Goal: Task Accomplishment & Management: Use online tool/utility

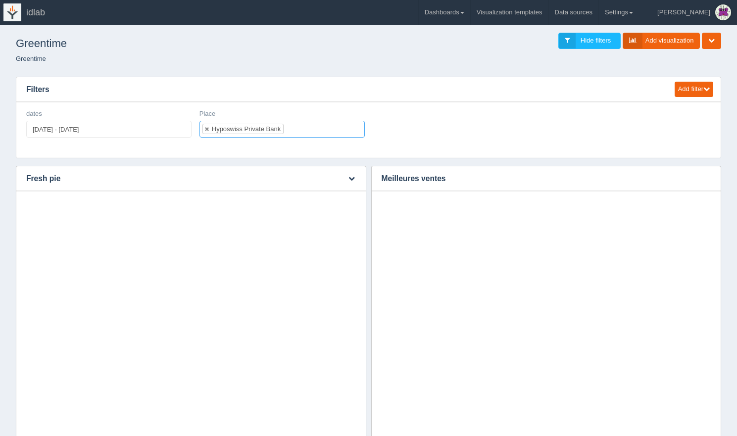
select select "Hyposwiss Private Bank"
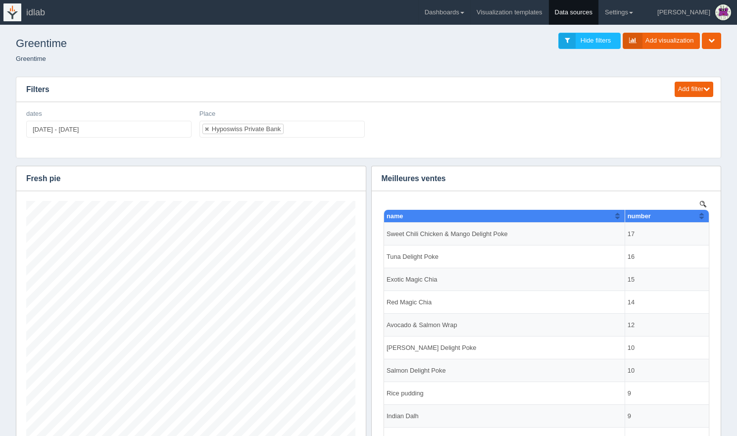
click at [591, 12] on link "Data sources" at bounding box center [574, 12] width 50 height 25
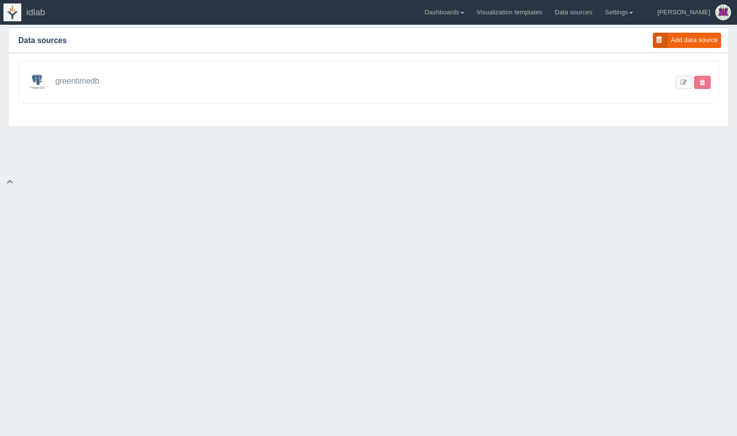
click at [83, 78] on span "greentimedb" at bounding box center [77, 81] width 44 height 8
click at [684, 78] on link at bounding box center [684, 82] width 17 height 13
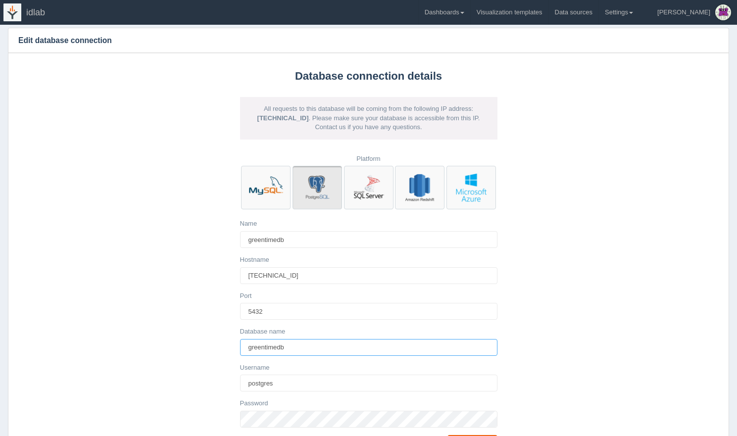
click at [307, 346] on input "greentimedb" at bounding box center [368, 347] width 257 height 17
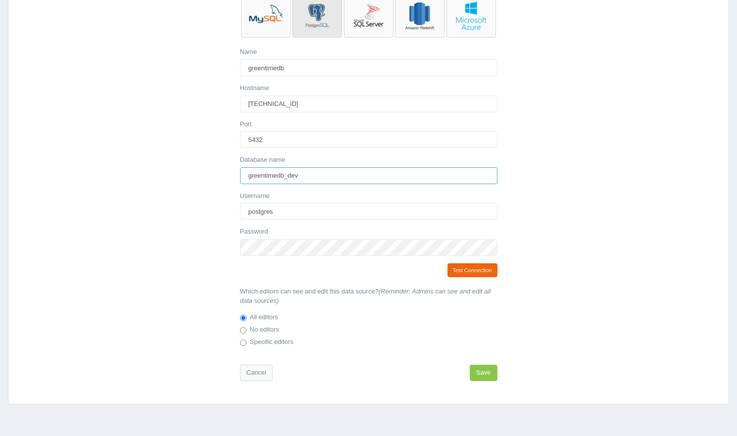
scroll to position [203, 0]
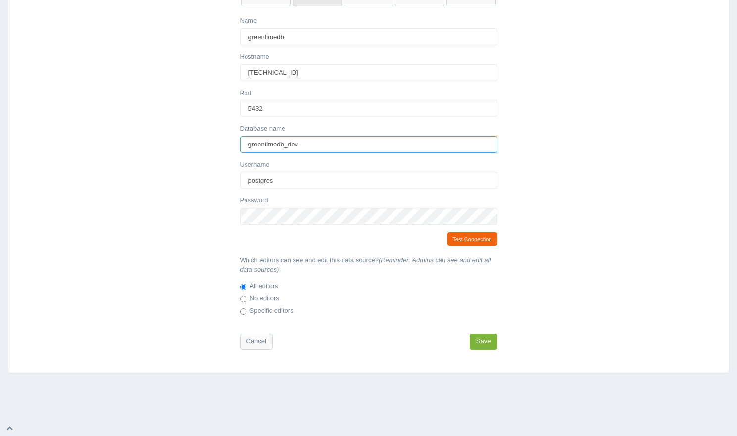
type input "greentimedb_dev"
click at [486, 344] on button "Save" at bounding box center [484, 342] width 28 height 16
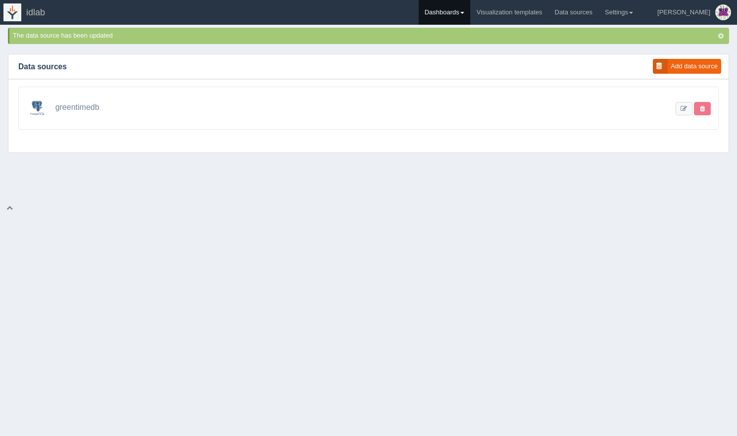
click at [470, 9] on link "Dashboards" at bounding box center [444, 12] width 51 height 25
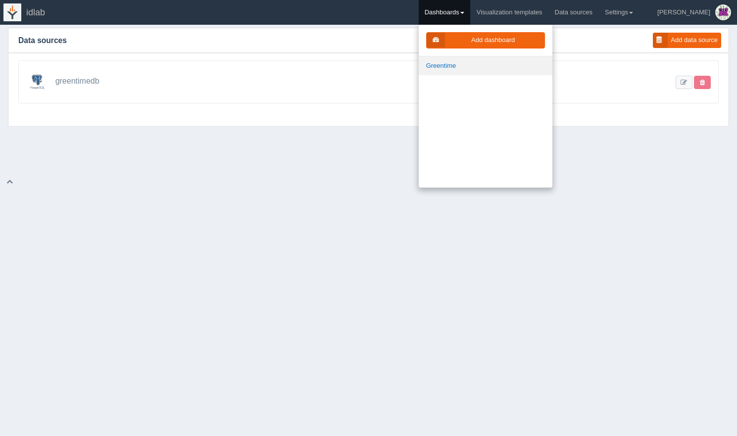
click at [480, 65] on link "Greentime" at bounding box center [486, 65] width 134 height 19
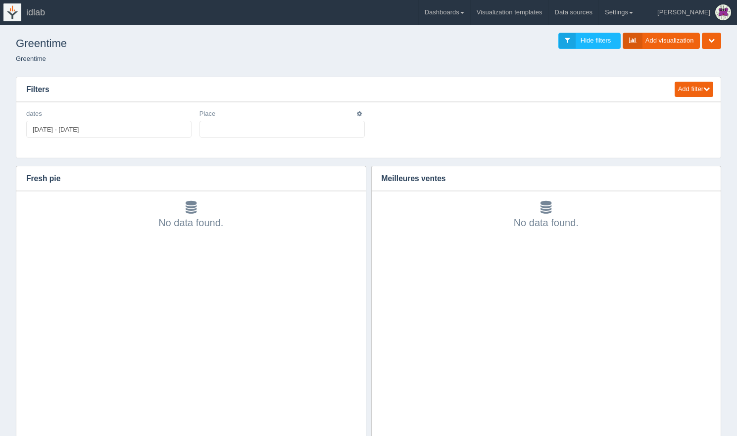
click at [239, 129] on ul at bounding box center [281, 129] width 165 height 17
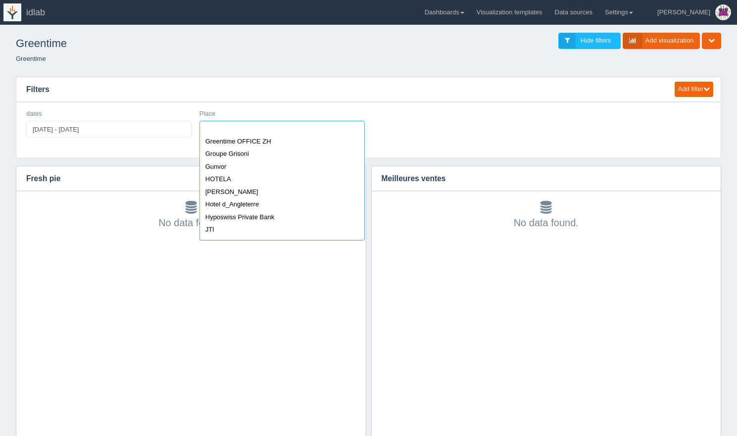
scroll to position [538, 0]
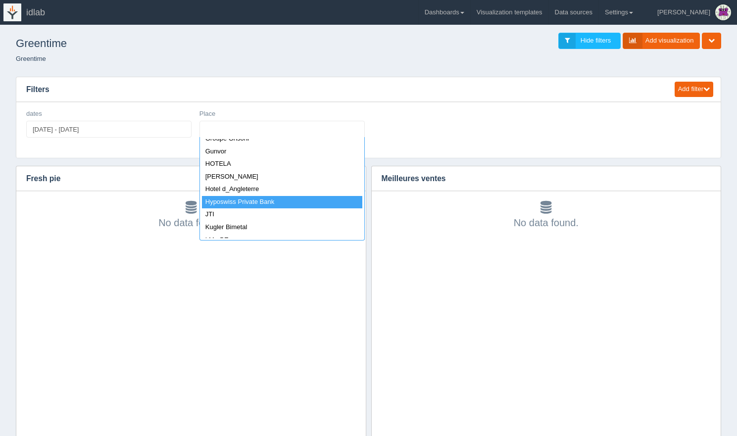
select select "Hyposwiss Private Bank"
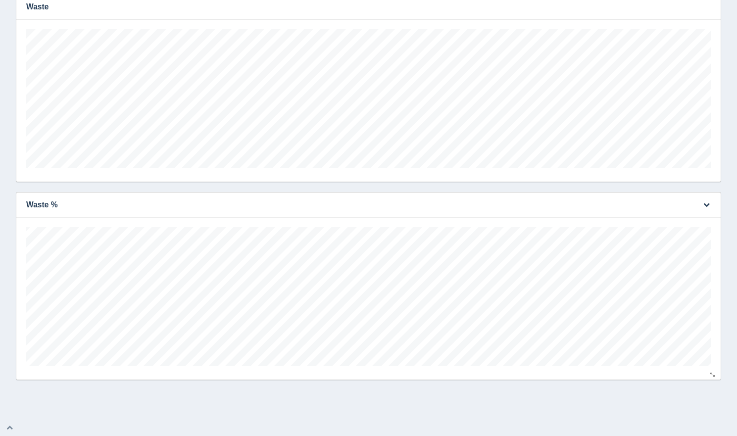
scroll to position [121, 0]
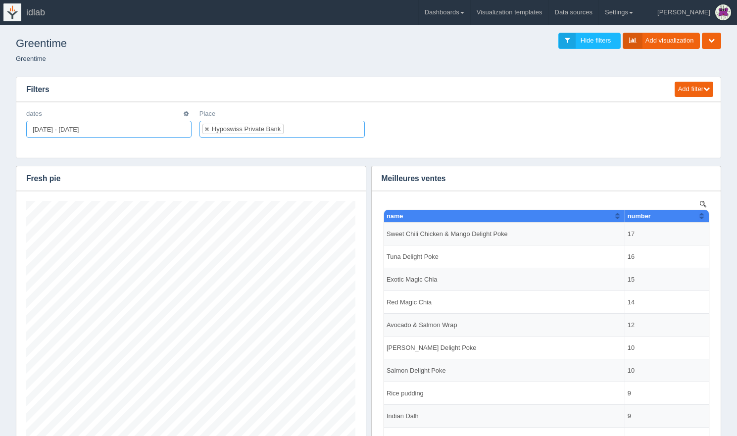
type input "2025-01-01"
type input "2025-09-30"
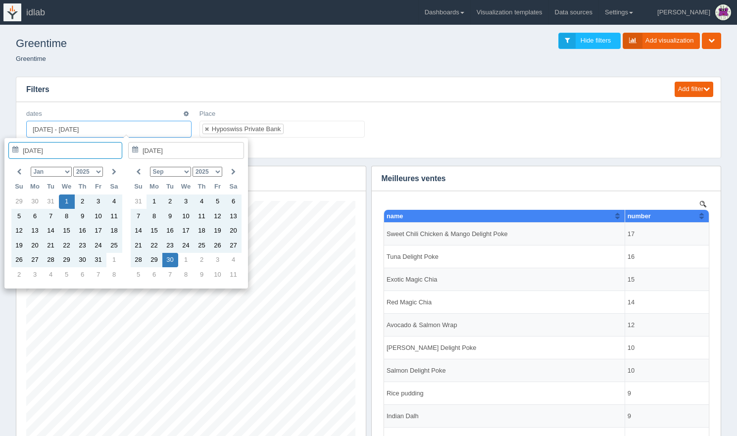
click at [49, 126] on input "2025-01-01 - 2025-09-30" at bounding box center [108, 129] width 165 height 17
click at [49, 171] on select "Jan Feb Mar Apr May Jun Jul Aug Sep Oct Nov Dec" at bounding box center [51, 172] width 41 height 10
type input "2025-09-01"
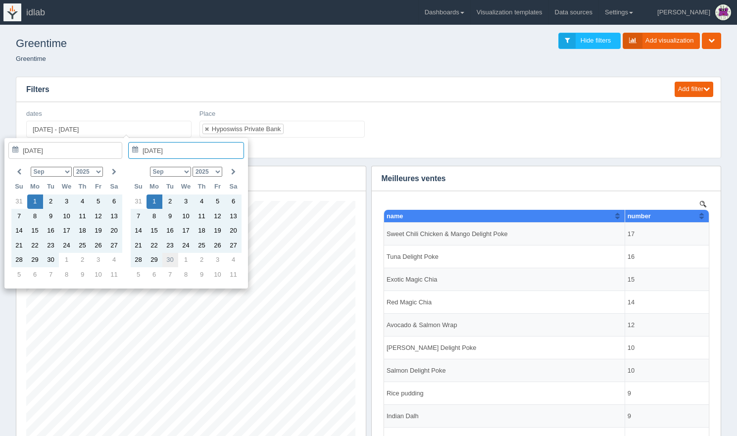
type input "2025-09-30"
type input "2025-09-01 - 2025-09-30"
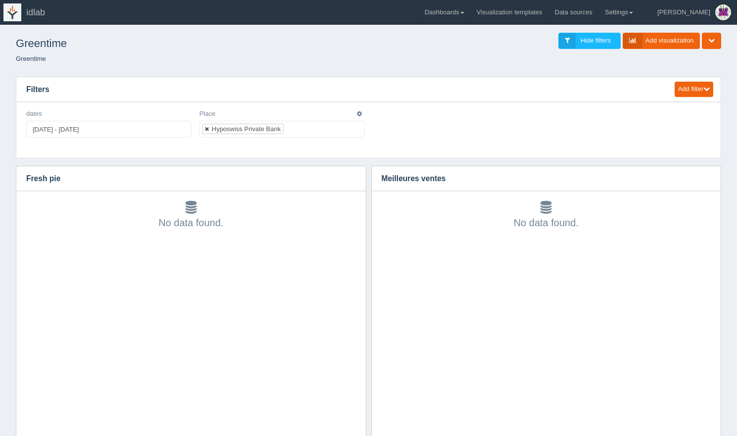
click at [207, 128] on link at bounding box center [207, 129] width 6 height 6
select select
click at [284, 130] on ul at bounding box center [281, 129] width 165 height 17
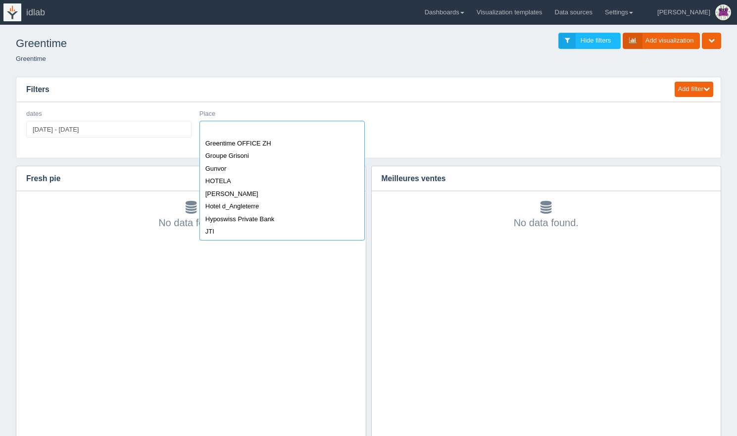
scroll to position [529, 0]
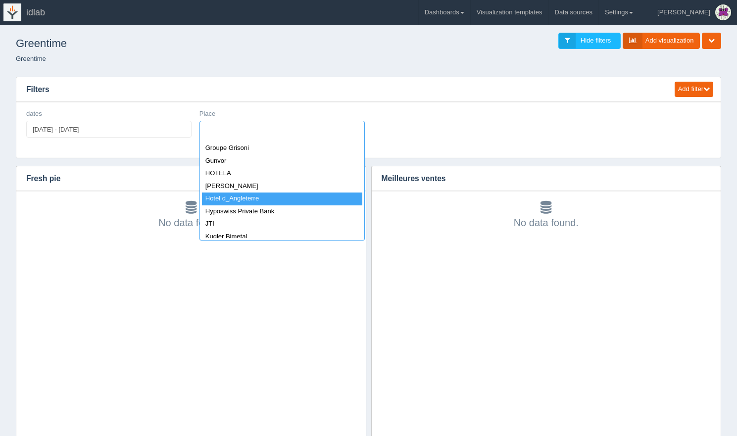
select select "Hotel d_Angleterre"
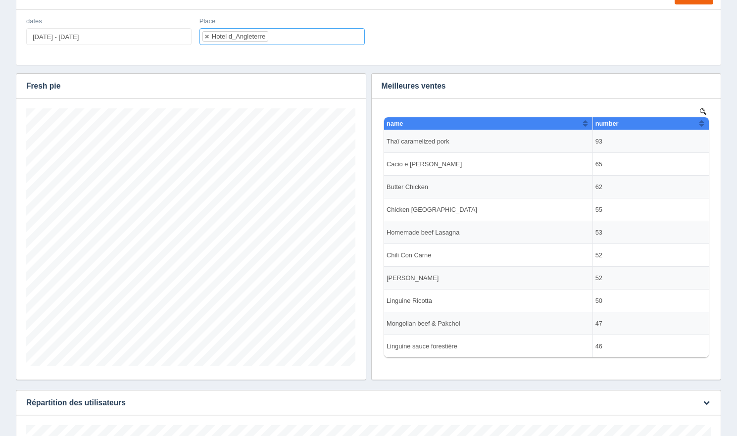
scroll to position [0, 0]
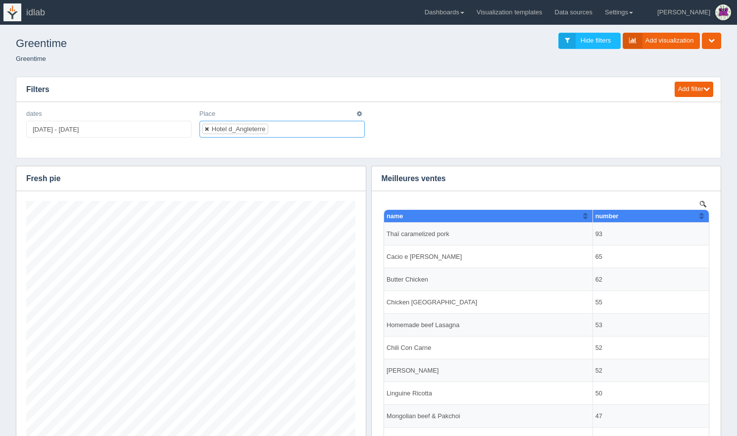
click at [208, 127] on link at bounding box center [207, 129] width 6 height 6
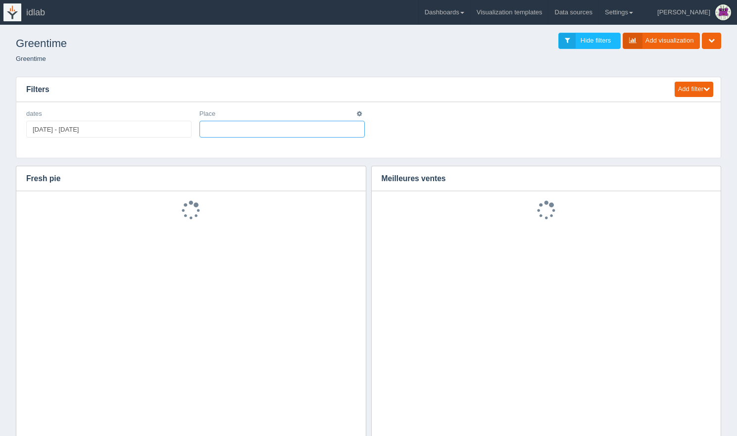
click at [251, 130] on ul at bounding box center [281, 129] width 165 height 17
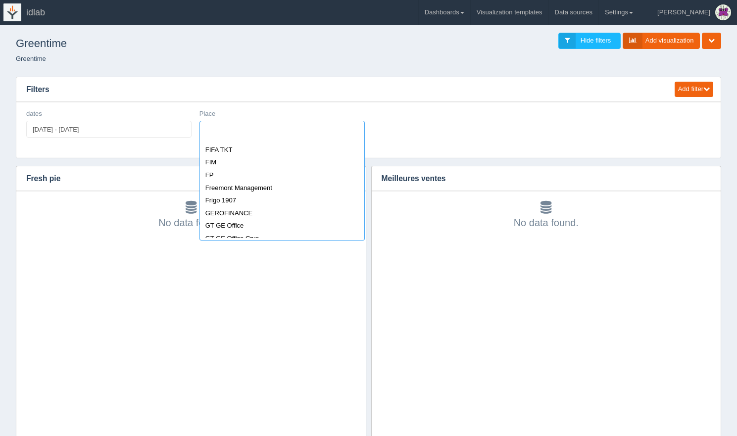
scroll to position [378, 0]
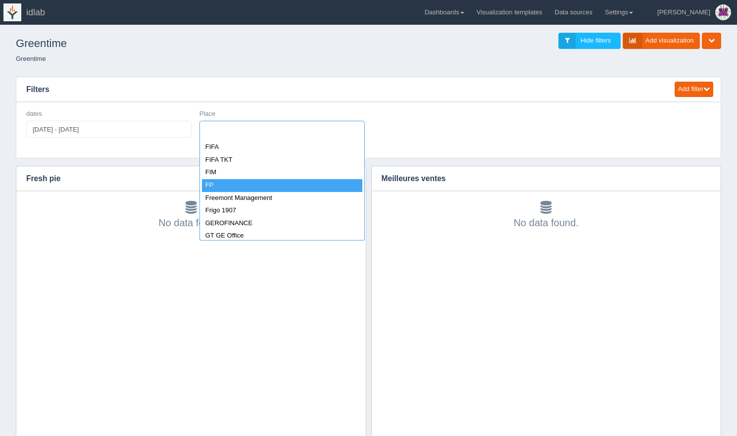
select select "FP"
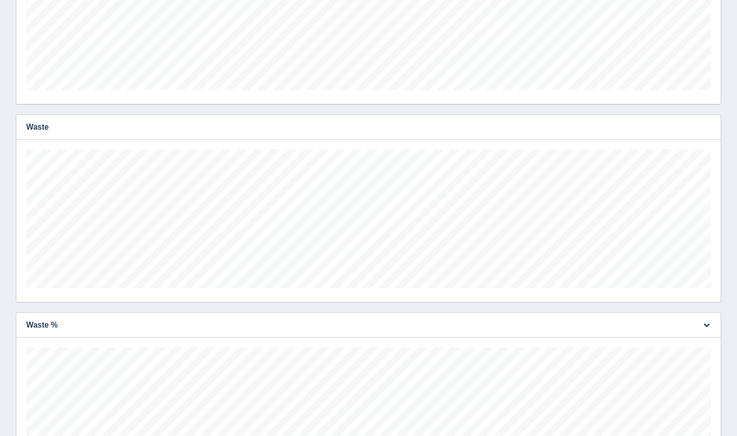
scroll to position [1276, 0]
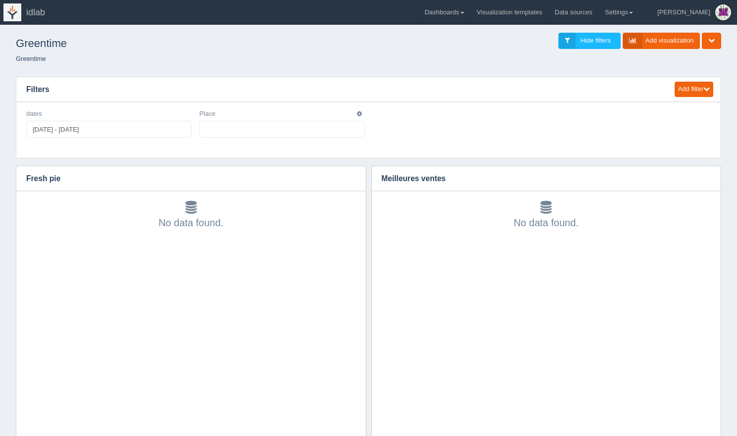
click at [235, 130] on ul at bounding box center [281, 129] width 165 height 17
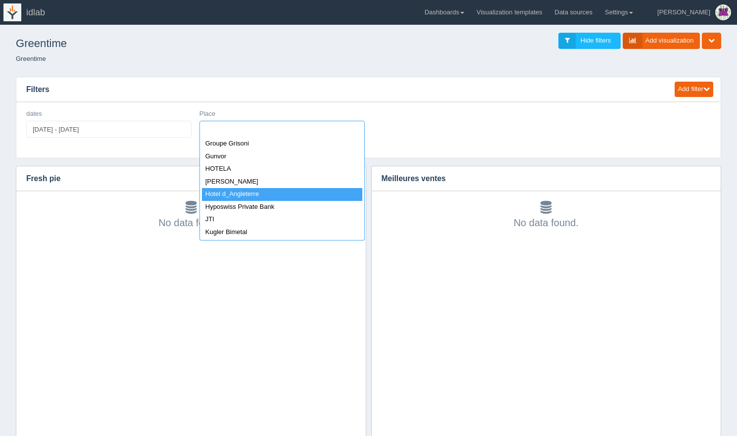
scroll to position [544, 0]
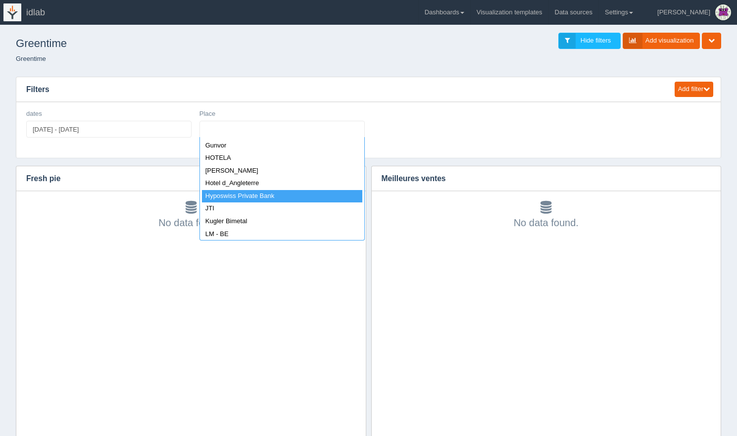
select select "Hyposwiss Private Bank"
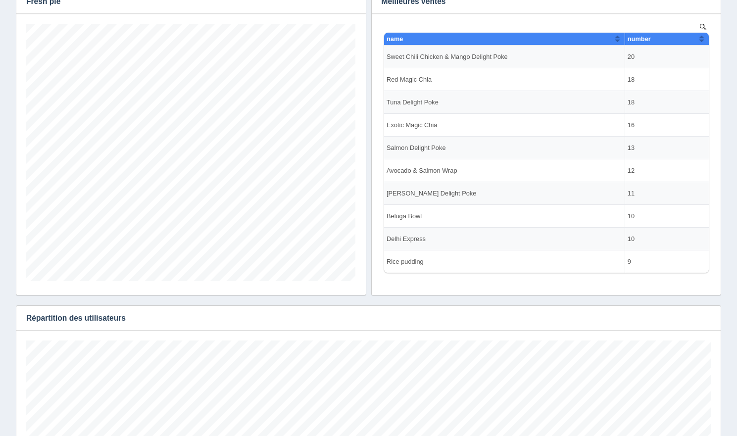
scroll to position [0, 0]
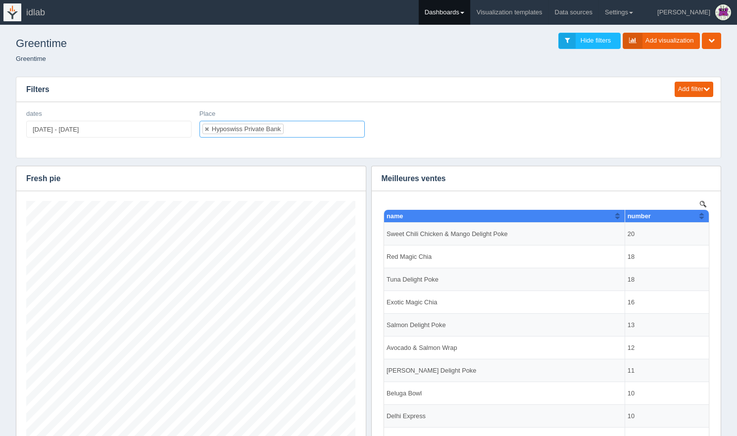
click at [470, 14] on link "Dashboards" at bounding box center [444, 12] width 51 height 25
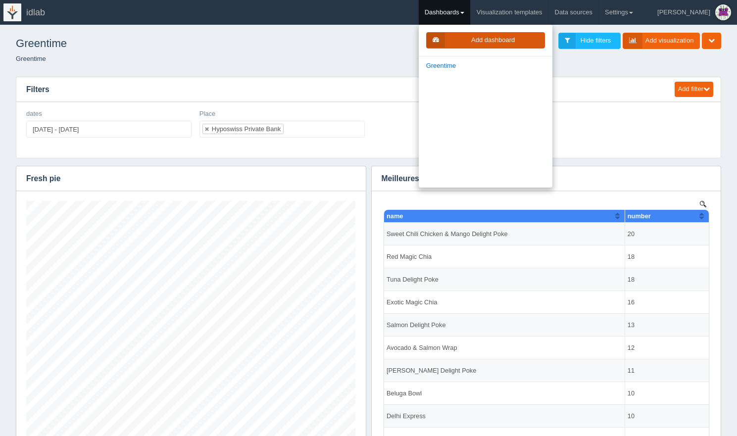
click at [495, 41] on link "Add dashboard" at bounding box center [485, 40] width 119 height 16
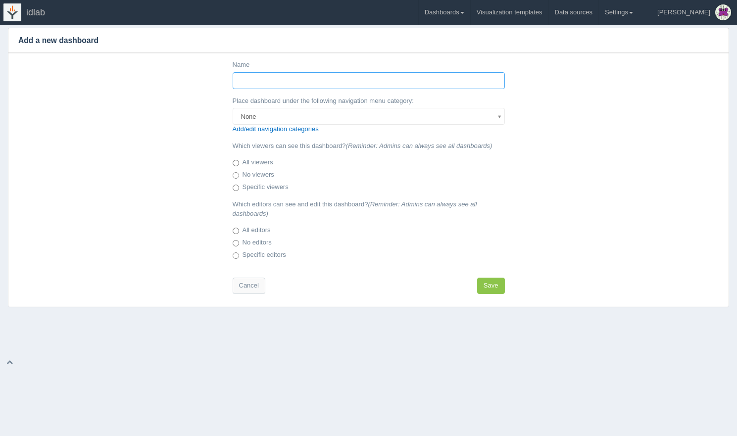
click at [374, 75] on input "Name" at bounding box center [369, 80] width 272 height 17
type input "Greentime waste"
click at [492, 288] on button "Save" at bounding box center [491, 286] width 28 height 16
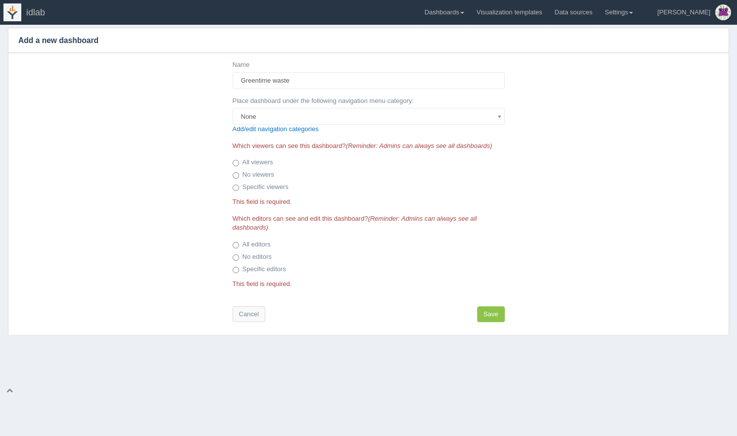
click at [240, 162] on label "All viewers" at bounding box center [253, 163] width 41 height 10
click at [239, 162] on input "All viewers" at bounding box center [236, 163] width 6 height 6
radio input "true"
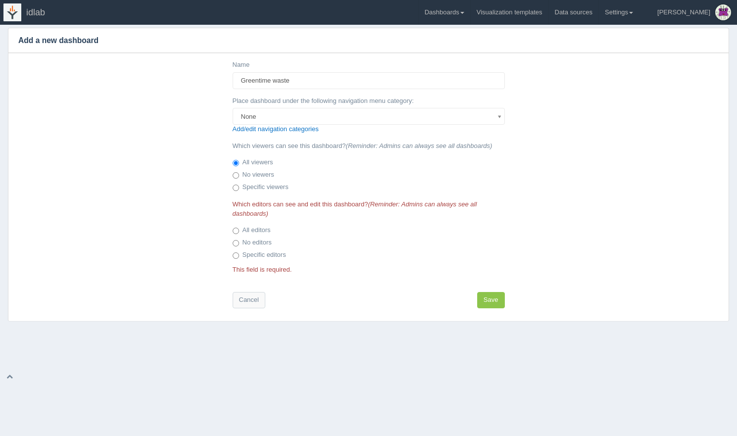
click at [245, 232] on label "All editors" at bounding box center [252, 231] width 38 height 10
click at [239, 232] on input "All editors" at bounding box center [236, 231] width 6 height 6
radio input "true"
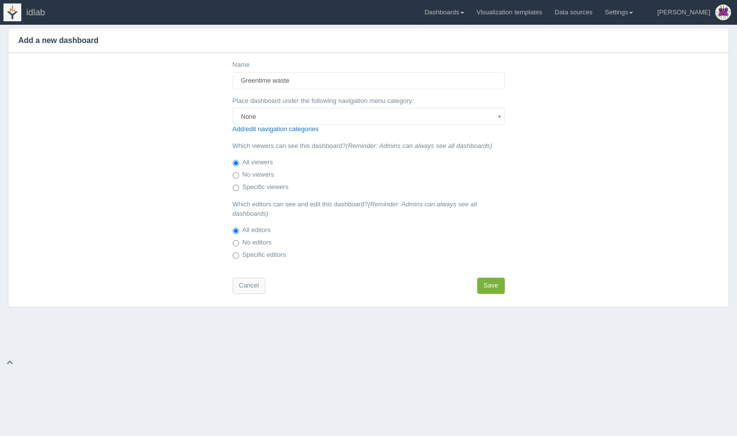
click at [490, 288] on button "Save" at bounding box center [491, 286] width 28 height 16
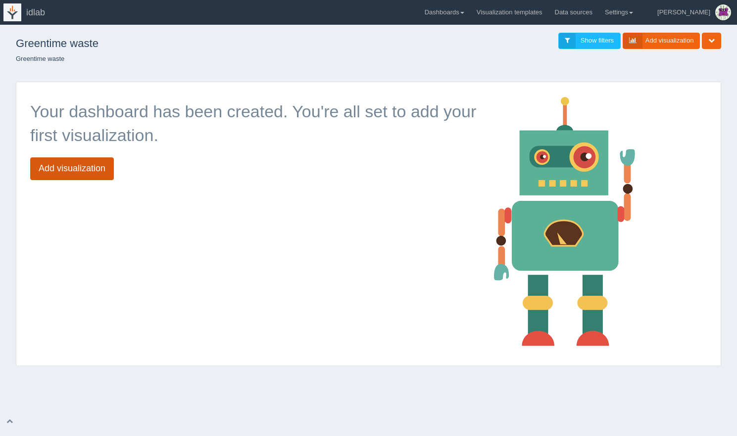
click at [90, 172] on link "Add visualization" at bounding box center [72, 168] width 84 height 23
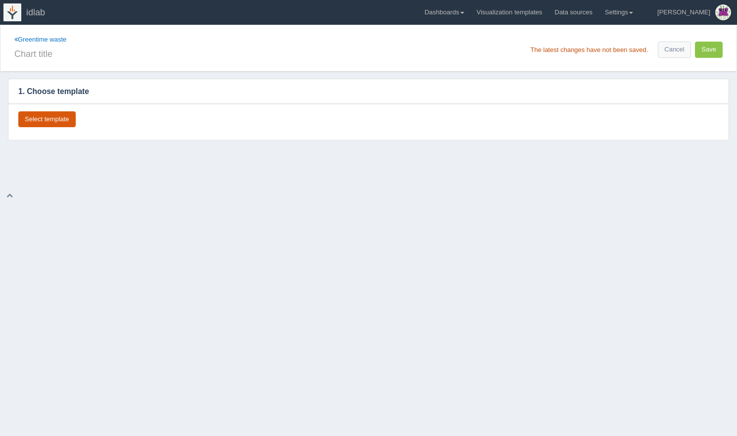
click at [61, 117] on button "Select template" at bounding box center [46, 119] width 57 height 16
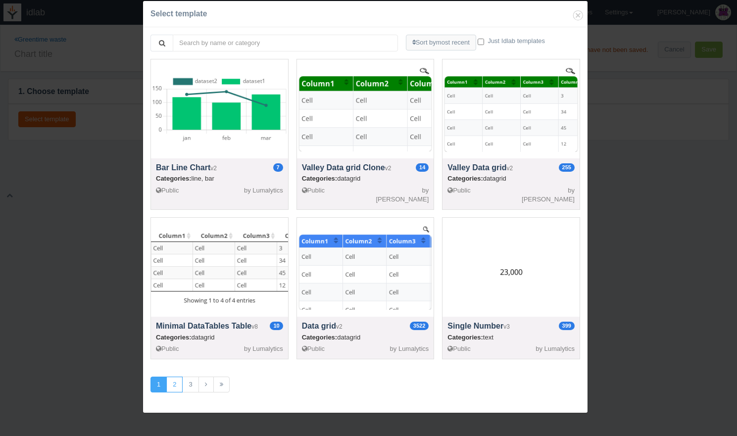
click at [173, 381] on link "2" at bounding box center [174, 385] width 16 height 16
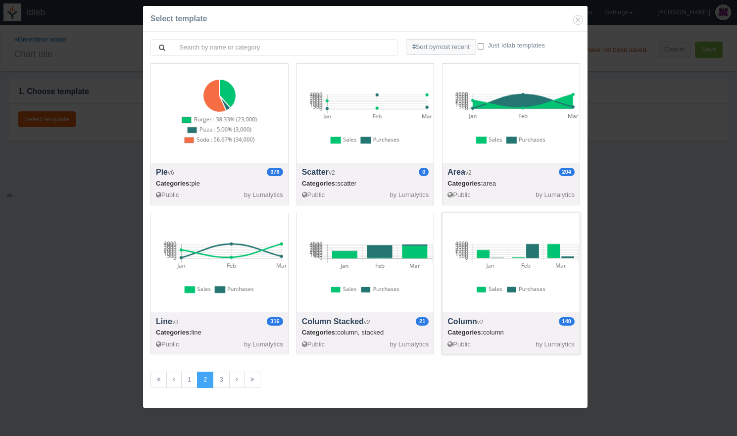
click at [508, 254] on div at bounding box center [510, 262] width 137 height 99
select select "string"
select select "number"
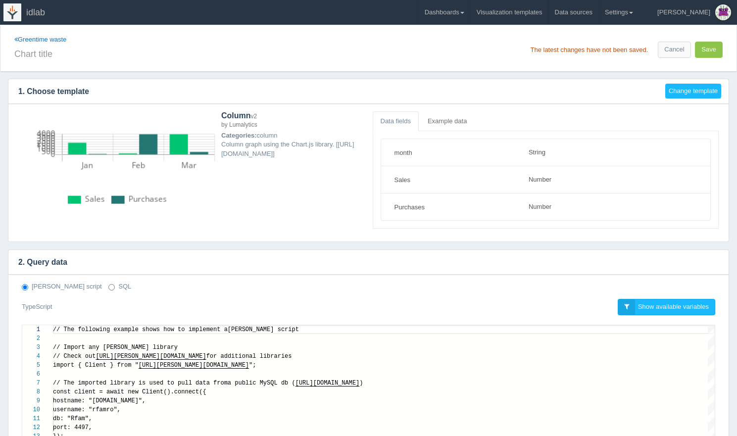
scroll to position [89, 0]
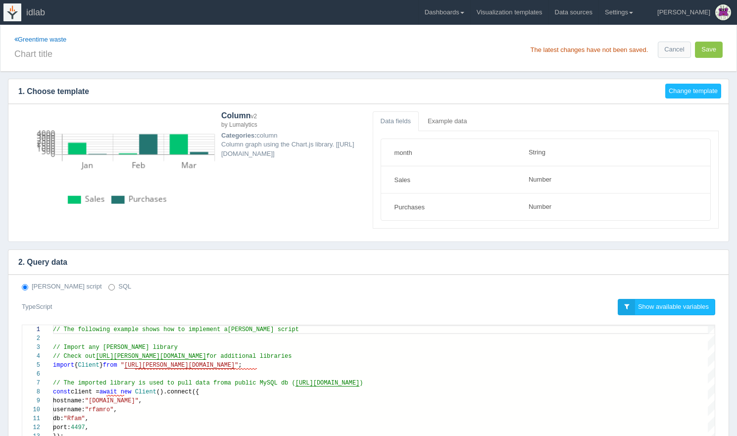
click label "SQL"
click input "SQL"
radio input "true"
radio input "false"
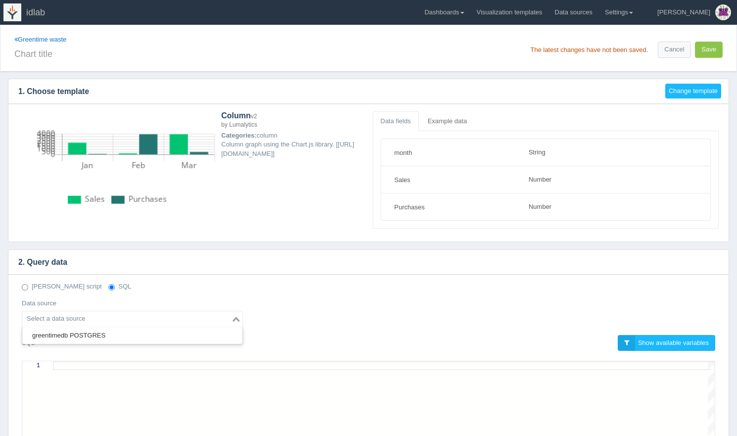
click input "Search for option"
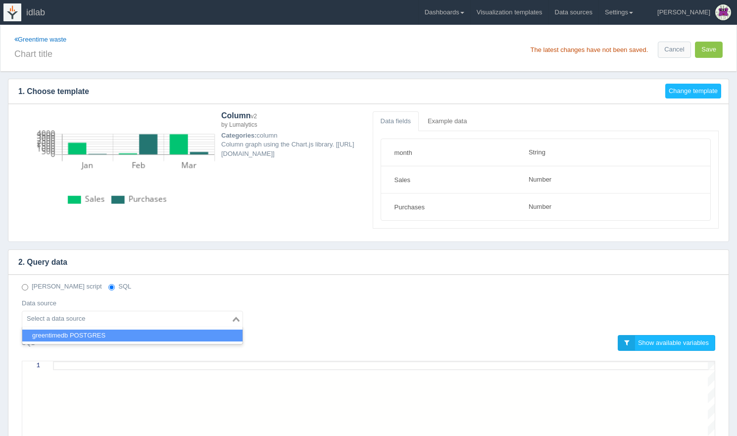
click li "greentimedb POSTGRES"
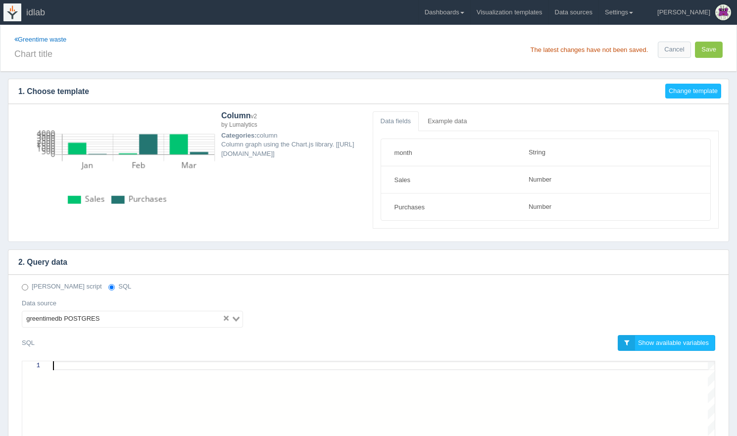
click div
paste textarea "WHERE sm.fridge_id=f.uuid and f.place_id=p.uuid and p.name in ({Place}) and sm.…"
type textarea "WHERE sm.fridge_id=f.uuid and f.place_id=p.uuid and p.name in ({Place}) and sm.…"
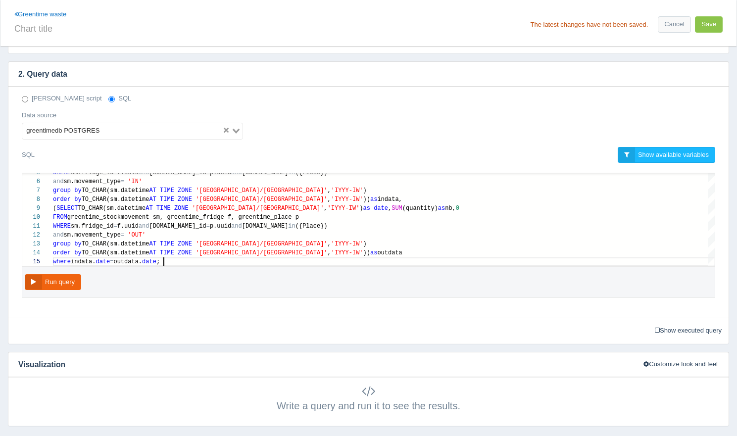
scroll to position [0, 0]
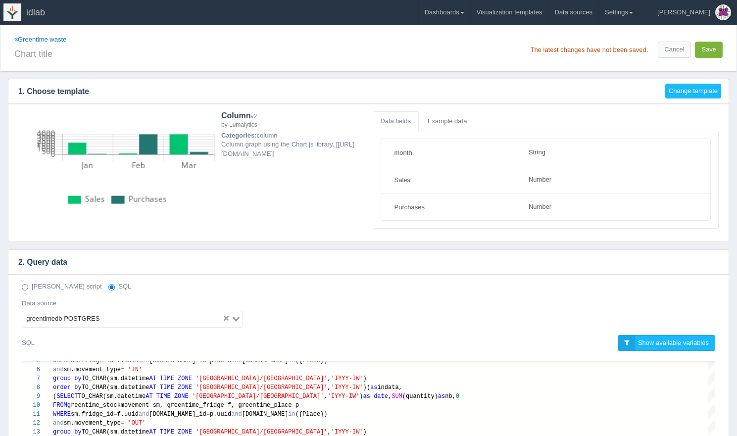
click button "Save"
click input "text"
type input "Waste"
click button "Save"
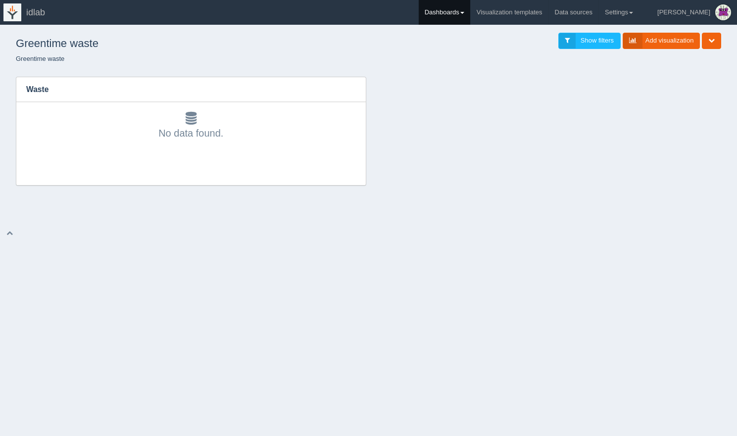
click at [470, 15] on link "Dashboards" at bounding box center [444, 12] width 51 height 25
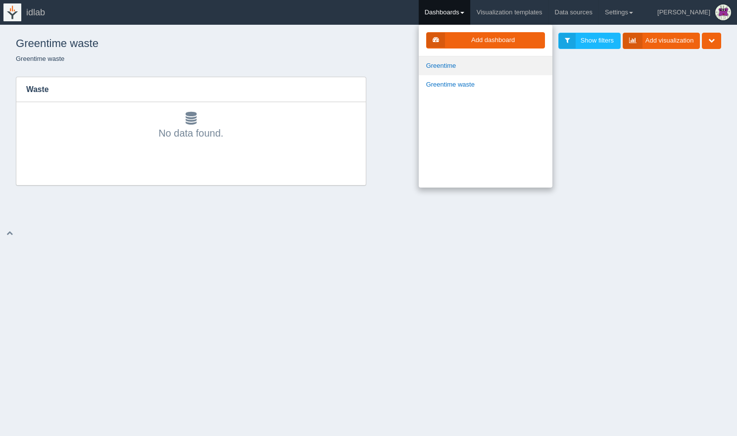
click at [477, 69] on link "Greentime" at bounding box center [486, 65] width 134 height 19
click at [638, 89] on div "Edit chart Delete chart Download CSV Waste No data found." at bounding box center [368, 131] width 710 height 109
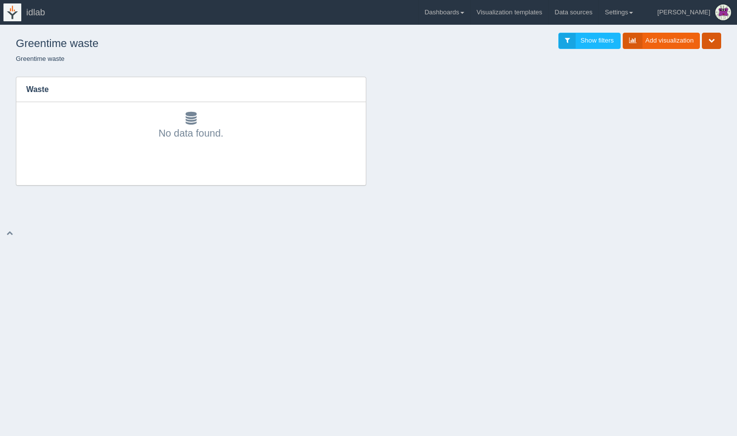
click at [711, 46] on button "button" at bounding box center [711, 41] width 19 height 16
click at [623, 139] on div "Edit chart Delete chart Download CSV Waste No data found." at bounding box center [368, 131] width 710 height 109
click at [585, 41] on span "Show filters" at bounding box center [597, 40] width 33 height 7
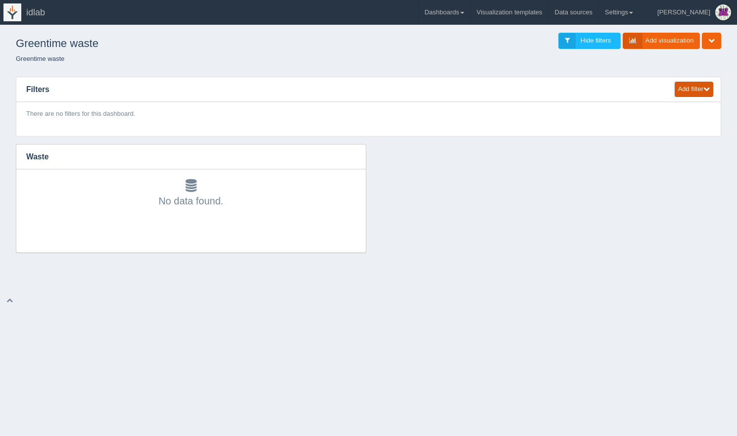
click at [687, 90] on button "Add filter" at bounding box center [694, 89] width 39 height 15
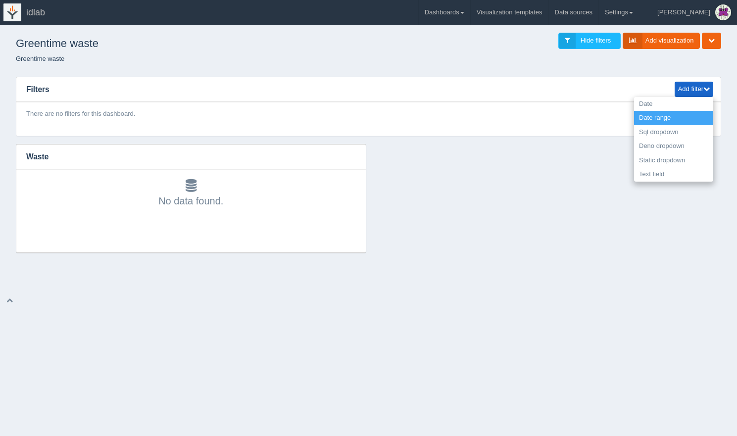
click at [665, 118] on link "Date range" at bounding box center [673, 118] width 79 height 14
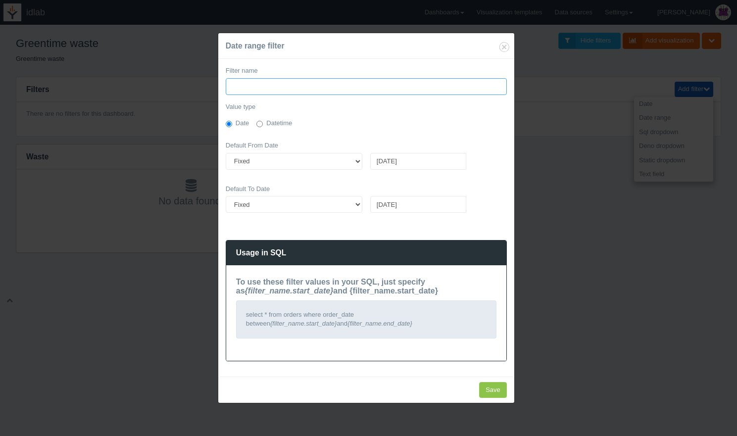
click at [273, 85] on input "Filter name" at bounding box center [366, 86] width 281 height 17
paste input "beginning_of_year"
type input "beginning_of_year"
click at [405, 160] on input "2025-09-22" at bounding box center [418, 161] width 96 height 17
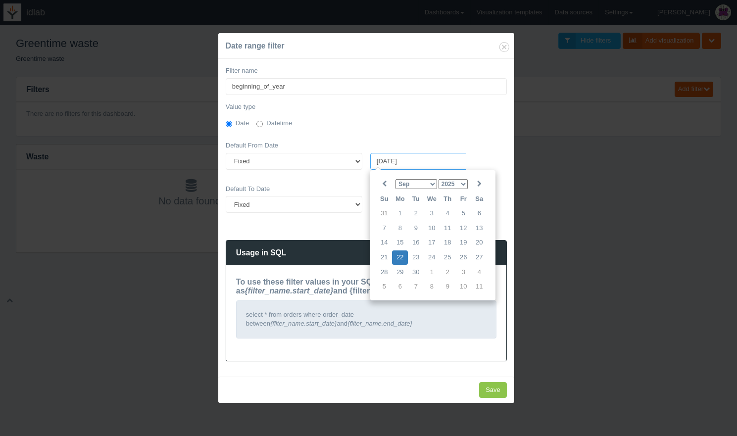
click at [405, 160] on input "2025-09-22" at bounding box center [418, 161] width 96 height 17
paste input "beginning_of_year"
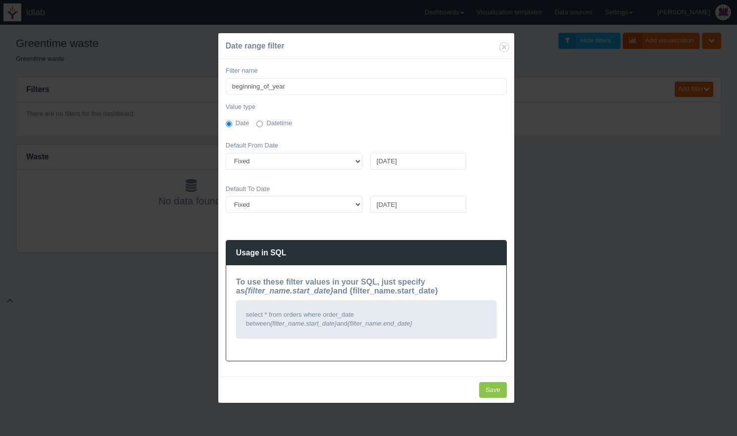
click at [359, 182] on div "Filter name beginning_of_year Value type Date Datetime Default From Date Fixed …" at bounding box center [366, 218] width 296 height 318
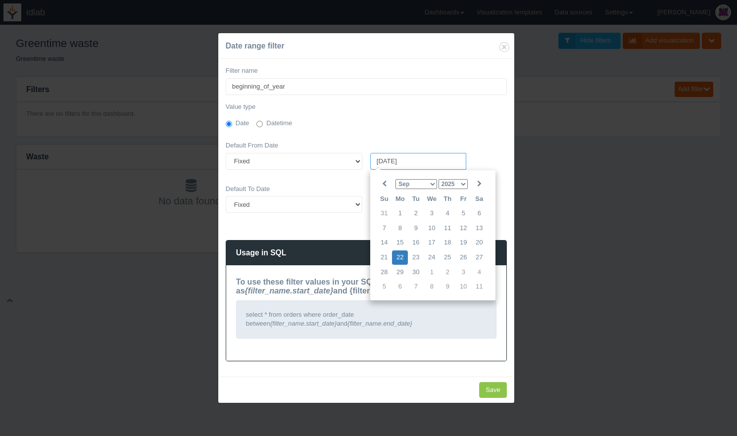
click at [411, 159] on input "2025-09-22" at bounding box center [418, 161] width 96 height 17
paste input "beginning_of_year"
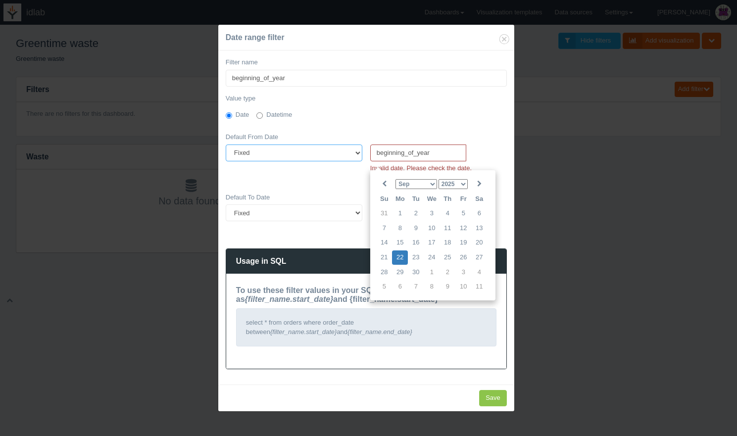
type input "2025-09-22"
click at [333, 152] on select "Fixed Relative" at bounding box center [294, 153] width 137 height 17
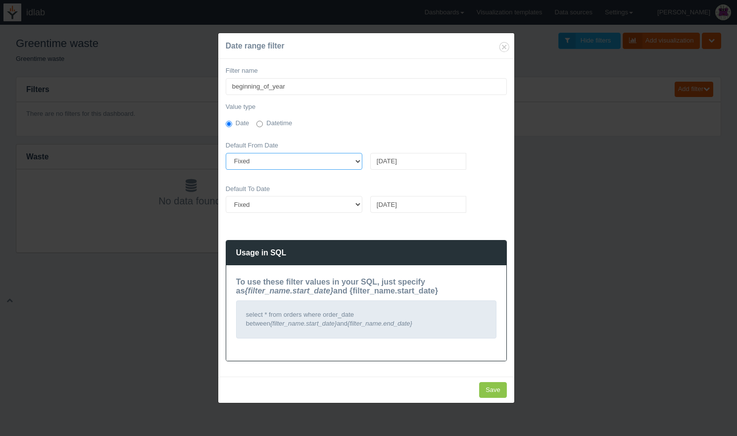
select select "relative"
click at [226, 153] on select "Fixed Relative" at bounding box center [294, 161] width 137 height 17
click at [424, 158] on input "text" at bounding box center [427, 161] width 114 height 17
paste input "beginning_of_year"
type input "beginning_of_year"
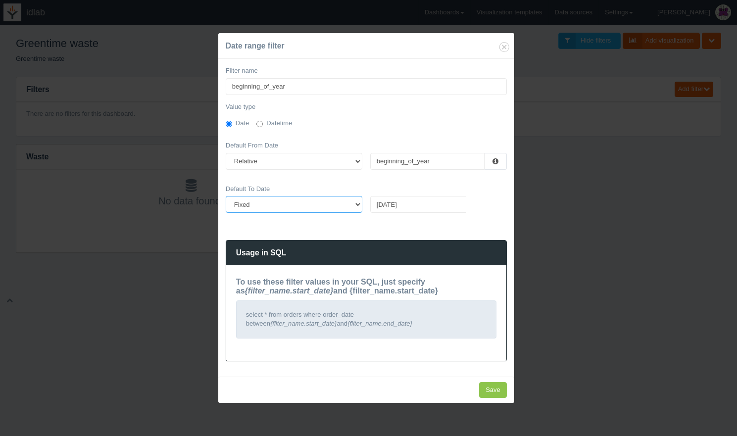
click at [351, 206] on select "Fixed Relative" at bounding box center [294, 204] width 137 height 17
select select "relative"
click at [226, 196] on select "Fixed Relative" at bounding box center [294, 204] width 137 height 17
click at [413, 206] on input "text" at bounding box center [427, 204] width 114 height 17
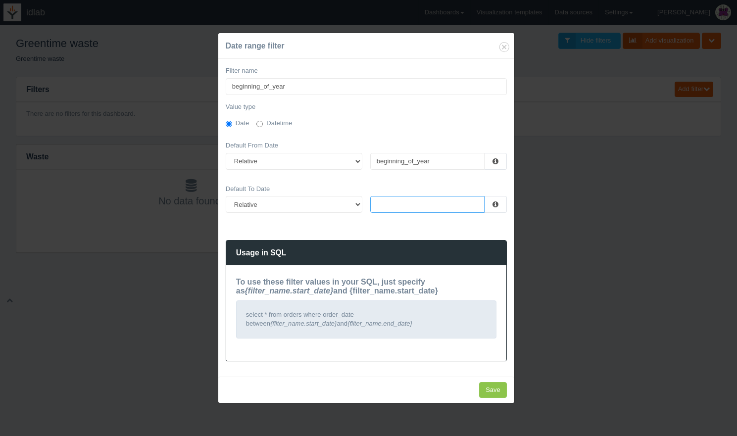
type input "end_of_month"
click at [318, 88] on input "beginning_of_year" at bounding box center [366, 86] width 281 height 17
type input "dates"
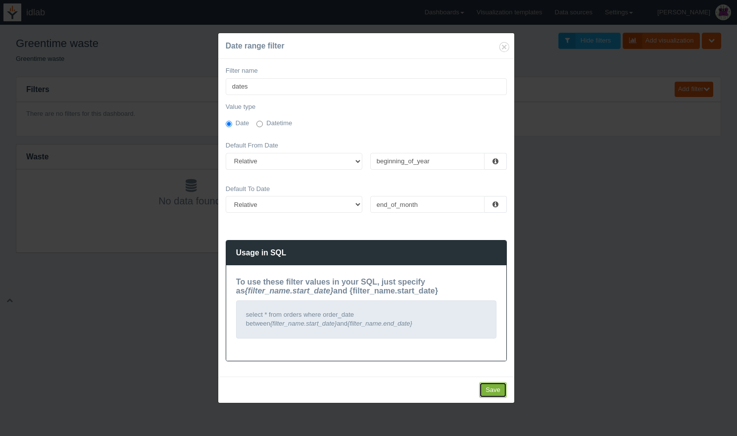
click at [490, 389] on input "Save" at bounding box center [493, 390] width 28 height 16
type input "Saving..."
type input "Invalid date"
type input "Save"
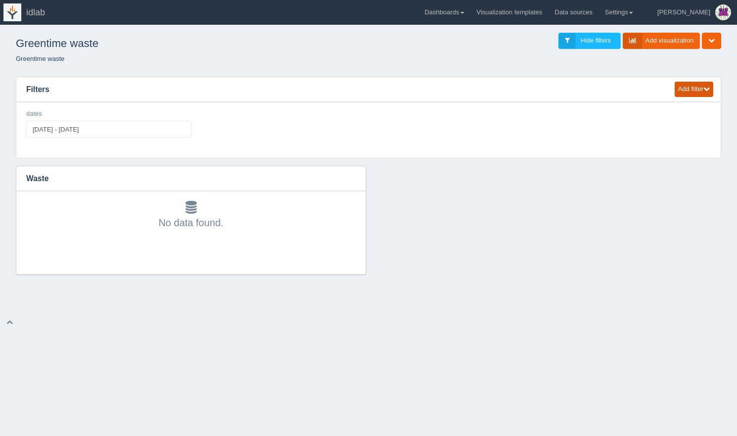
click at [690, 90] on button "Add filter" at bounding box center [694, 89] width 39 height 15
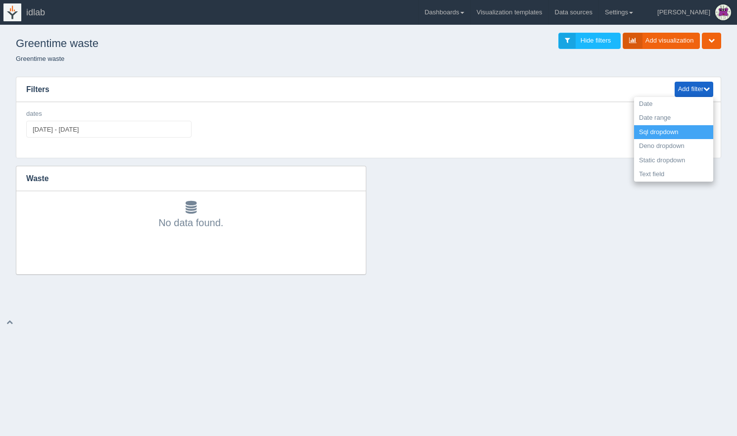
click at [683, 130] on link "Sql dropdown" at bounding box center [673, 132] width 79 height 14
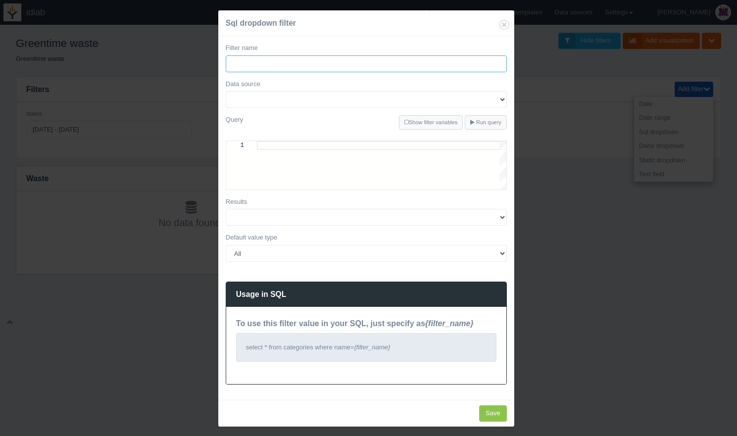
click at [274, 66] on input "Filter name" at bounding box center [366, 63] width 281 height 17
type input "Place"
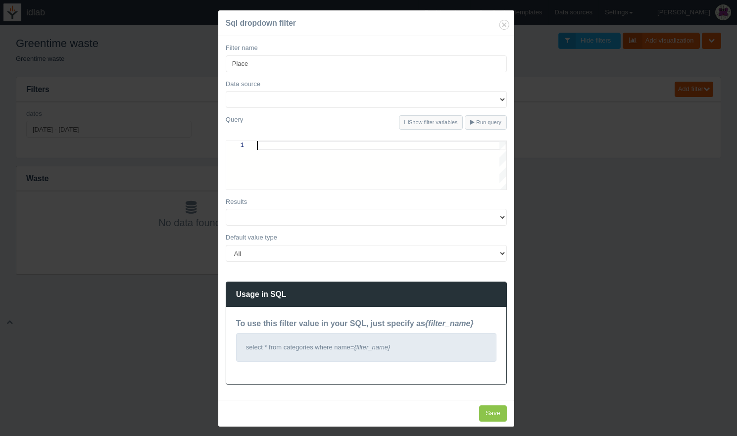
click at [293, 148] on div at bounding box center [381, 145] width 249 height 9
paste textarea "select name from greentime_place order by name"
type textarea "select name from greentime_place order by name"
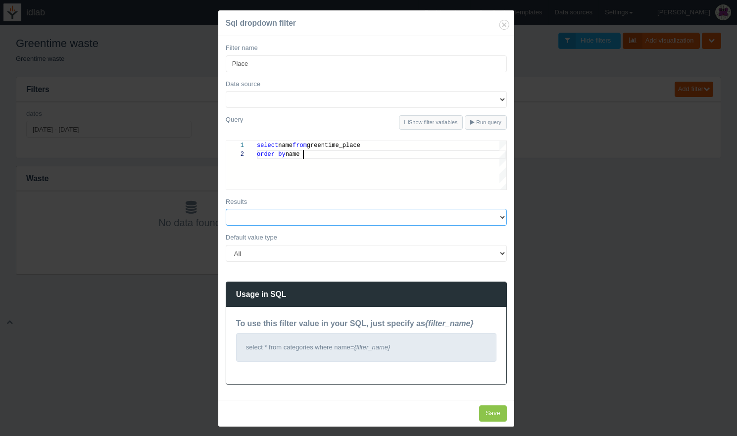
click at [324, 221] on select at bounding box center [366, 217] width 281 height 17
click at [502, 218] on select at bounding box center [366, 217] width 281 height 17
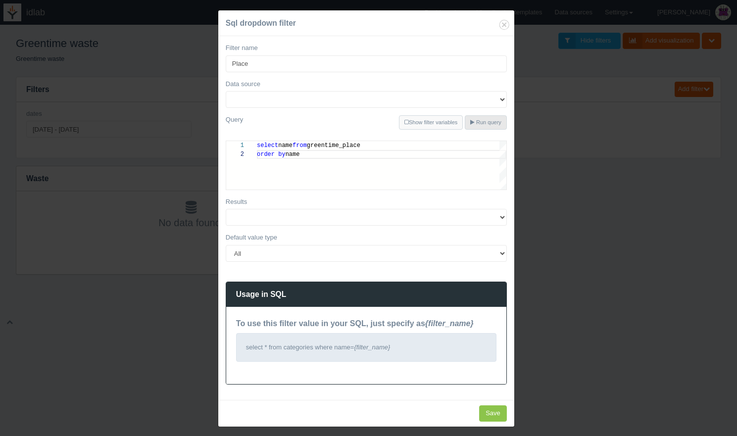
click at [482, 124] on span "Run query" at bounding box center [488, 122] width 25 height 6
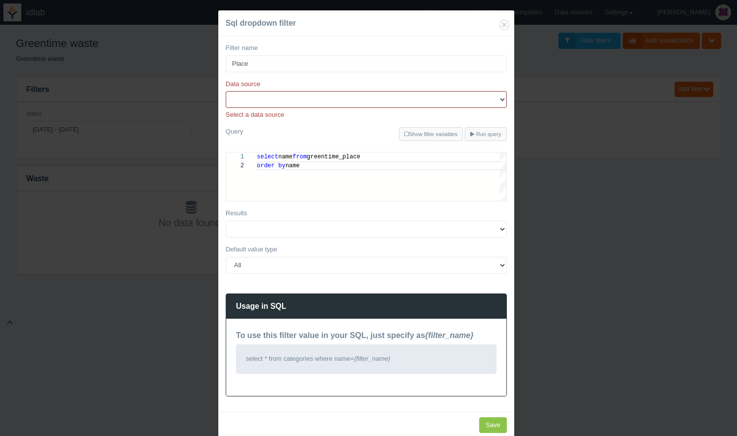
click at [422, 99] on select "greentimedb" at bounding box center [366, 99] width 281 height 17
select select "479"
click at [226, 91] on select "greentimedb" at bounding box center [366, 99] width 281 height 17
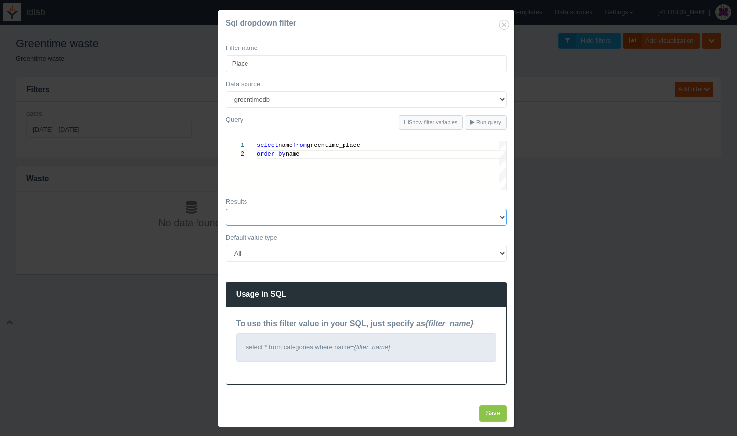
click at [502, 220] on select at bounding box center [366, 217] width 281 height 17
click at [498, 215] on select at bounding box center [366, 217] width 281 height 17
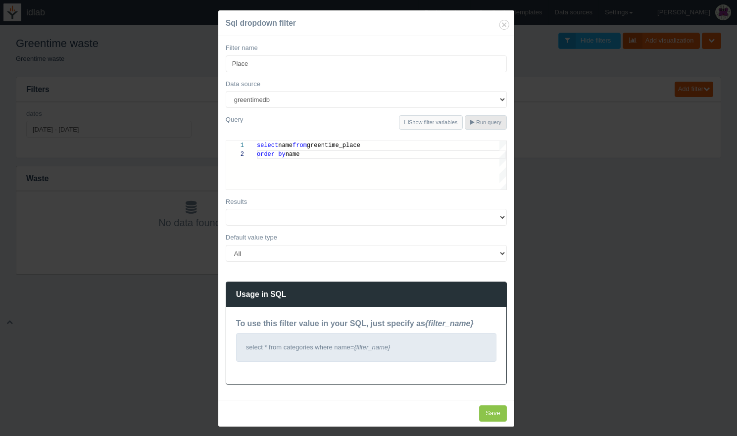
click at [487, 122] on span "Run query" at bounding box center [488, 122] width 25 height 6
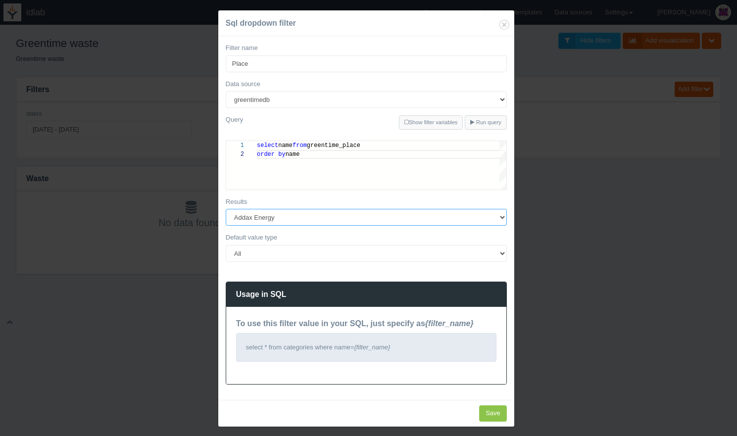
click at [498, 218] on select "Addax Energy Adecco Binz Adecco Group HQ L Adecco Group HQ R Adecco Lausanne BA…" at bounding box center [366, 217] width 281 height 17
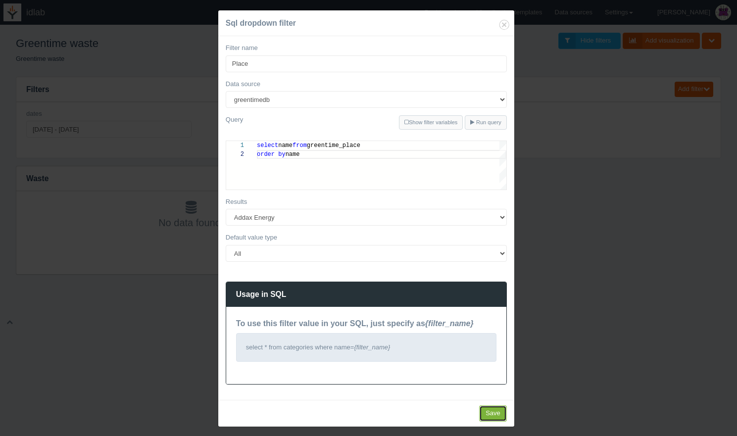
click at [489, 411] on input "Save" at bounding box center [493, 413] width 28 height 16
type input "Save"
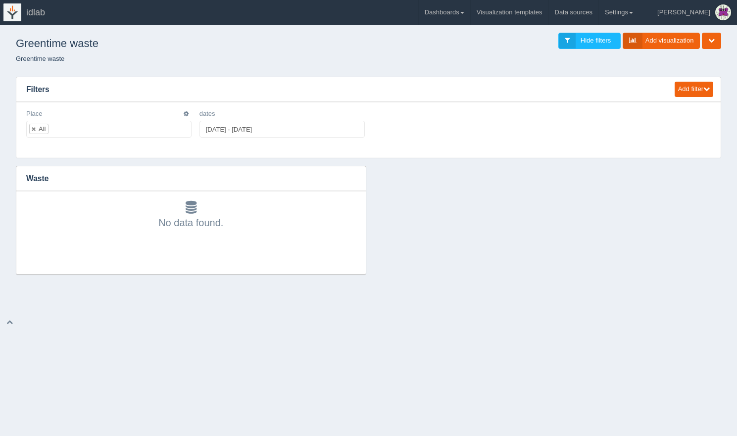
drag, startPoint x: 80, startPoint y: 115, endPoint x: 150, endPoint y: 124, distance: 70.8
click at [149, 124] on div "Place All No matches found All None Addax Energy Adecco Binz Adecco Group HQ L …" at bounding box center [108, 123] width 165 height 29
click at [34, 129] on link at bounding box center [34, 129] width 6 height 6
click at [43, 129] on input "text" at bounding box center [35, 129] width 17 height 16
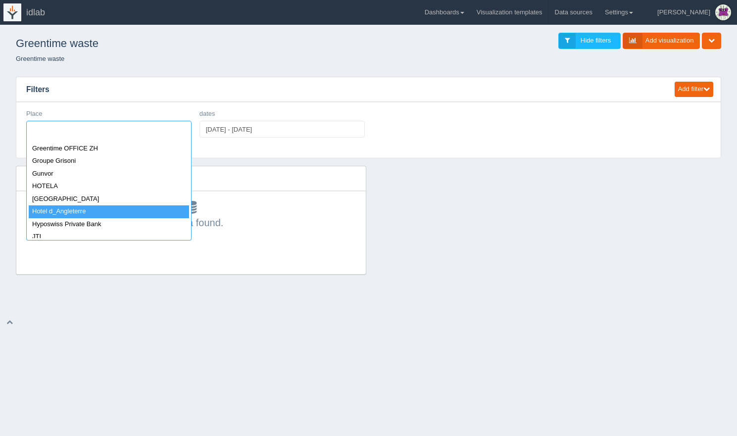
scroll to position [522, 0]
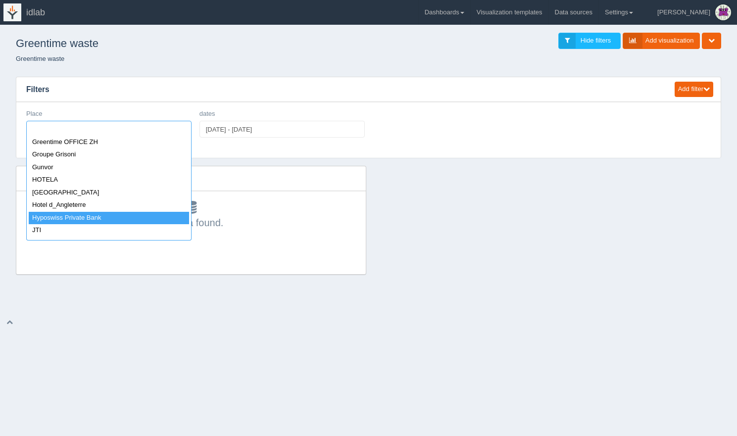
select select "Hyposwiss Private Bank"
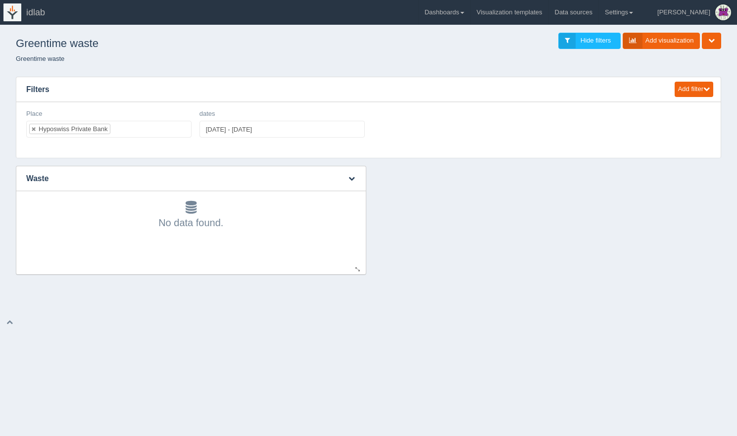
scroll to position [0, 0]
click at [187, 112] on icon "button" at bounding box center [186, 114] width 5 height 6
click at [352, 180] on icon "button" at bounding box center [351, 178] width 6 height 6
click at [333, 194] on link "Edit chart" at bounding box center [318, 193] width 79 height 14
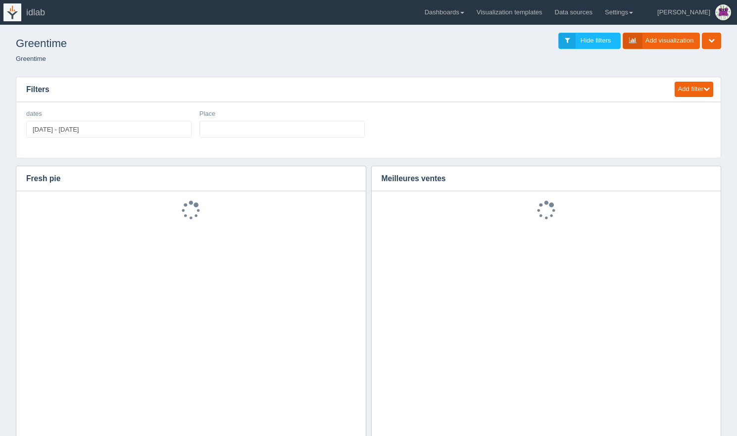
select select
click at [713, 41] on icon "button" at bounding box center [711, 40] width 6 height 6
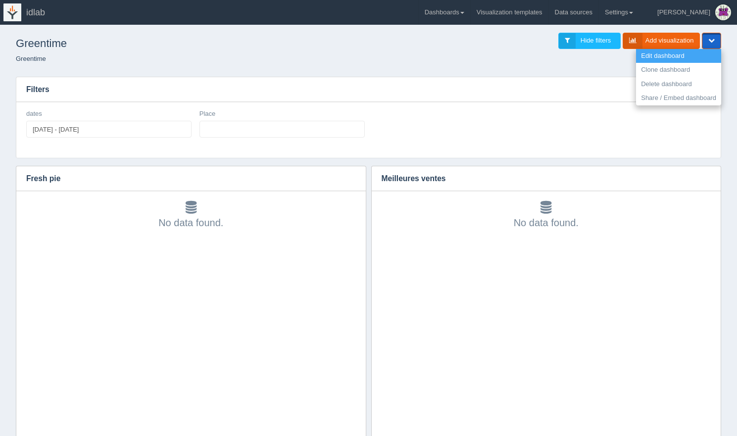
click at [692, 56] on link "Edit dashboard" at bounding box center [678, 56] width 85 height 14
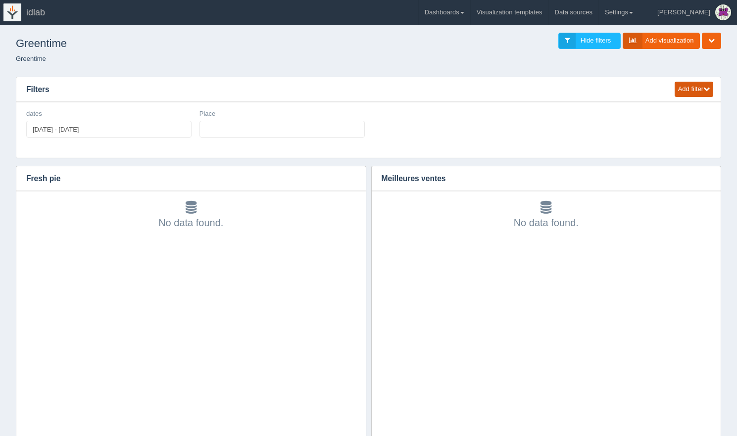
click at [706, 92] on icon "button" at bounding box center [706, 89] width 6 height 6
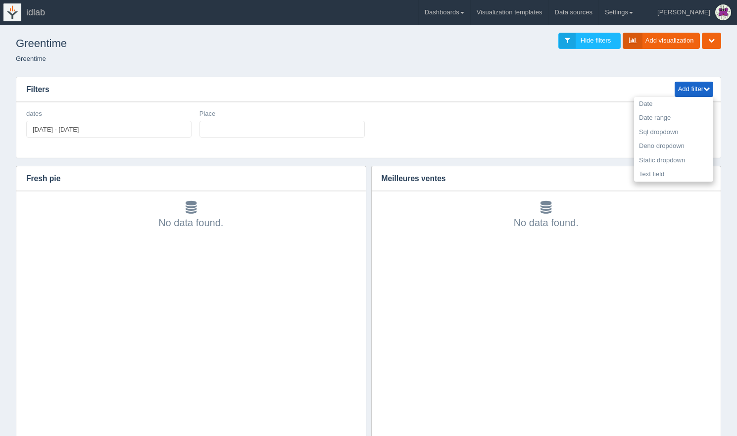
click at [439, 133] on div "Edit filter Delete filter dates 2025-01-01 - 2025-09-30 Edit filter Delete filt…" at bounding box center [368, 127] width 692 height 36
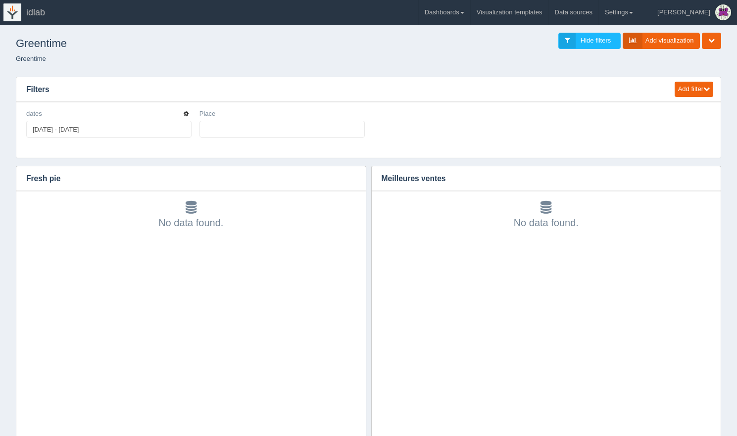
click at [185, 113] on icon "button" at bounding box center [186, 114] width 5 height 6
click at [160, 125] on link "Edit filter" at bounding box center [150, 126] width 79 height 14
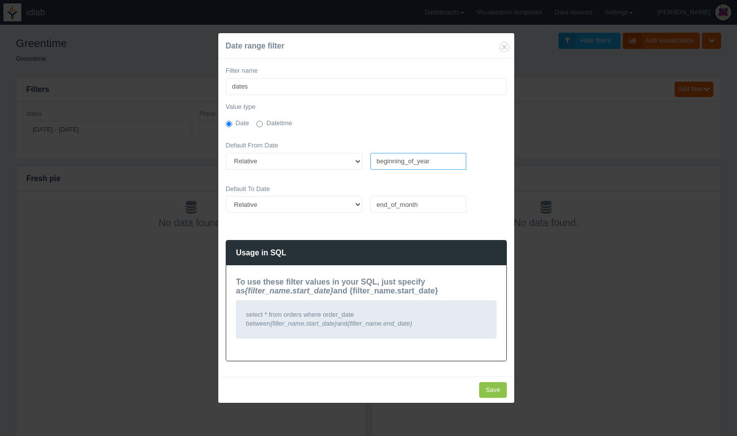
click at [413, 162] on input "beginning_of_year" at bounding box center [418, 161] width 96 height 17
click at [608, 174] on div "Date range filter Filter name dates Value type Date Datetime Default From Date …" at bounding box center [368, 218] width 737 height 436
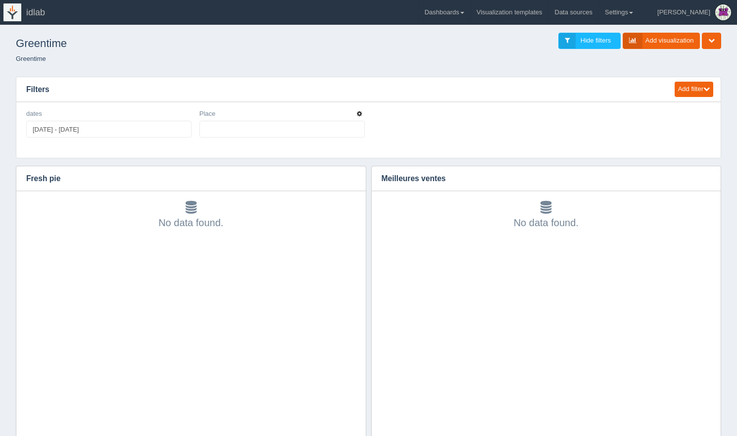
click at [358, 111] on icon "button" at bounding box center [359, 114] width 5 height 6
click at [331, 118] on div "Place No matches found All None Addax Energy Adecco Binz Adecco Group HQ L Adec…" at bounding box center [281, 123] width 165 height 29
click at [361, 111] on button "button" at bounding box center [359, 113] width 9 height 9
click at [343, 124] on link "Edit filter" at bounding box center [324, 126] width 79 height 14
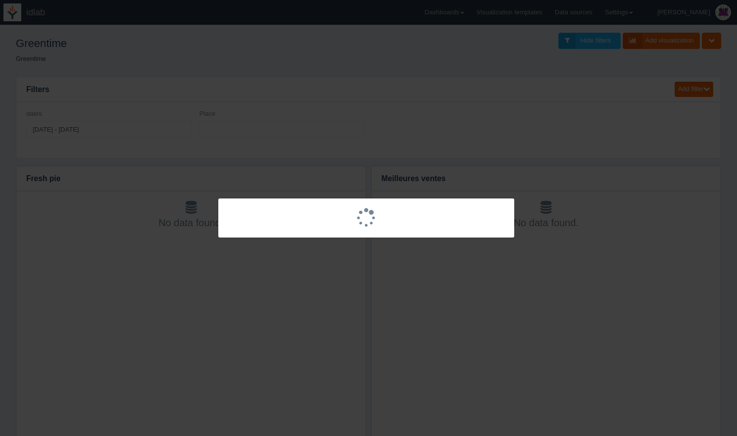
select select
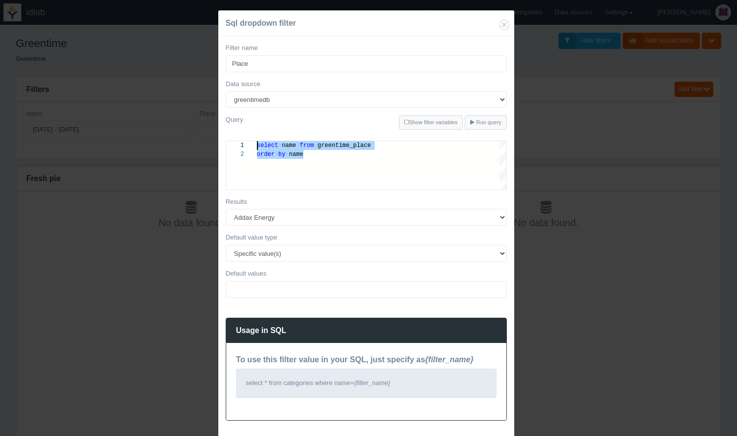
drag, startPoint x: 317, startPoint y: 154, endPoint x: 231, endPoint y: 135, distance: 88.4
click at [290, 248] on select "All None Specific value(s)" at bounding box center [366, 253] width 281 height 17
select select "all"
click at [226, 245] on select "All None Specific value(s)" at bounding box center [366, 253] width 281 height 17
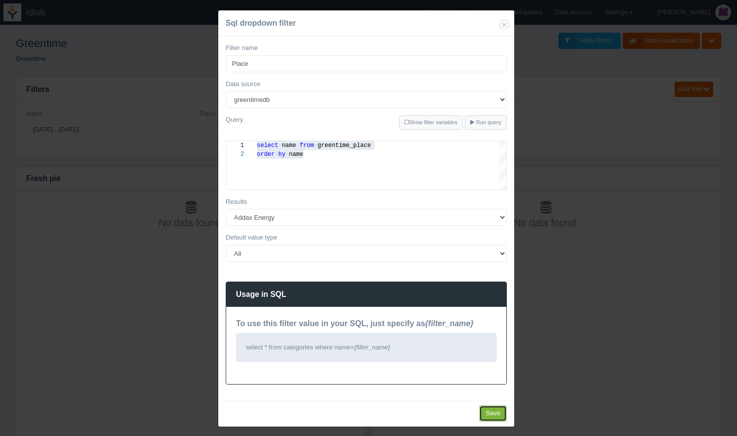
click at [494, 413] on input "Save" at bounding box center [493, 413] width 28 height 16
type input "Save"
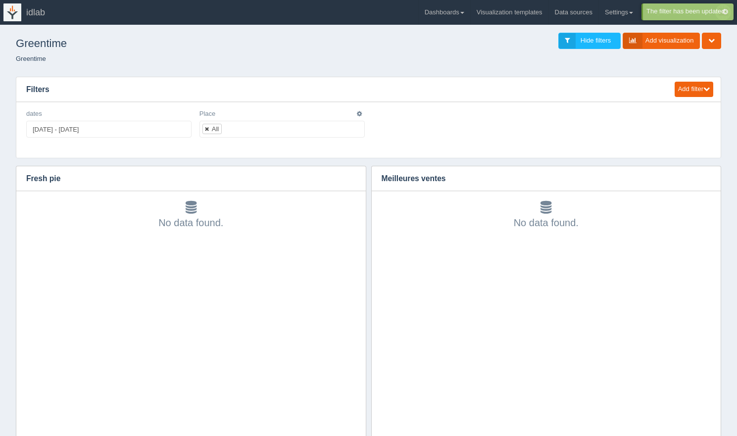
click at [208, 129] on link at bounding box center [207, 129] width 6 height 6
select select
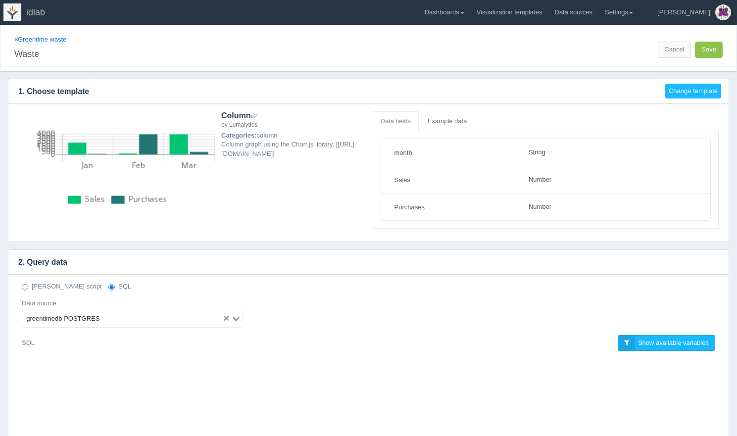
select select "string"
select select "number"
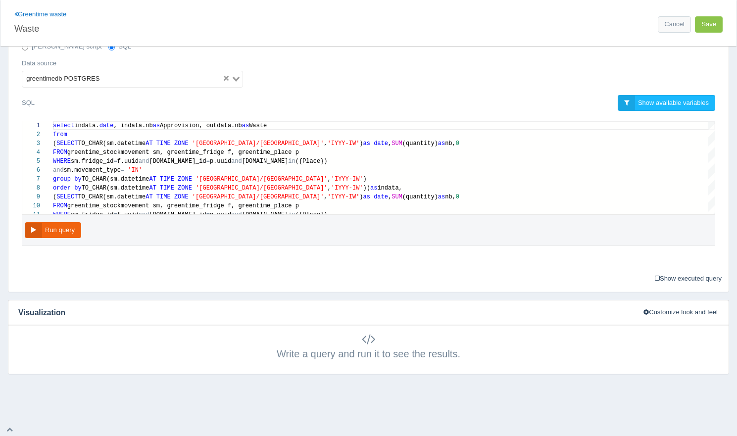
scroll to position [242, 0]
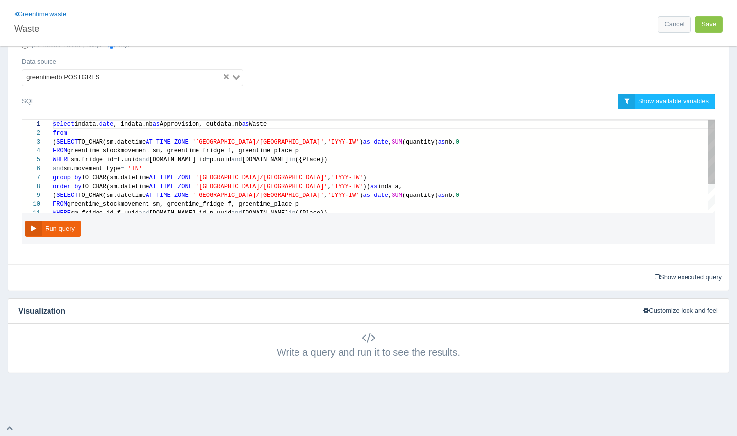
type textarea "select [DOMAIN_NAME], [DOMAIN_NAME] as Approvision, outdata.nb as Waste from (S…"
click at [150, 165] on div "and sm.movement_type = 'IN'" at bounding box center [384, 168] width 662 height 9
click at [316, 156] on div "WHERE sm.fridge_id = f.uuid and [DOMAIN_NAME]_id = [DOMAIN_NAME] and [DOMAIN_NA…" at bounding box center [384, 159] width 662 height 9
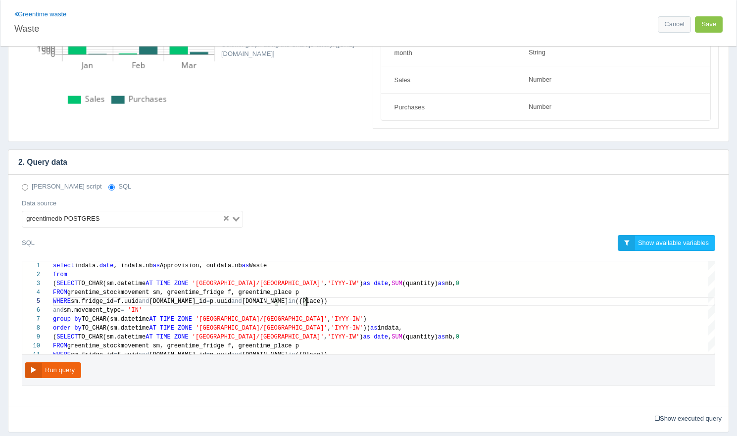
scroll to position [0, 0]
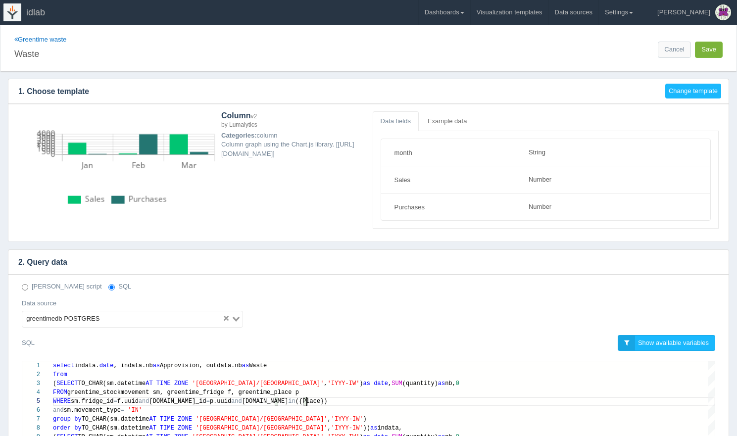
click at [707, 52] on button "Save" at bounding box center [709, 50] width 28 height 16
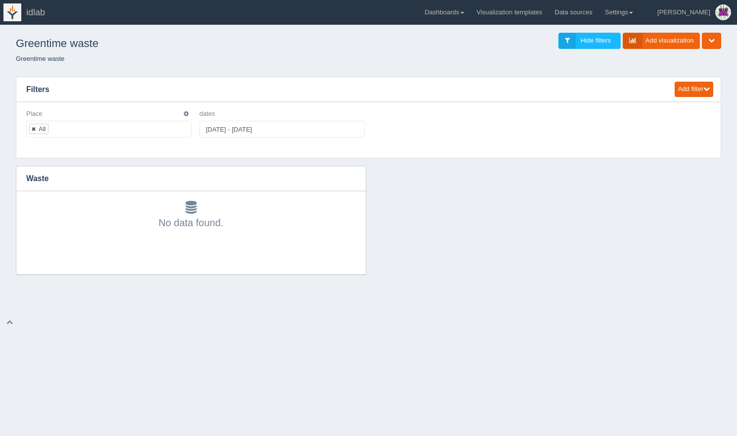
click at [35, 129] on link at bounding box center [34, 129] width 6 height 6
click at [66, 130] on ul at bounding box center [108, 129] width 165 height 17
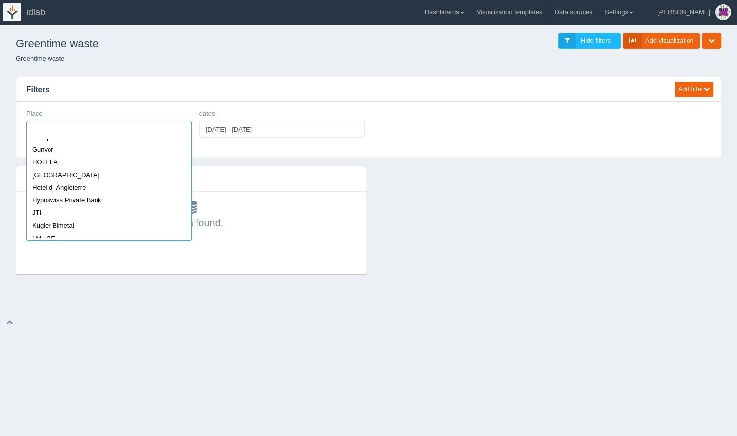
scroll to position [540, 0]
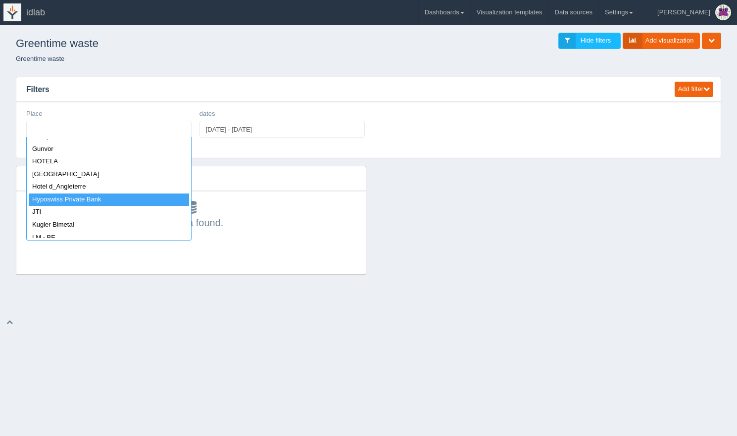
select select "Hyposwiss Private Bank"
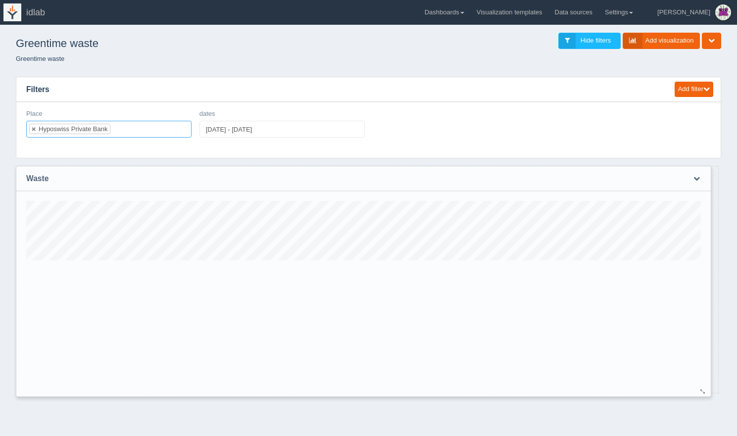
scroll to position [59, 672]
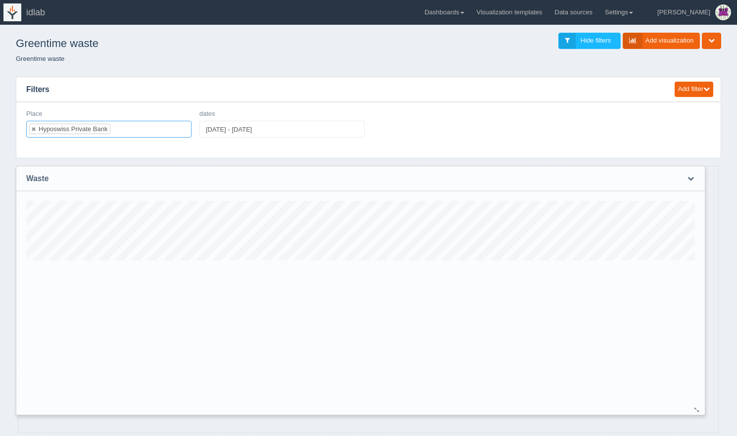
drag, startPoint x: 357, startPoint y: 268, endPoint x: 696, endPoint y: 409, distance: 367.5
click at [696, 409] on div at bounding box center [697, 409] width 8 height 7
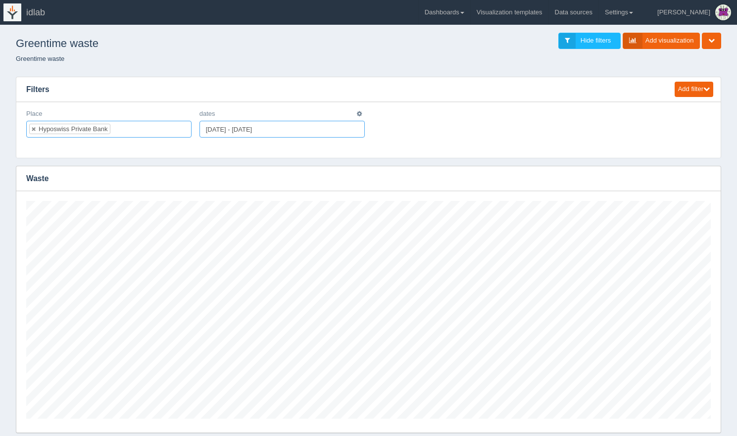
type input "[DATE]"
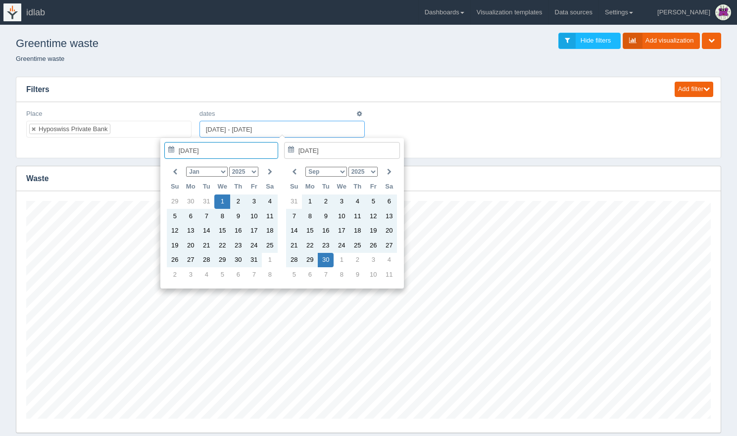
click at [230, 128] on input "[DATE] - [DATE]" at bounding box center [281, 129] width 165 height 17
type input "[DATE] - [DATE]"
type input "[DATE]"
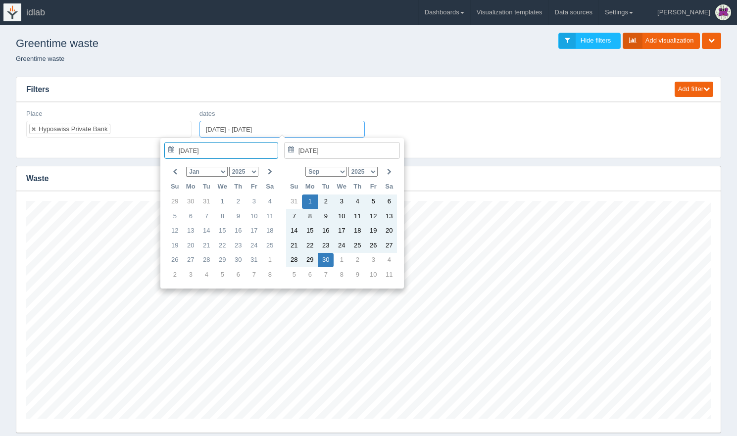
type input "[DATE] - [DATE]"
click at [431, 122] on div "Edit filter Delete filter Place Hyposwiss Private Bank All None Addax Energy Ad…" at bounding box center [368, 127] width 692 height 36
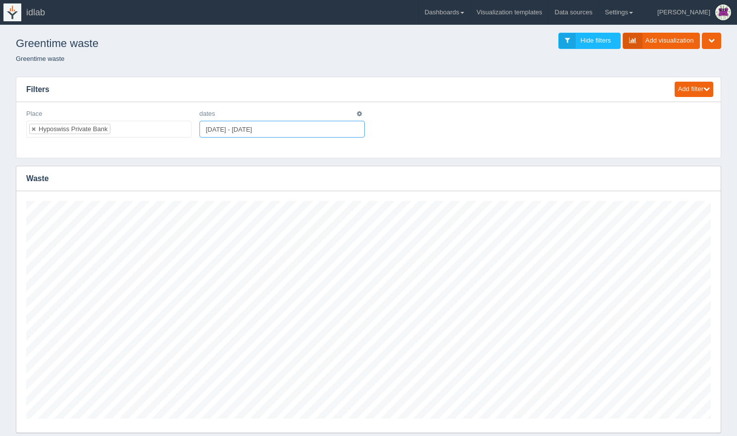
click at [226, 129] on input "2025-09-01 - 2025-09-30" at bounding box center [281, 129] width 165 height 17
click at [709, 177] on icon "button" at bounding box center [706, 178] width 6 height 6
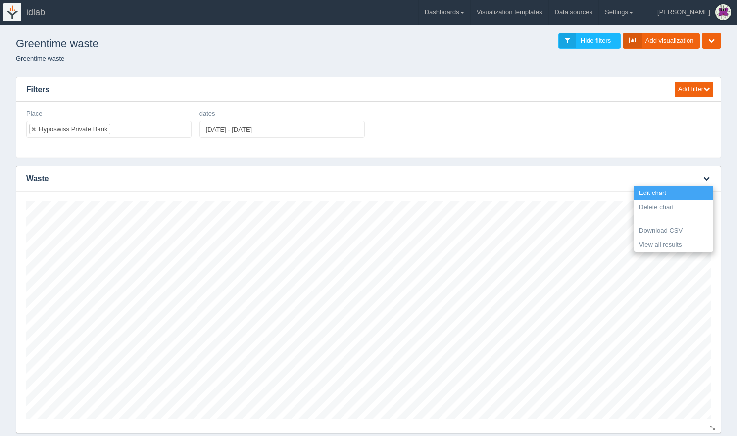
click at [684, 193] on link "Edit chart" at bounding box center [673, 193] width 79 height 14
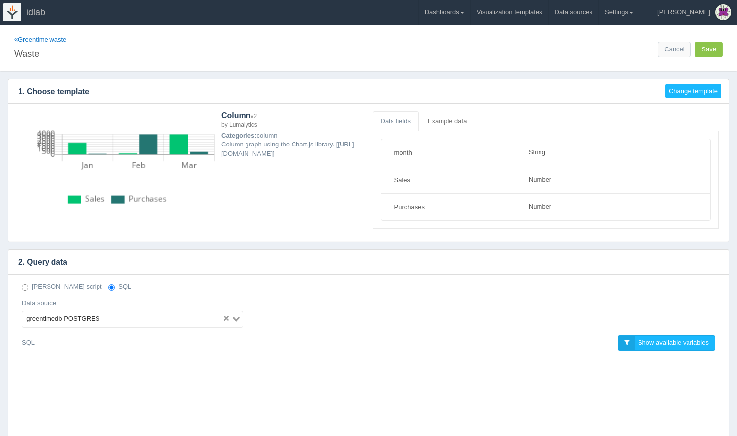
select select "string"
select select "number"
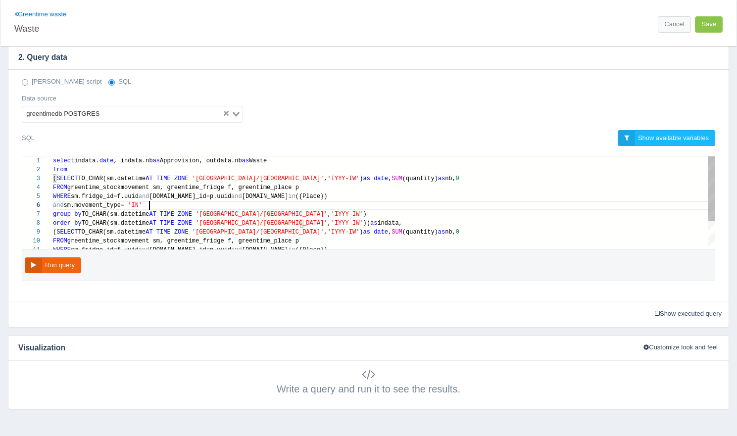
scroll to position [45, 97]
click at [166, 202] on div "and sm.movement_type = 'IN'" at bounding box center [384, 205] width 662 height 9
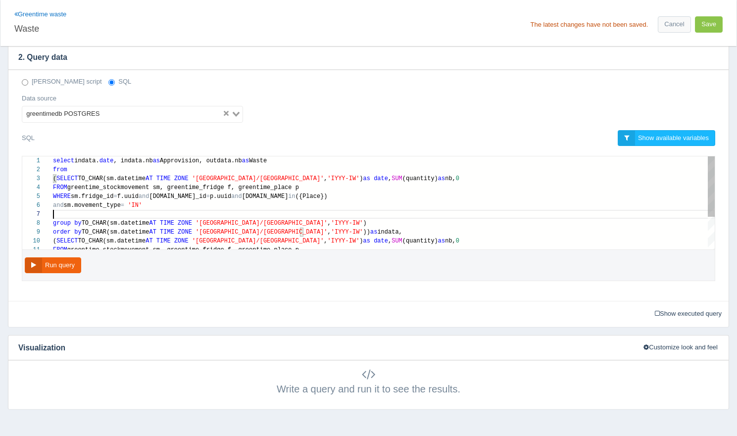
scroll to position [53, 0]
paste textarea "AND s.datetime AT TIME ZONE '[GEOGRAPHIC_DATA]/[GEOGRAPHIC_DATA]' between {date…"
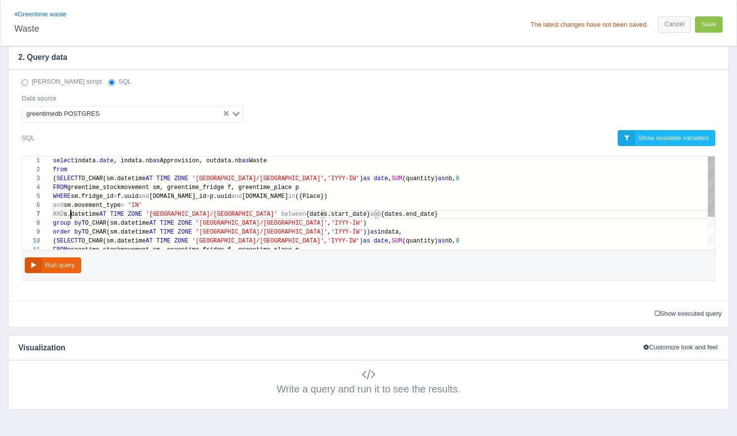
scroll to position [53, 18]
click at [71, 214] on span "s.datetime" at bounding box center [82, 214] width 36 height 7
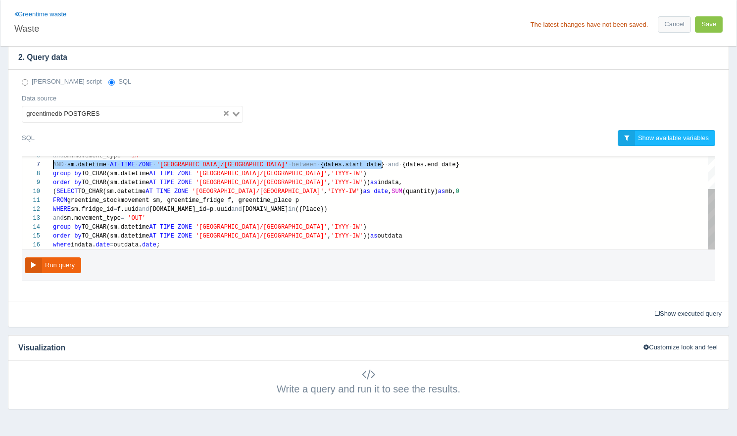
scroll to position [18, 100]
click at [240, 214] on div "and sm.movement_type = 'OUT'" at bounding box center [384, 218] width 662 height 9
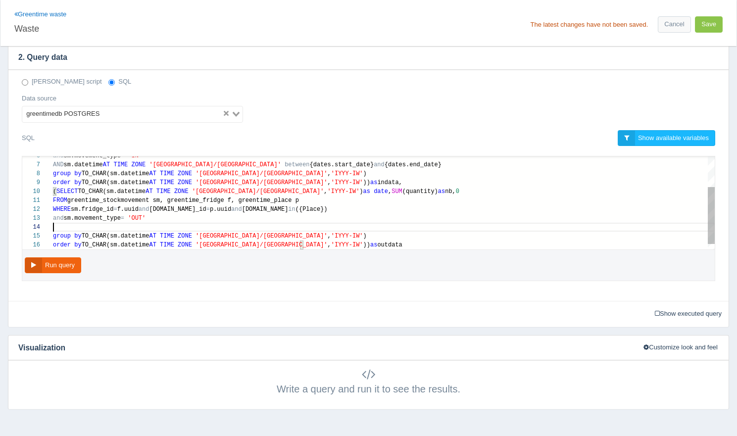
scroll to position [27, 0]
paste textarea "AND sm.datetime AT TIME ZONE '[GEOGRAPHIC_DATA]/[GEOGRAPHIC_DATA]' between {dat…"
type textarea "FROM greentime_stockmovement sm, greentime_fridge f, greentime_place p WHERE sm…"
click at [706, 24] on button "Save" at bounding box center [709, 24] width 28 height 16
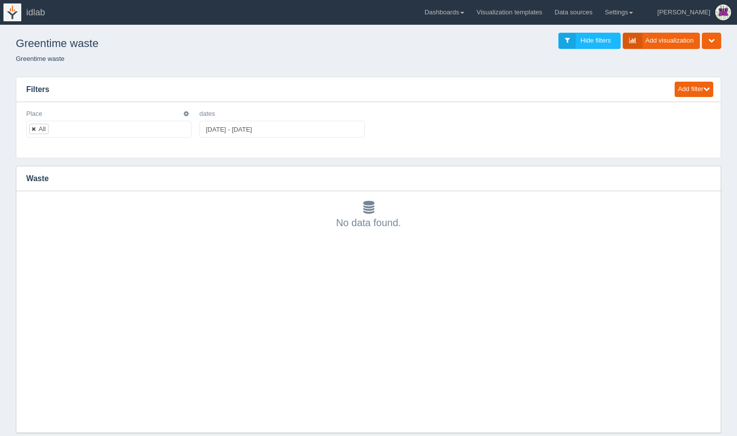
click at [34, 130] on link at bounding box center [34, 129] width 6 height 6
select select
click at [185, 112] on icon "button" at bounding box center [186, 114] width 5 height 6
click at [173, 125] on link "Edit filter" at bounding box center [150, 126] width 79 height 14
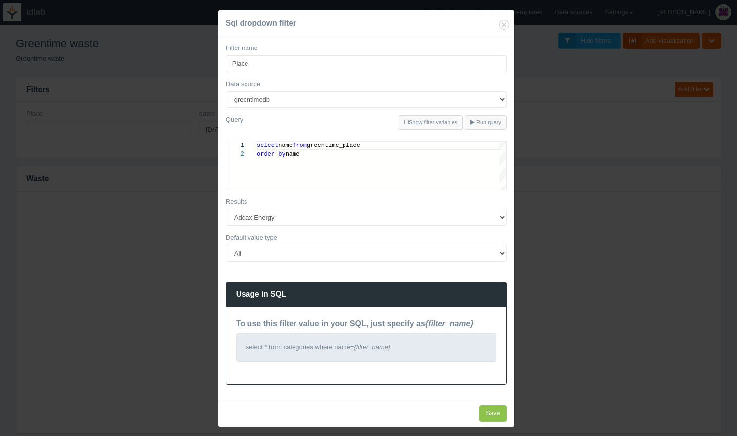
scroll to position [9, 0]
click at [315, 254] on select "All None Specific value(s)" at bounding box center [366, 253] width 281 height 17
click at [226, 245] on select "All None Specific value(s)" at bounding box center [366, 253] width 281 height 17
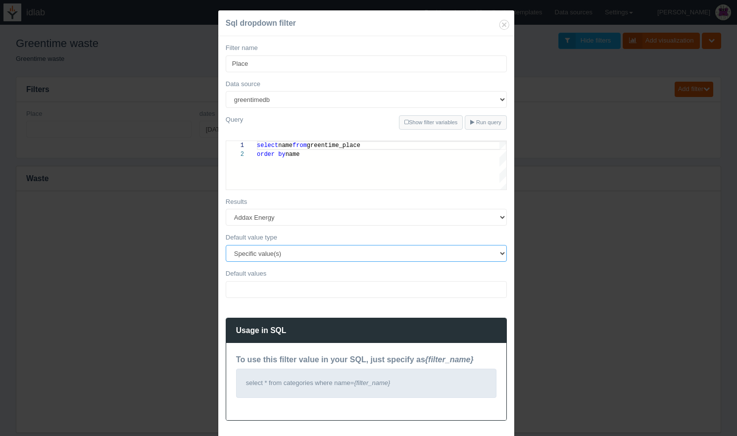
click at [315, 246] on select "All None Specific value(s)" at bounding box center [366, 253] width 281 height 17
select select "none"
click at [226, 245] on select "All None Specific value(s)" at bounding box center [366, 253] width 281 height 17
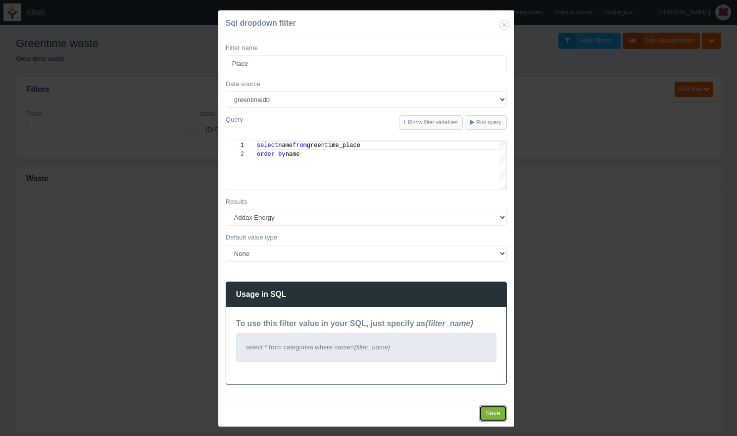
click at [496, 416] on input "Save" at bounding box center [493, 413] width 28 height 16
type input "Save"
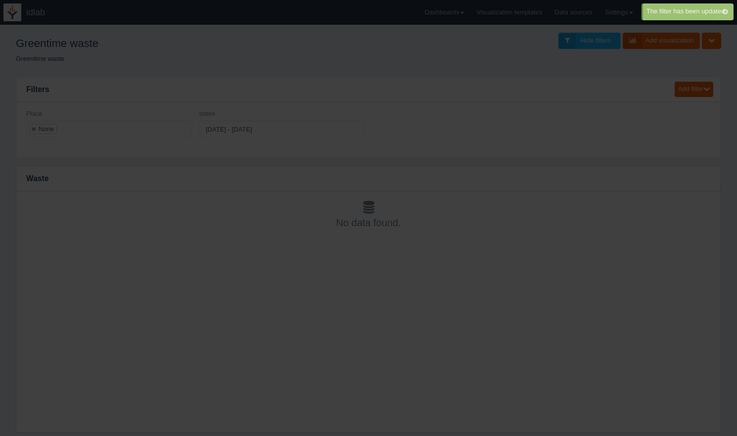
scroll to position [8, 0]
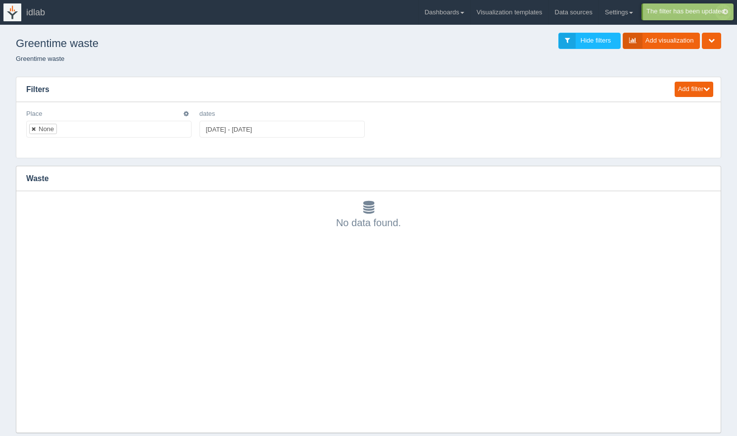
click at [35, 129] on link at bounding box center [34, 129] width 6 height 6
click at [110, 127] on ul at bounding box center [108, 129] width 165 height 17
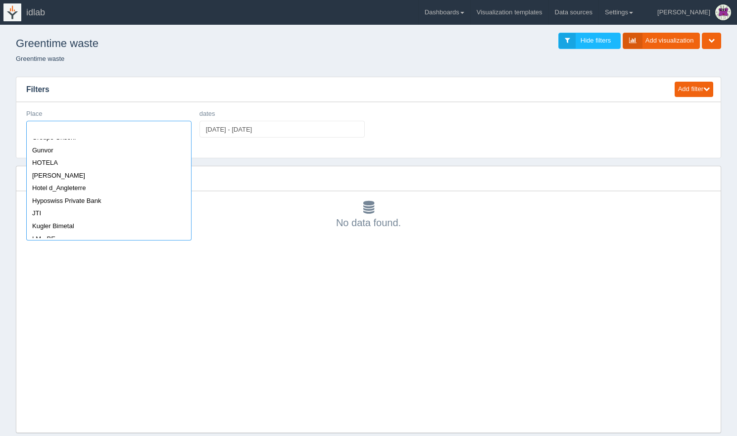
scroll to position [540, 0]
select select "Hyposwiss Private Bank"
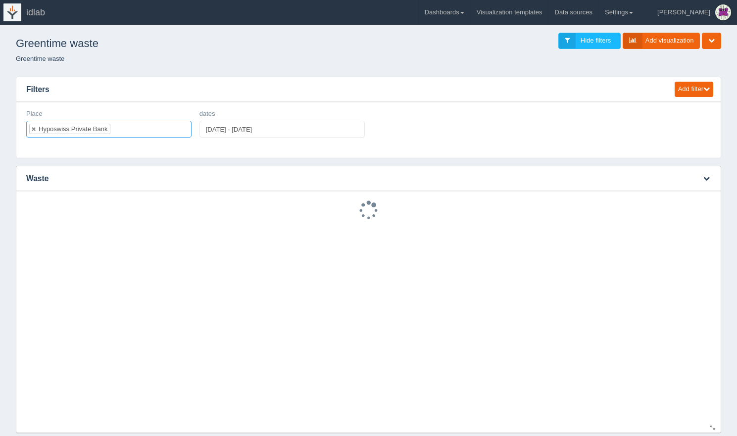
scroll to position [0, 0]
click at [277, 163] on div "Add filter Date Date range Sql dropdown Deno dropdown Static dropdown Text fiel…" at bounding box center [368, 251] width 721 height 365
click at [34, 128] on link at bounding box center [34, 129] width 6 height 6
select select
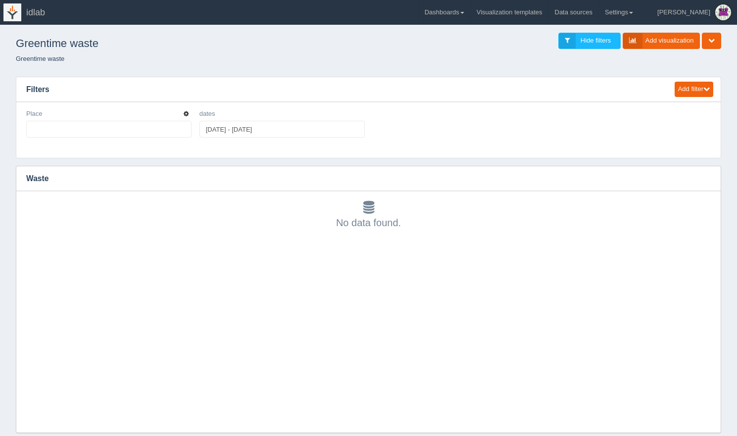
click at [186, 114] on icon "button" at bounding box center [186, 114] width 5 height 6
click at [173, 125] on link "Edit filter" at bounding box center [150, 126] width 79 height 14
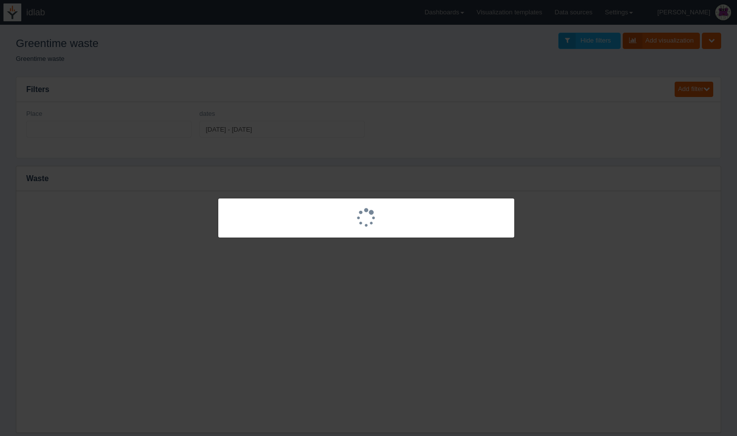
select select
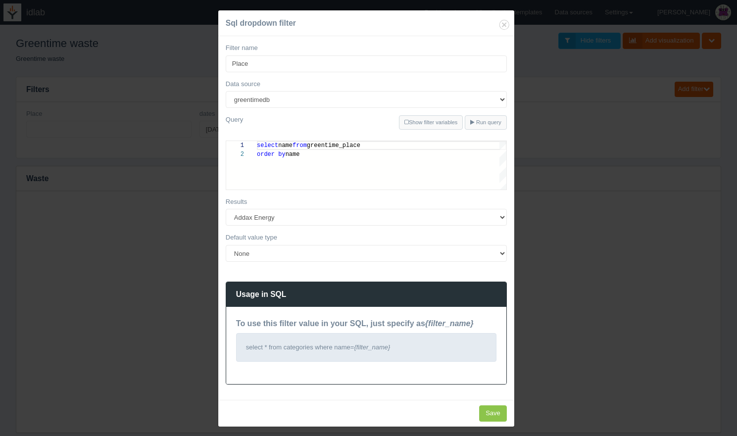
scroll to position [9, 0]
click at [258, 254] on select "All None Specific value(s)" at bounding box center [366, 253] width 281 height 17
select select "specific_value"
click at [226, 245] on select "All None Specific value(s)" at bounding box center [366, 253] width 281 height 17
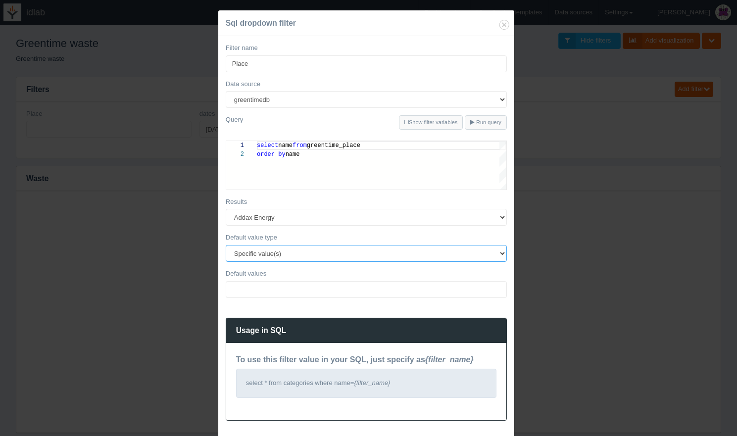
scroll to position [37, 0]
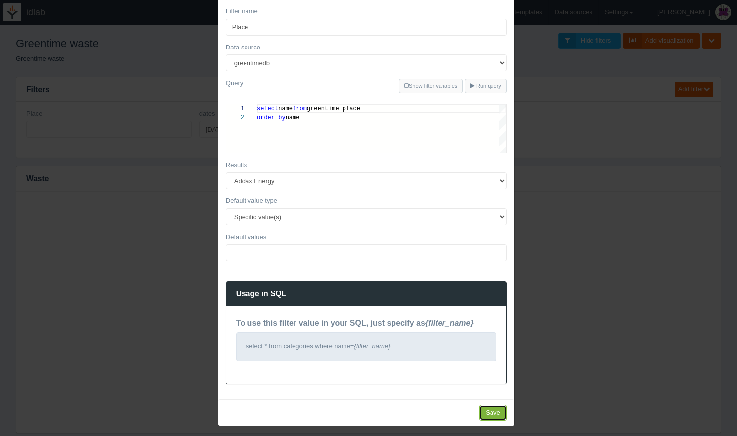
click at [489, 412] on input "Save" at bounding box center [493, 413] width 28 height 16
type input "Save"
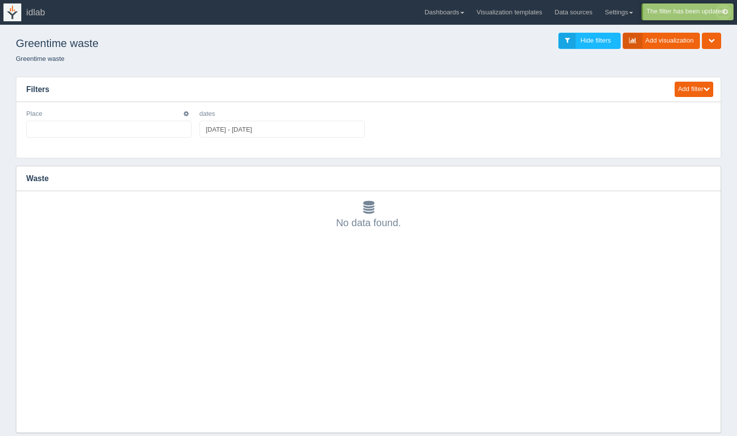
click at [121, 128] on ul at bounding box center [108, 129] width 165 height 17
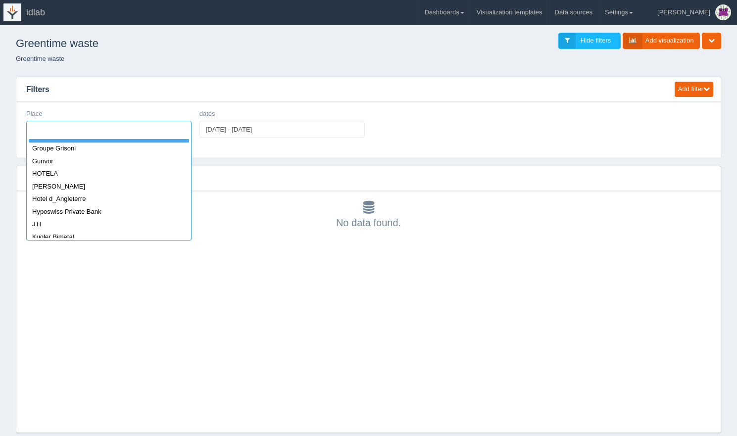
scroll to position [537, 0]
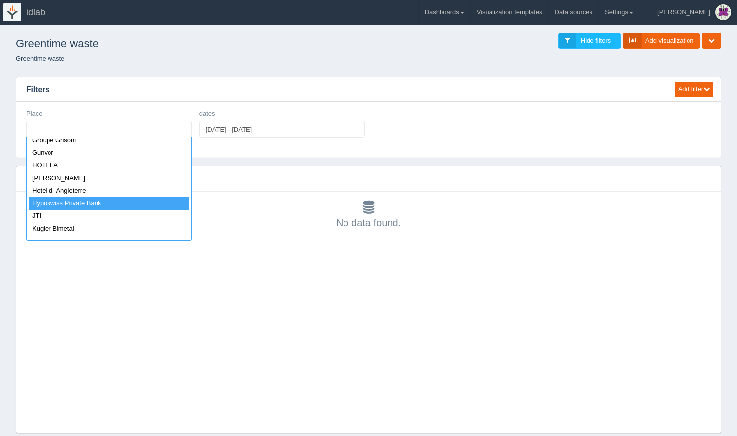
select select "Hyposwiss Private Bank"
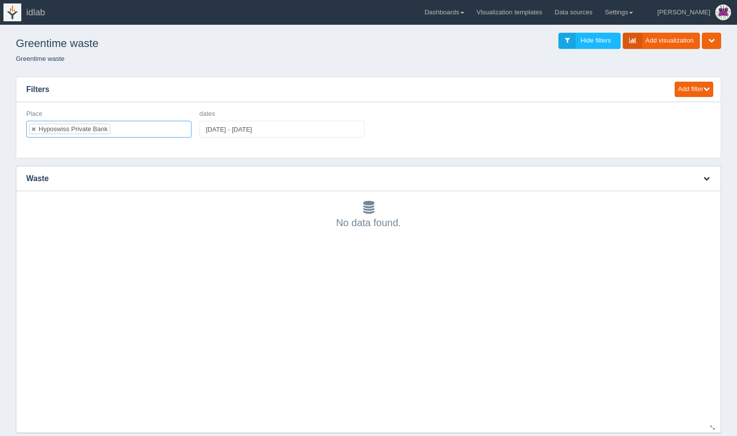
click at [703, 181] on icon "button" at bounding box center [706, 178] width 6 height 6
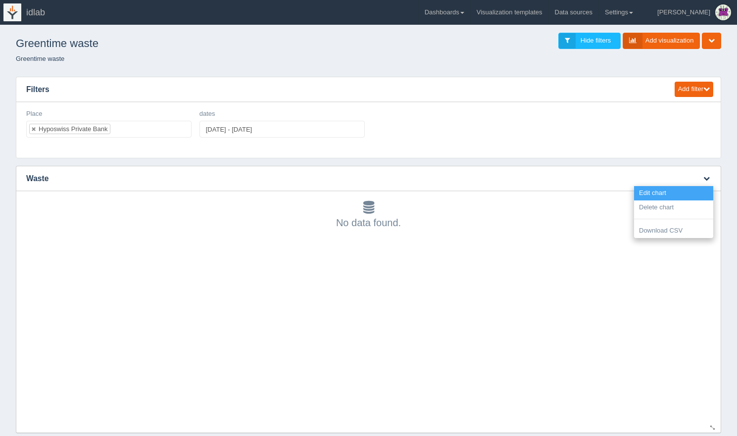
click at [691, 196] on link "Edit chart" at bounding box center [673, 193] width 79 height 14
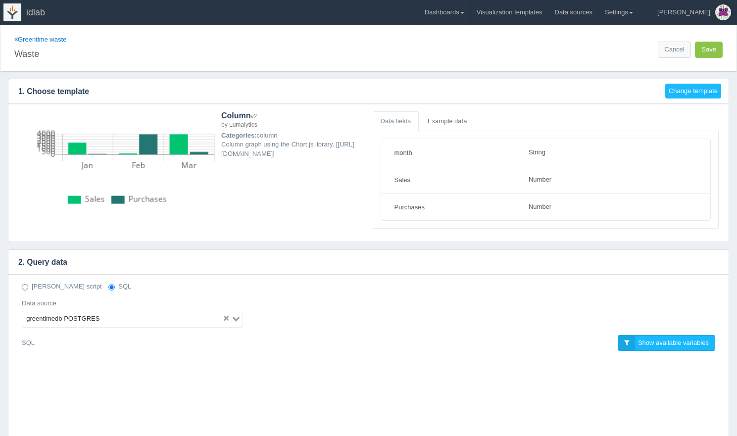
select select "string"
select select "number"
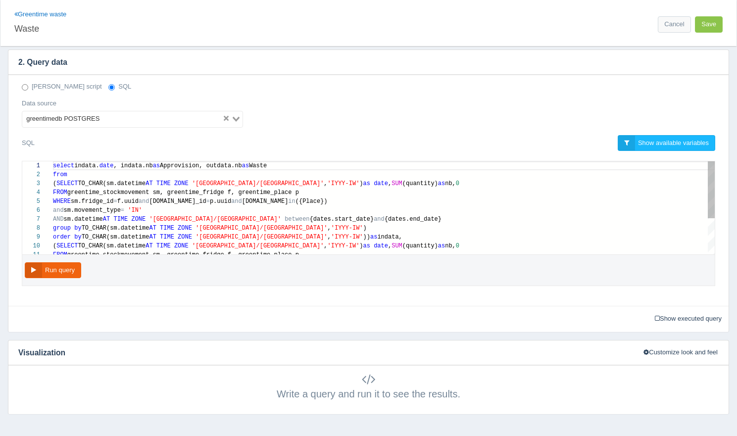
scroll to position [53, 329]
click at [387, 219] on div "AND sm.datetime AT TIME ZONE '[GEOGRAPHIC_DATA]/[GEOGRAPHIC_DATA]' between {dat…" at bounding box center [384, 219] width 662 height 9
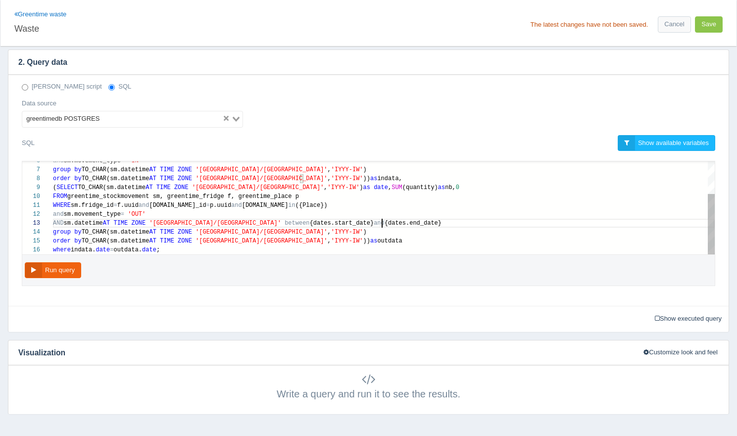
scroll to position [18, 328]
click at [385, 221] on div "AND sm.datetime AT TIME ZONE '[GEOGRAPHIC_DATA]/[GEOGRAPHIC_DATA]' between {dat…" at bounding box center [384, 223] width 662 height 9
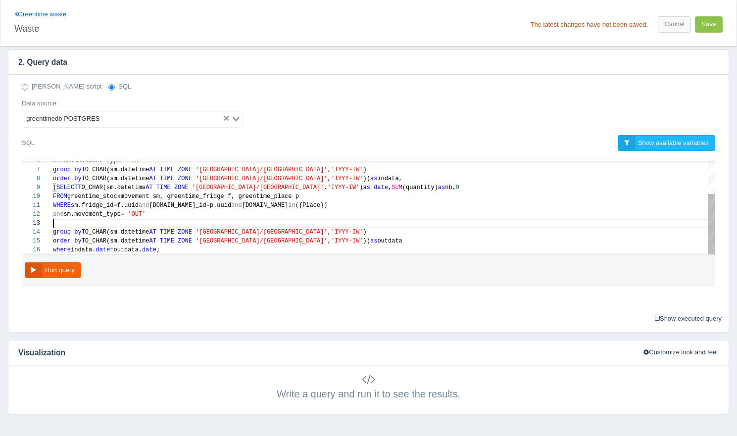
type textarea "WHERE sm.fridge_id=f.uuid and [DOMAIN_NAME]_id=[DOMAIN_NAME] and [DOMAIN_NAME] …"
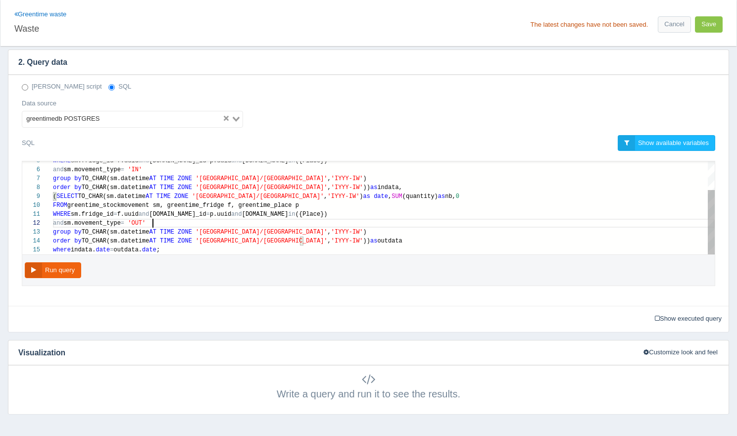
scroll to position [9, 100]
click at [704, 23] on button "Save" at bounding box center [709, 24] width 28 height 16
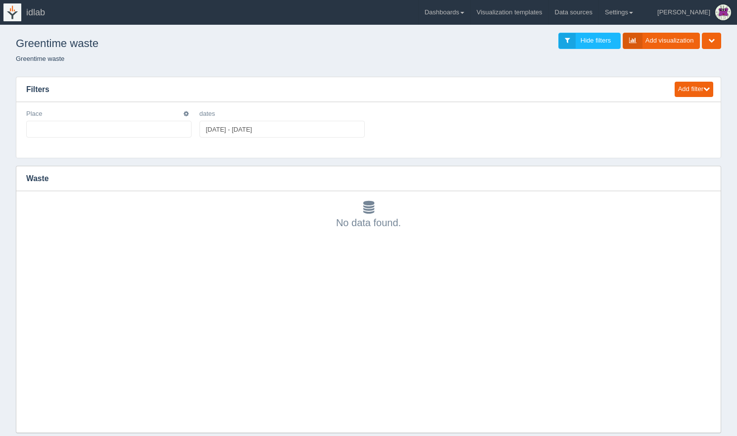
click at [136, 133] on ul at bounding box center [108, 129] width 165 height 17
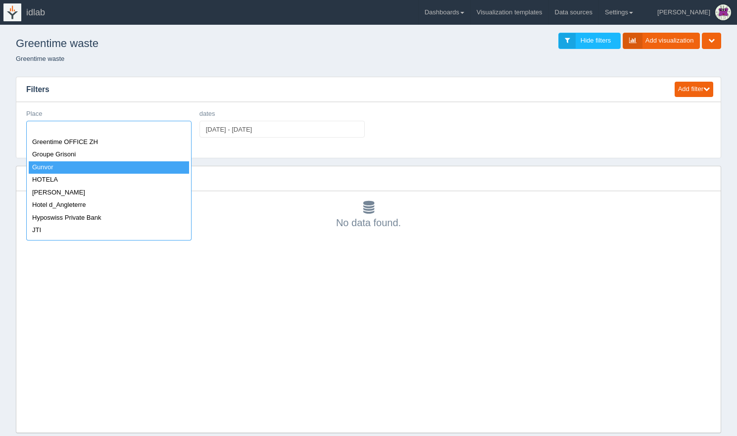
scroll to position [533, 0]
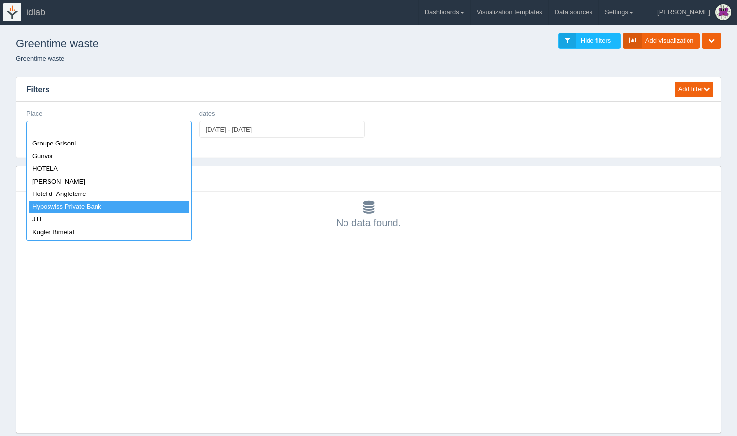
select select "Hyposwiss Private Bank"
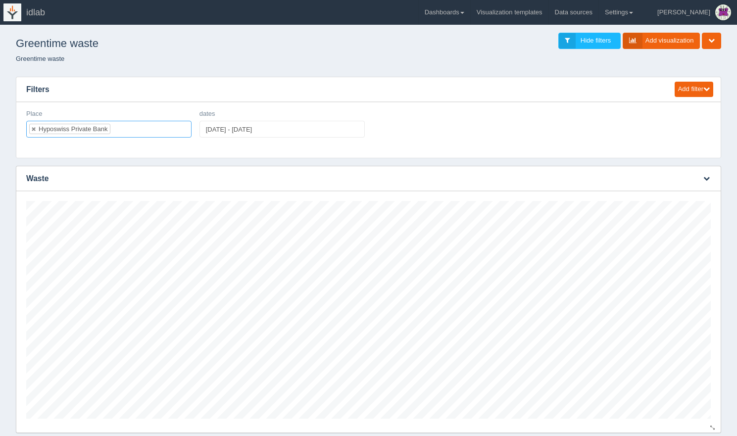
scroll to position [218, 684]
click at [704, 180] on icon "button" at bounding box center [706, 178] width 6 height 6
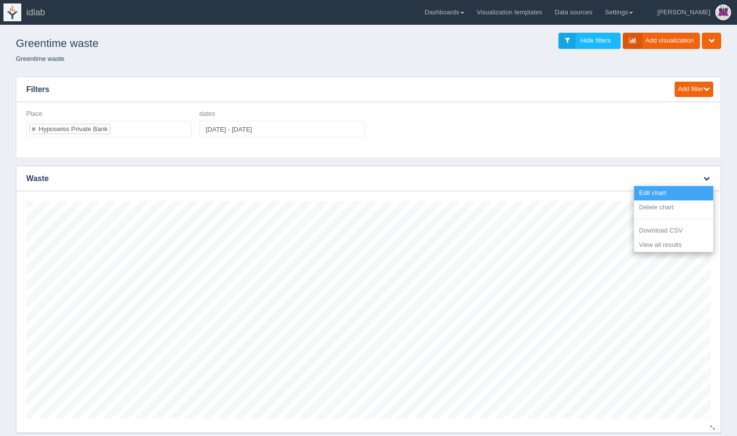
click at [679, 191] on link "Edit chart" at bounding box center [673, 193] width 79 height 14
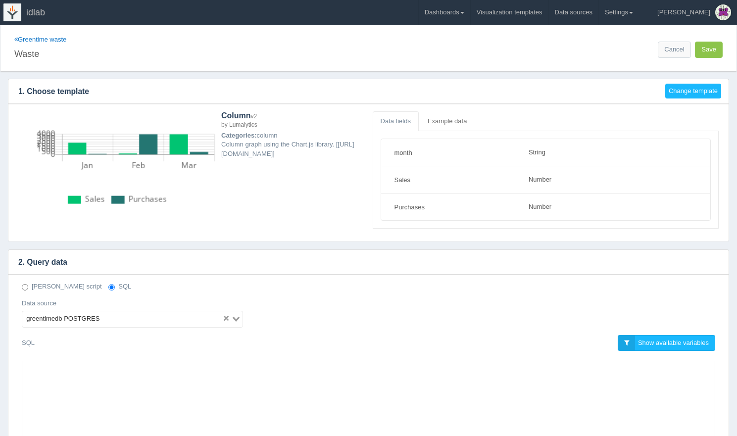
select select "string"
select select "number"
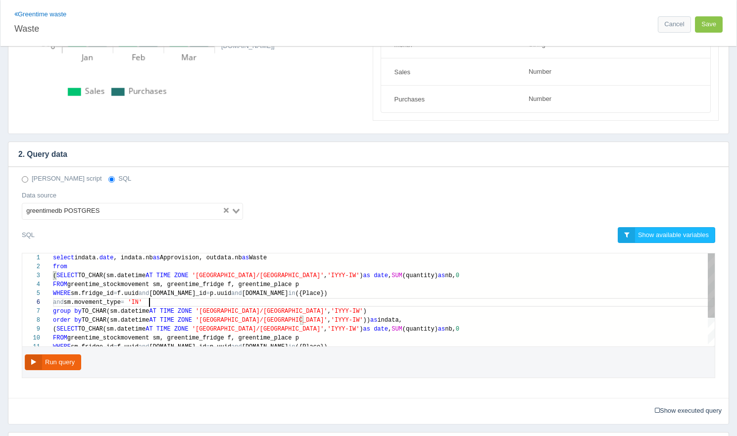
scroll to position [45, 97]
click at [193, 302] on div "and sm.movement_type = 'IN'" at bounding box center [384, 302] width 662 height 9
click at [117, 258] on div "5 6 7 8 9 10 11 4 3 2 1 WHERE sm.fridge_id = f.uuid and [DOMAIN_NAME]_id = [DOM…" at bounding box center [368, 299] width 692 height 93
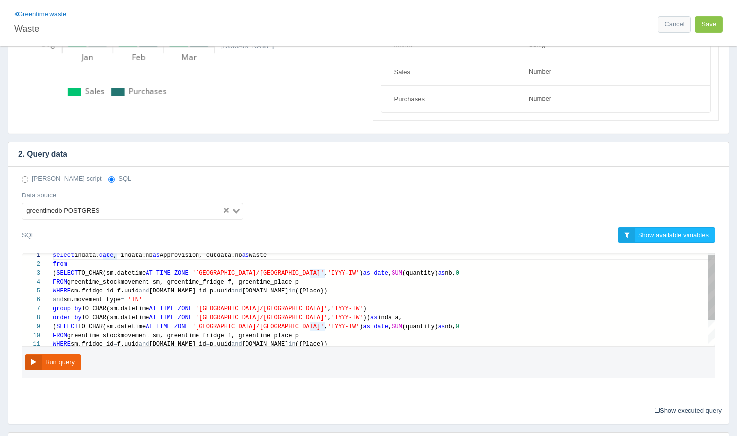
scroll to position [45, 97]
click at [159, 298] on div "and sm.movement_type = 'IN'" at bounding box center [384, 299] width 662 height 9
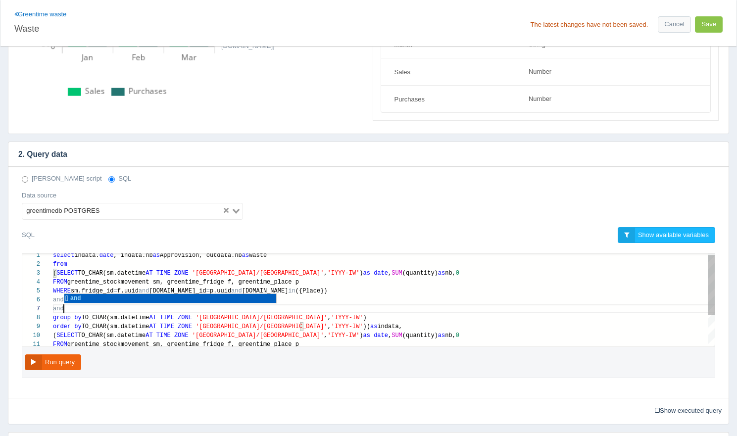
scroll to position [53, 14]
click at [57, 309] on span "and" at bounding box center [58, 308] width 11 height 7
paste textarea "AND s.datetime AT TIME ZONE '[GEOGRAPHIC_DATA]/[GEOGRAPHIC_DATA]' between {date…"
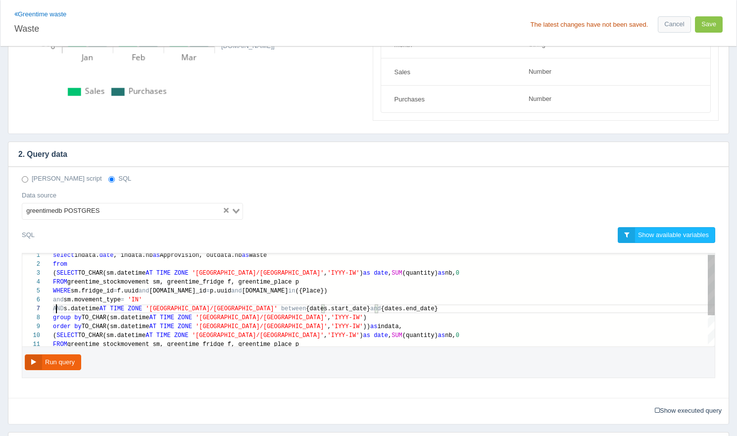
click at [57, 307] on span "AND" at bounding box center [58, 308] width 11 height 7
click at [84, 307] on span "s.datetime" at bounding box center [82, 308] width 36 height 7
click at [70, 309] on div "5 6 8 9 10 11 4 3 2 1 7 WHERE sm.fridge_id = f.uuid and [DOMAIN_NAME]_id = [DOM…" at bounding box center [368, 299] width 692 height 93
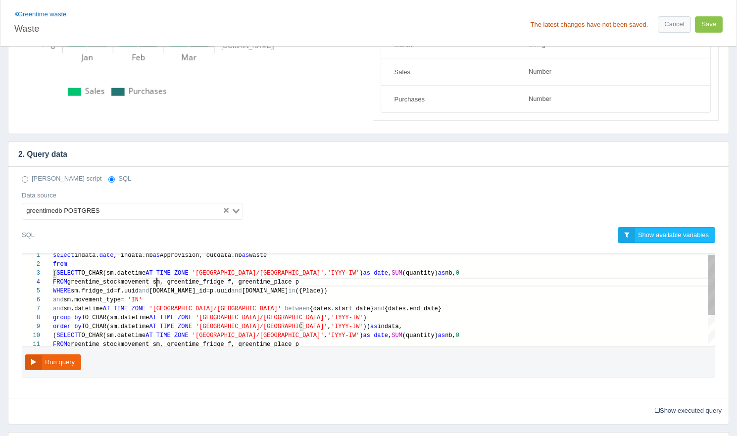
scroll to position [27, 104]
click at [157, 279] on div "5 6 8 9 10 11 4 3 2 1 7 WHERE sm.fridge_id = f.uuid and [DOMAIN_NAME]_id = [DOM…" at bounding box center [368, 299] width 692 height 93
click at [385, 308] on span "{dates.end_date}" at bounding box center [413, 308] width 57 height 7
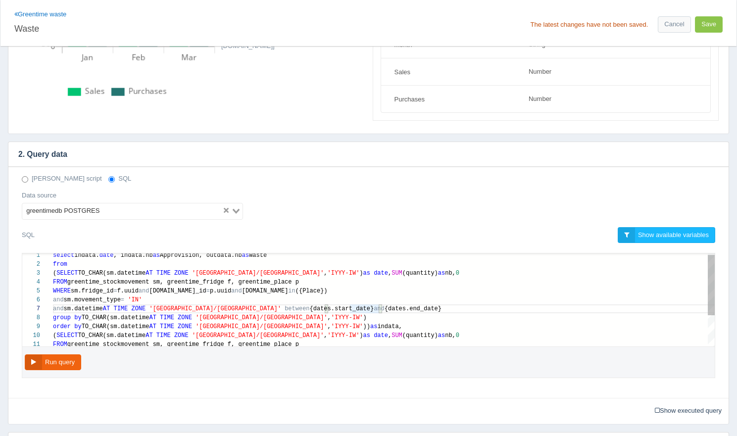
click at [385, 309] on span "{dates.end_date}" at bounding box center [413, 308] width 57 height 7
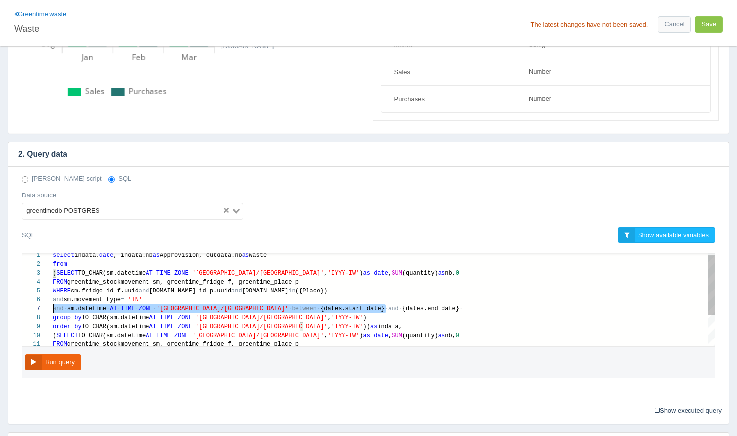
scroll to position [53, 0]
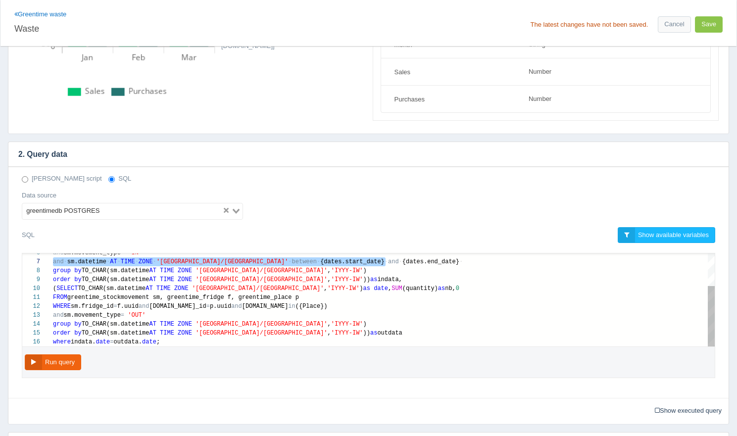
click at [266, 318] on div "and sm.movement_type = 'OUT'" at bounding box center [384, 315] width 662 height 9
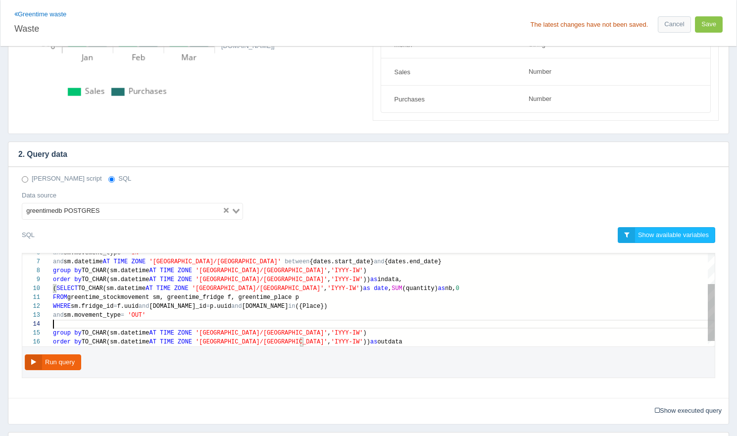
scroll to position [27, 0]
paste textarea "and sm.datetime AT TIME ZONE '[GEOGRAPHIC_DATA]/[GEOGRAPHIC_DATA]' between {dat…"
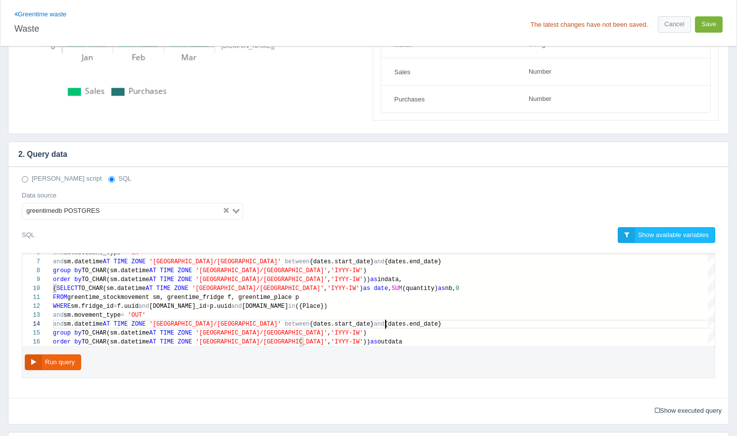
type textarea "FROM greentime_stockmovement sm, greentime_fridge f, greentime_place p WHERE sm…"
click at [709, 23] on button "Save" at bounding box center [709, 24] width 28 height 16
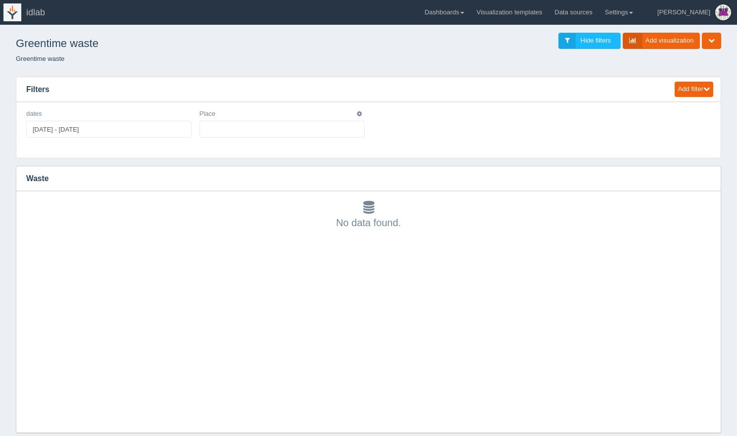
click at [241, 132] on ul at bounding box center [281, 129] width 165 height 17
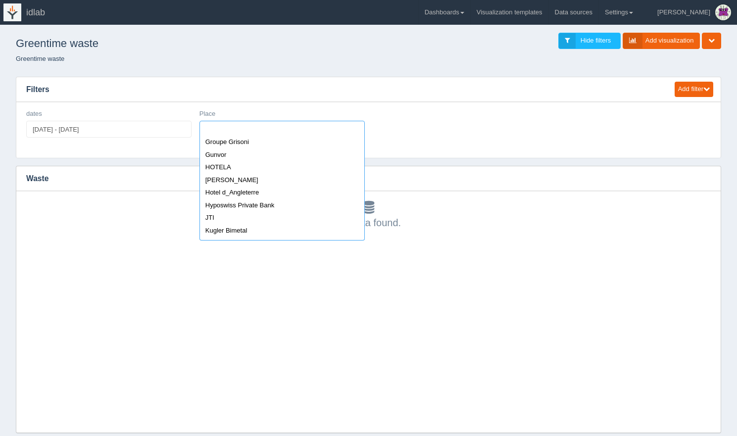
scroll to position [535, 0]
select select "Hyposwiss Private Bank"
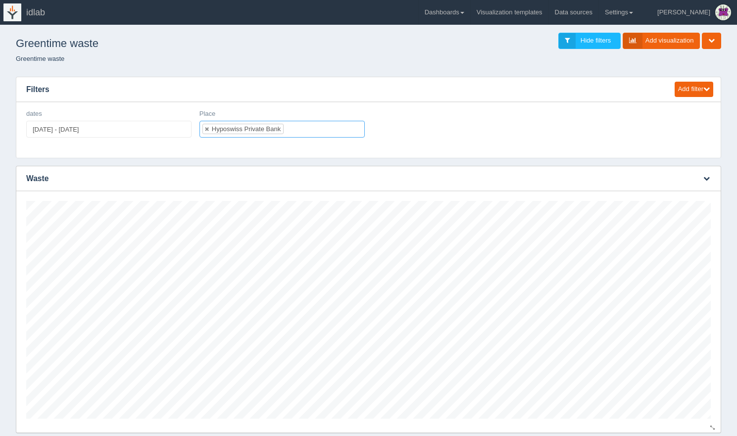
scroll to position [218, 684]
type input "[DATE]"
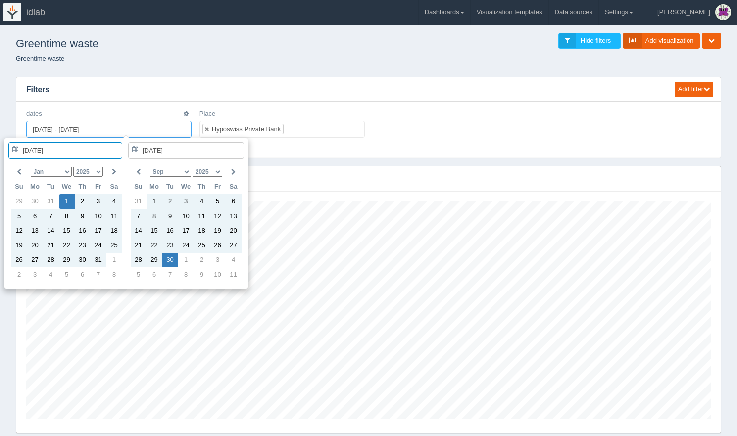
click at [53, 129] on input "[DATE] - [DATE]" at bounding box center [108, 129] width 165 height 17
click at [54, 127] on input "[DATE] - [DATE]" at bounding box center [108, 129] width 165 height 17
type input "[DATE] - [DATE]"
type input "[DATE]"
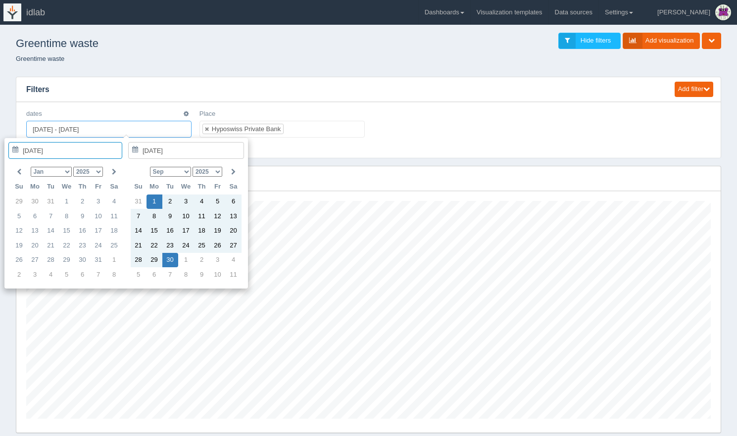
type input "[DATE] - [DATE]"
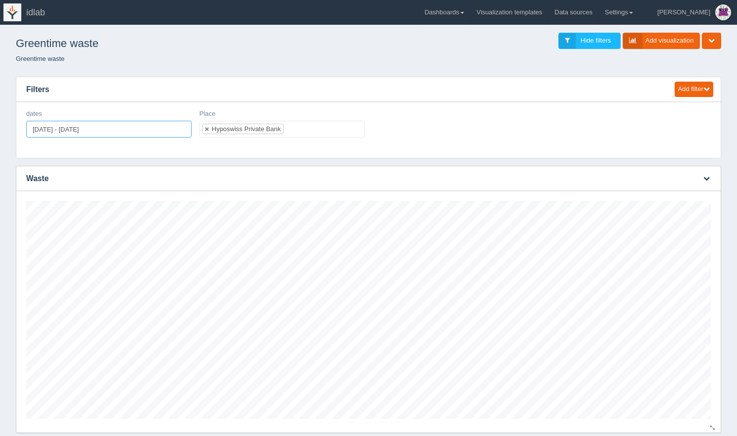
scroll to position [53, 0]
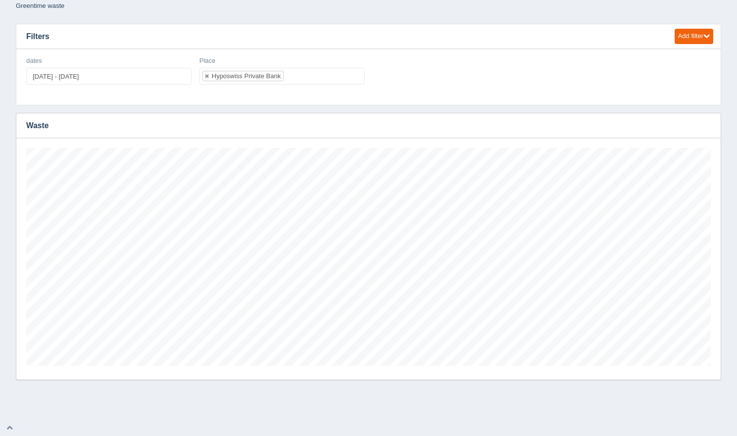
click at [382, 74] on div "Edit filter Delete filter dates [DATE] - [DATE] Edit filter Delete filter Place…" at bounding box center [368, 74] width 692 height 36
click at [335, 76] on ul "Hyposwiss Private Bank" at bounding box center [281, 76] width 165 height 17
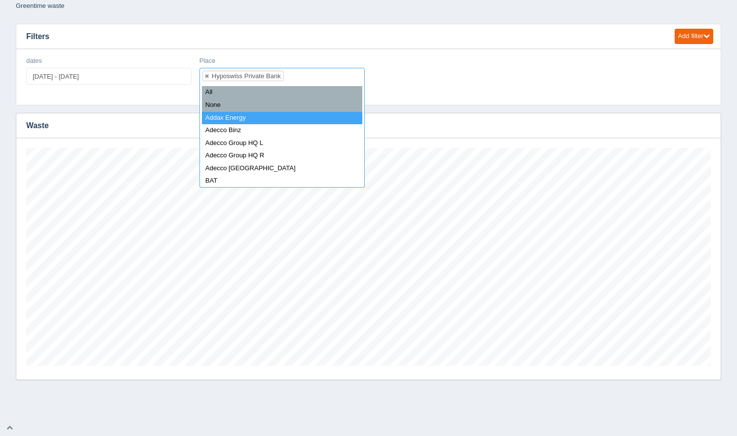
select select "Addax Energy"
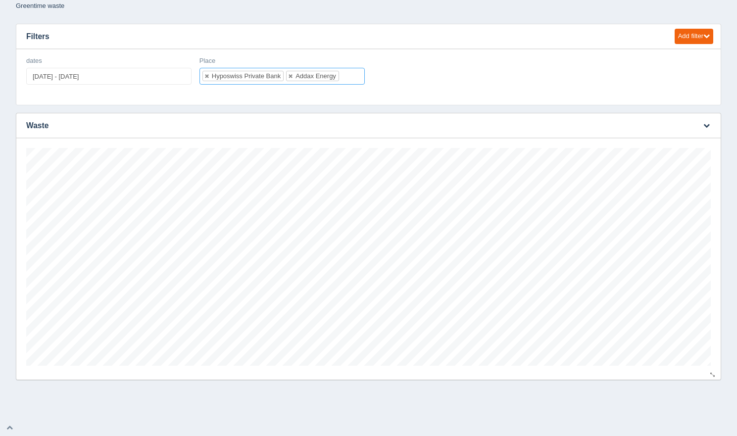
scroll to position [218, 684]
click at [208, 75] on link at bounding box center [207, 76] width 6 height 6
click at [235, 76] on ul at bounding box center [281, 76] width 165 height 17
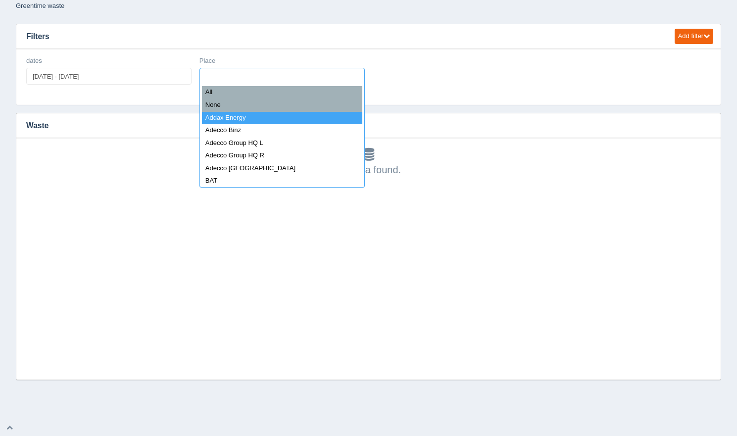
select select "Addax Energy"
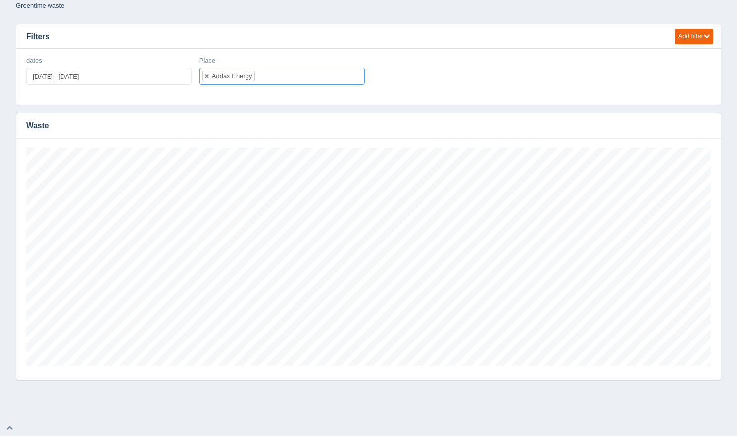
click at [386, 78] on div "Edit filter Delete filter dates [DATE] - [DATE] Edit filter Delete filter Place…" at bounding box center [368, 74] width 692 height 36
click at [693, 37] on button "Add filter" at bounding box center [694, 36] width 39 height 15
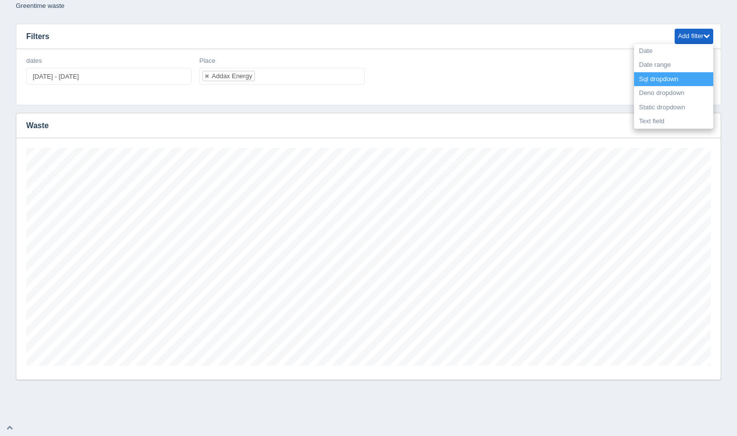
click at [670, 78] on link "Sql dropdown" at bounding box center [673, 79] width 79 height 14
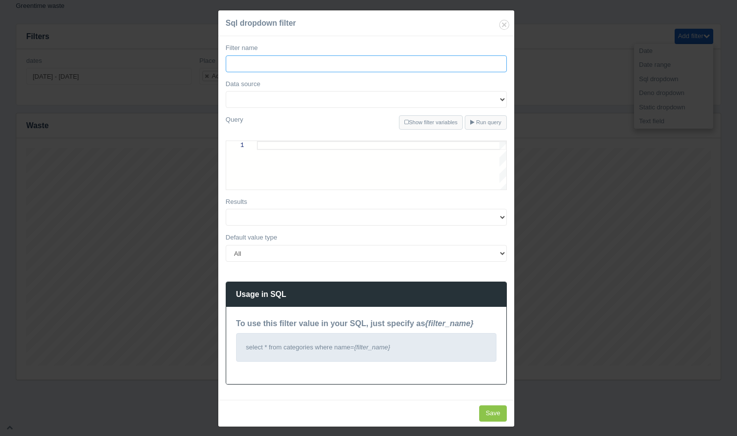
click at [305, 63] on input "Filter name" at bounding box center [366, 63] width 281 height 17
type input "Catégorie"
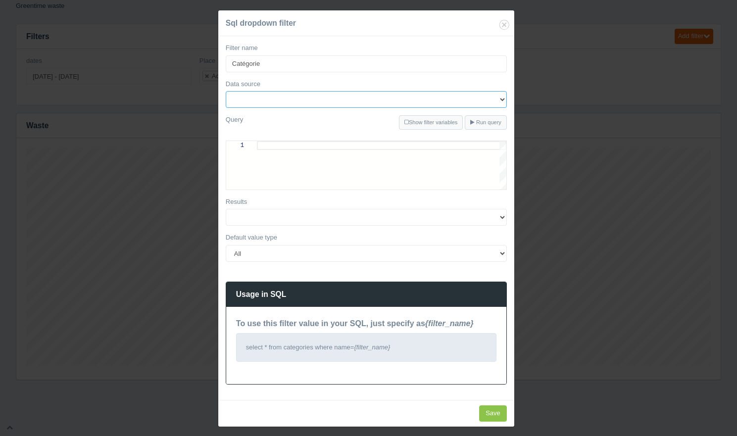
click at [352, 103] on select "greentimedb" at bounding box center [366, 99] width 281 height 17
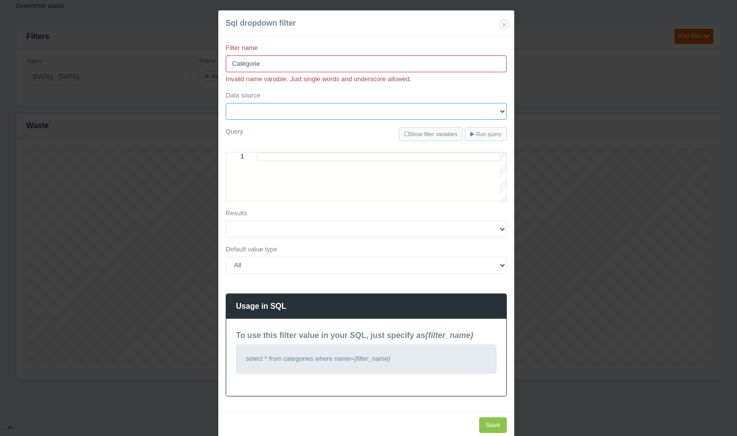
select select "479"
click at [226, 103] on select "greentimedb" at bounding box center [366, 111] width 281 height 17
click at [331, 163] on div at bounding box center [381, 176] width 249 height 49
type textarea "select * from"
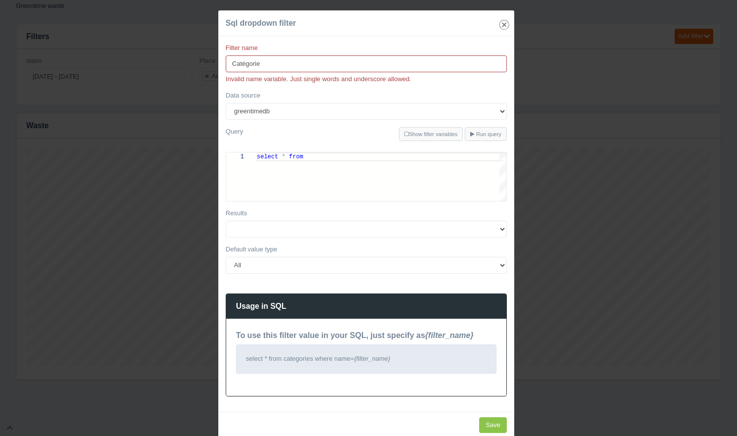
click at [503, 24] on icon "Close" at bounding box center [504, 25] width 14 height 14
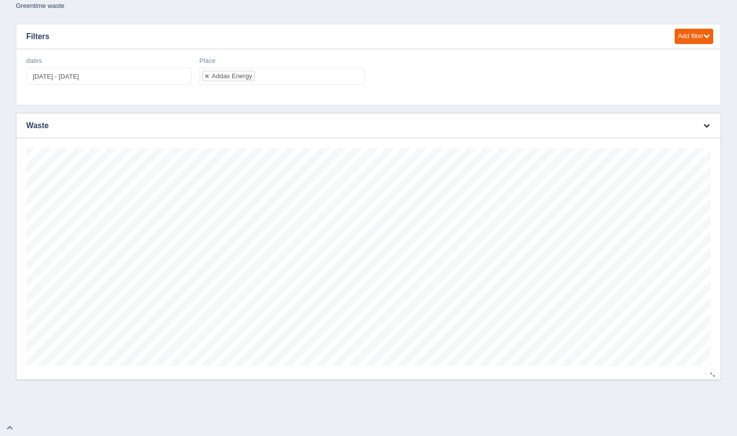
click at [704, 126] on icon "button" at bounding box center [706, 125] width 6 height 6
click at [685, 141] on link "Edit chart" at bounding box center [673, 140] width 79 height 14
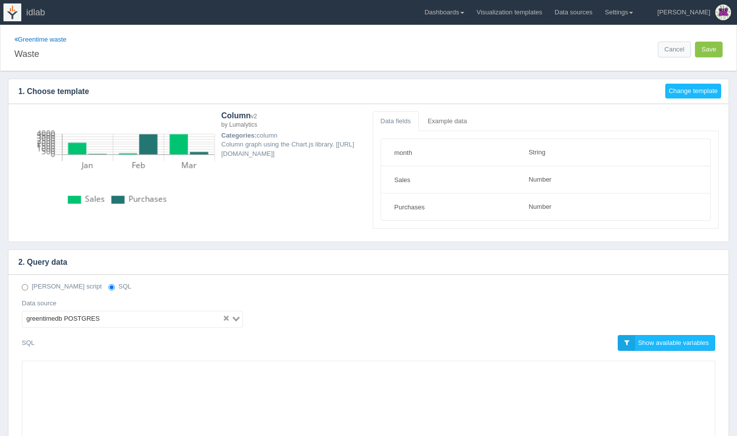
select select "string"
select select "number"
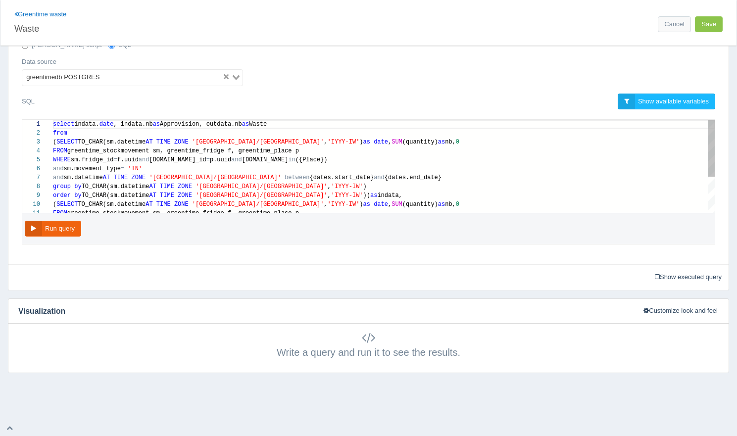
scroll to position [53, 225]
click at [310, 177] on span "{dates.start_date}" at bounding box center [342, 177] width 64 height 7
type textarea "select [DOMAIN_NAME], [DOMAIN_NAME] as Approvision, outdata.nb as Waste from (S…"
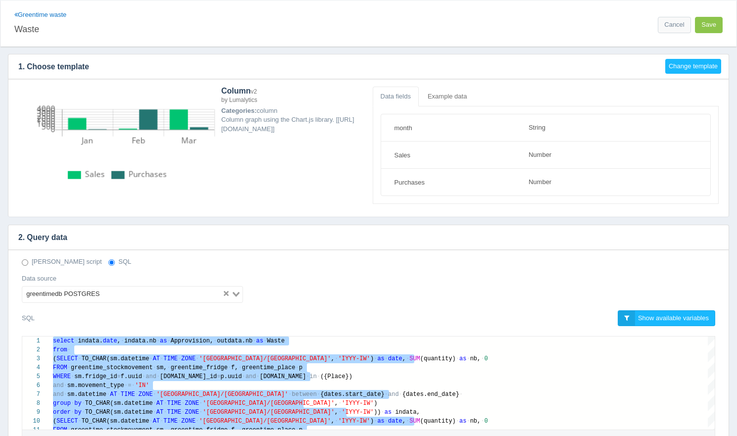
scroll to position [0, 0]
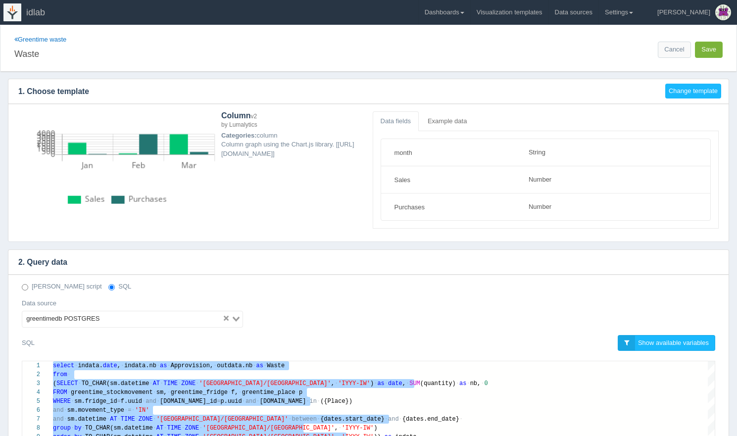
click at [704, 49] on button "Save" at bounding box center [709, 50] width 28 height 16
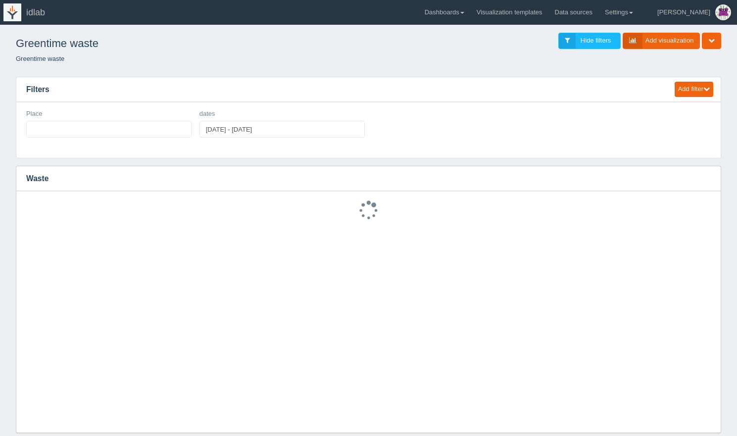
select select
click at [644, 41] on link "Add visualization" at bounding box center [662, 41] width 78 height 16
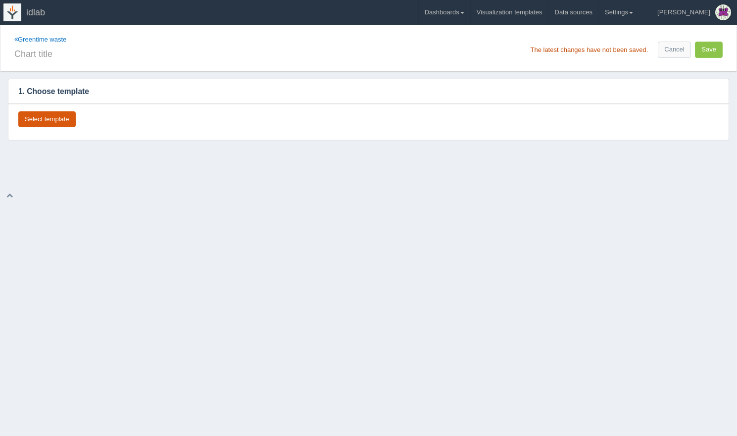
click at [57, 119] on button "Select template" at bounding box center [46, 119] width 57 height 16
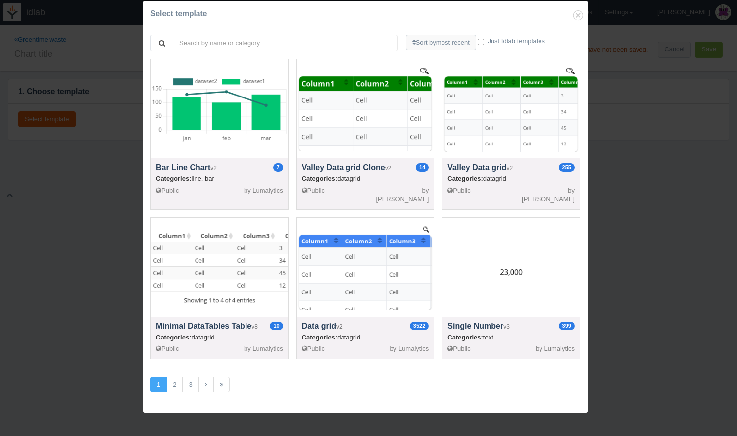
click at [196, 205] on div "Bar Line Chart v2 7 Categories: line, bar Public by Lumalytics Valley Data grid…" at bounding box center [365, 138] width 438 height 158
click at [180, 378] on link "2" at bounding box center [174, 385] width 16 height 16
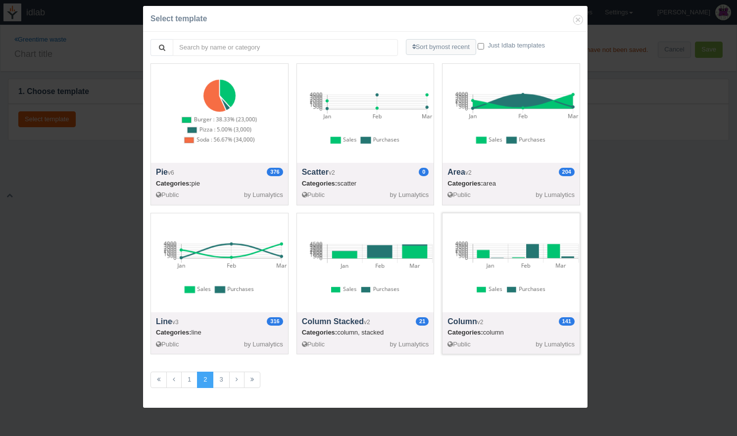
click at [511, 265] on div at bounding box center [510, 262] width 137 height 99
select select "string"
select select "number"
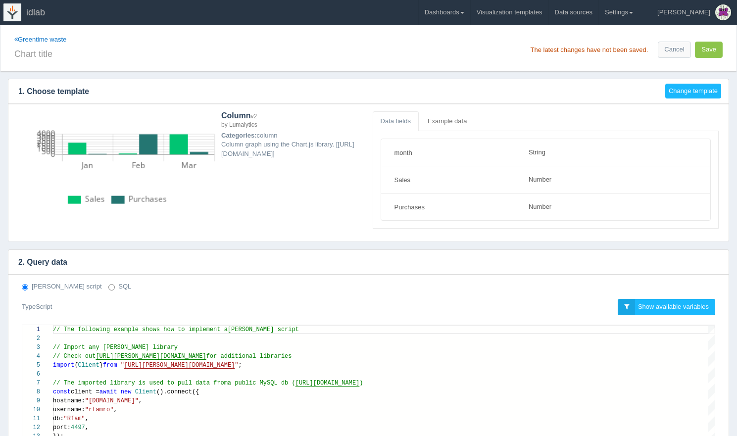
scroll to position [89, 0]
click at [108, 287] on input "SQL" at bounding box center [111, 287] width 6 height 6
radio input "true"
radio input "false"
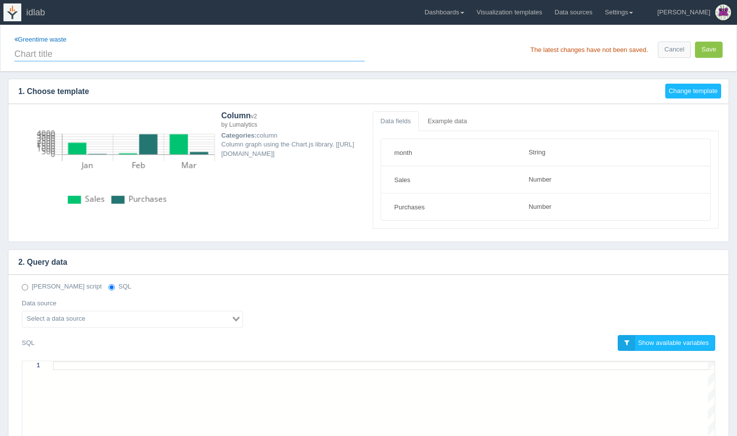
click at [103, 56] on input "text" at bounding box center [189, 53] width 350 height 17
type input "Waste selon la sortie"
click at [131, 321] on input "Search for option" at bounding box center [126, 319] width 207 height 12
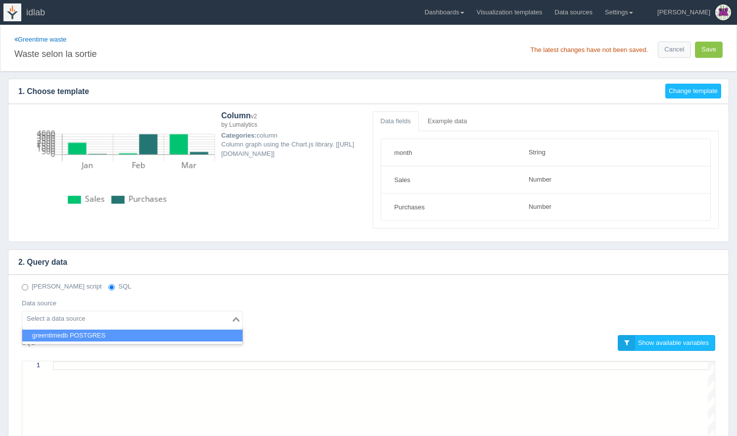
click at [115, 337] on li "greentimedb POSTGRES" at bounding box center [132, 336] width 220 height 12
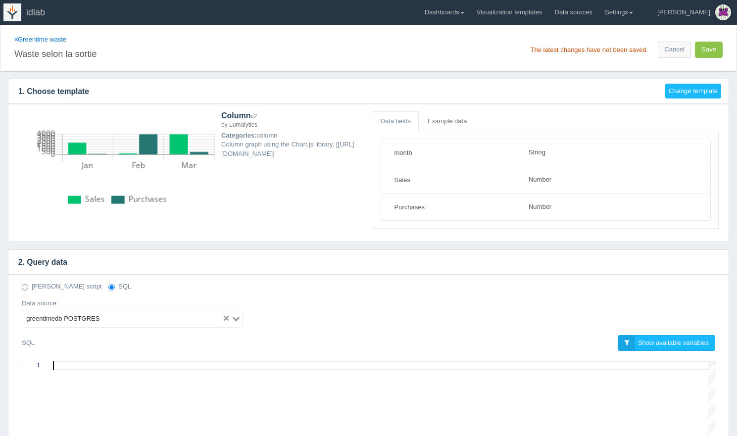
click at [111, 374] on div at bounding box center [384, 407] width 662 height 93
paste textarea "FROM greentime_stockmovement sm, greentime_fridge f, greentime_place p WHERE sm…"
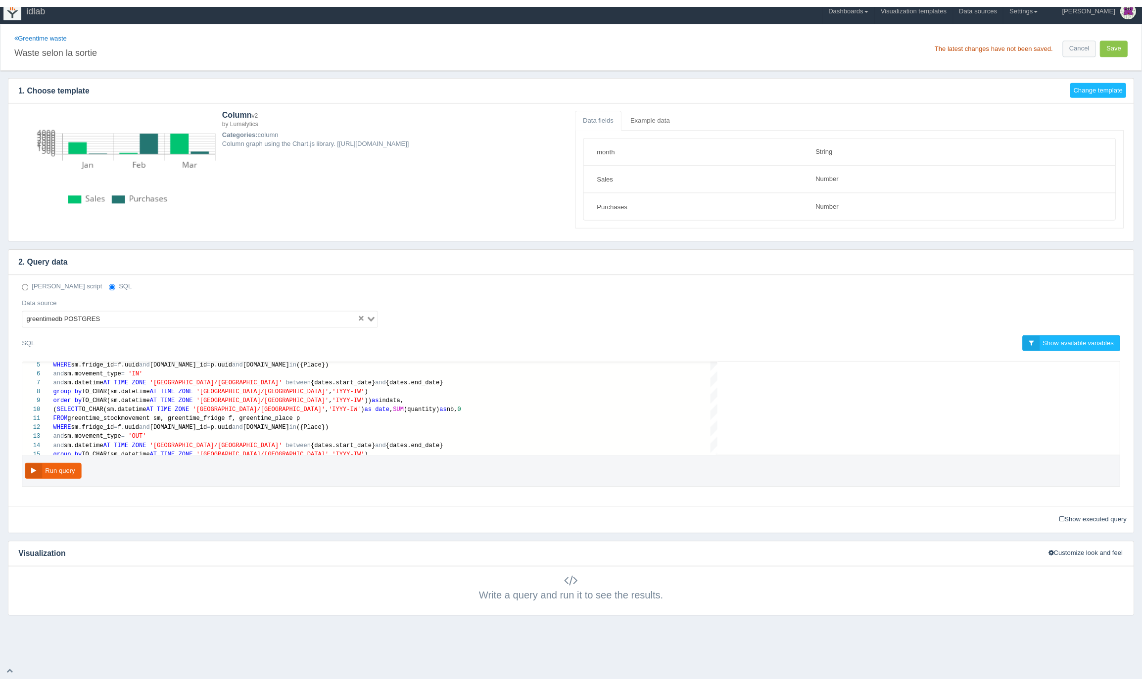
scroll to position [0, 0]
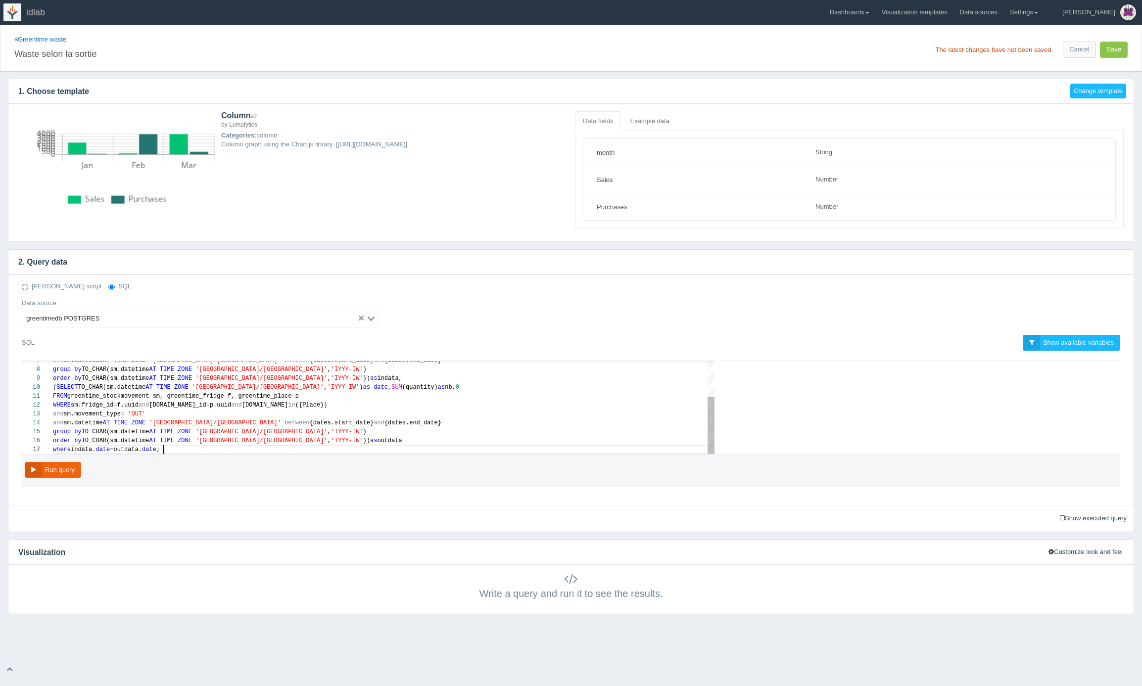
click at [145, 414] on span "'OUT'" at bounding box center [137, 414] width 18 height 7
click at [153, 414] on div "and sm.movement_type = 'IN'" at bounding box center [384, 414] width 662 height 9
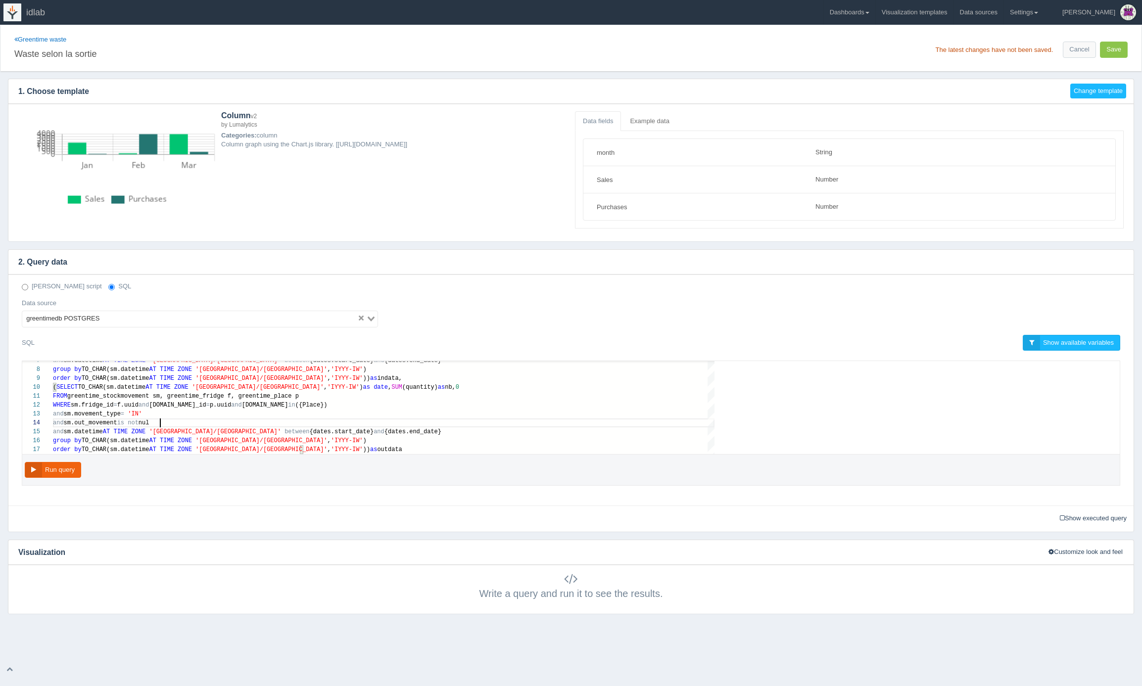
scroll to position [27, 111]
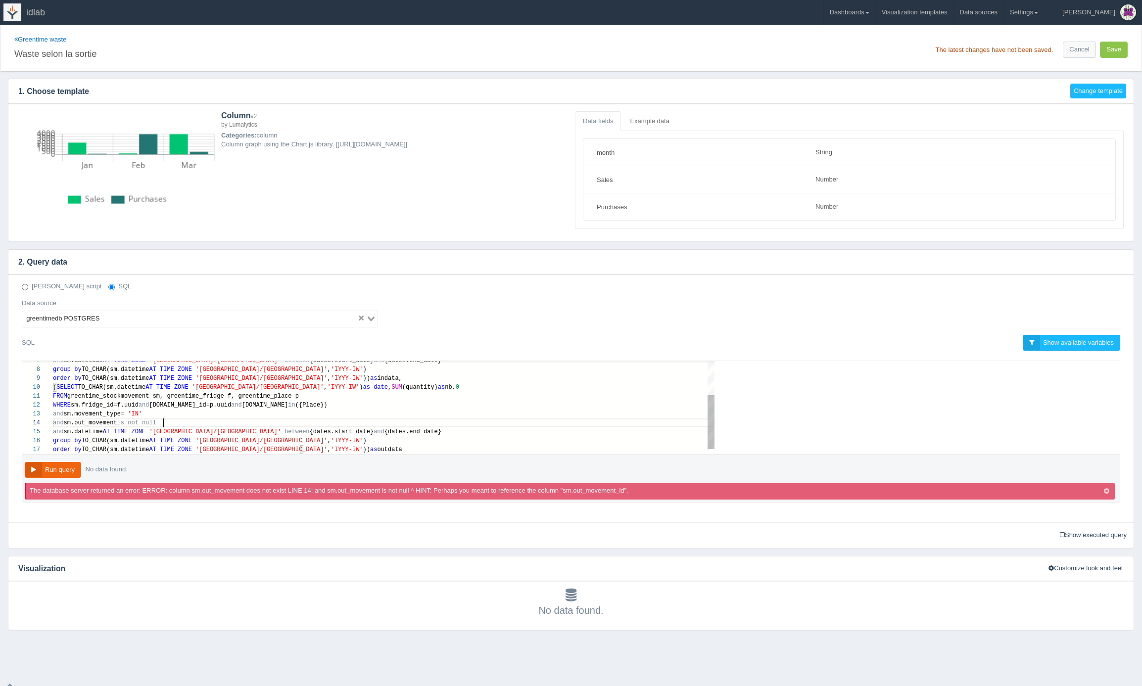
type textarea "FROM greentime_stockmovement sm, greentime_fridge f, greentime_place p WHERE sm…"
click at [59, 436] on button "Run query" at bounding box center [53, 470] width 56 height 16
click at [736, 51] on button "Save" at bounding box center [1114, 50] width 28 height 16
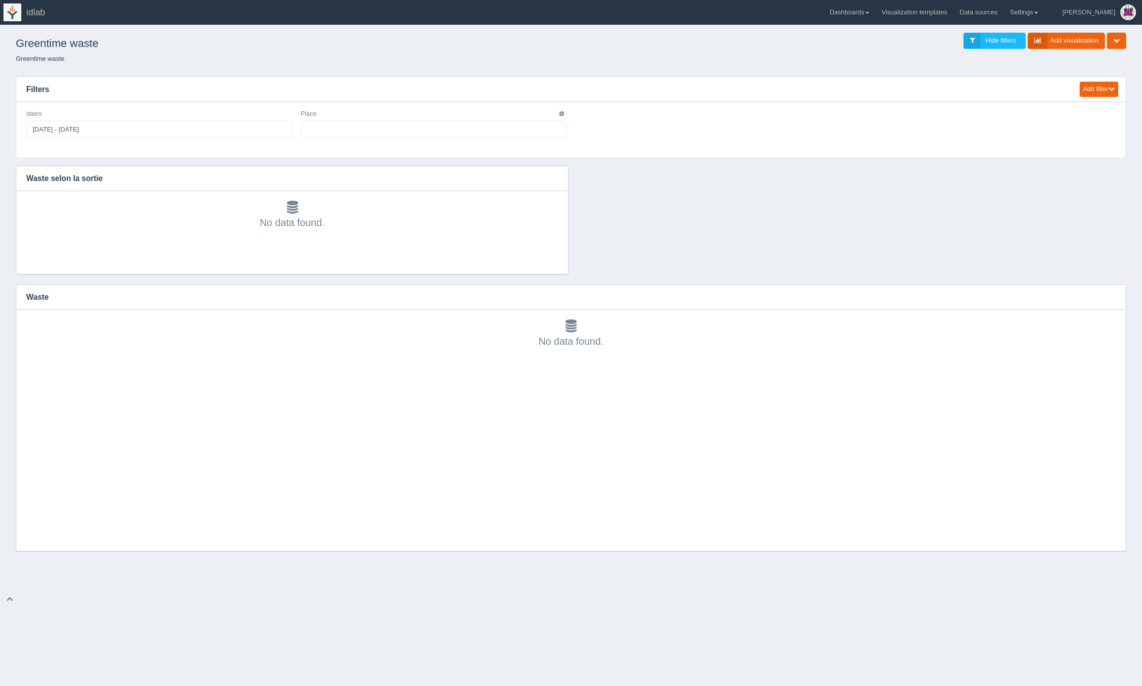
click at [363, 130] on ul at bounding box center [434, 129] width 267 height 17
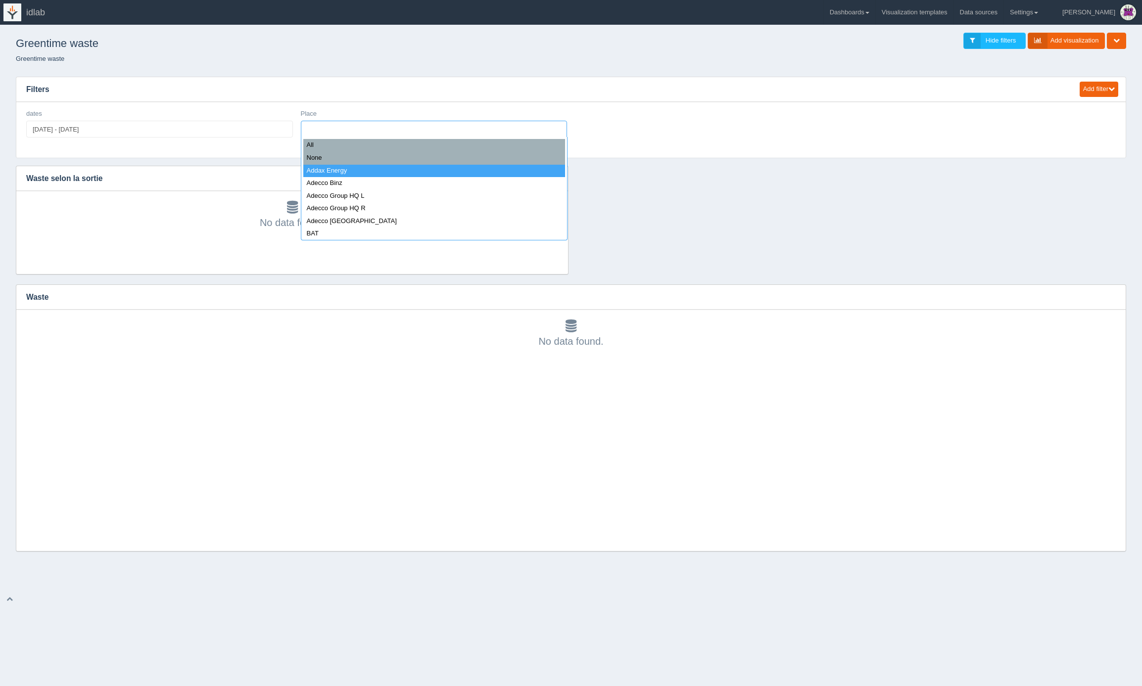
select select "Addax Energy"
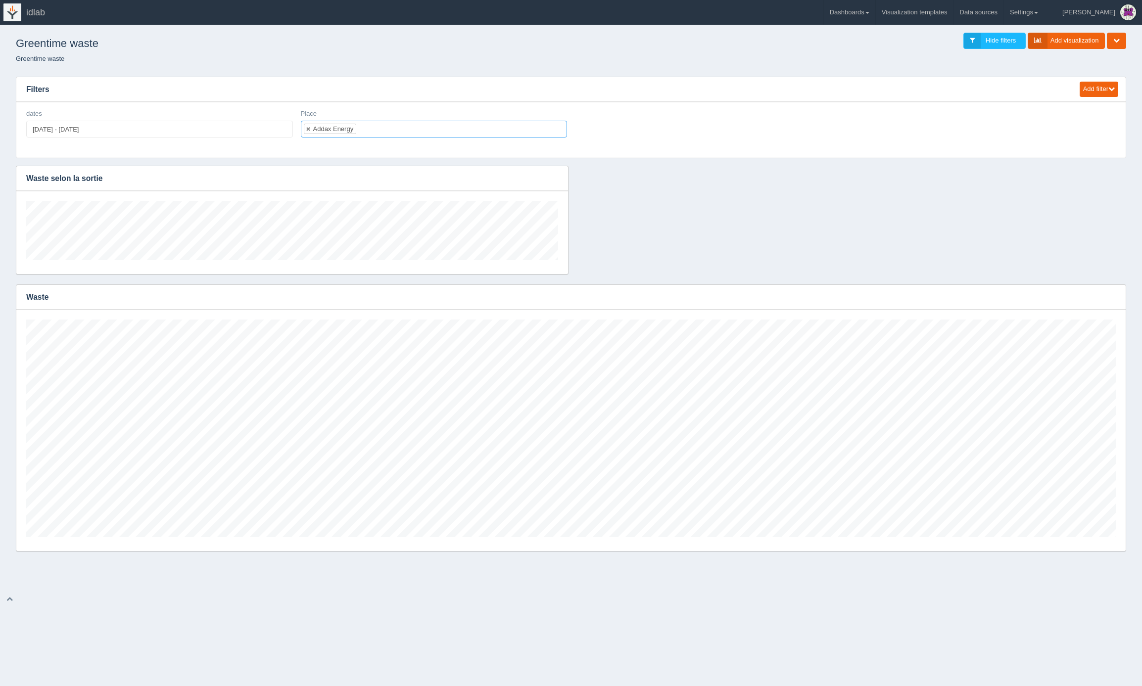
scroll to position [59, 532]
click at [564, 272] on div "No data found." at bounding box center [292, 232] width 552 height 83
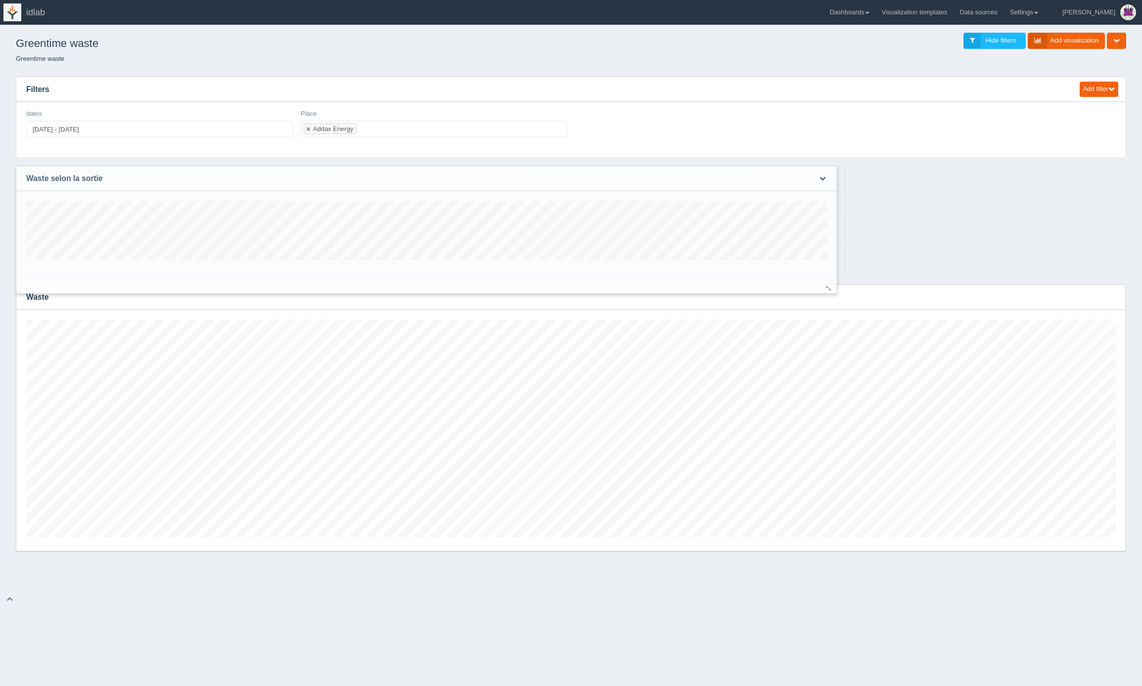
scroll to position [59, 991]
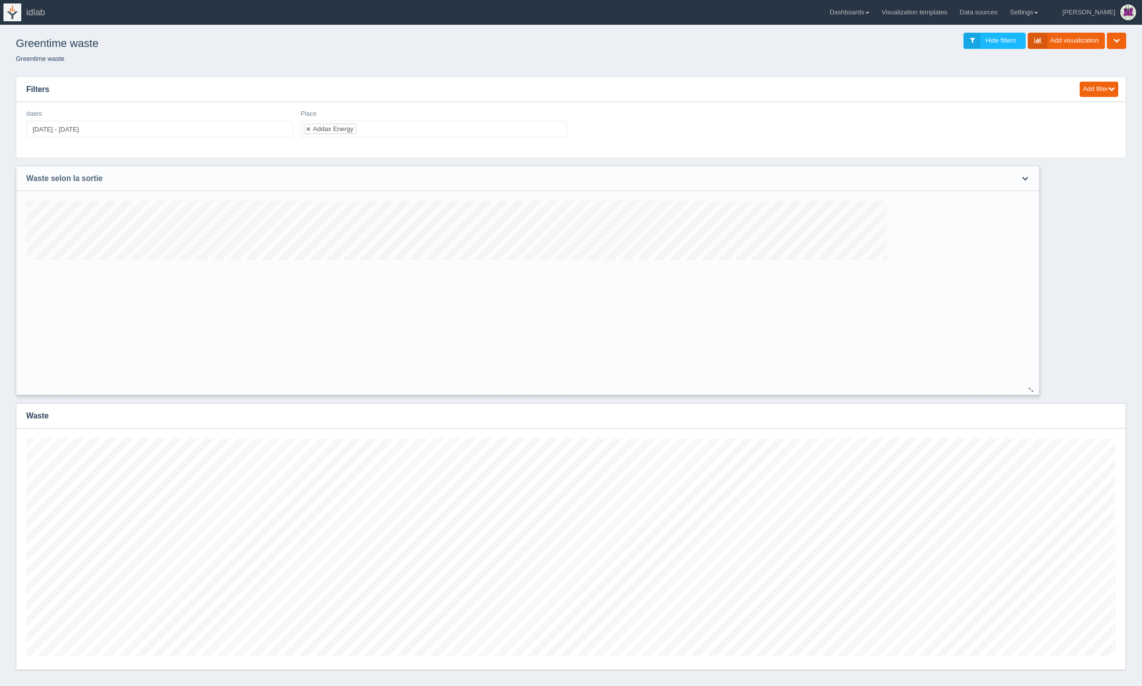
drag, startPoint x: 558, startPoint y: 271, endPoint x: 1031, endPoint y: 393, distance: 488.7
click at [1031, 393] on div at bounding box center [1031, 390] width 8 height 7
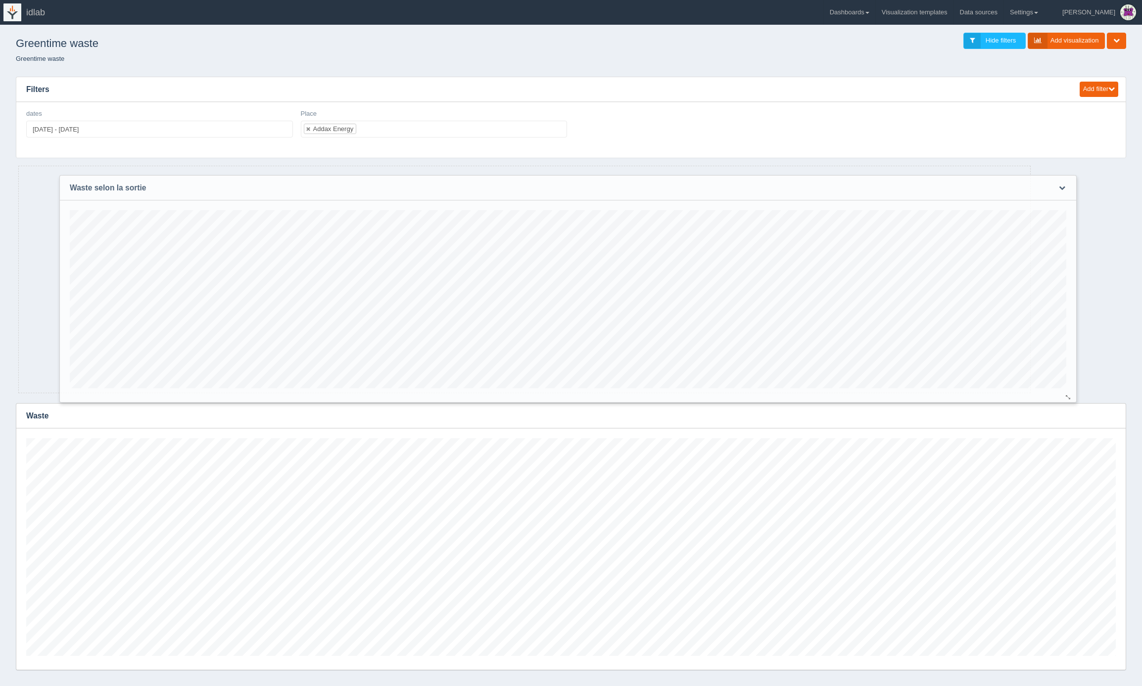
drag, startPoint x: 1021, startPoint y: 384, endPoint x: 1041, endPoint y: 390, distance: 21.5
click at [1041, 390] on div "No data found." at bounding box center [568, 301] width 997 height 202
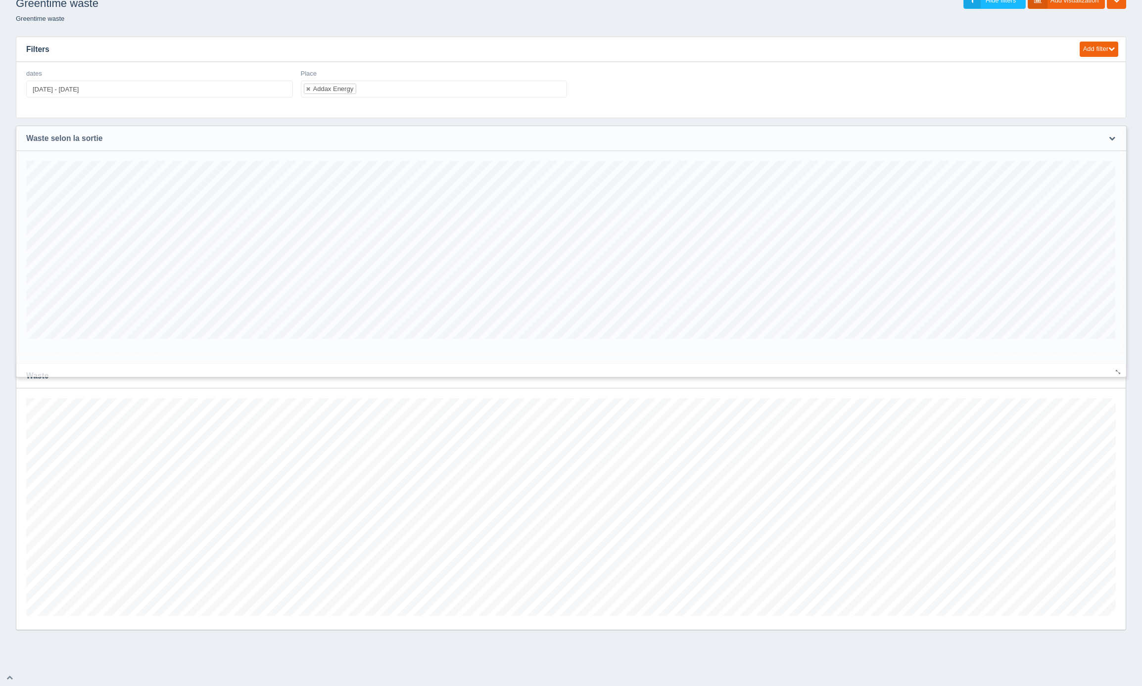
scroll to position [494752, 493840]
drag, startPoint x: 1024, startPoint y: 345, endPoint x: 1118, endPoint y: 370, distance: 96.6
click at [1118, 370] on div at bounding box center [1119, 372] width 8 height 7
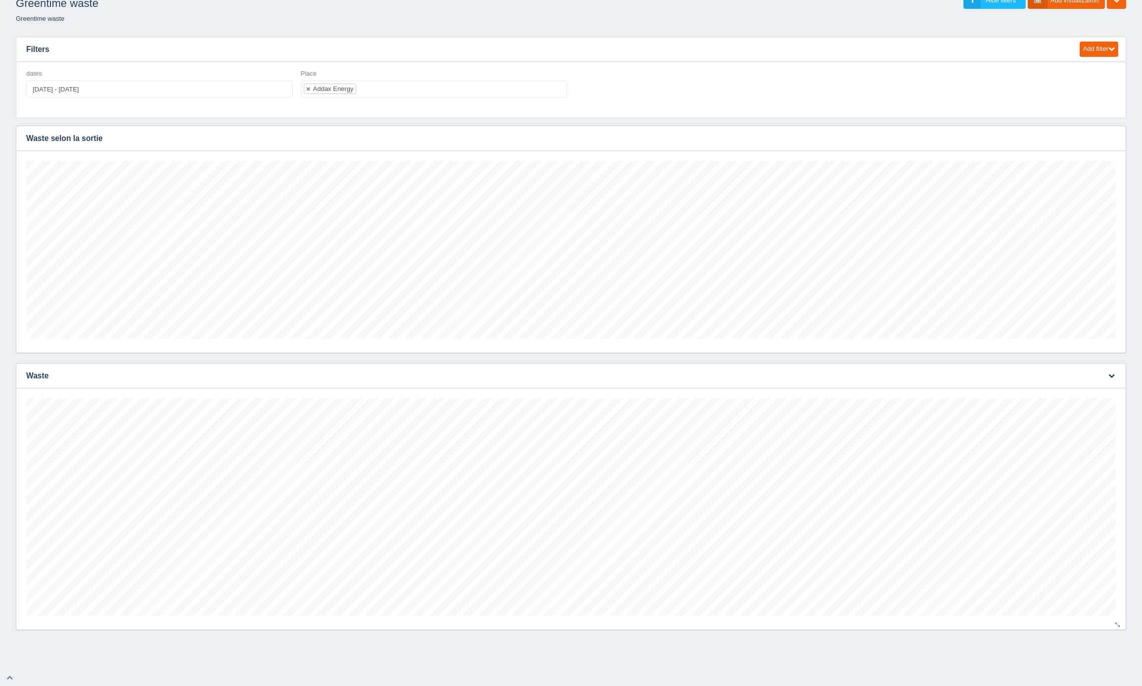
scroll to position [0, 0]
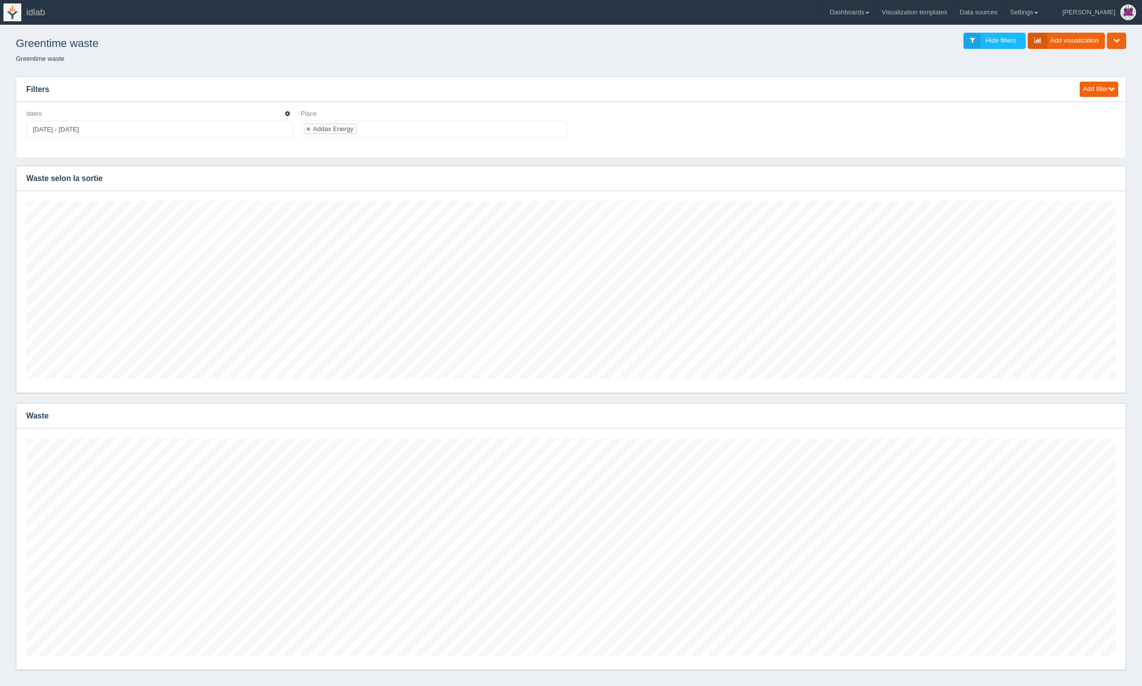
click at [286, 112] on icon "button" at bounding box center [287, 114] width 5 height 6
click at [271, 123] on link "Edit filter" at bounding box center [252, 126] width 79 height 14
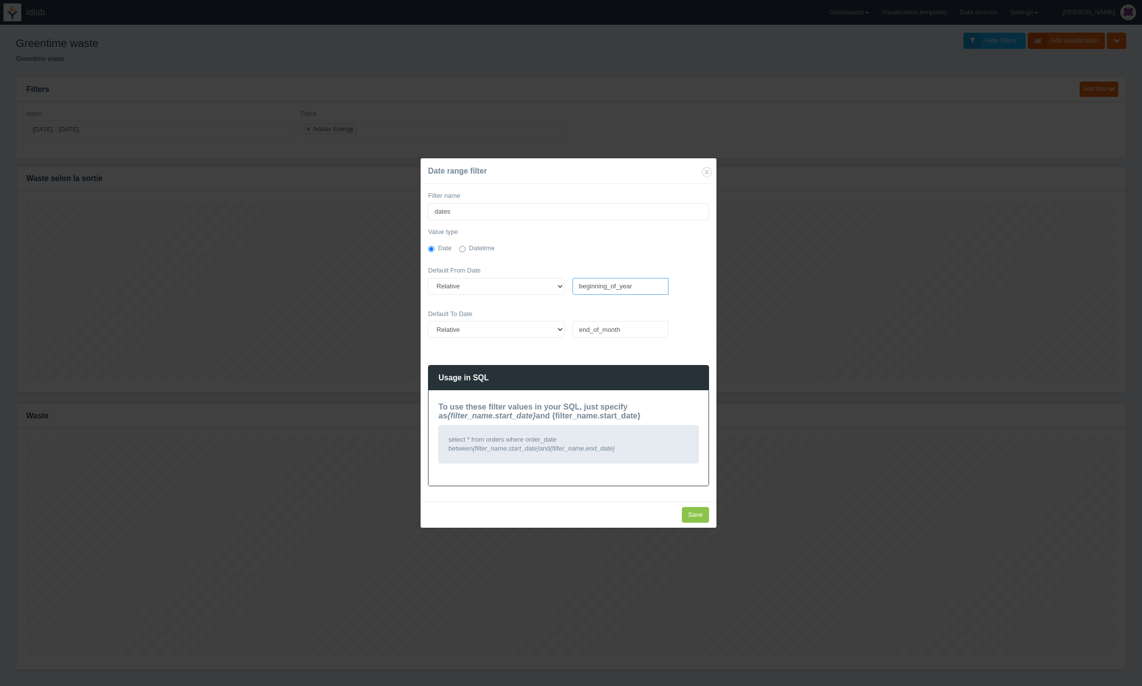
click at [610, 285] on input "beginning_of_year" at bounding box center [621, 286] width 96 height 17
type input "beginning_of_month"
click at [697, 517] on input "Save" at bounding box center [696, 515] width 28 height 16
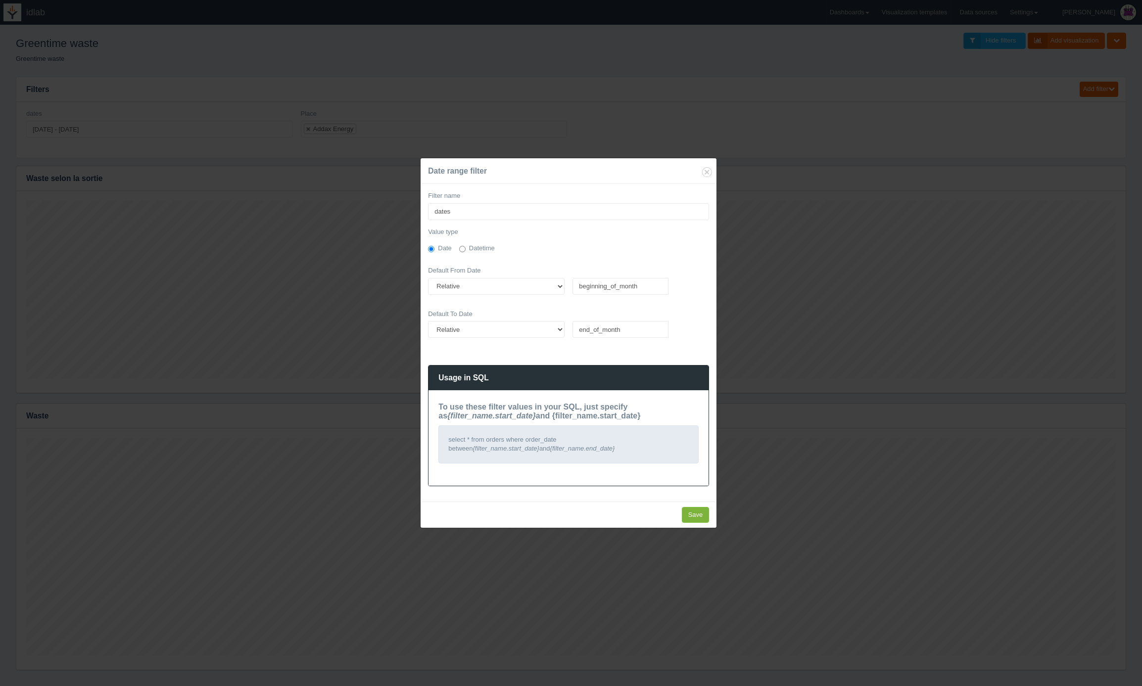
type input "Saving..."
type input "Invalid date"
type input "Save"
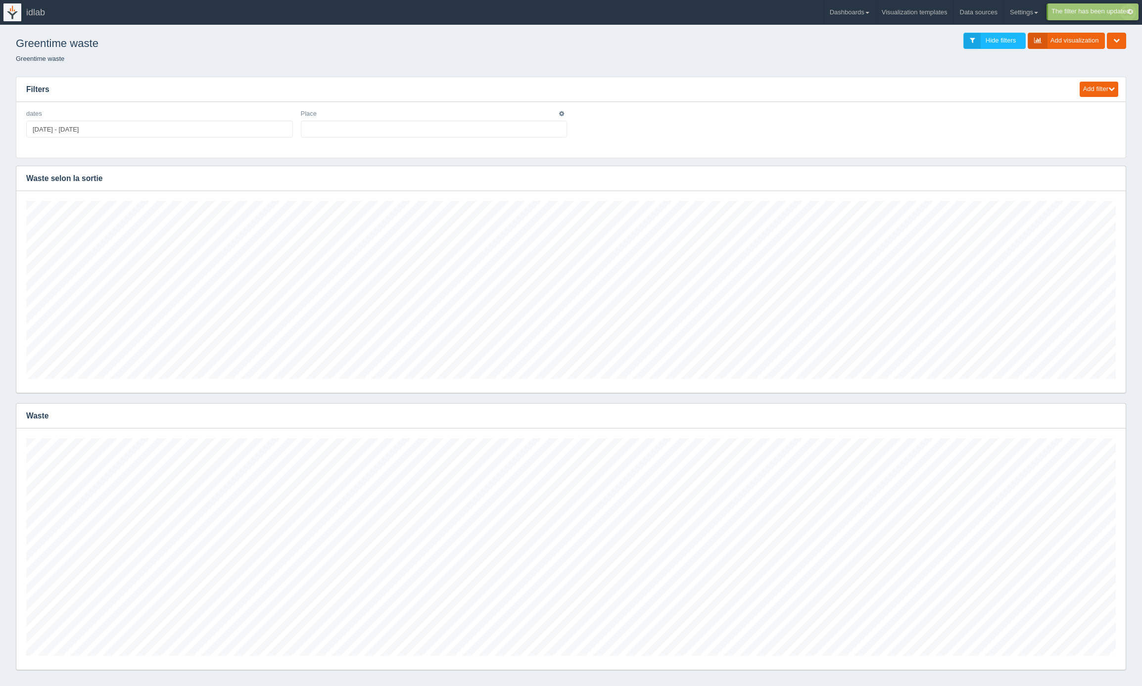
click at [338, 130] on ul at bounding box center [434, 129] width 267 height 17
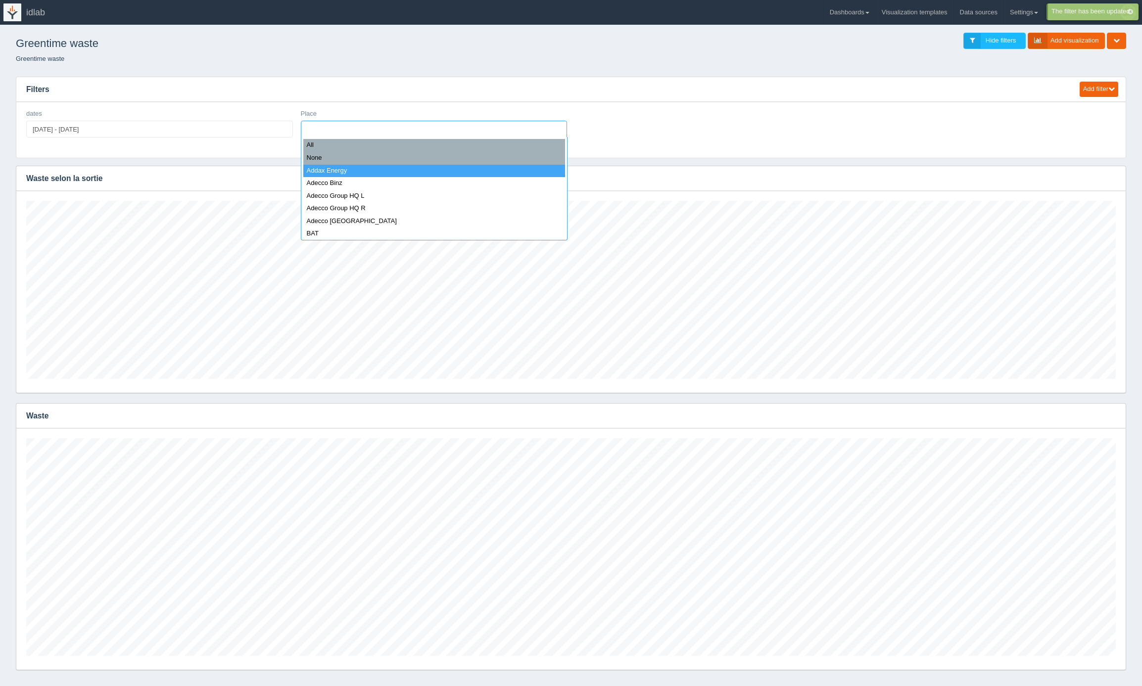
select select "Addax Energy"
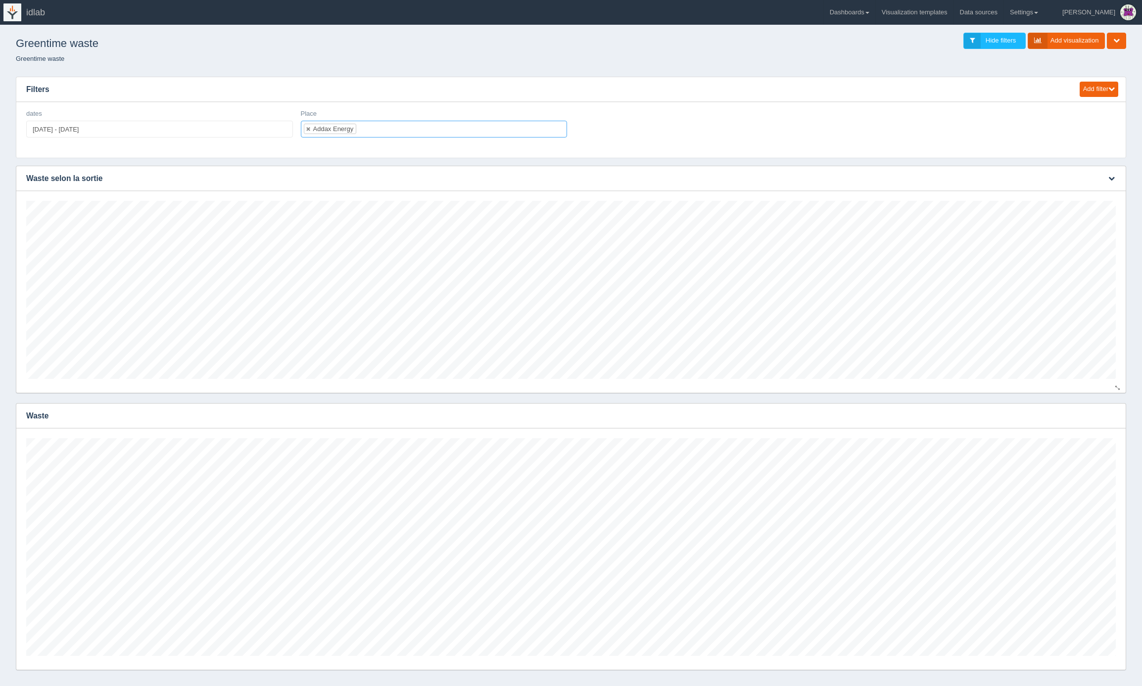
scroll to position [178, 1090]
click at [334, 130] on ul at bounding box center [434, 129] width 267 height 17
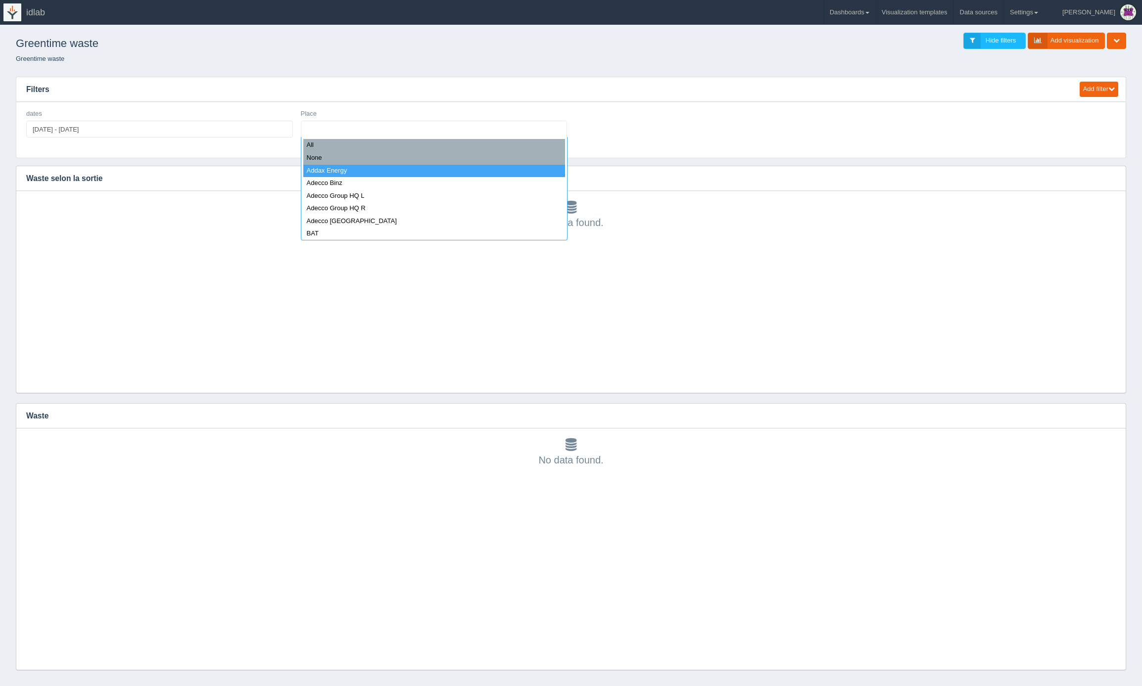
select select "Addax Energy"
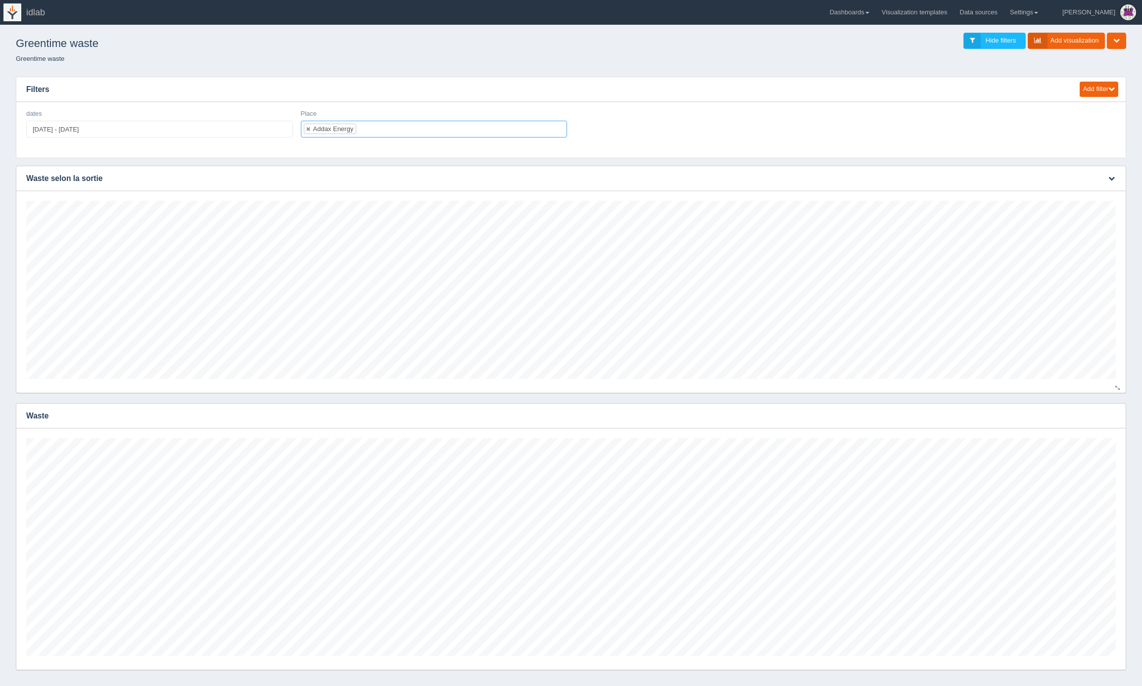
scroll to position [218, 1090]
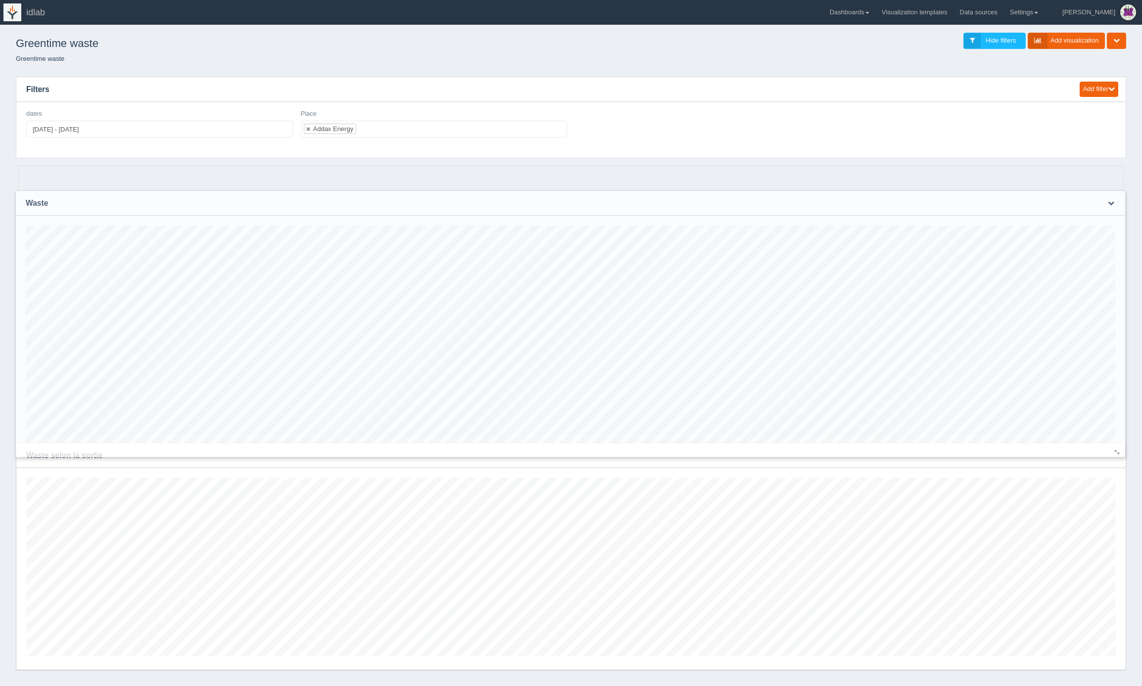
drag, startPoint x: 147, startPoint y: 422, endPoint x: 147, endPoint y: 195, distance: 226.7
click at [147, 195] on h3 "Waste" at bounding box center [555, 203] width 1079 height 25
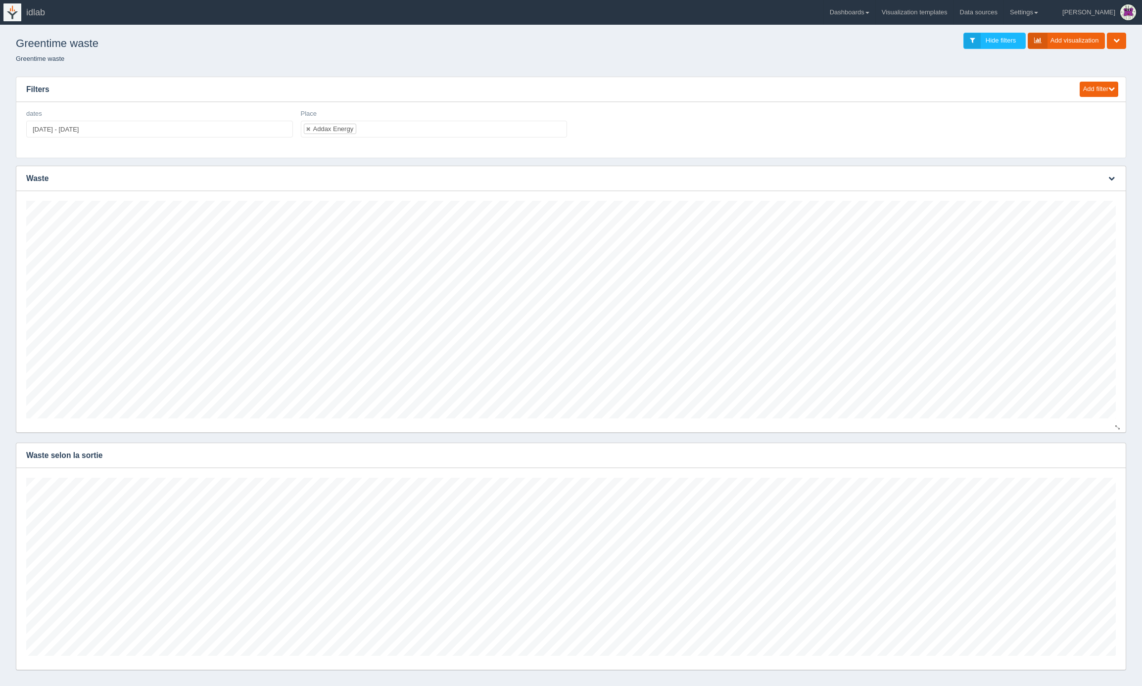
scroll to position [40, 0]
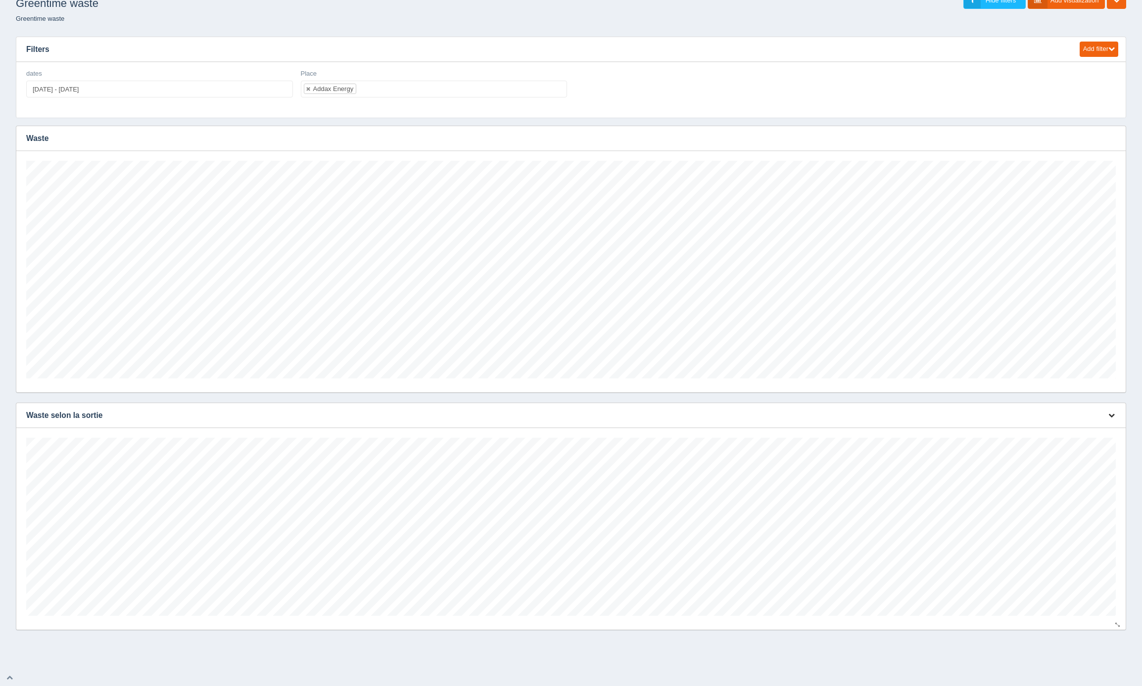
click at [1113, 414] on icon "button" at bounding box center [1112, 415] width 6 height 6
click at [1095, 429] on link "Edit chart" at bounding box center [1078, 430] width 79 height 14
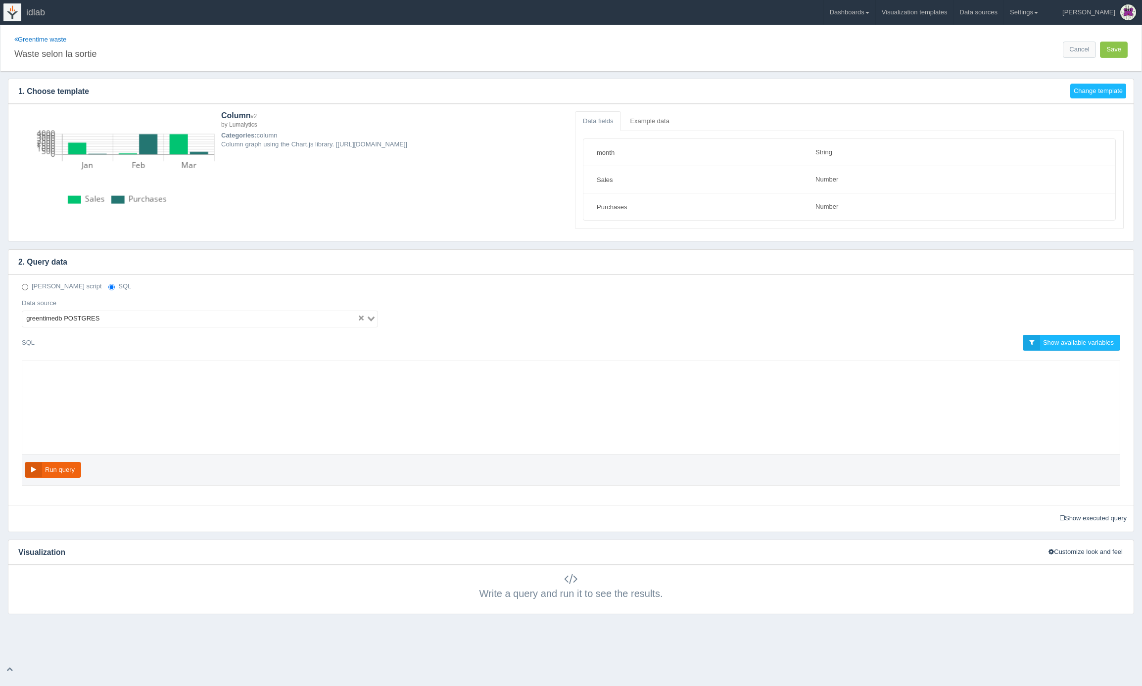
select select "string"
select select "number"
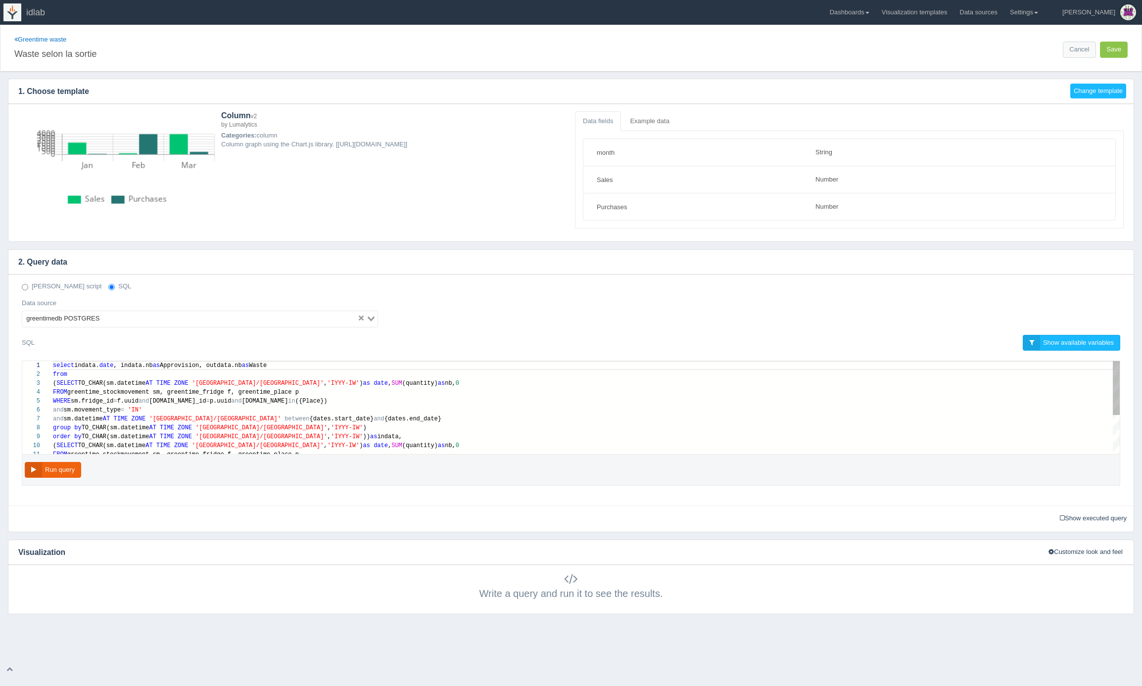
scroll to position [62, 0]
click at [28, 39] on link "Greentime waste" at bounding box center [40, 39] width 52 height 7
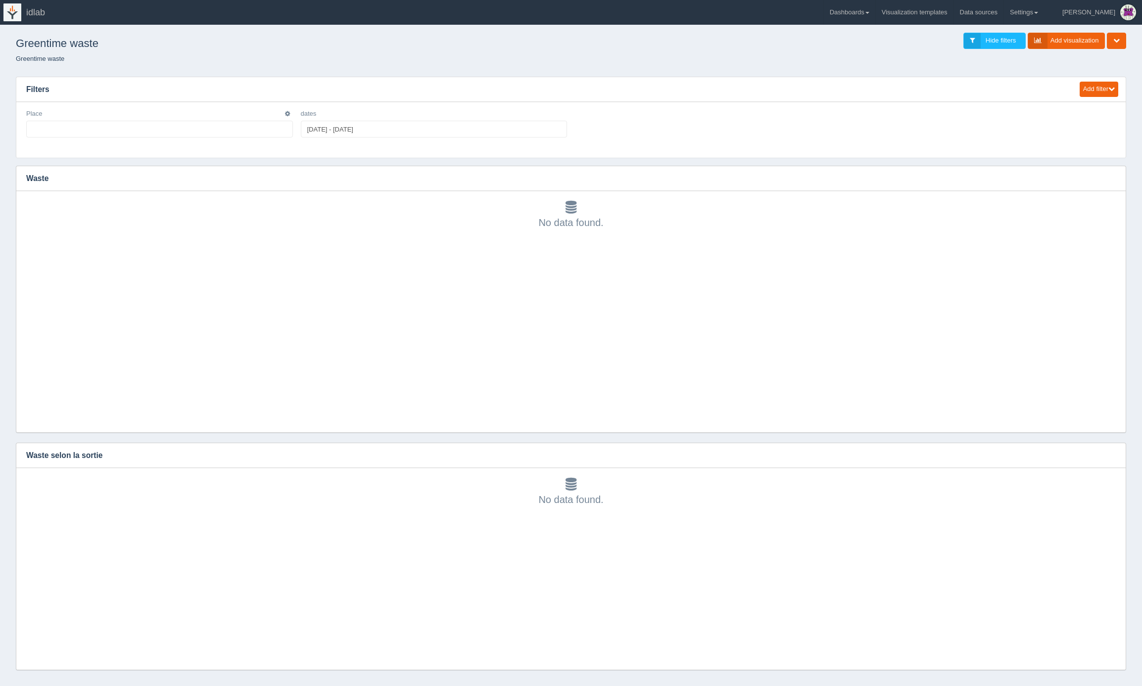
click at [251, 129] on ul at bounding box center [159, 129] width 267 height 17
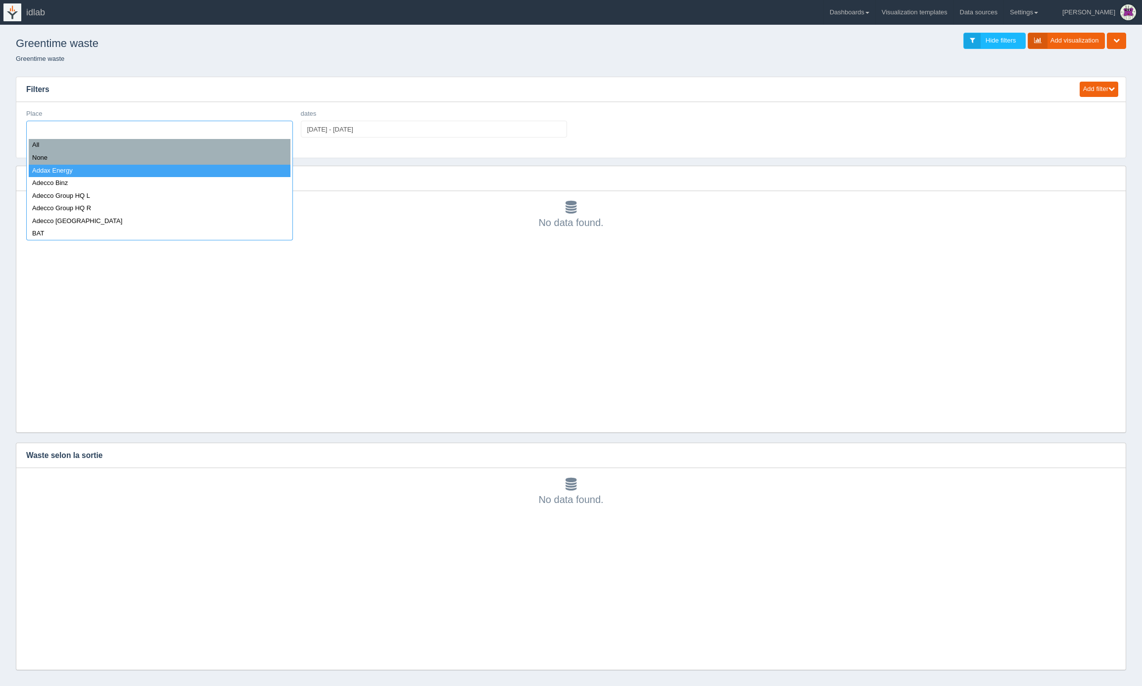
select select "Addax Energy"
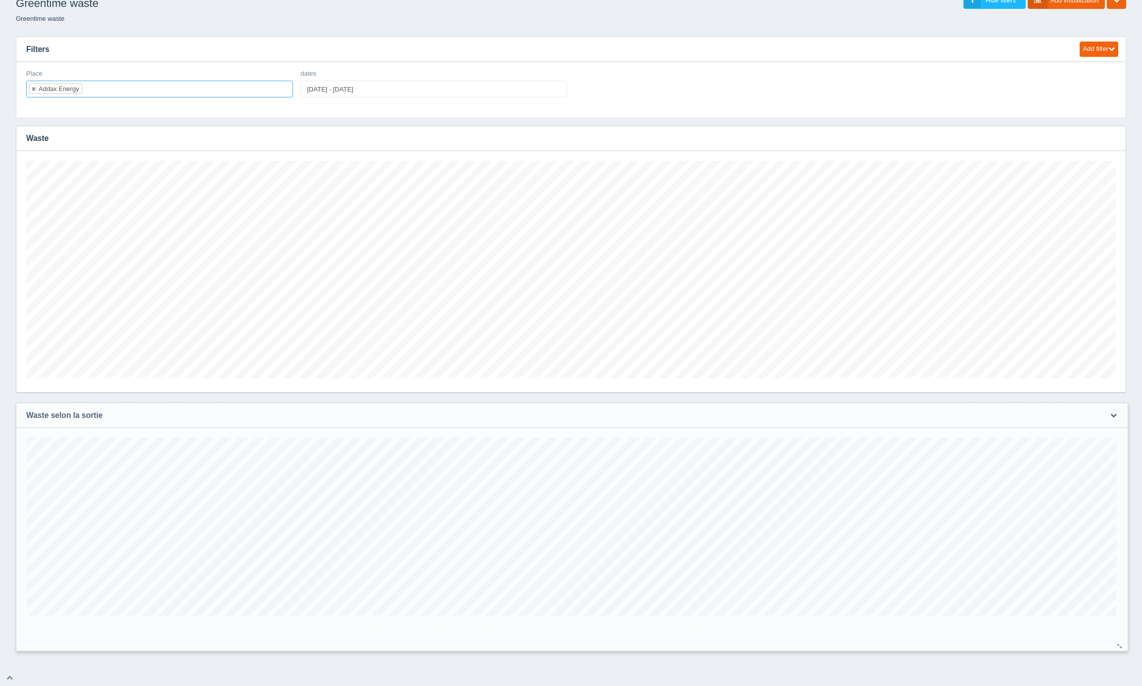
scroll to position [494752, 493838]
drag, startPoint x: 1117, startPoint y: 624, endPoint x: 1119, endPoint y: 646, distance: 21.9
click at [1119, 646] on div at bounding box center [1121, 646] width 8 height 7
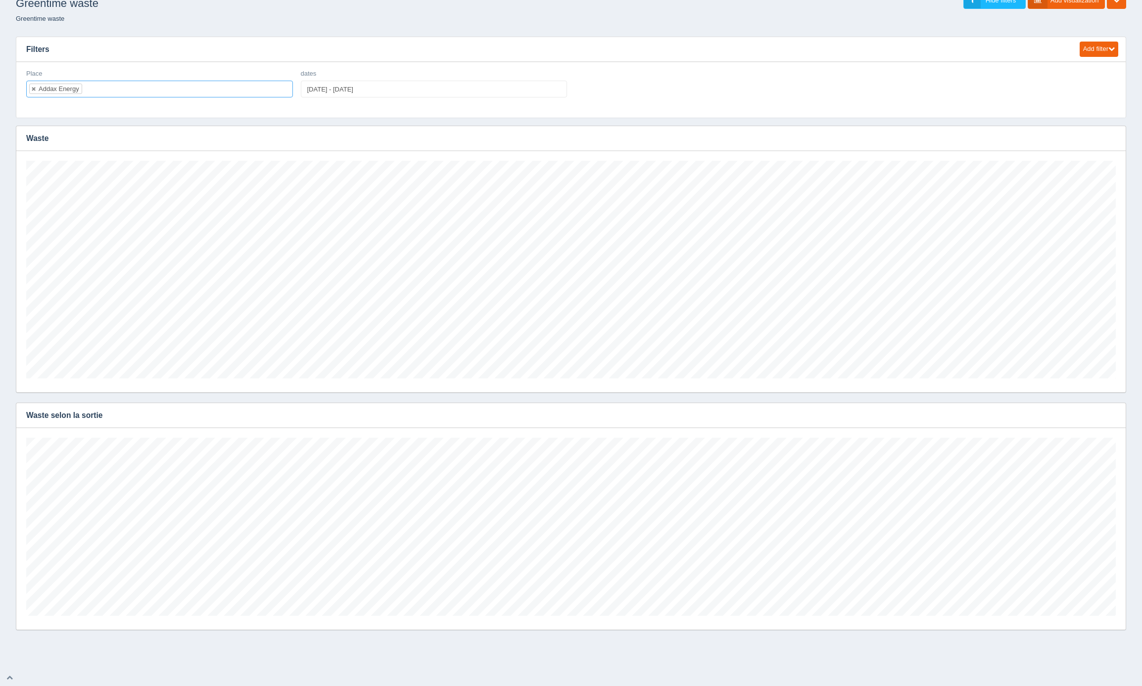
scroll to position [0, 0]
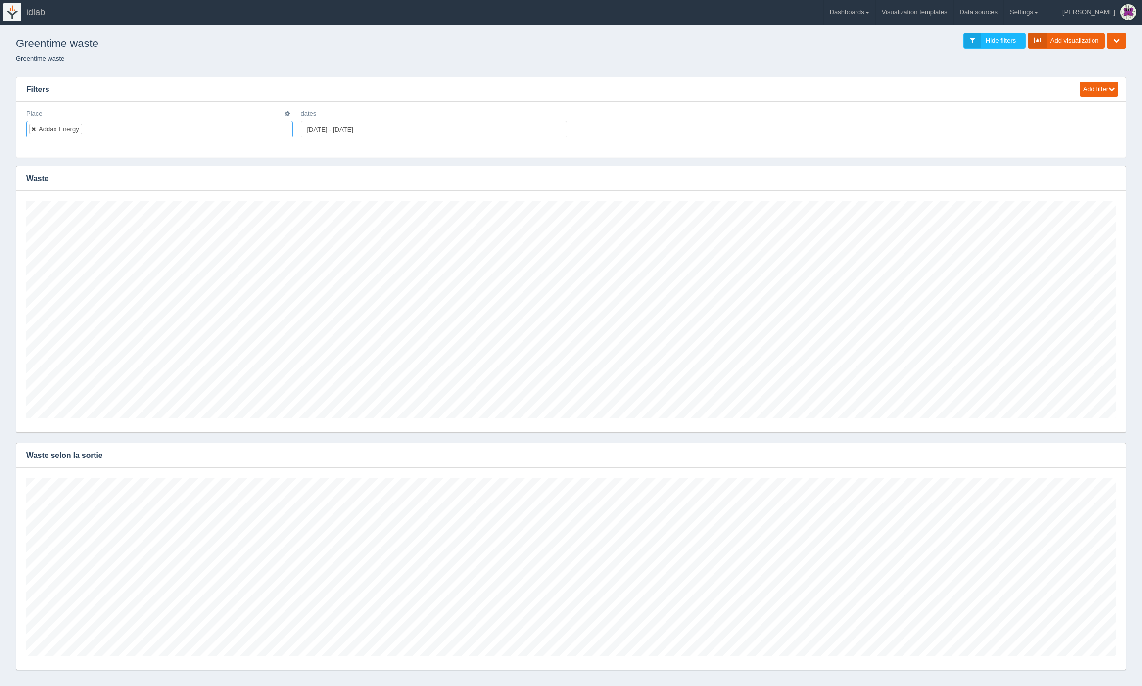
click at [34, 130] on link at bounding box center [34, 129] width 6 height 6
click at [53, 133] on ul at bounding box center [159, 129] width 267 height 17
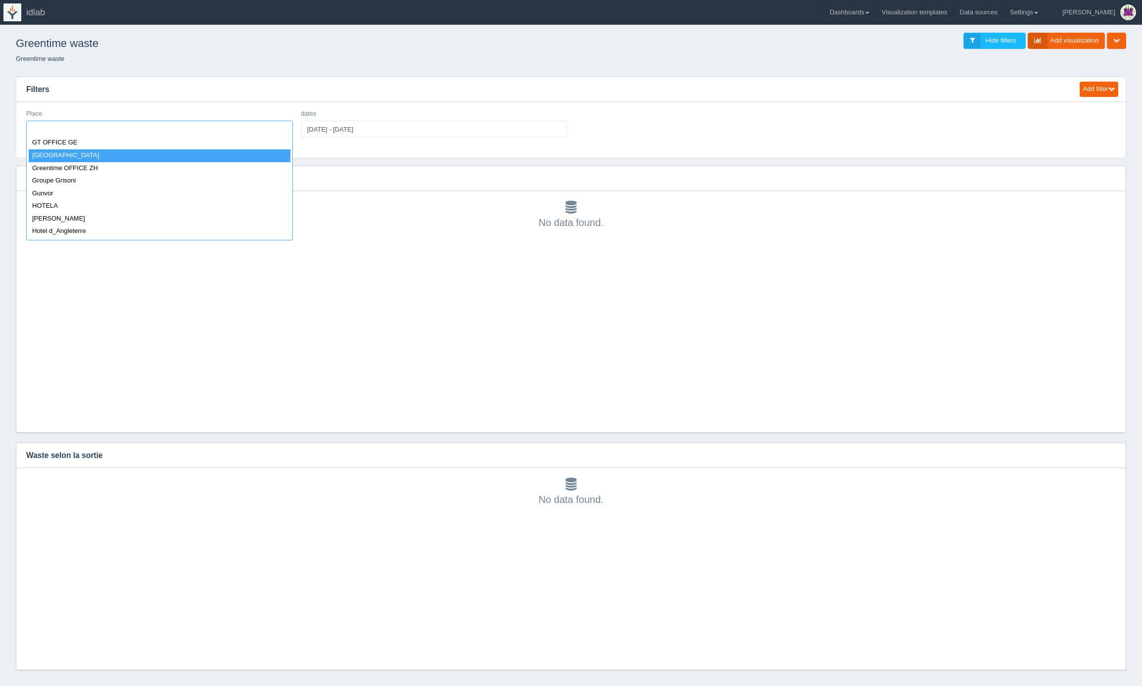
scroll to position [505, 0]
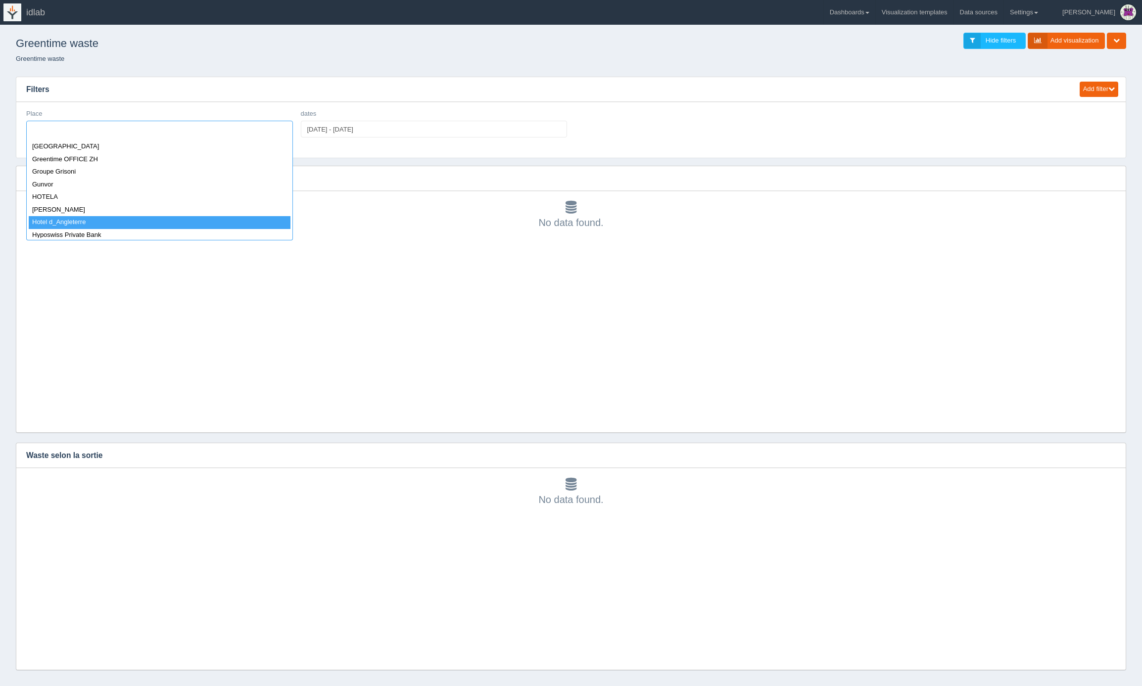
select select "Hotel d_Angleterre"
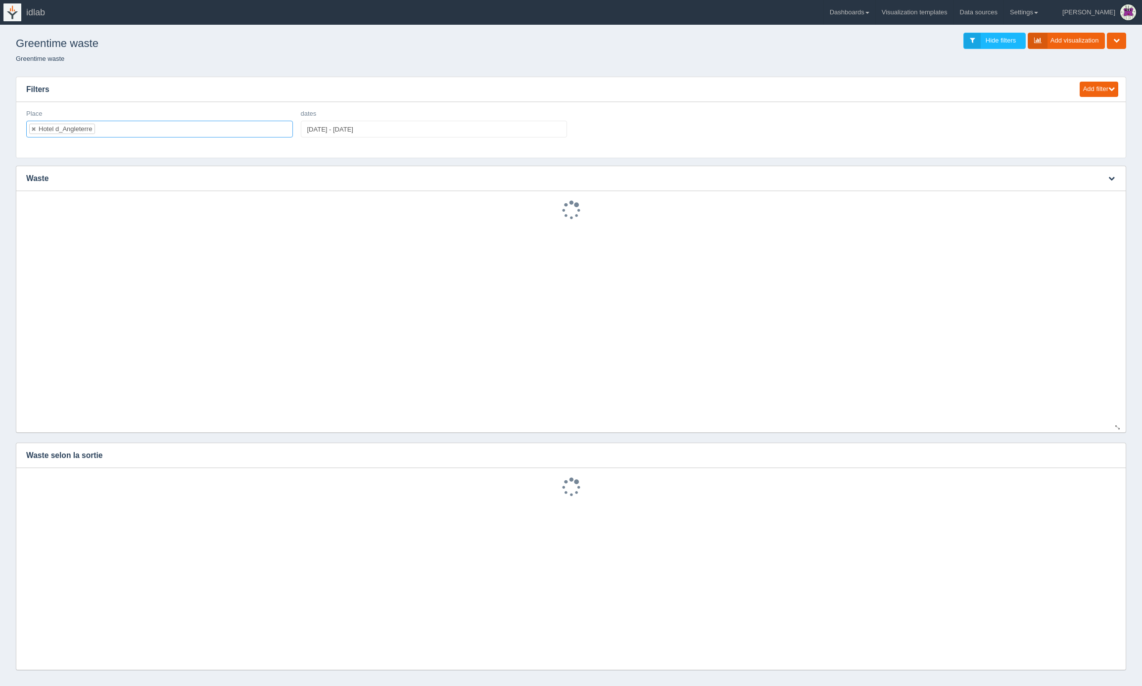
scroll to position [0, 0]
type input "[DATE]"
click at [420, 132] on input "[DATE] - [DATE]" at bounding box center [434, 129] width 267 height 17
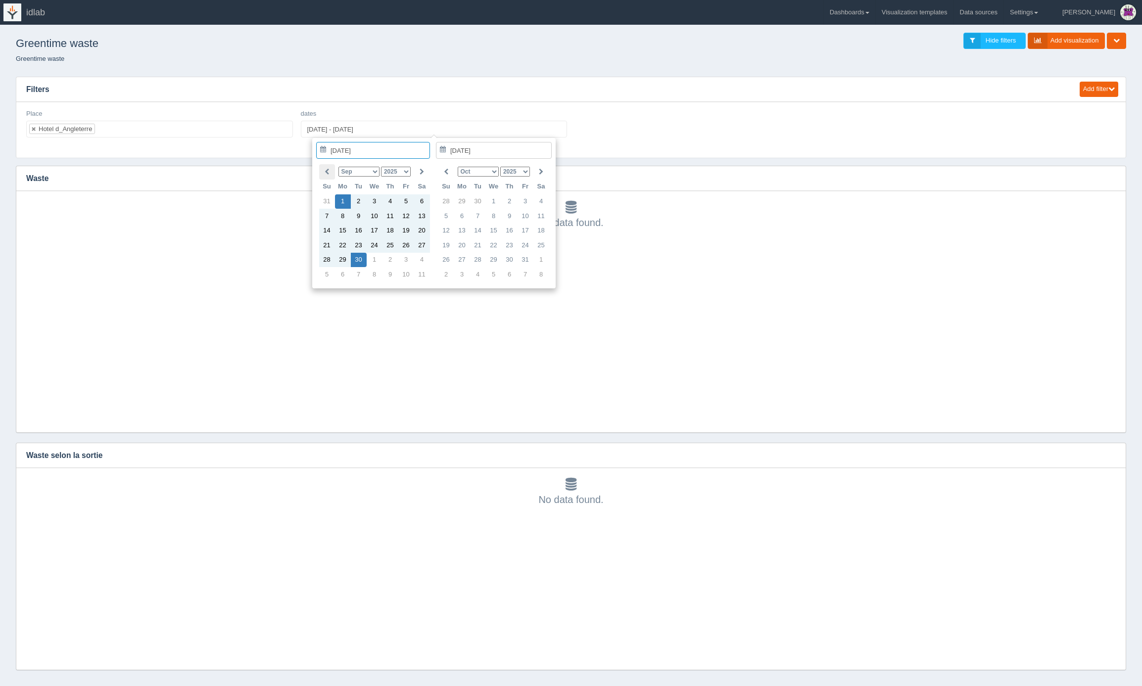
click at [327, 170] on icon at bounding box center [327, 172] width 4 height 6
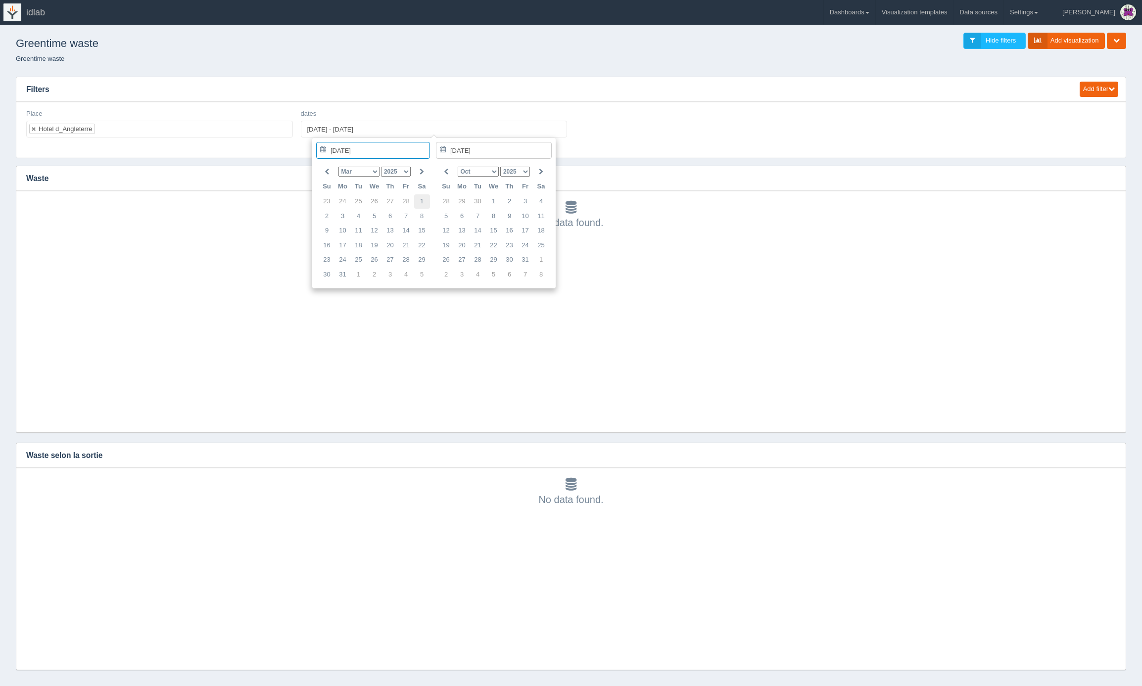
type input "[DATE]"
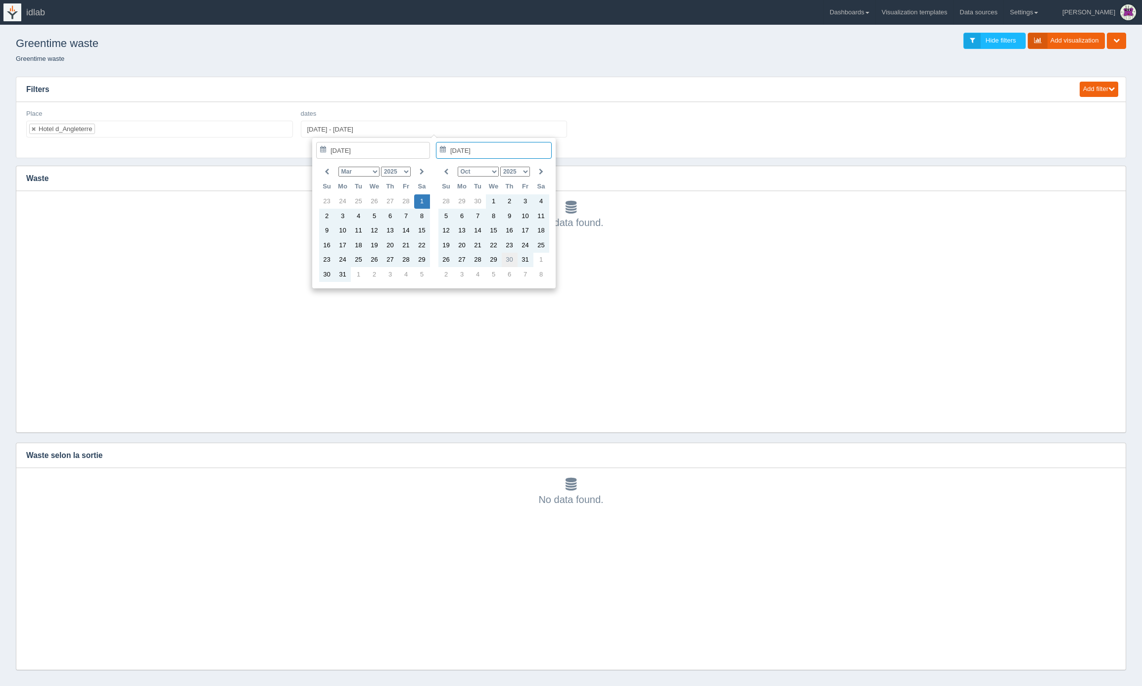
type input "[DATE]"
type input "[DATE] - [DATE]"
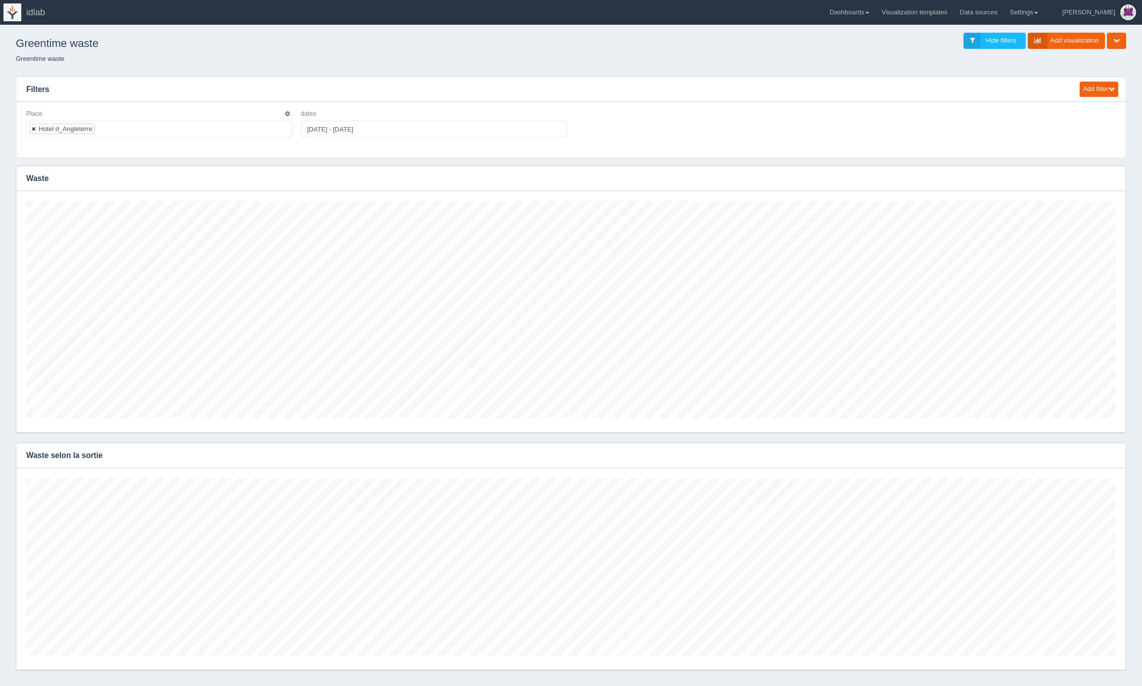
click at [35, 128] on link at bounding box center [34, 129] width 6 height 6
click at [257, 131] on ul at bounding box center [159, 129] width 267 height 17
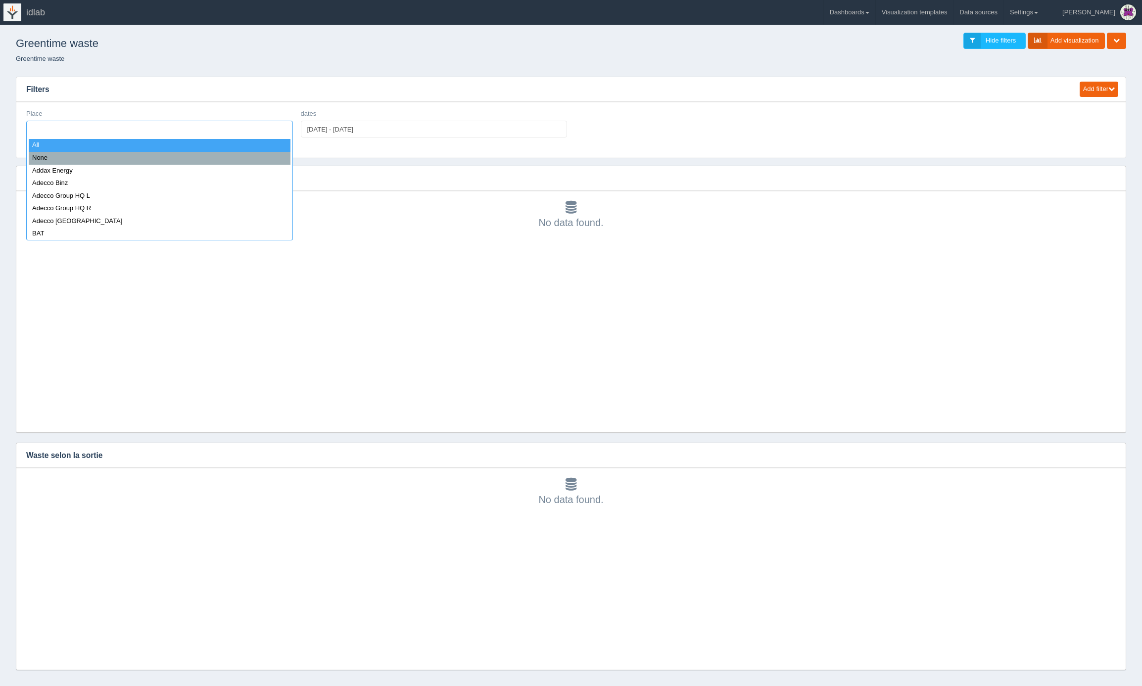
select select "all_"
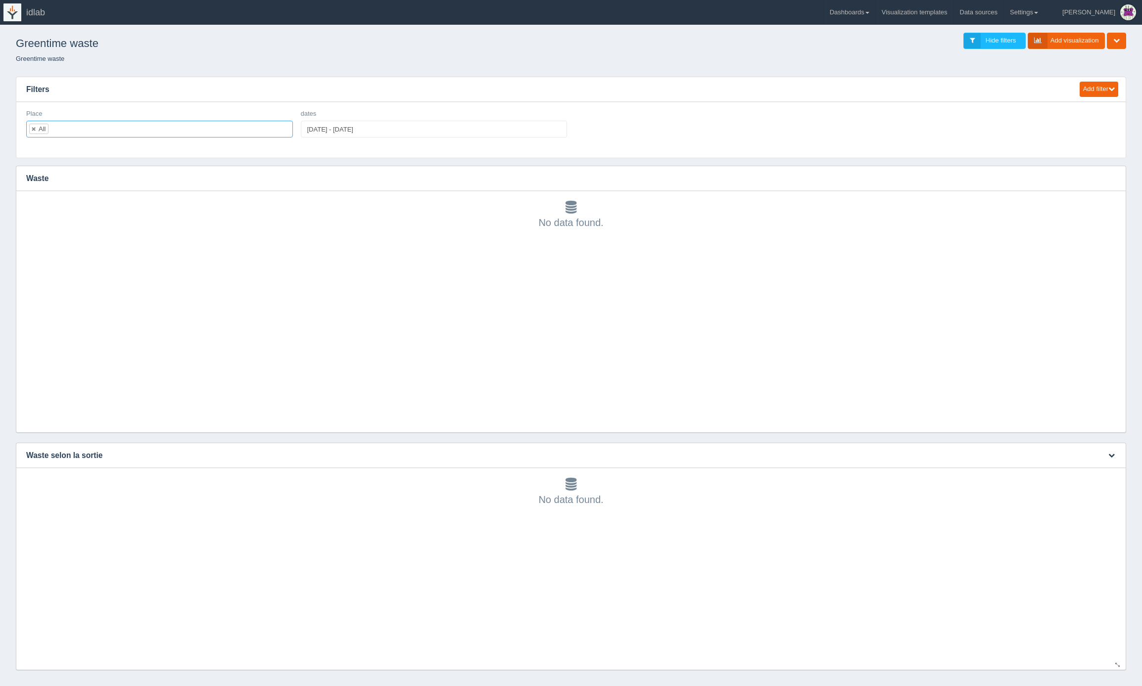
scroll to position [0, 0]
click at [288, 112] on icon "button" at bounding box center [287, 113] width 5 height 6
click at [260, 129] on link "Edit filter" at bounding box center [252, 125] width 79 height 14
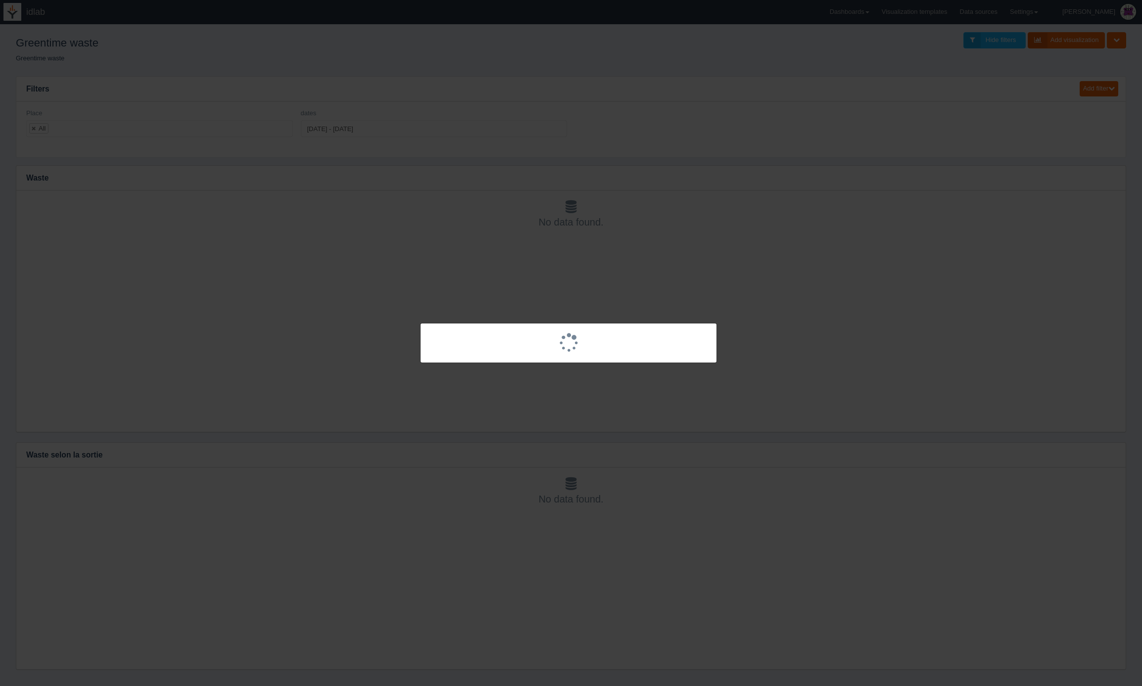
select select
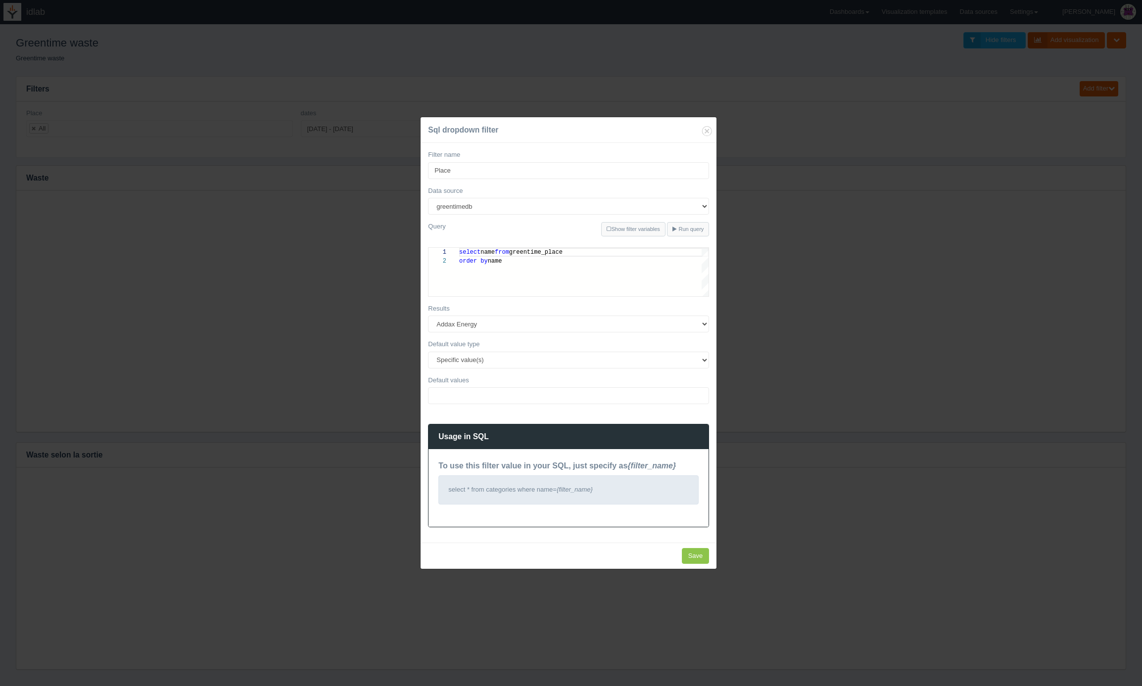
scroll to position [9, 0]
click at [496, 361] on select "All None Specific value(s)" at bounding box center [568, 360] width 281 height 17
select select "all"
click at [428, 369] on select "All None Specific value(s)" at bounding box center [568, 360] width 281 height 17
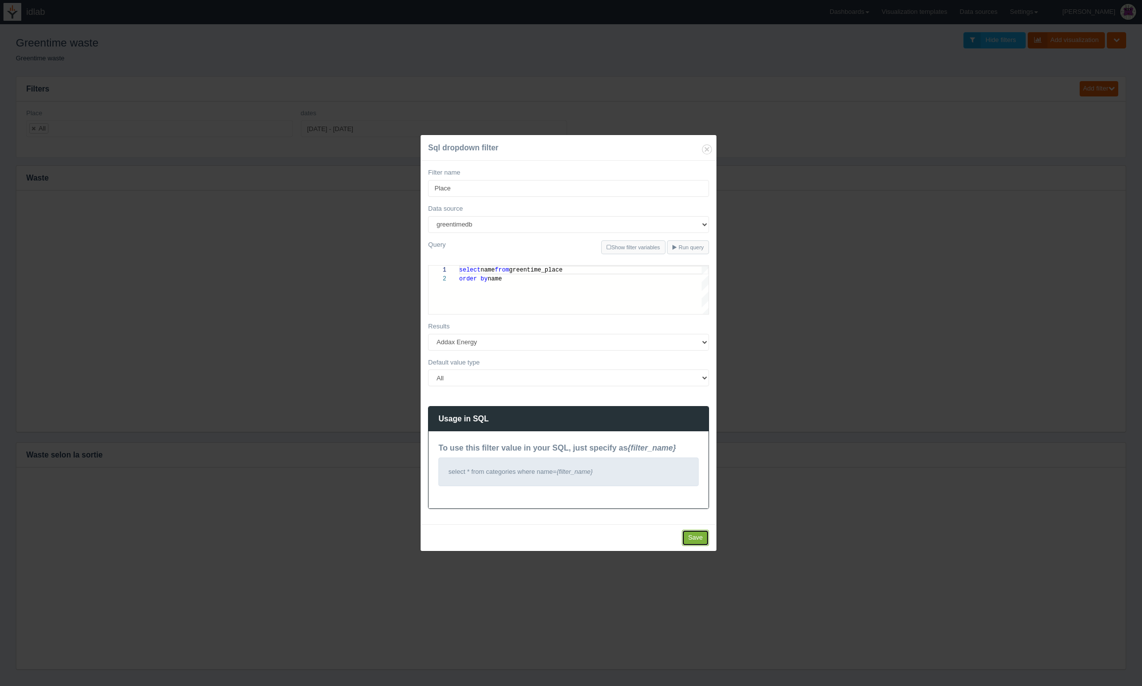
click at [691, 537] on input "Save" at bounding box center [696, 538] width 28 height 16
type input "Save"
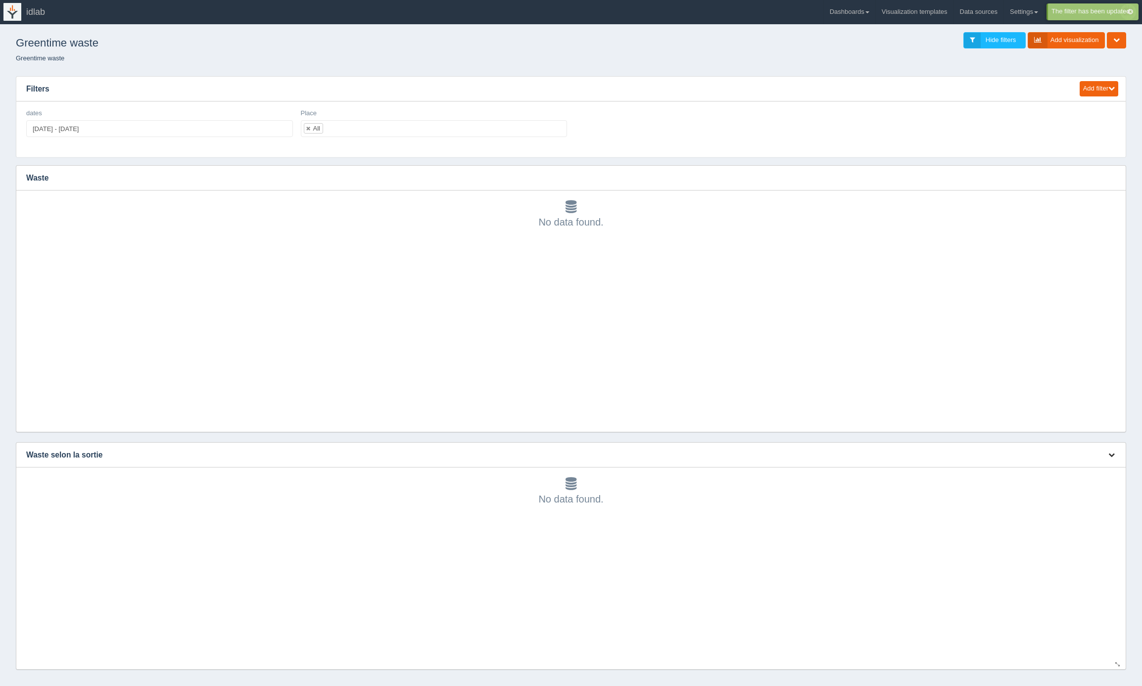
click at [1112, 452] on icon "button" at bounding box center [1112, 455] width 6 height 6
click at [1076, 472] on link "Edit chart" at bounding box center [1078, 470] width 79 height 14
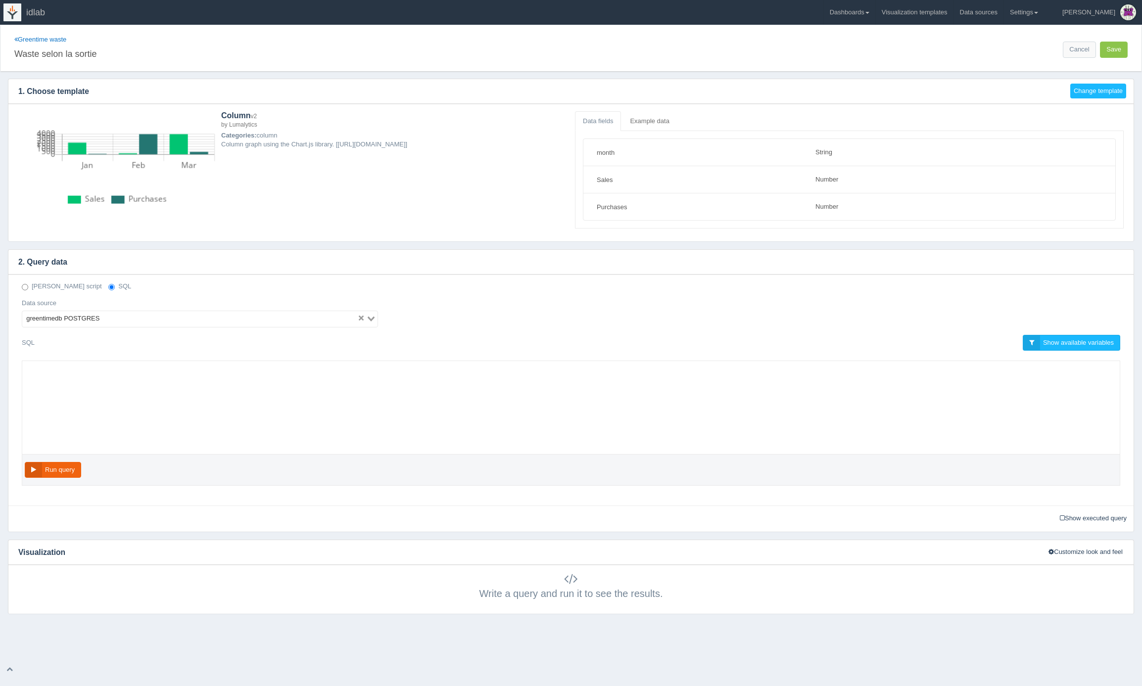
select select "string"
select select "number"
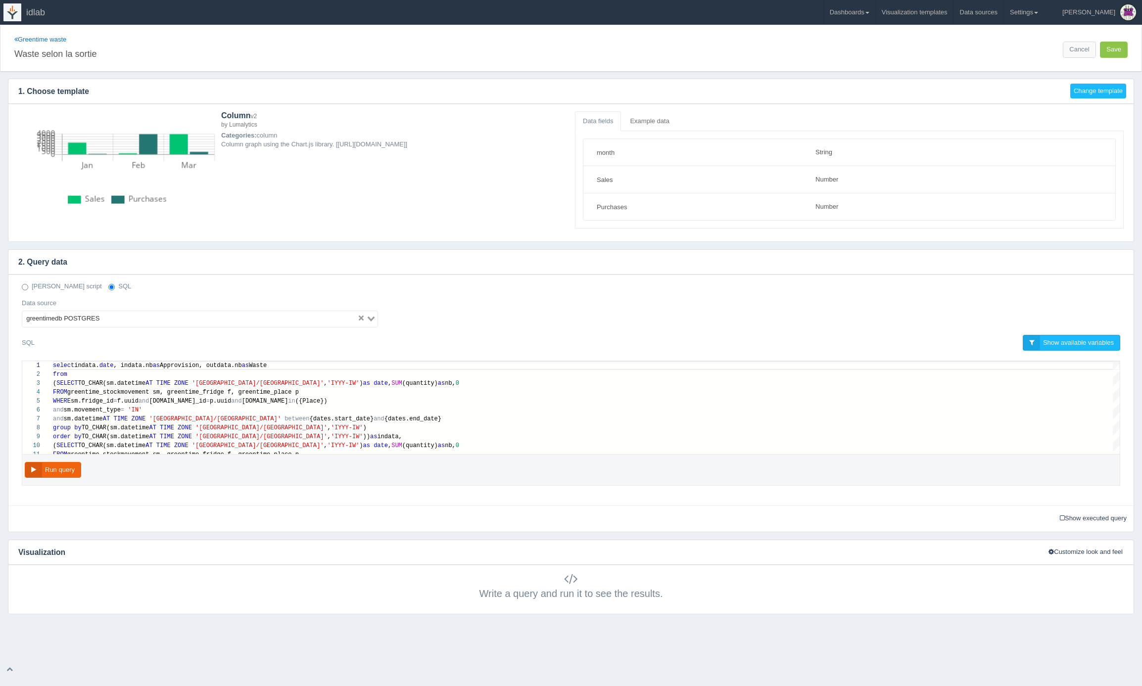
scroll to position [62, 0]
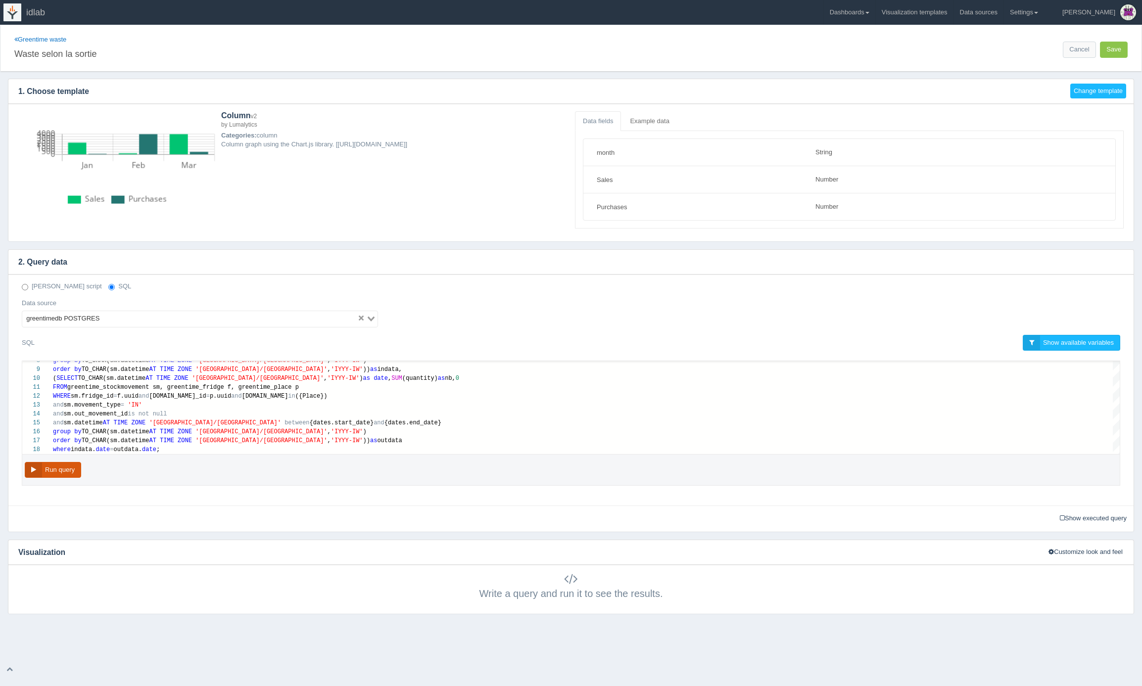
click at [55, 471] on button "Run query" at bounding box center [53, 470] width 56 height 16
click at [1062, 516] on icon at bounding box center [1062, 518] width 5 height 6
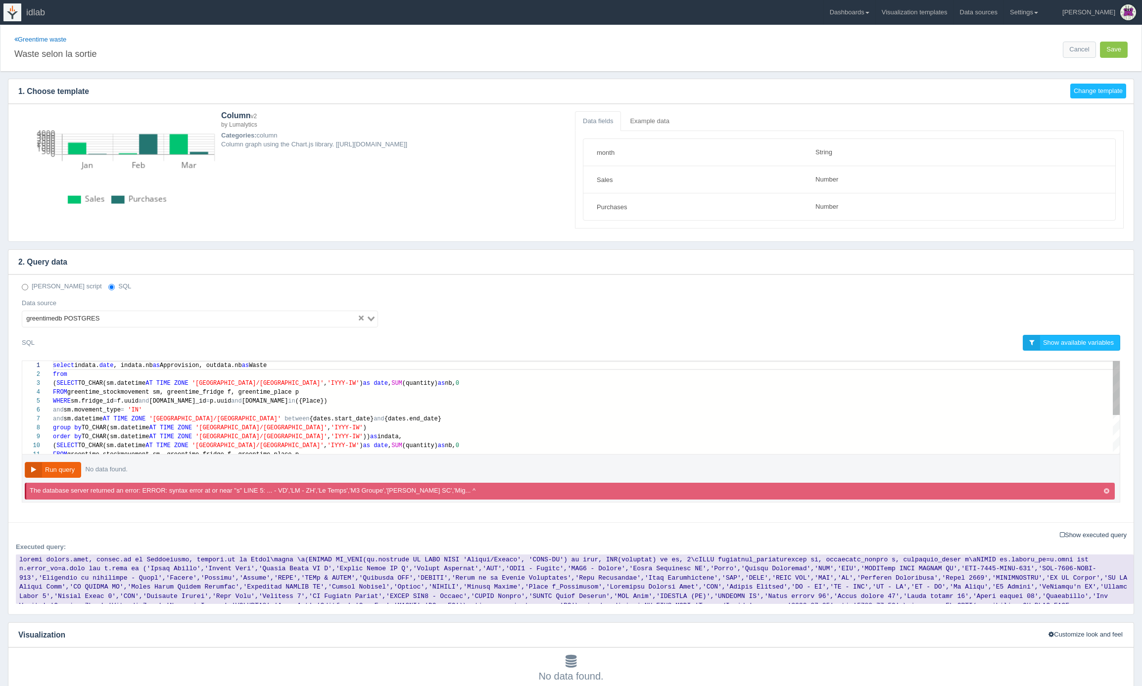
scroll to position [36, 186]
click at [239, 402] on div "8 9 10 11 7 6 5 4 3 2 1 group by TO_CHAR(sm.datetime AT TIME ZONE '[GEOGRAPHIC_…" at bounding box center [571, 407] width 1098 height 93
click at [223, 402] on span "p.uuid" at bounding box center [220, 401] width 21 height 7
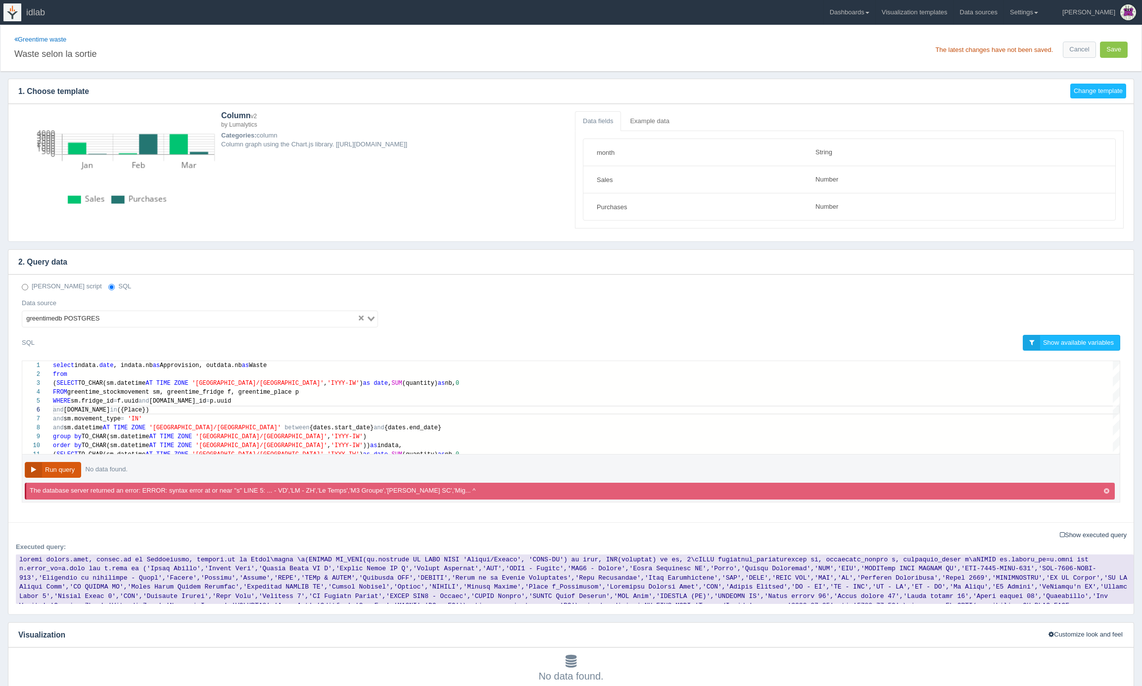
click at [59, 472] on button "Run query" at bounding box center [53, 470] width 56 height 16
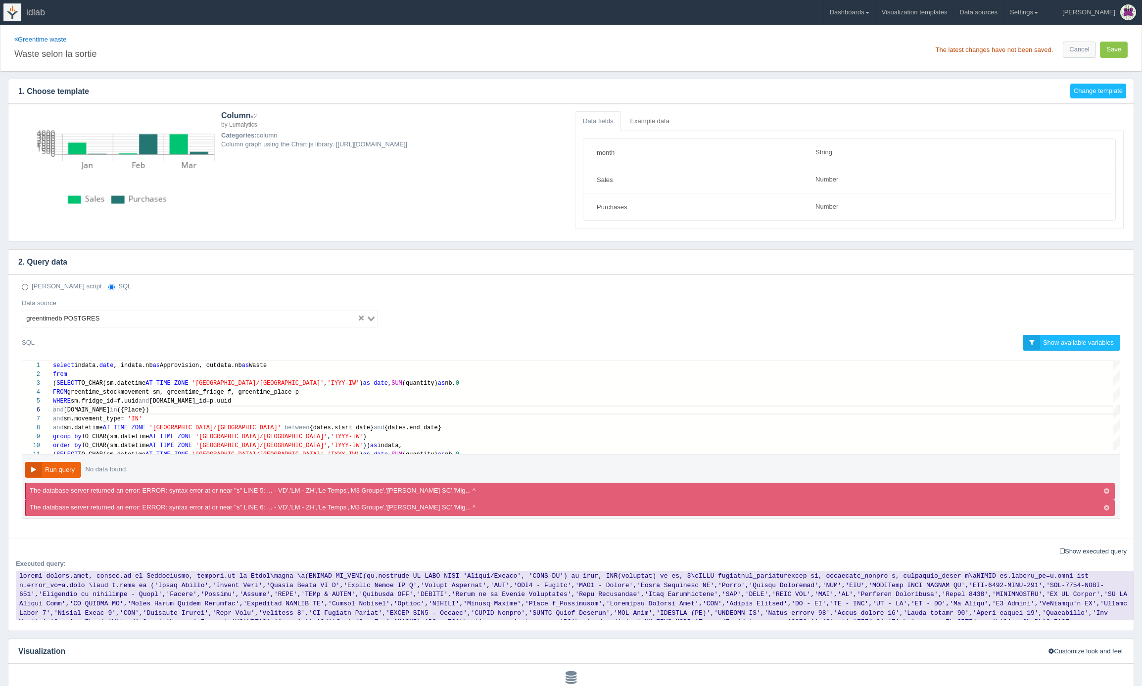
click at [372, 586] on code at bounding box center [575, 595] width 1118 height 49
click at [367, 589] on code at bounding box center [575, 595] width 1118 height 49
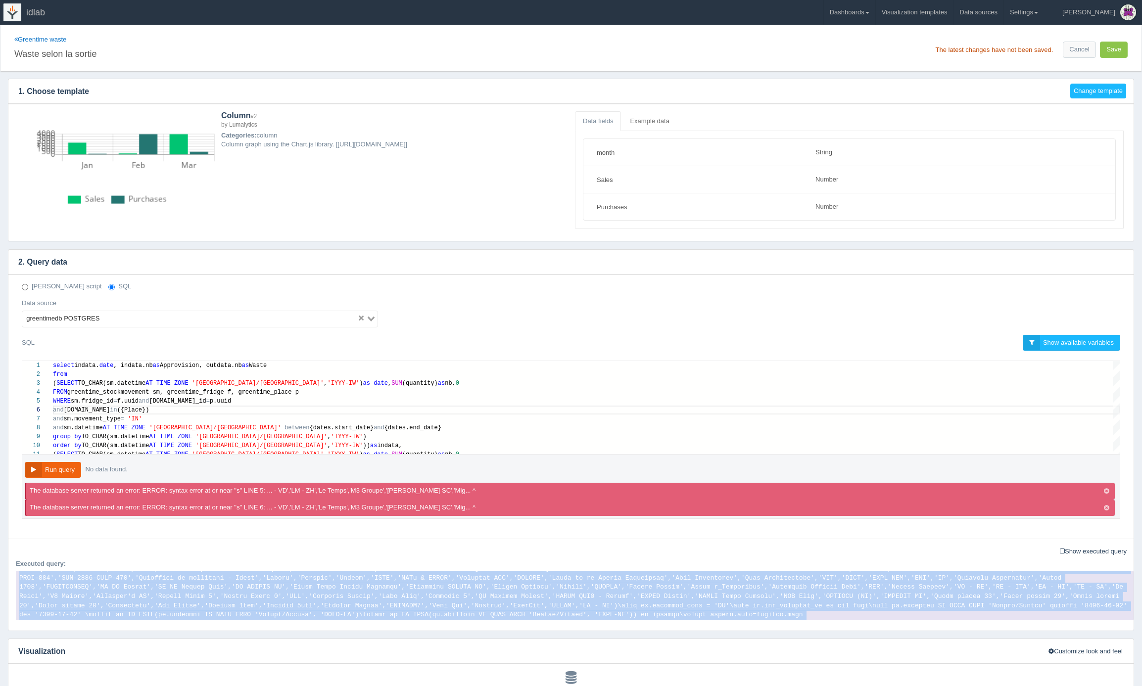
click at [367, 589] on code at bounding box center [575, 595] width 1118 height 49
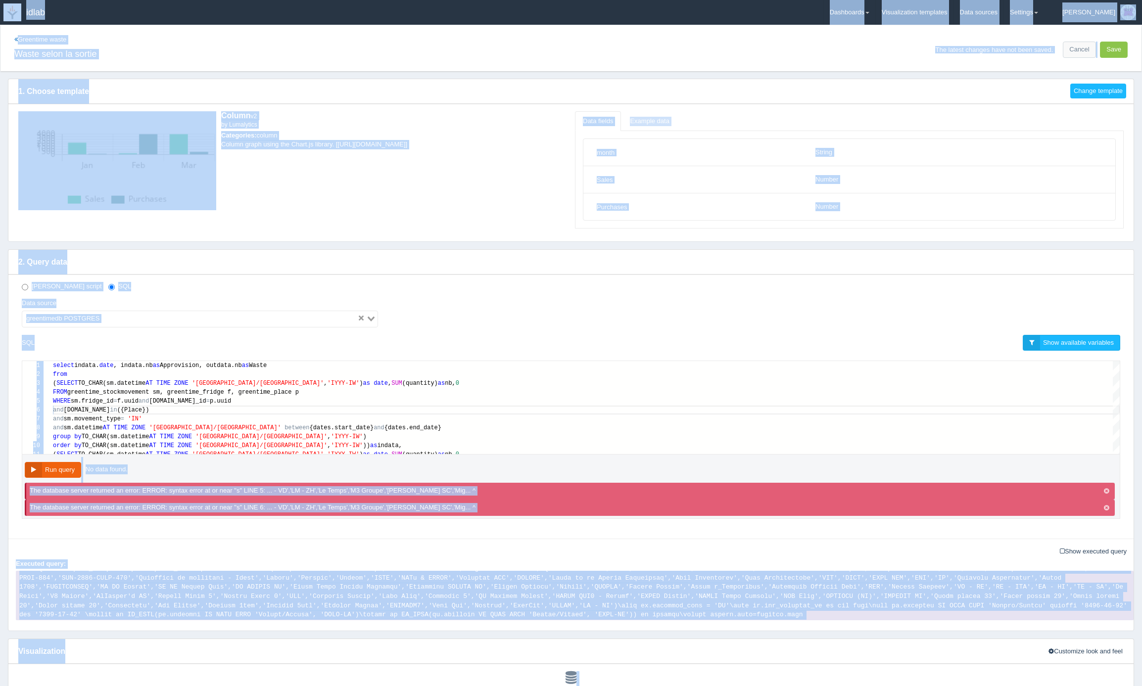
click at [356, 584] on code at bounding box center [575, 595] width 1118 height 49
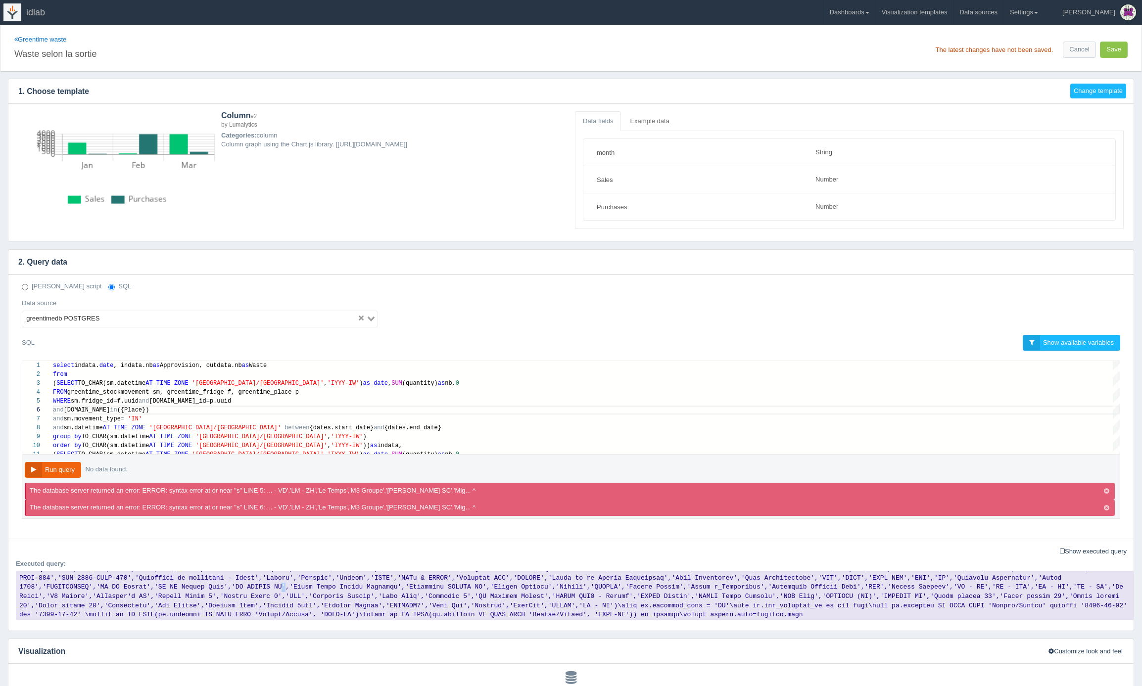
click at [356, 584] on code at bounding box center [575, 595] width 1118 height 49
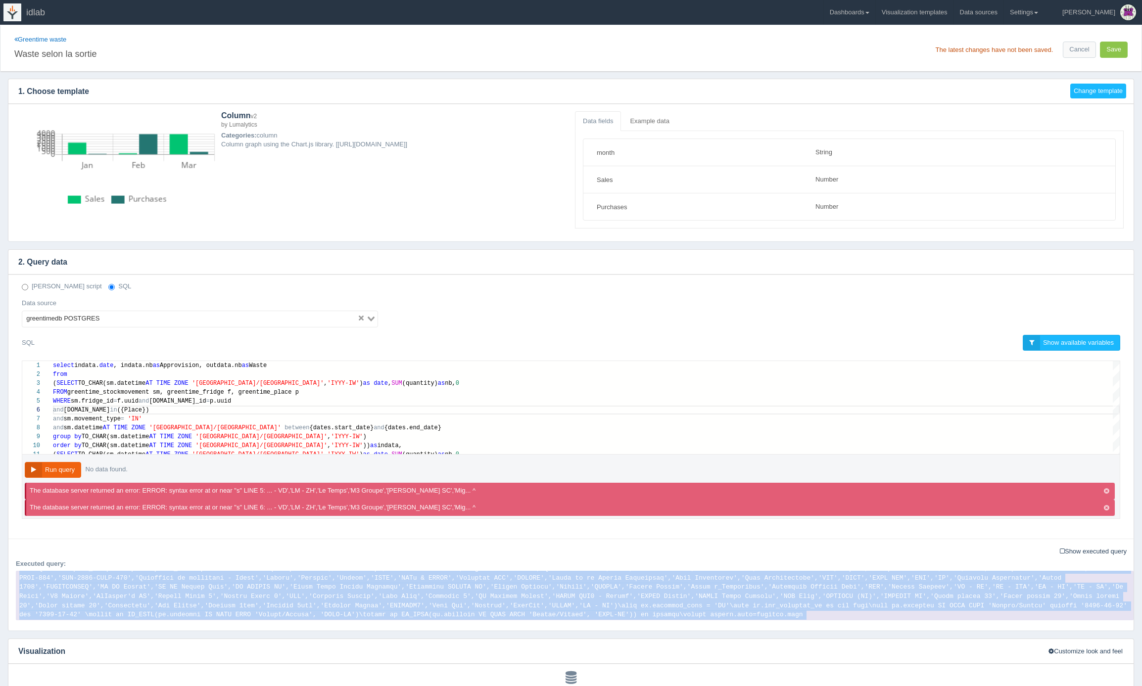
click at [356, 584] on code at bounding box center [575, 595] width 1118 height 49
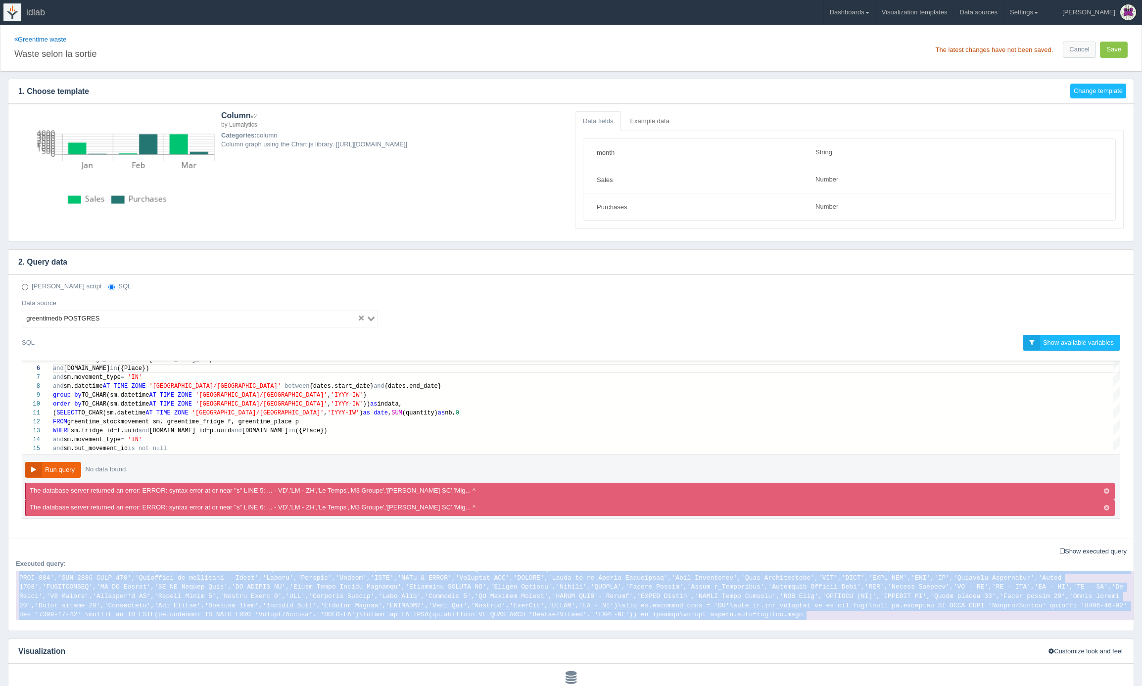
scroll to position [18, 186]
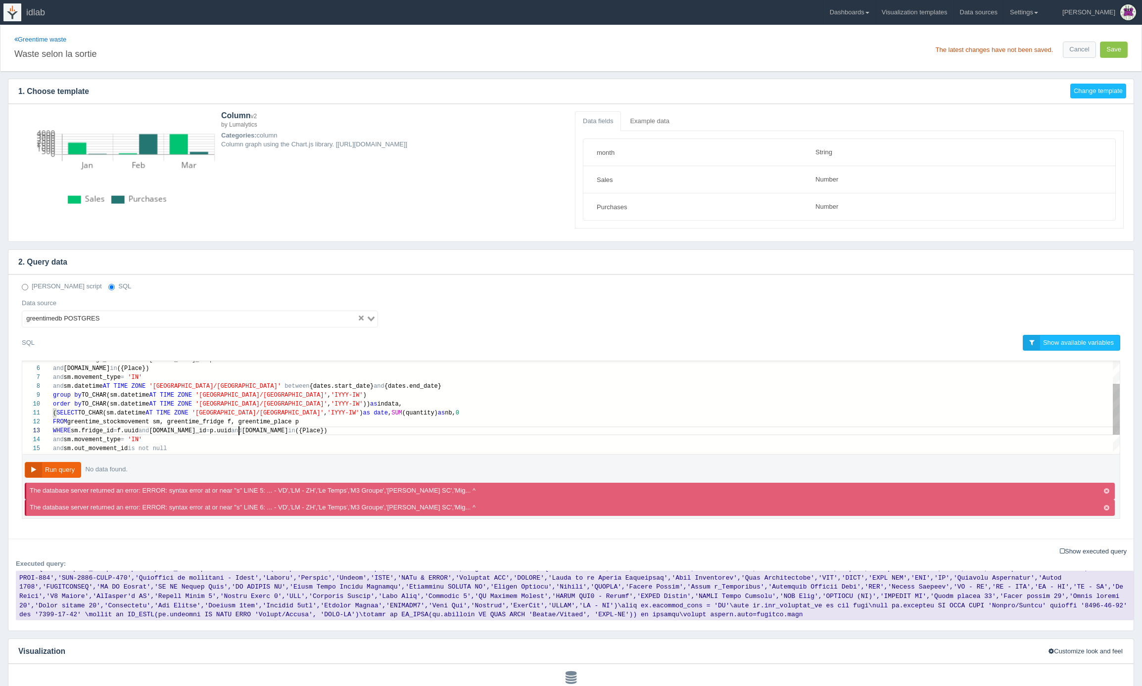
click at [239, 430] on div "9 10 11 8 12 13 14 15 16 7 6 5 group by TO_CHAR(sm.datetime AT TIME ZONE 'Europ…" at bounding box center [571, 407] width 1098 height 93
type textarea "(SELECT TO_CHAR(sm.datetime AT TIME ZONE 'Europe/Zurich', 'IYYY-IW') as date, S…"
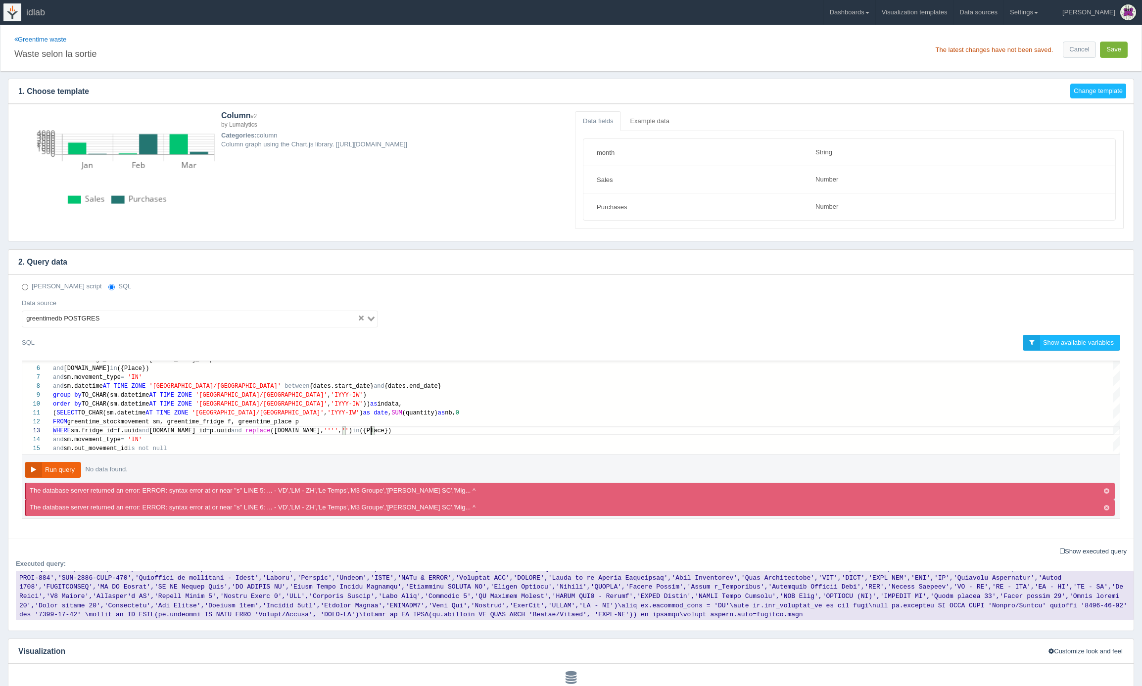
click at [1115, 49] on button "Save" at bounding box center [1114, 50] width 28 height 16
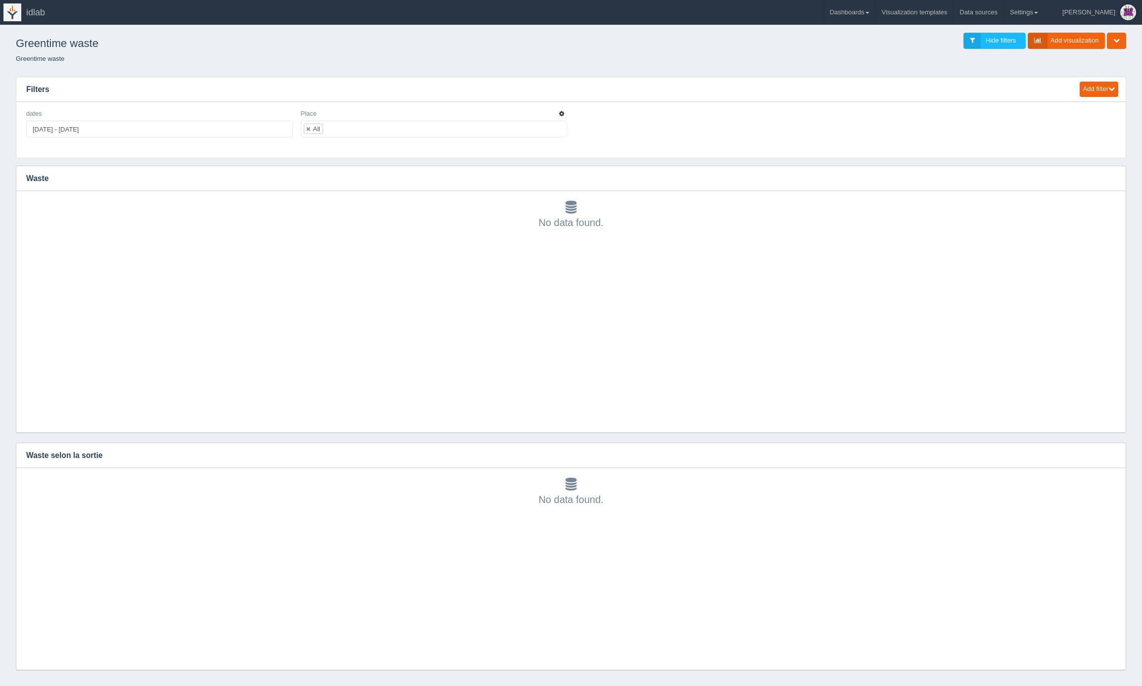
click at [562, 113] on icon "button" at bounding box center [561, 114] width 5 height 6
click at [543, 126] on link "Edit filter" at bounding box center [526, 126] width 79 height 14
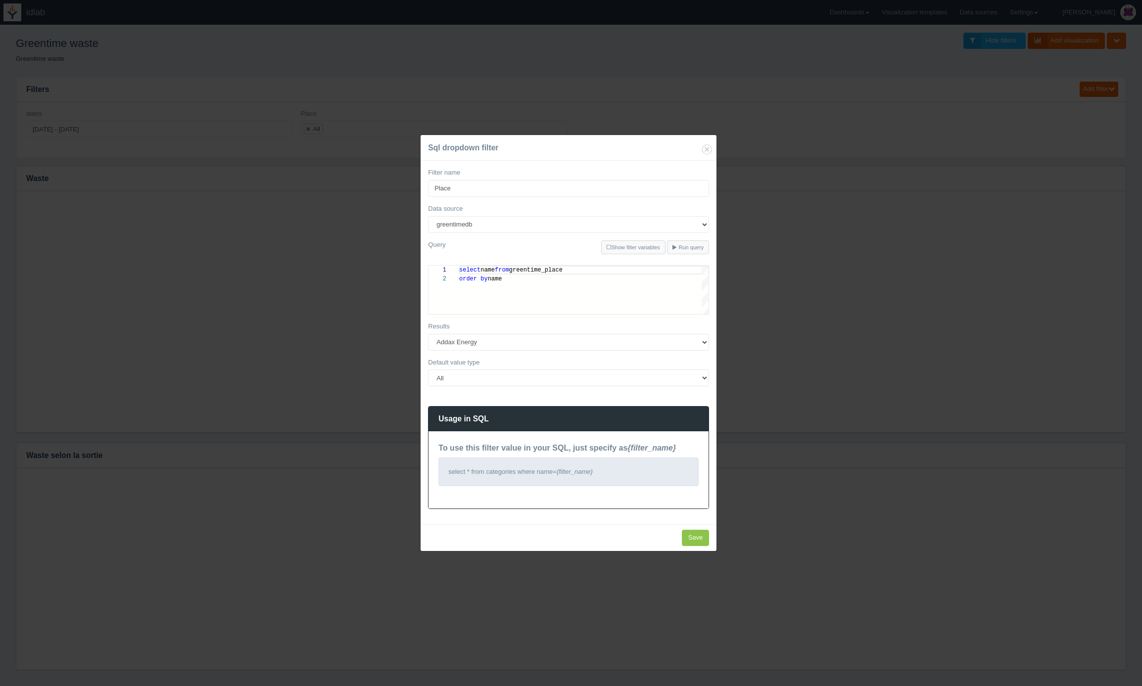
scroll to position [9, 0]
click at [486, 269] on span "name" at bounding box center [488, 270] width 14 height 7
type textarea "select replace(name, '''','') from greentime_place order by name"
click at [688, 535] on input "Save" at bounding box center [696, 538] width 28 height 16
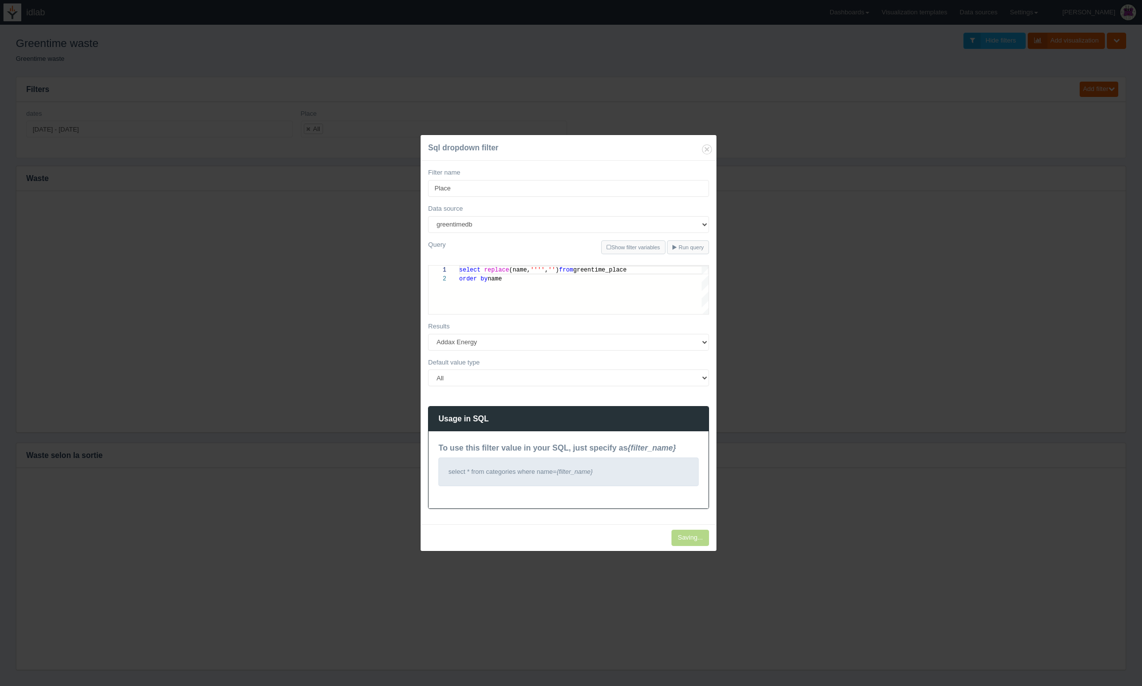
type input "Save"
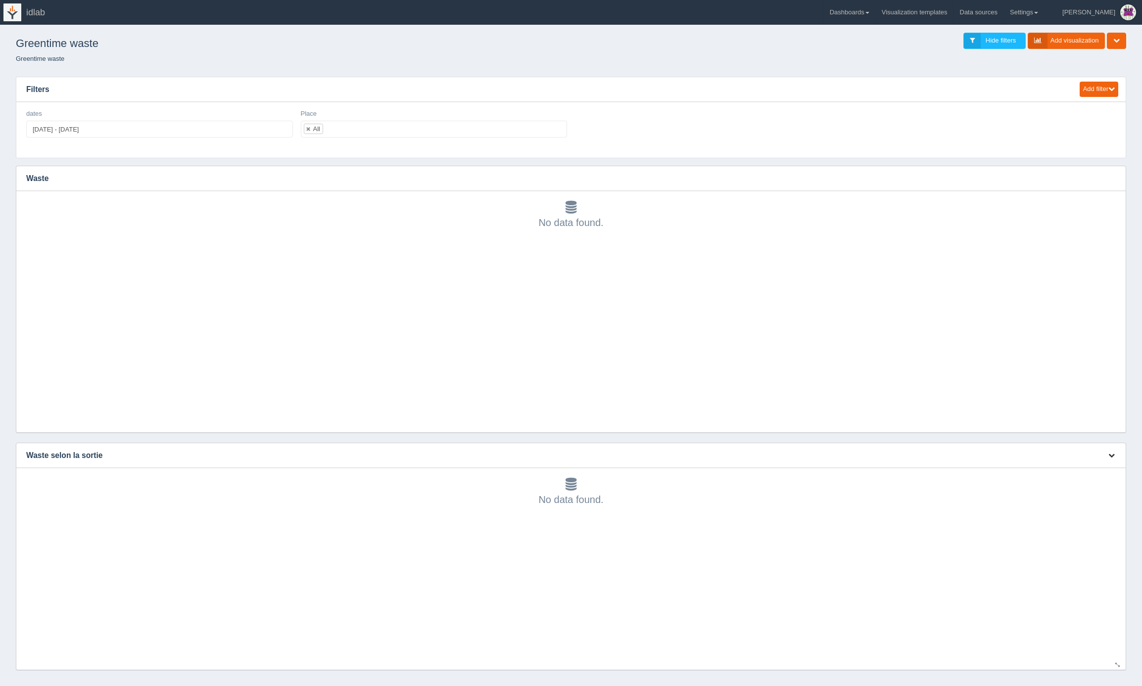
click at [1115, 454] on icon "button" at bounding box center [1112, 455] width 6 height 6
click at [1082, 473] on link "Edit chart" at bounding box center [1078, 470] width 79 height 14
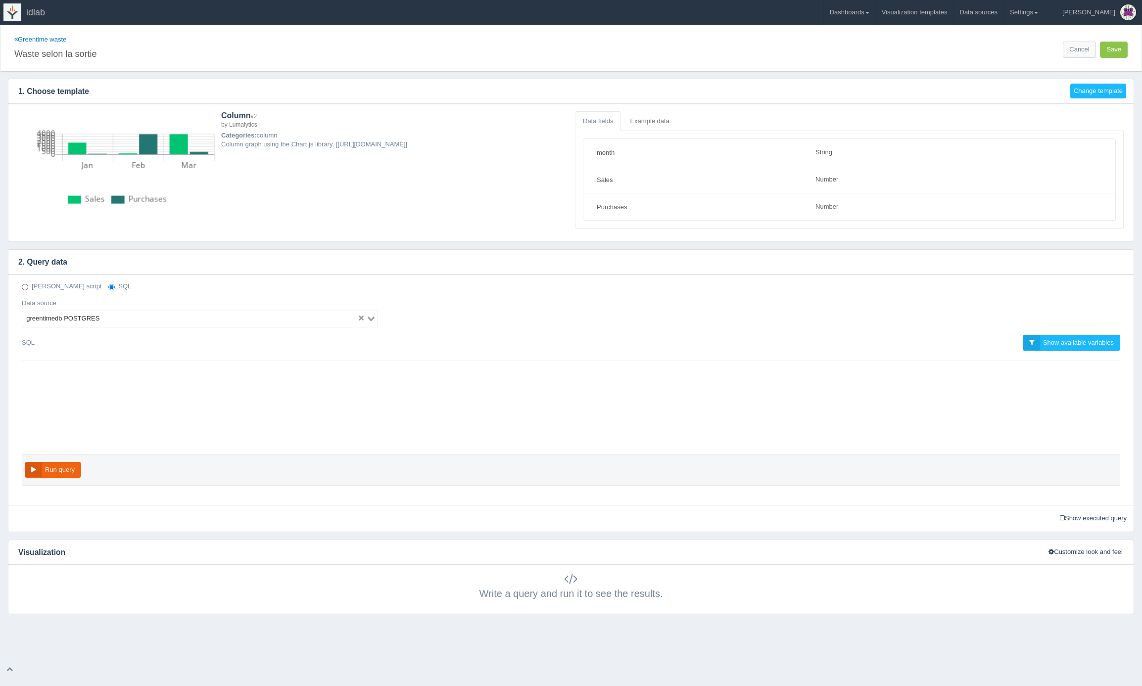
select select "string"
select select "number"
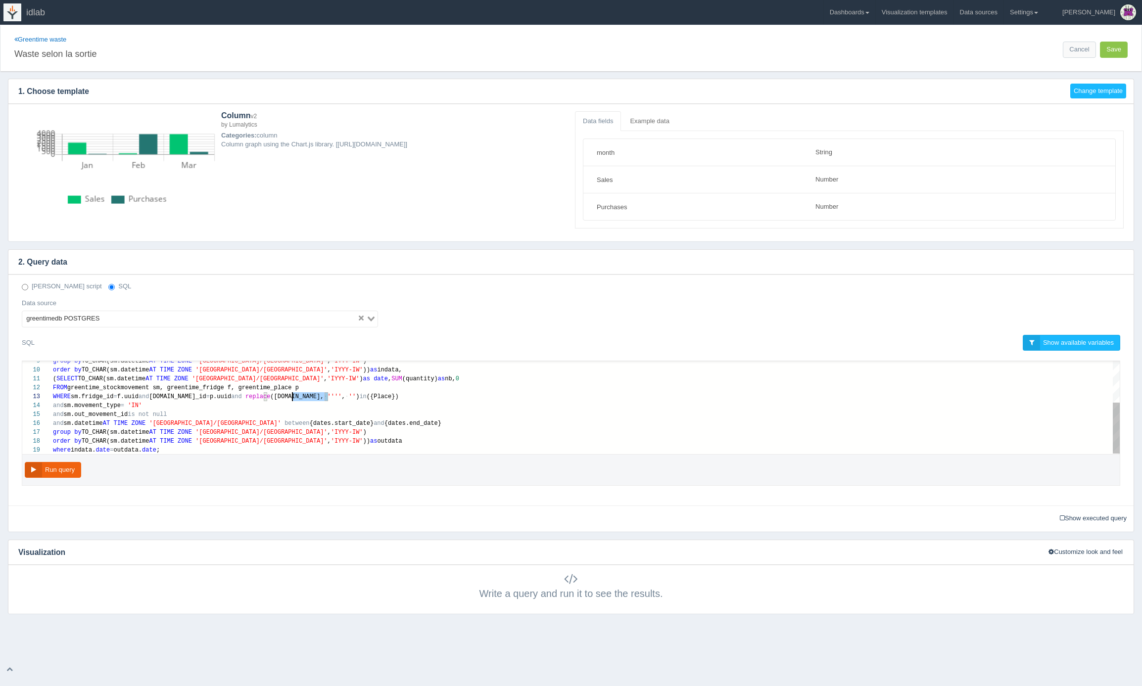
scroll to position [18, 236]
drag, startPoint x: 328, startPoint y: 397, endPoint x: 288, endPoint y: 396, distance: 39.6
type textarea "(SELECT TO_CHAR(sm.datetime AT TIME ZONE '[GEOGRAPHIC_DATA]/[GEOGRAPHIC_DATA]',…"
click at [57, 468] on button "Run query" at bounding box center [53, 470] width 56 height 16
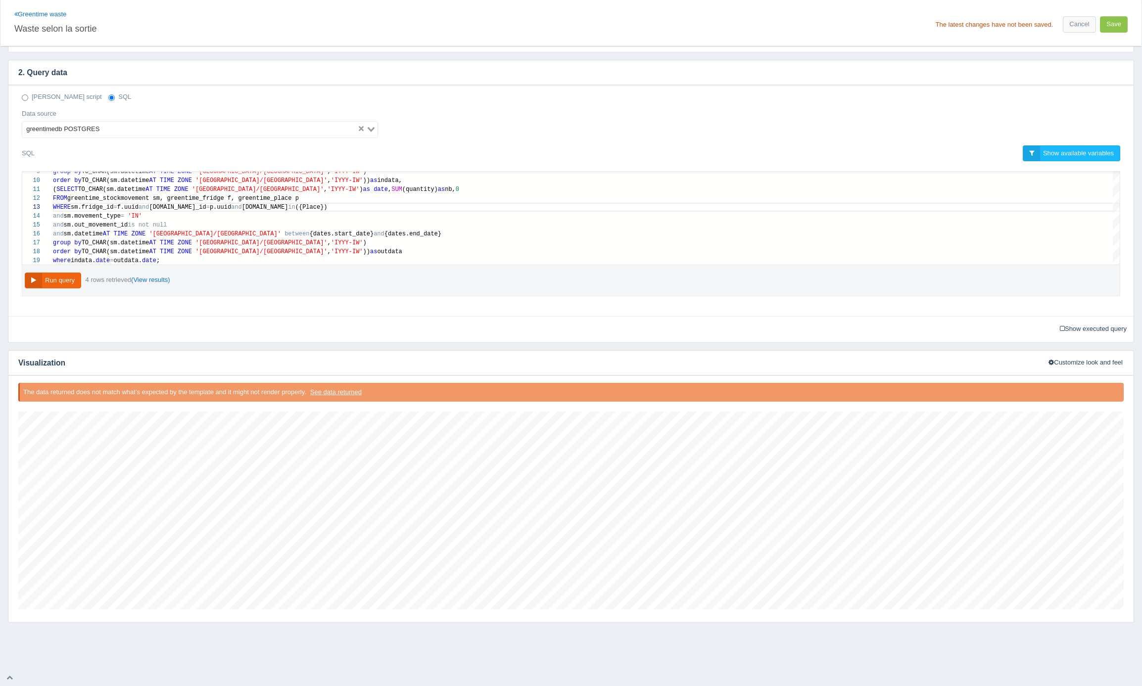
scroll to position [0, 0]
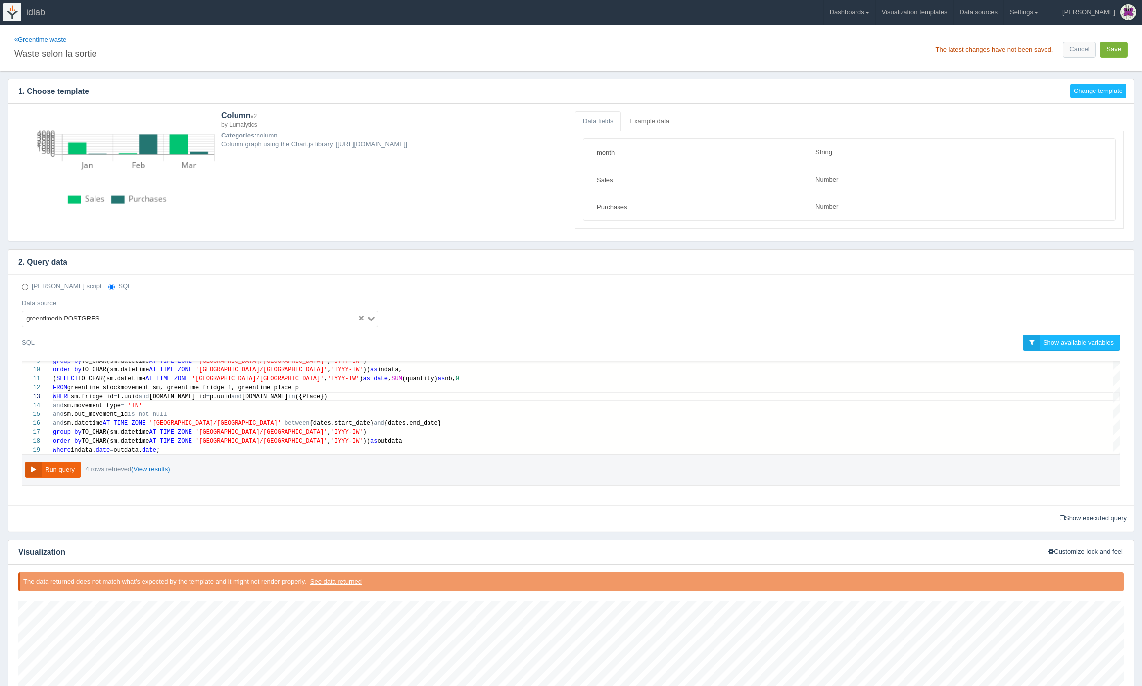
click at [1118, 47] on button "Save" at bounding box center [1114, 50] width 28 height 16
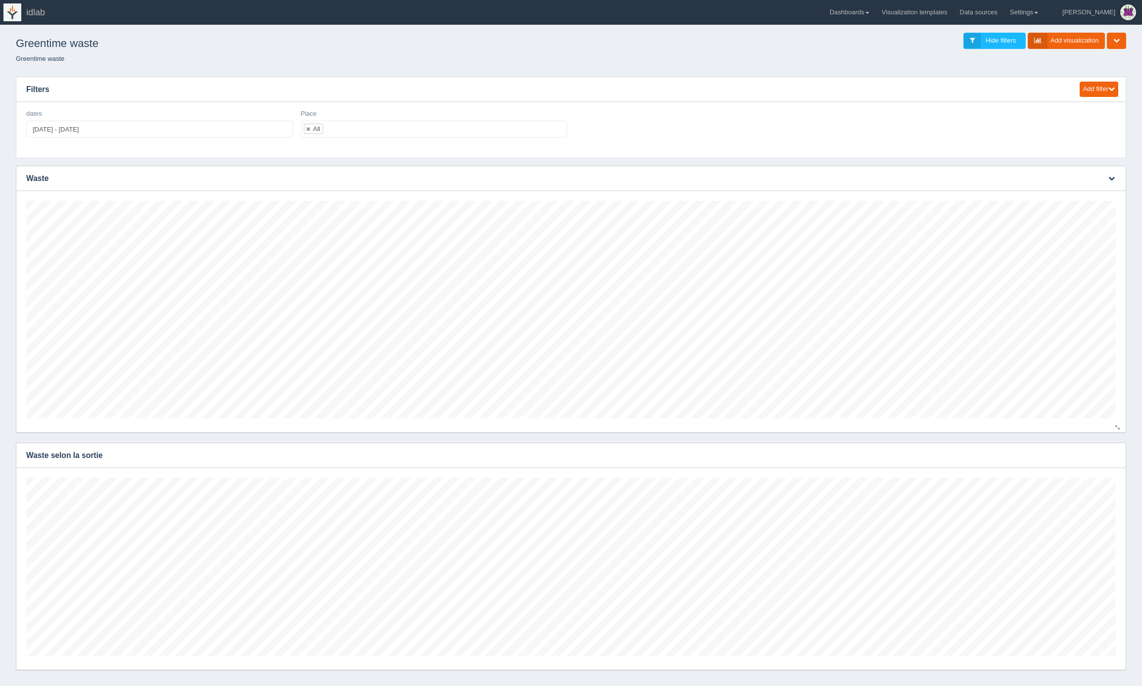
scroll to position [178, 1090]
click at [307, 129] on link at bounding box center [309, 129] width 6 height 6
click at [318, 129] on ul at bounding box center [434, 129] width 267 height 17
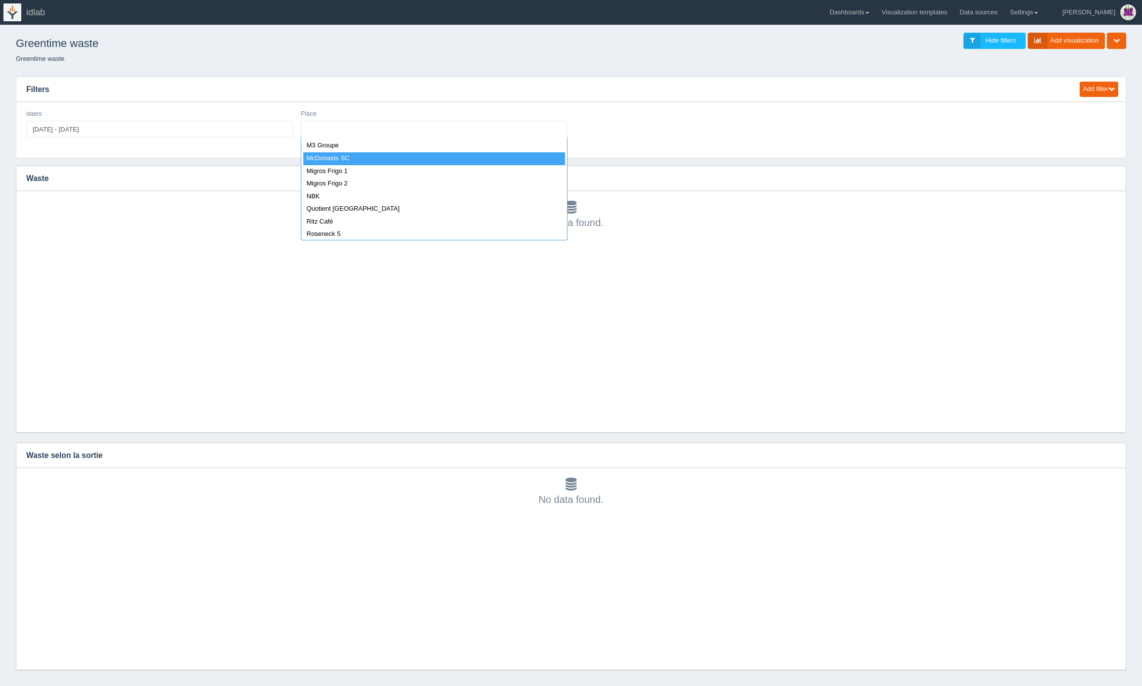
select select "McDonalds SC"
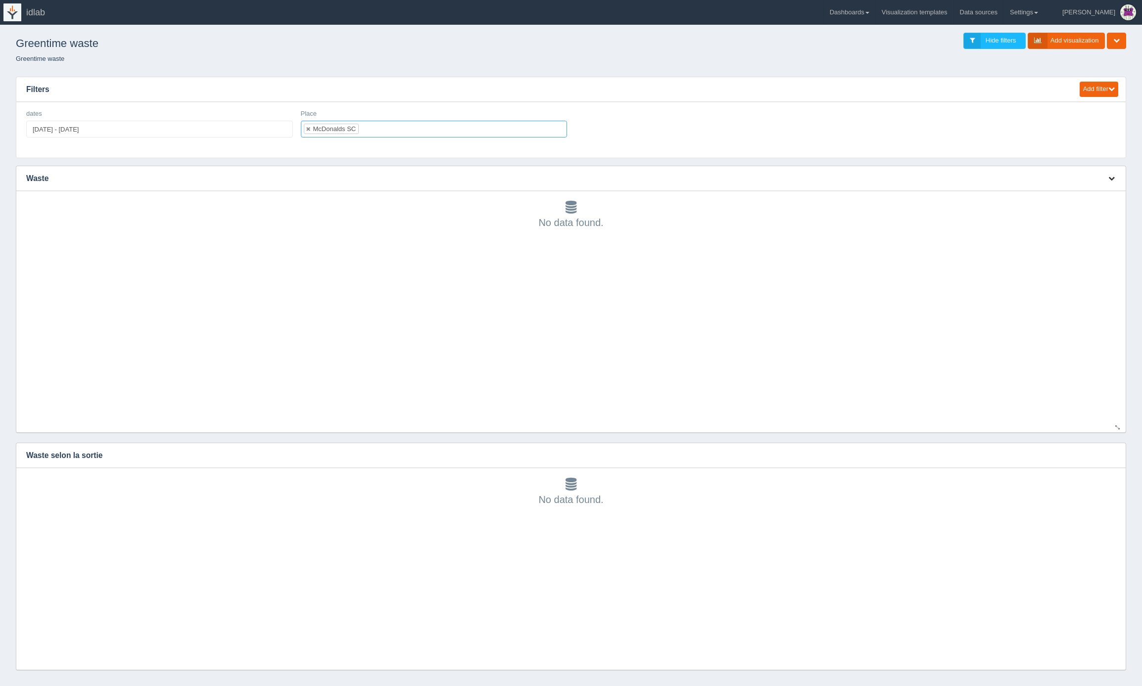
click at [1115, 178] on icon "button" at bounding box center [1112, 178] width 6 height 6
click at [386, 135] on ul "McDonalds SC" at bounding box center [434, 129] width 267 height 17
click at [308, 127] on link at bounding box center [309, 129] width 6 height 6
select select
click at [368, 134] on ul at bounding box center [434, 129] width 267 height 17
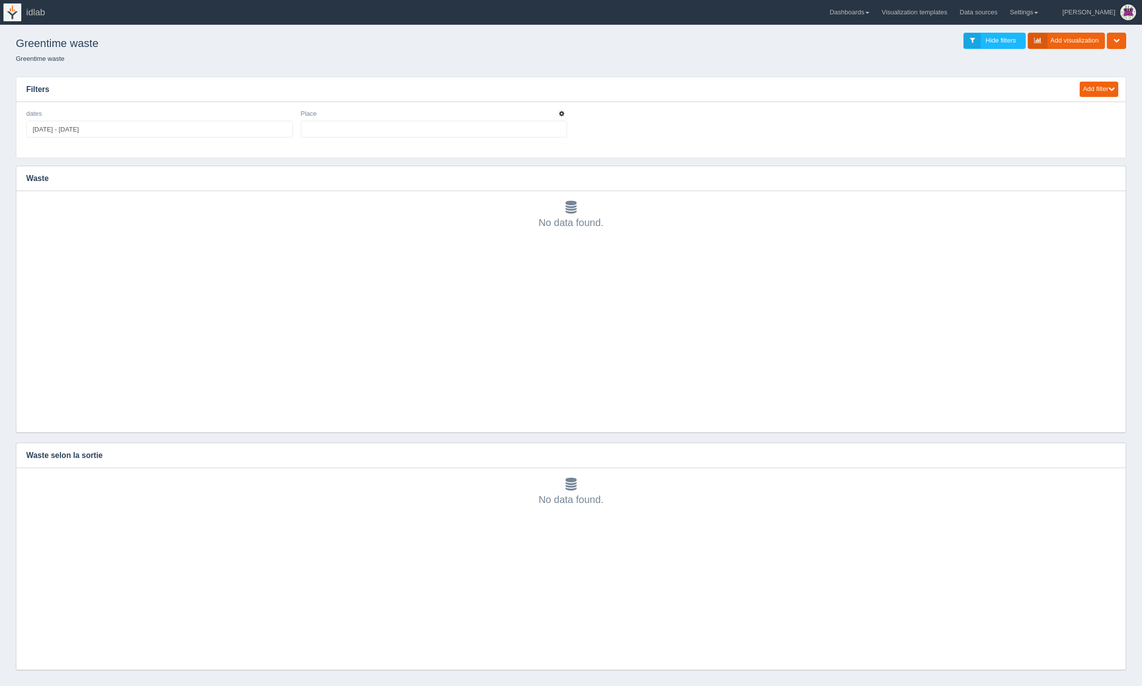
click at [564, 113] on icon "button" at bounding box center [561, 114] width 5 height 6
click at [540, 125] on link "Edit filter" at bounding box center [526, 126] width 79 height 14
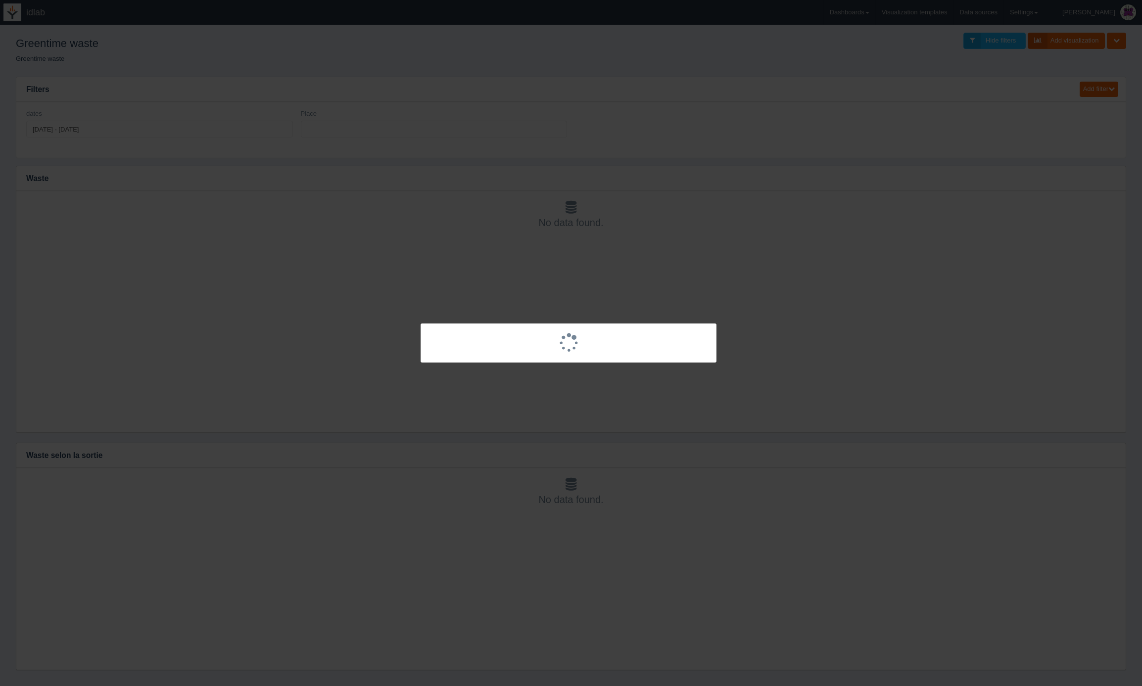
select select
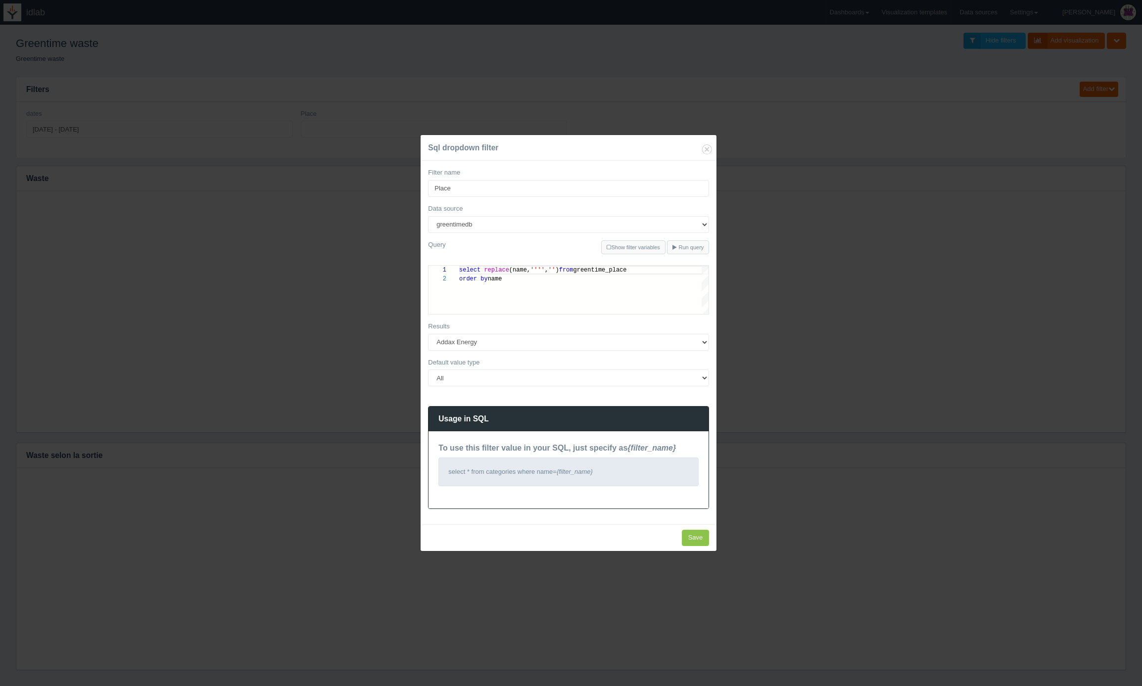
scroll to position [9, 0]
click at [518, 383] on select "All None Specific value(s)" at bounding box center [568, 378] width 281 height 17
select select "specific_value"
click at [428, 370] on select "All None Specific value(s)" at bounding box center [568, 378] width 281 height 17
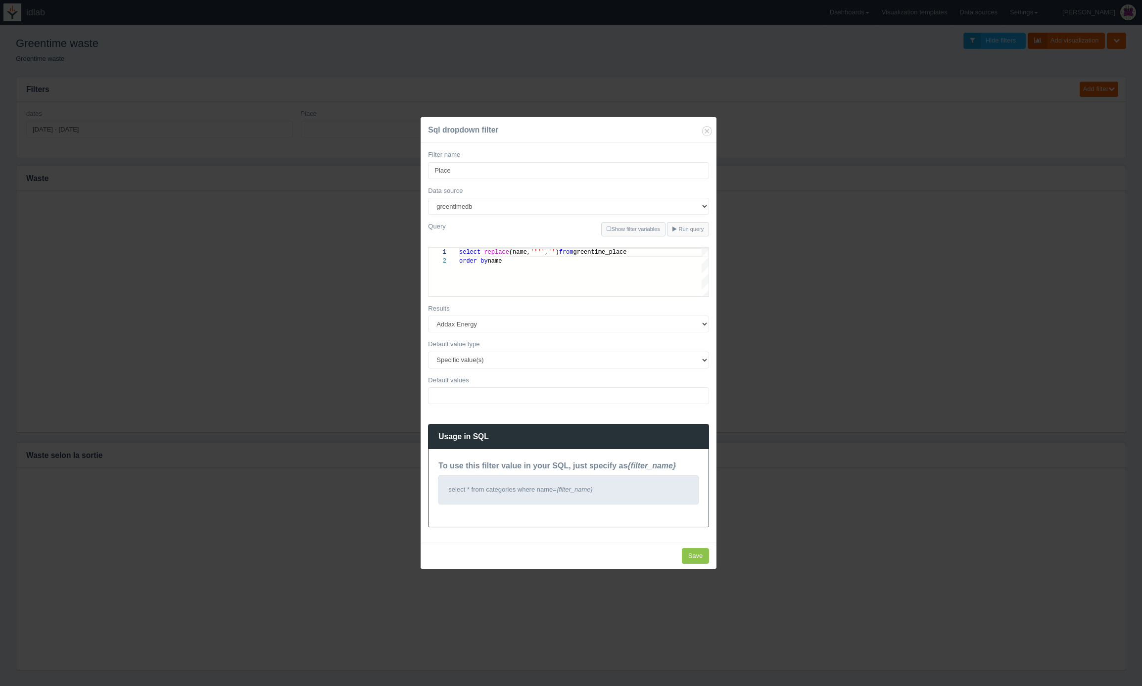
click at [508, 398] on ul "Default values" at bounding box center [568, 396] width 281 height 17
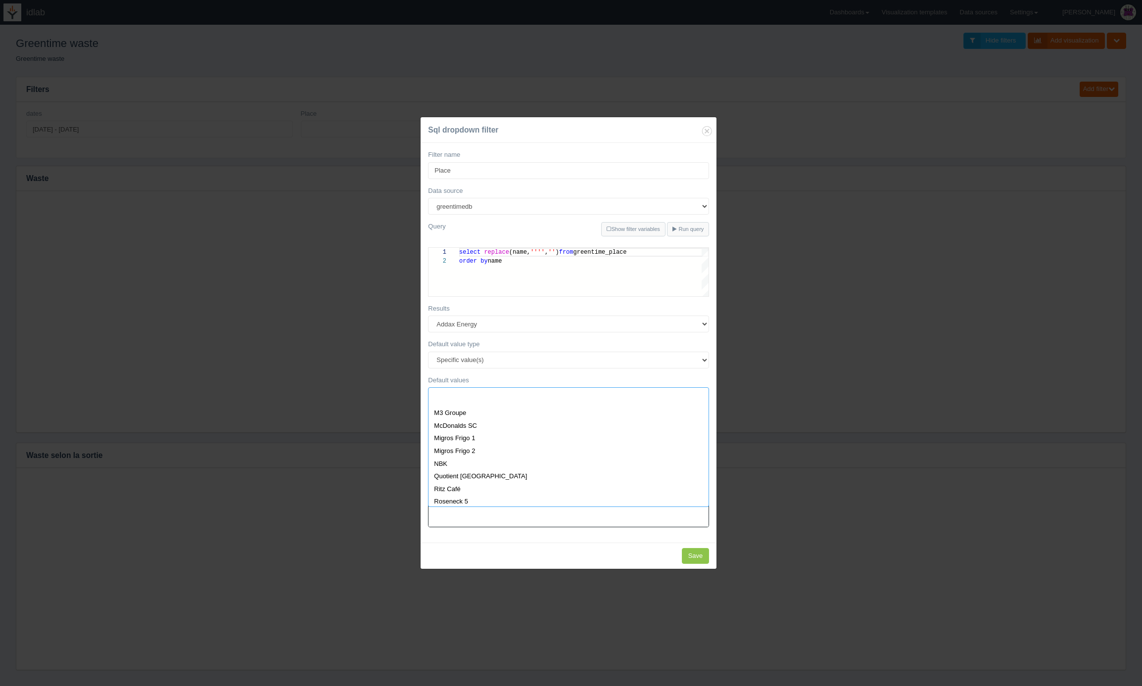
scroll to position [679, 0]
select select "McDonalds SC"
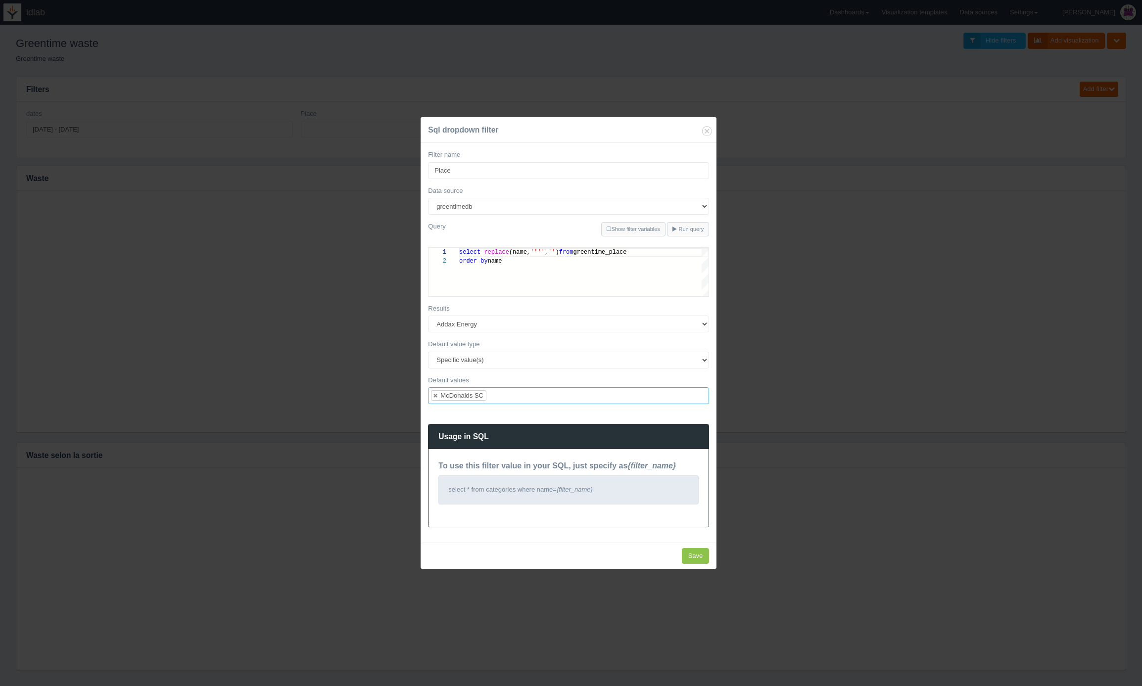
scroll to position [454, 0]
click at [693, 553] on input "Save" at bounding box center [696, 556] width 28 height 16
type input "Save"
select select
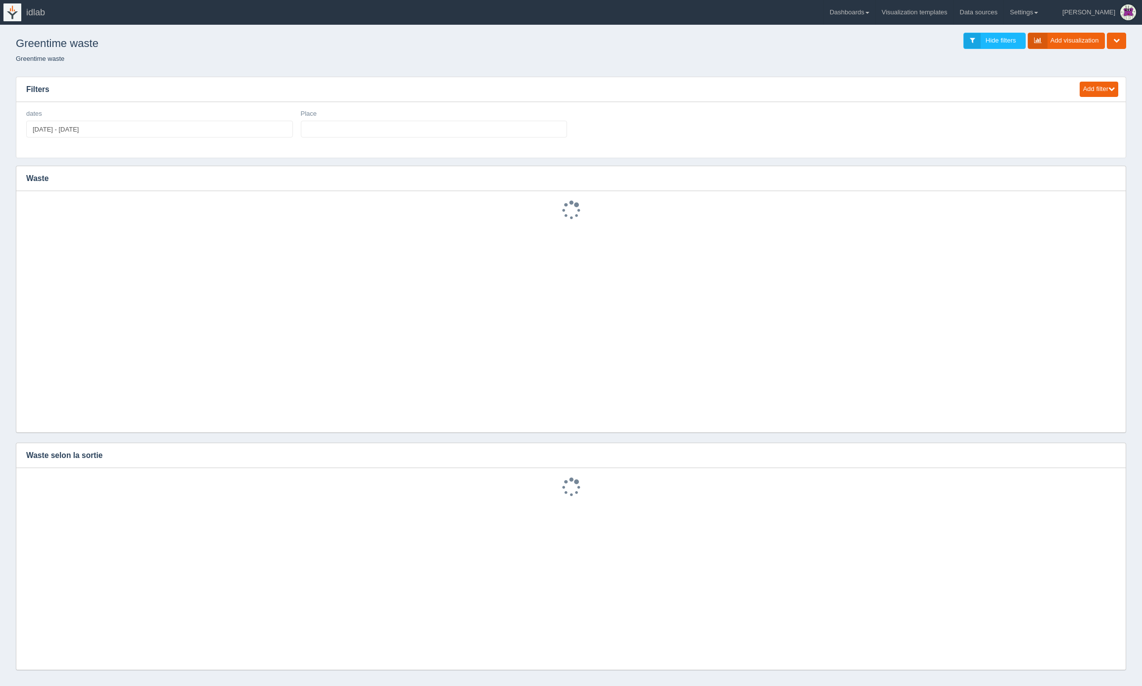
select select
click at [477, 130] on ul at bounding box center [434, 129] width 267 height 17
click at [1109, 180] on icon "button" at bounding box center [1112, 178] width 6 height 6
click at [1114, 456] on icon "button" at bounding box center [1112, 455] width 6 height 6
click at [1093, 468] on link "Edit chart" at bounding box center [1078, 470] width 79 height 14
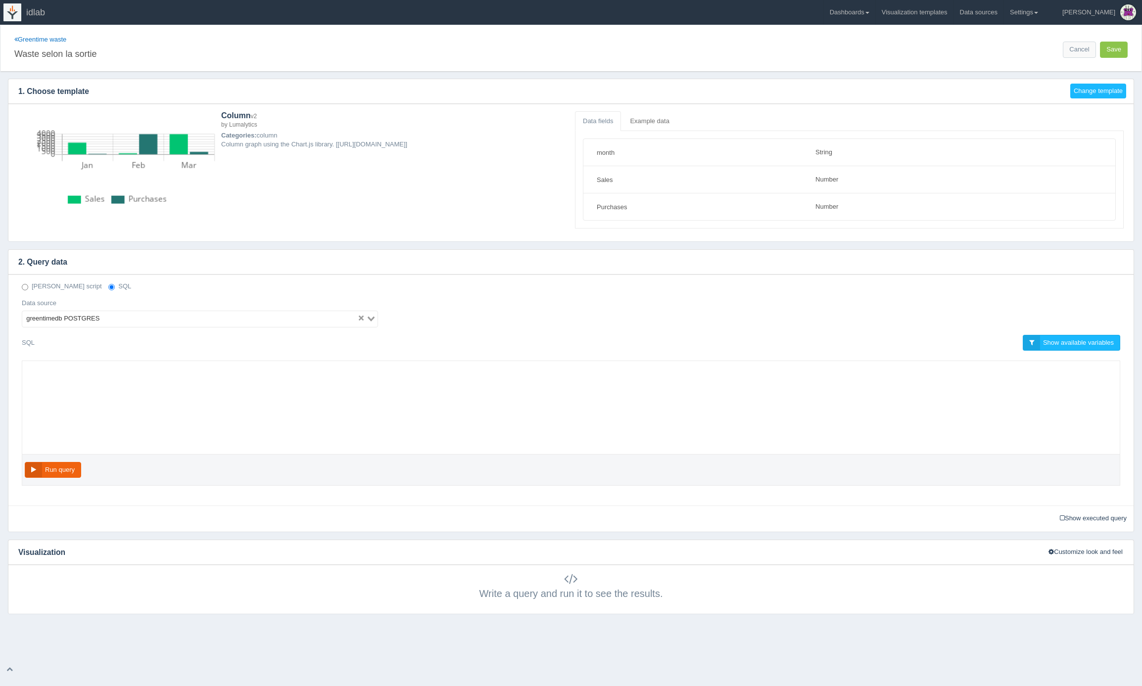
select select "string"
select select "number"
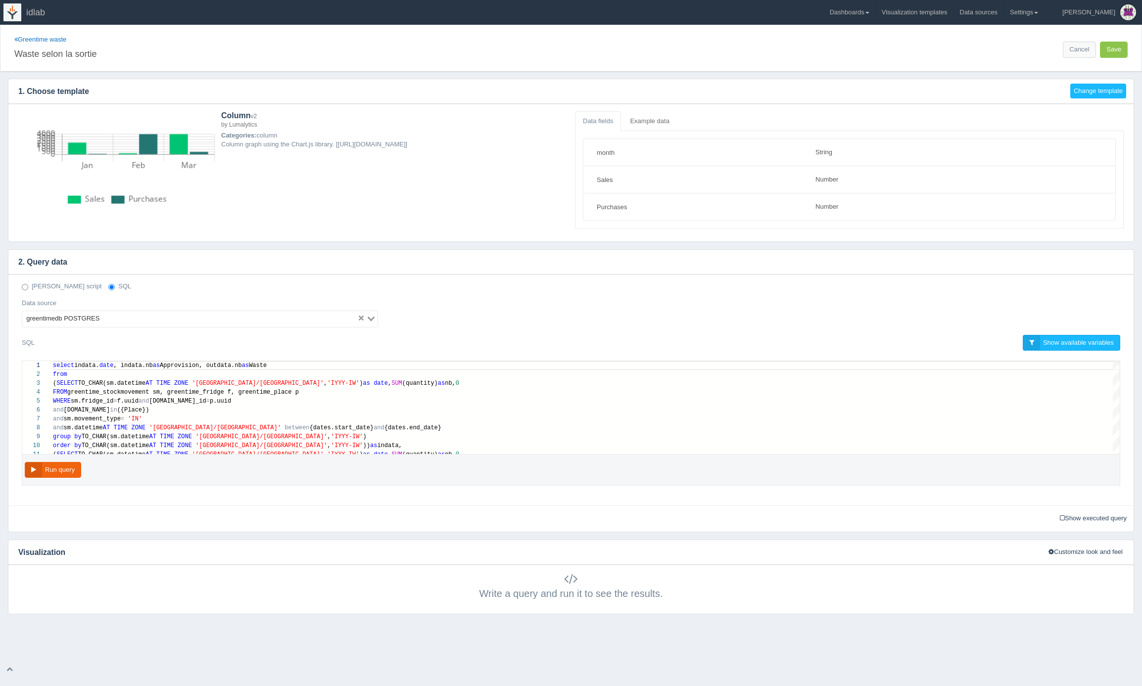
scroll to position [71, 0]
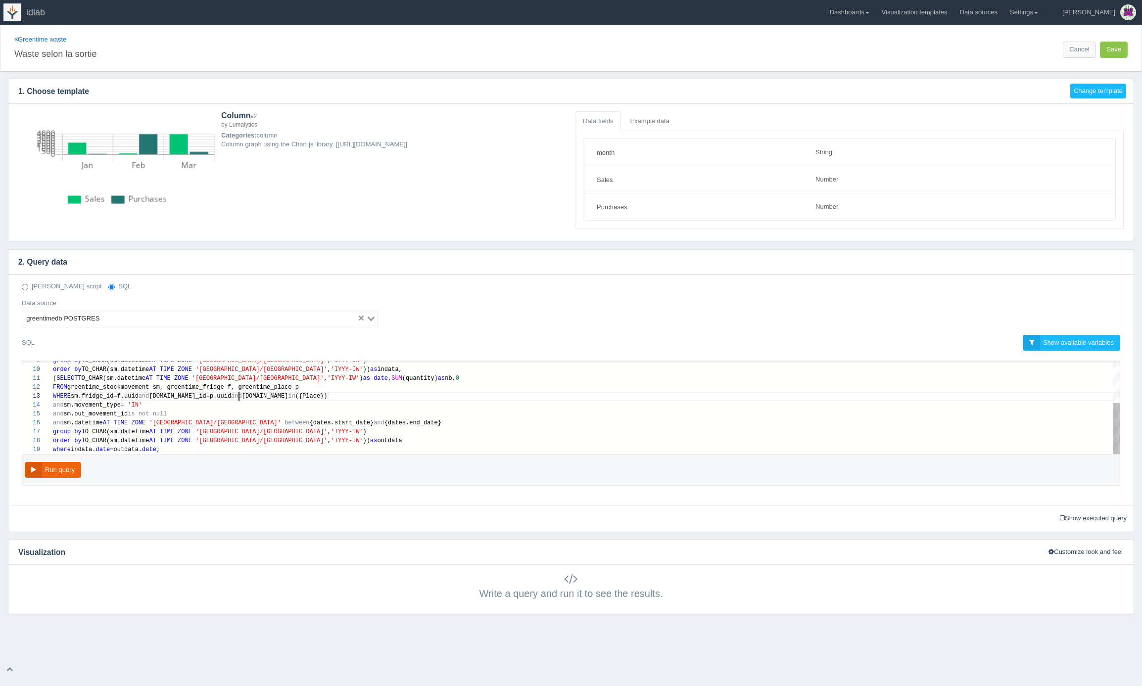
click at [239, 397] on div "9 10 11 12 13 14 15 16 17 18 19 group by TO_CHAR(sm.datetime AT TIME ZONE 'Euro…" at bounding box center [571, 407] width 1098 height 93
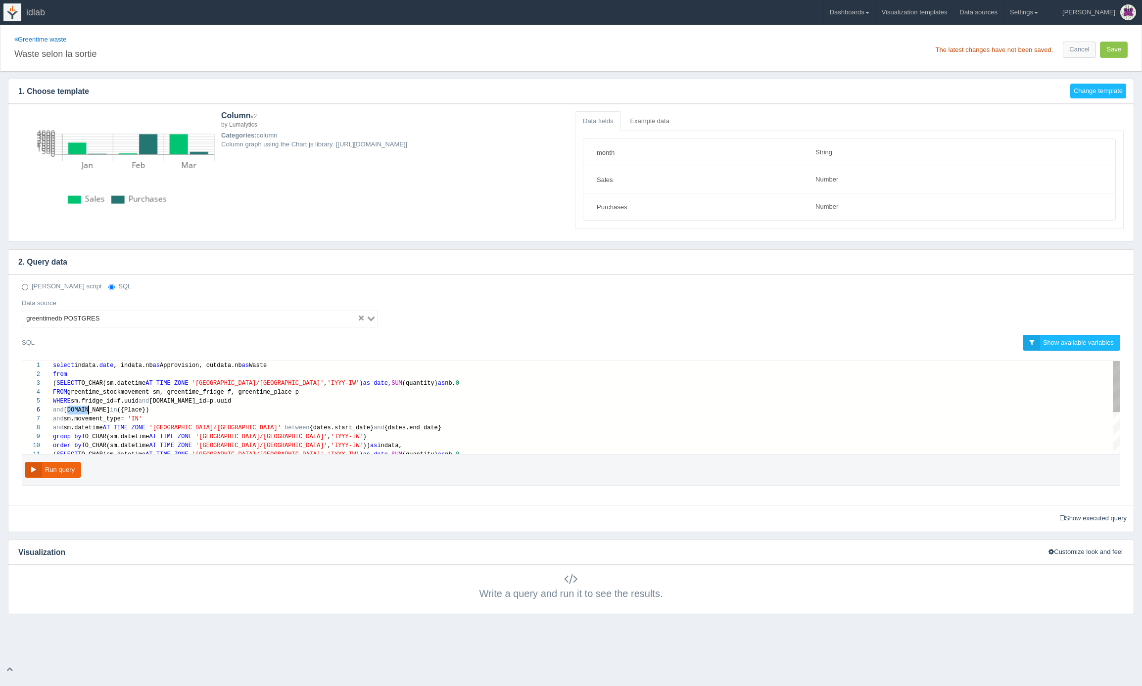
drag, startPoint x: 67, startPoint y: 411, endPoint x: 87, endPoint y: 411, distance: 20.3
paste textarea "replace(p.name, '''','')"
click at [207, 410] on div "and replace (p.name, '''' , '' ) in ({Place})" at bounding box center [586, 410] width 1067 height 9
click at [49, 470] on button "Run query" at bounding box center [53, 470] width 56 height 16
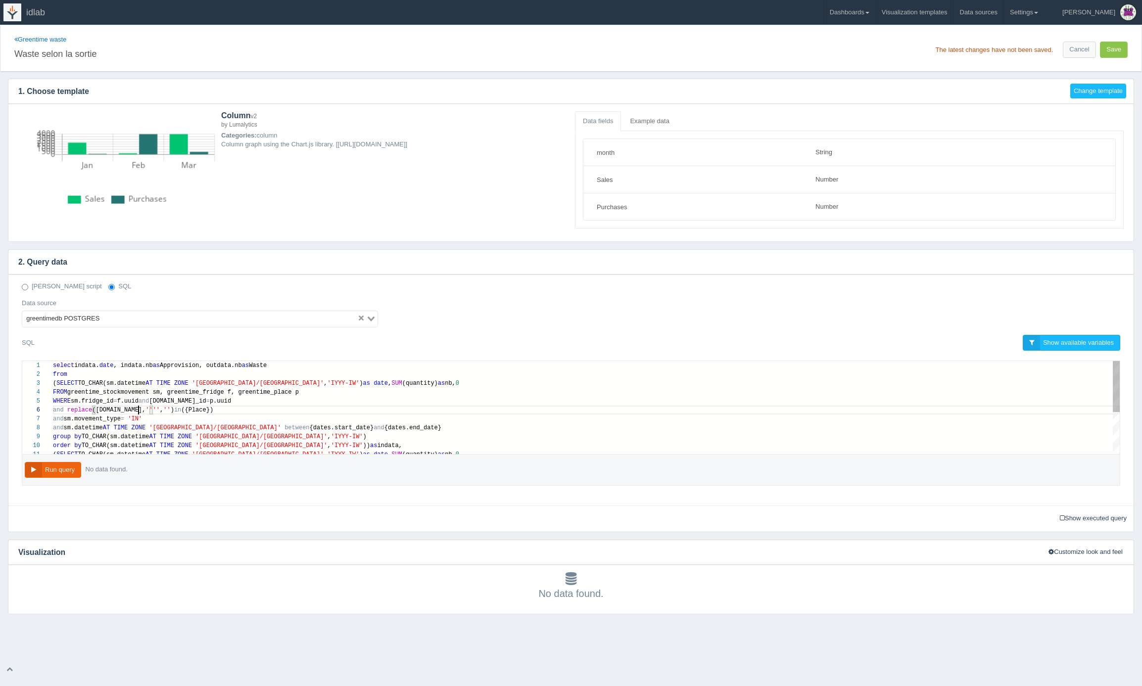
scroll to position [45, 86]
click at [160, 410] on span "," at bounding box center [161, 410] width 3 height 7
type textarea "select indata.date, indata.nb as Approvision, outdata.nb as Waste from (SELECT …"
click at [66, 472] on button "Run query" at bounding box center [53, 470] width 56 height 16
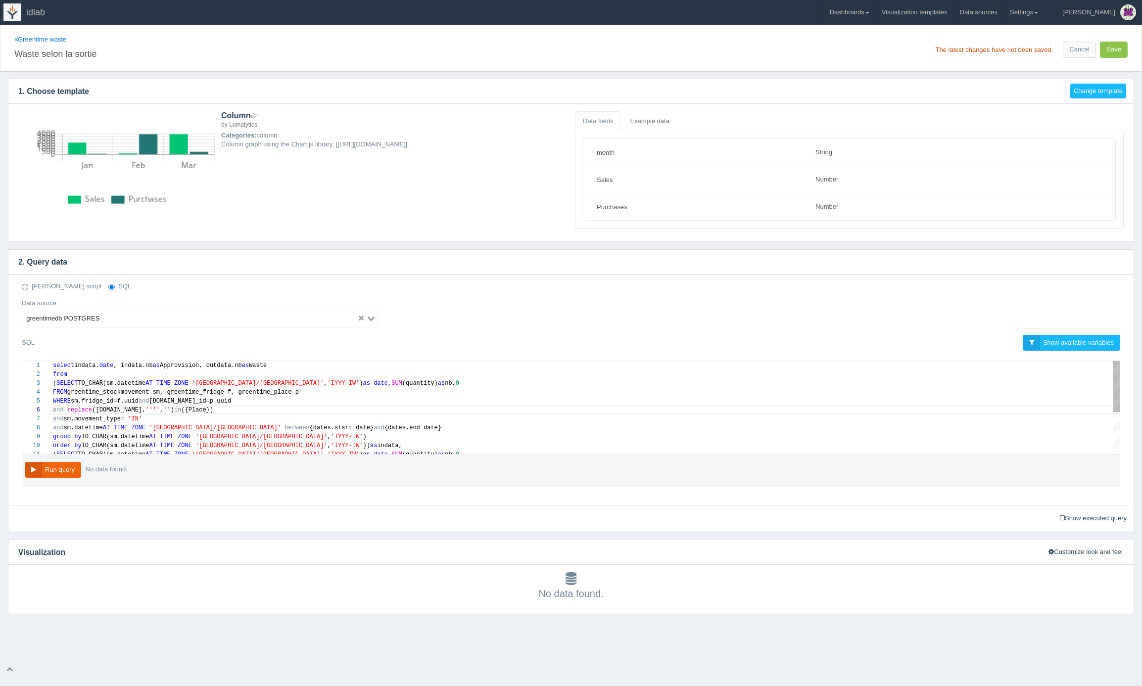
click at [179, 397] on div "WHERE sm.fridge_id = f.uuid and f.place_id = p.uuid" at bounding box center [586, 401] width 1067 height 9
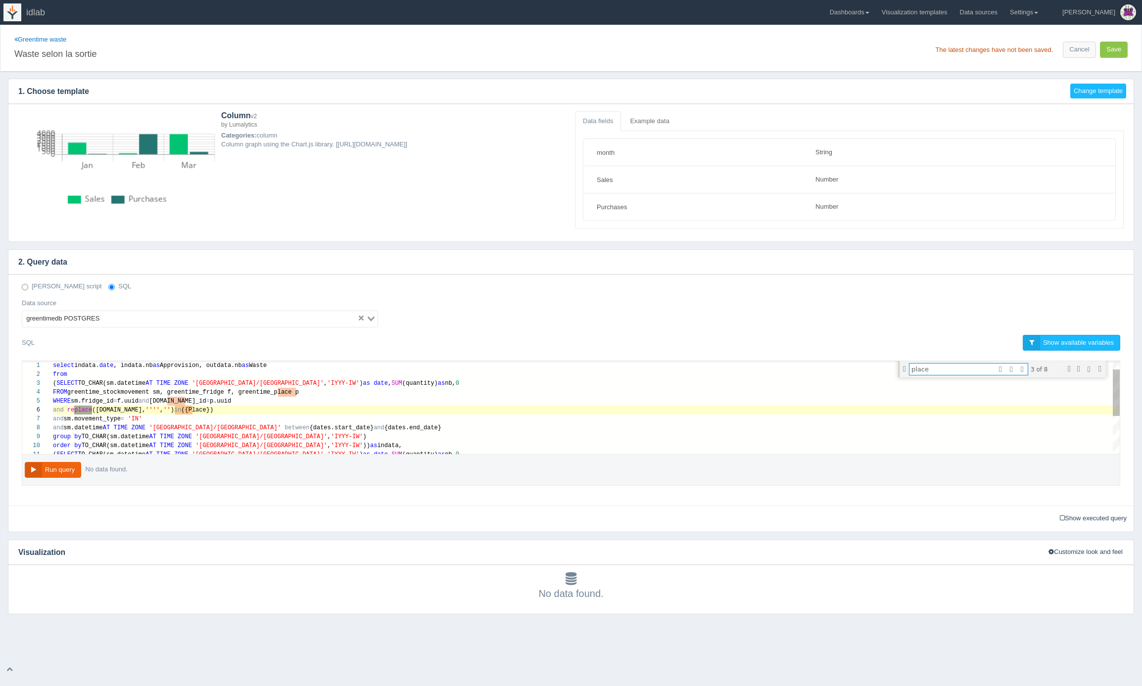
scroll to position [36, 39]
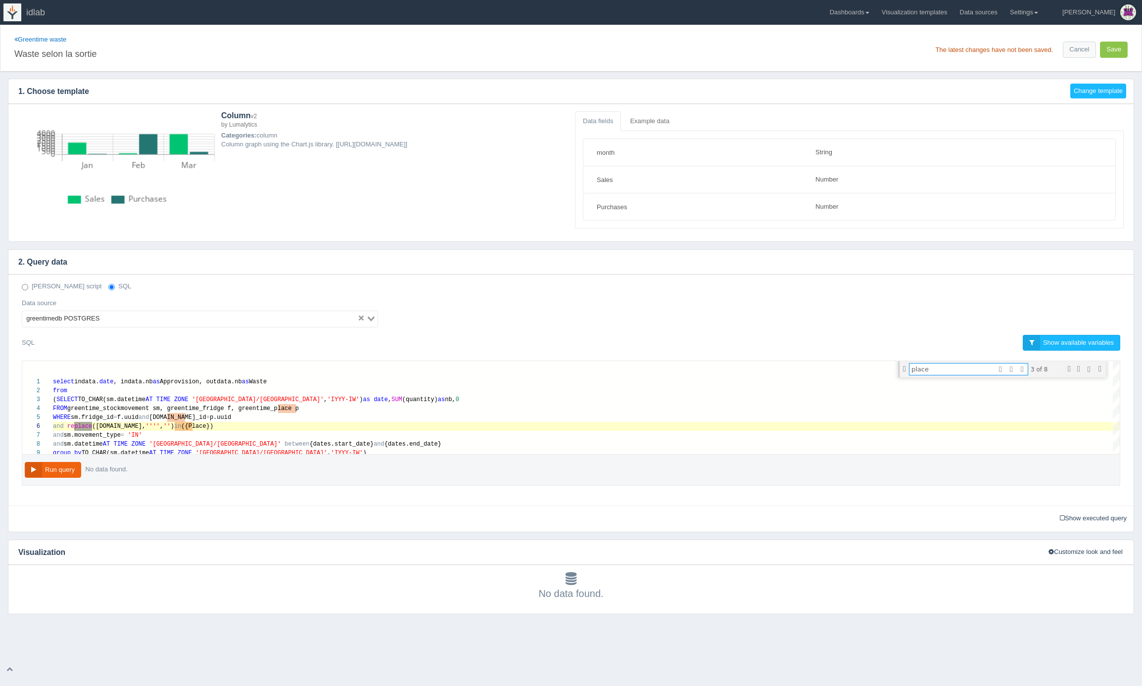
type textarea "place"
click at [1076, 521] on link "Show executed query" at bounding box center [1094, 518] width 74 height 15
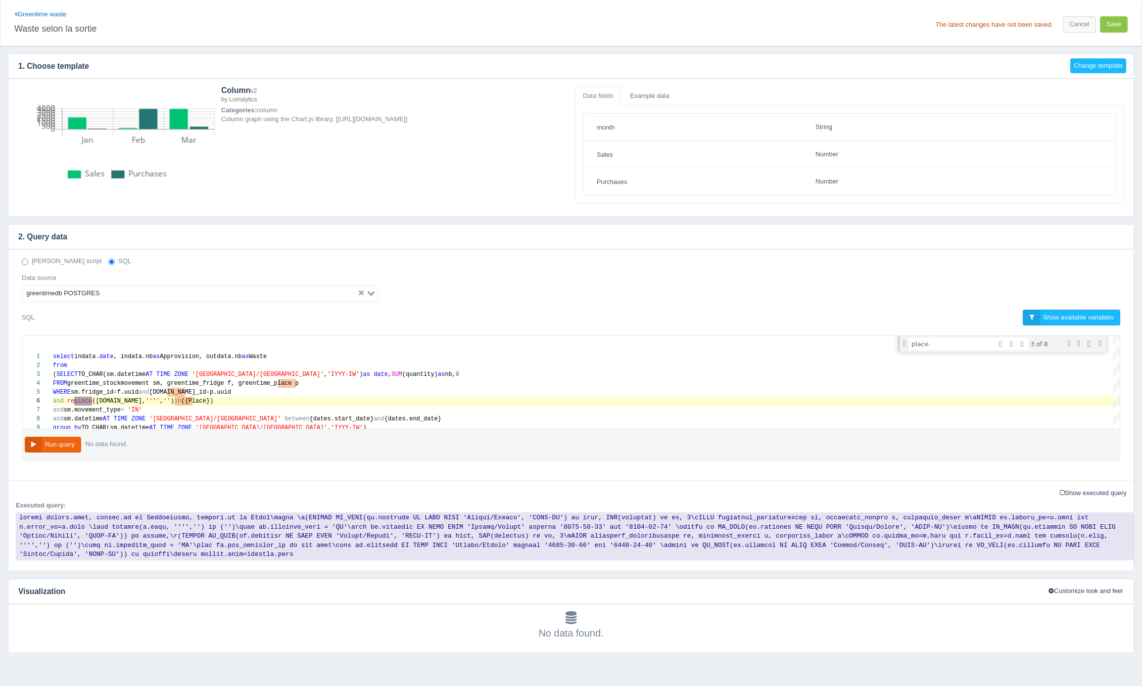
scroll to position [26, 0]
drag, startPoint x: 242, startPoint y: 527, endPoint x: 205, endPoint y: 528, distance: 36.1
click at [205, 527] on code at bounding box center [575, 536] width 1118 height 48
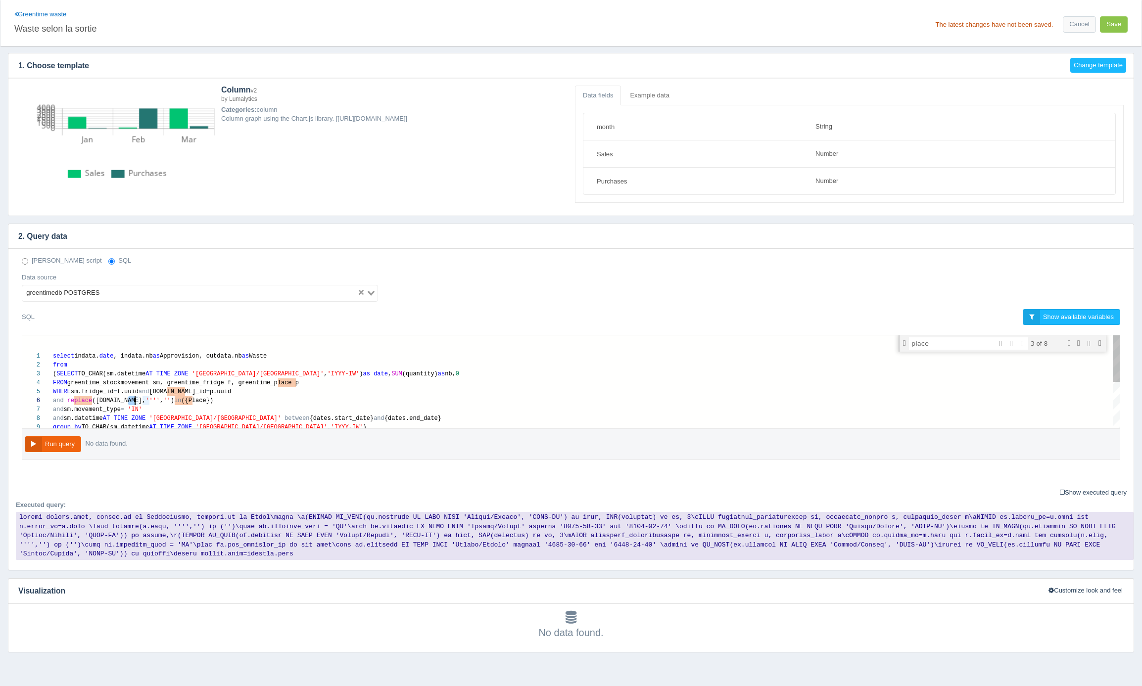
scroll to position [45, 82]
drag, startPoint x: 129, startPoint y: 400, endPoint x: 135, endPoint y: 399, distance: 5.5
click at [208, 402] on div "and replace (p.name, '''' , '' ) in ({Place})" at bounding box center [586, 400] width 1067 height 9
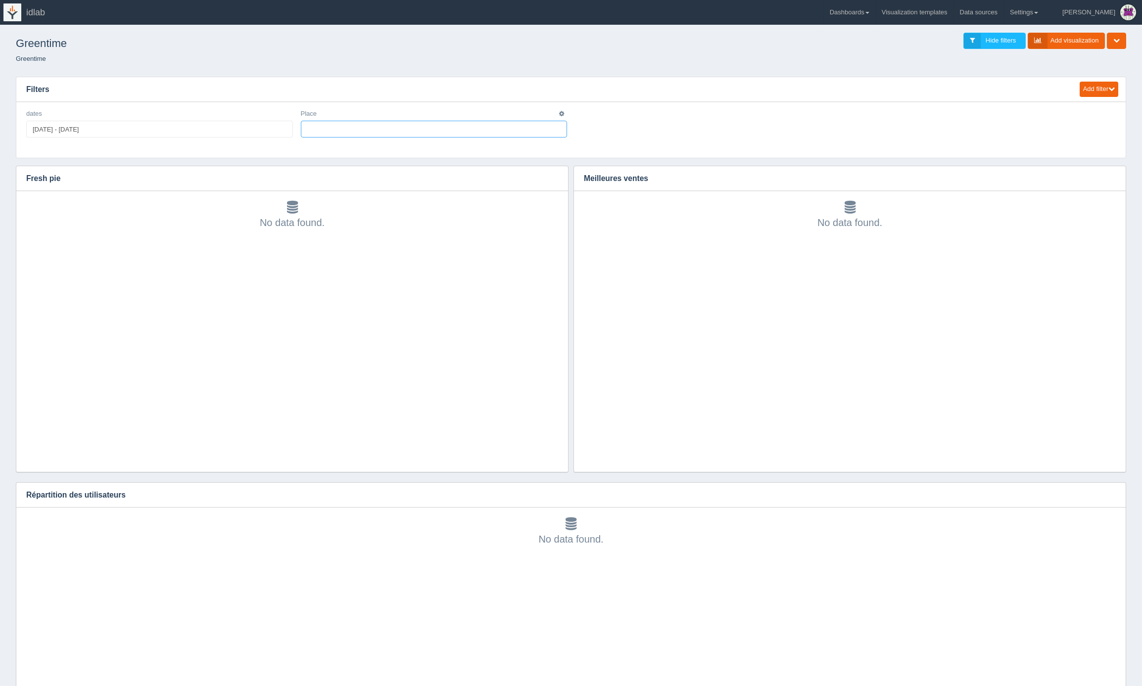
select select
click at [876, 17] on link "Dashboards" at bounding box center [849, 12] width 51 height 25
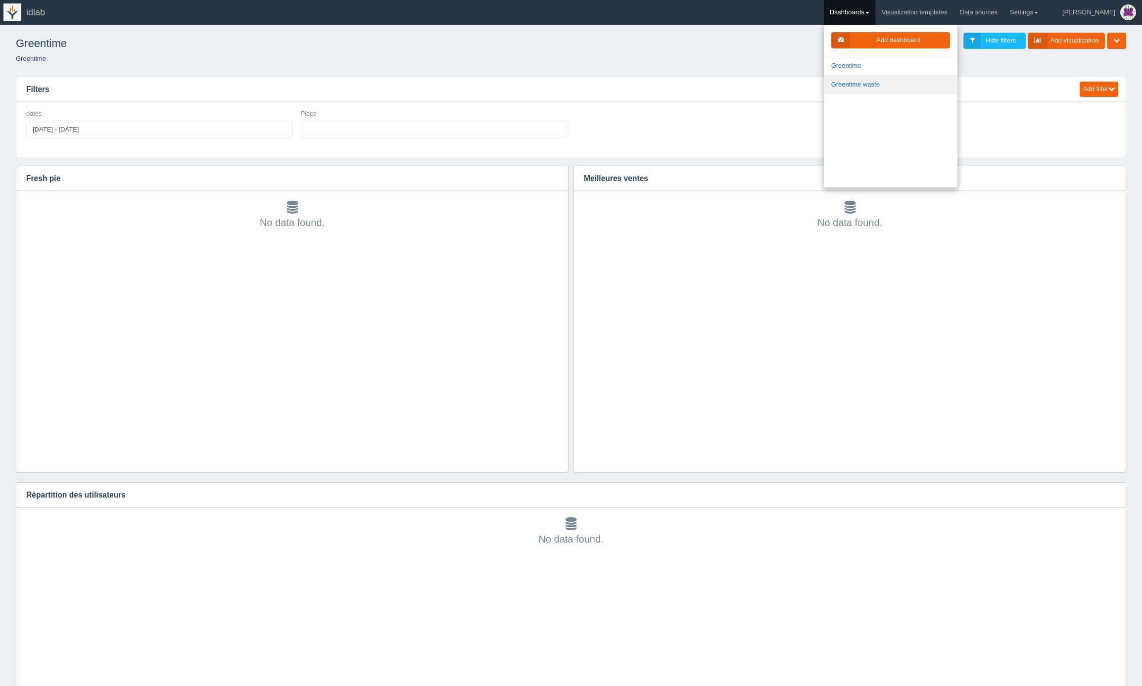
click at [881, 87] on link "Greentime waste" at bounding box center [891, 84] width 134 height 19
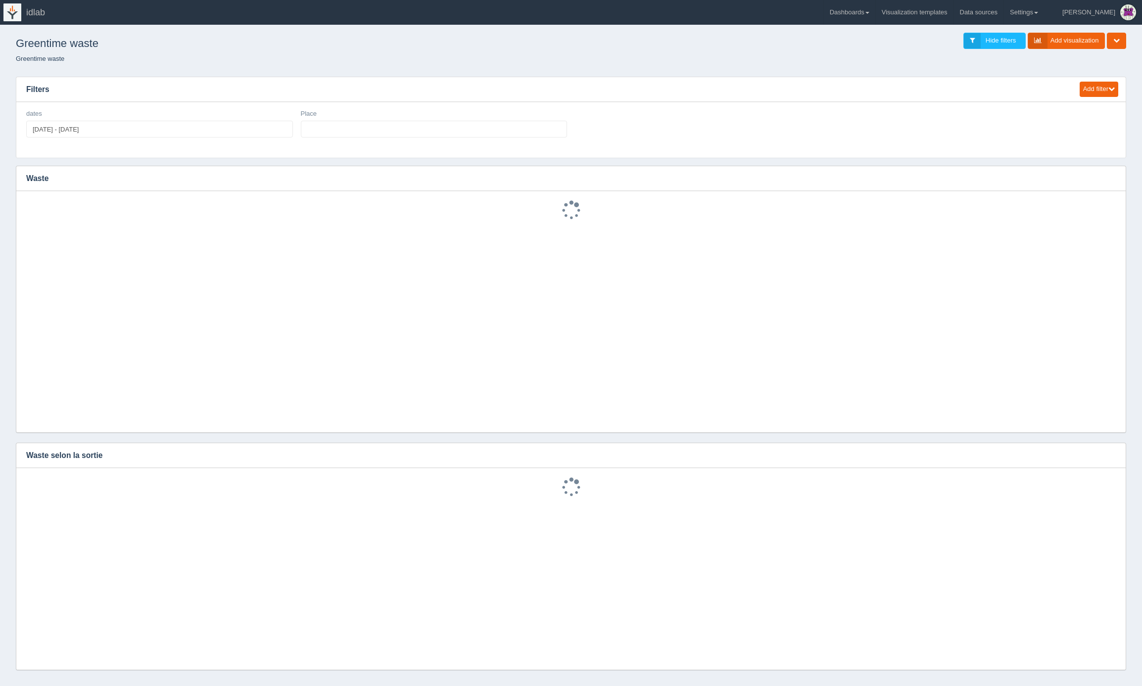
select select
click at [561, 114] on icon "button" at bounding box center [561, 114] width 5 height 6
click at [541, 124] on link "Edit filter" at bounding box center [526, 126] width 79 height 14
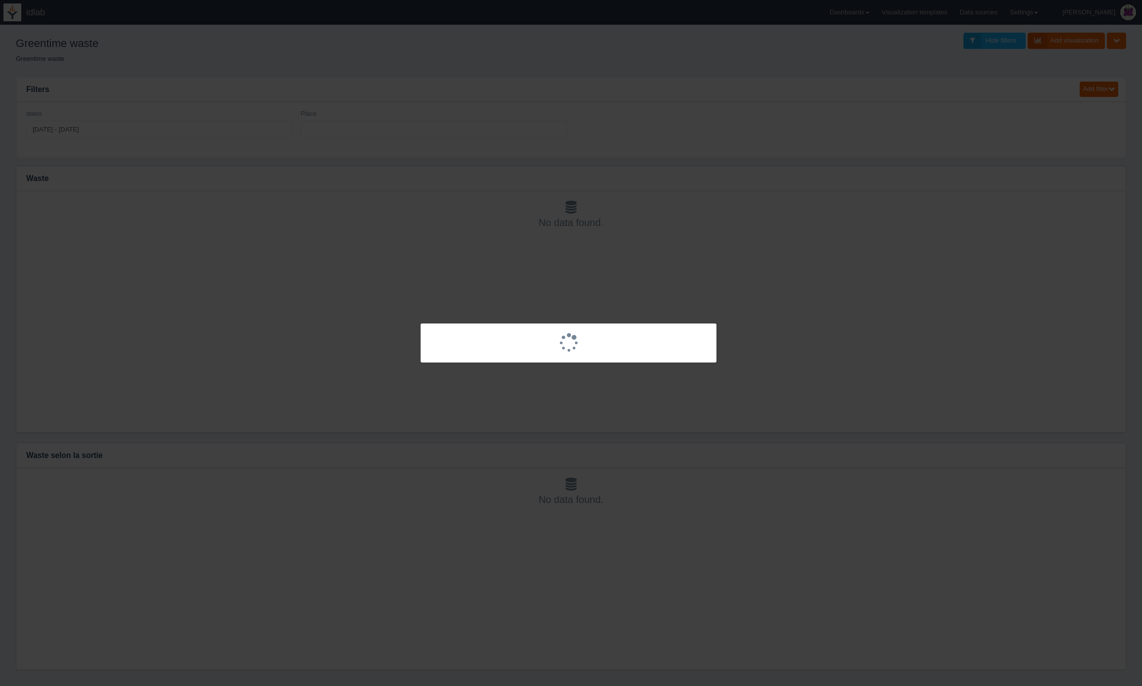
select select
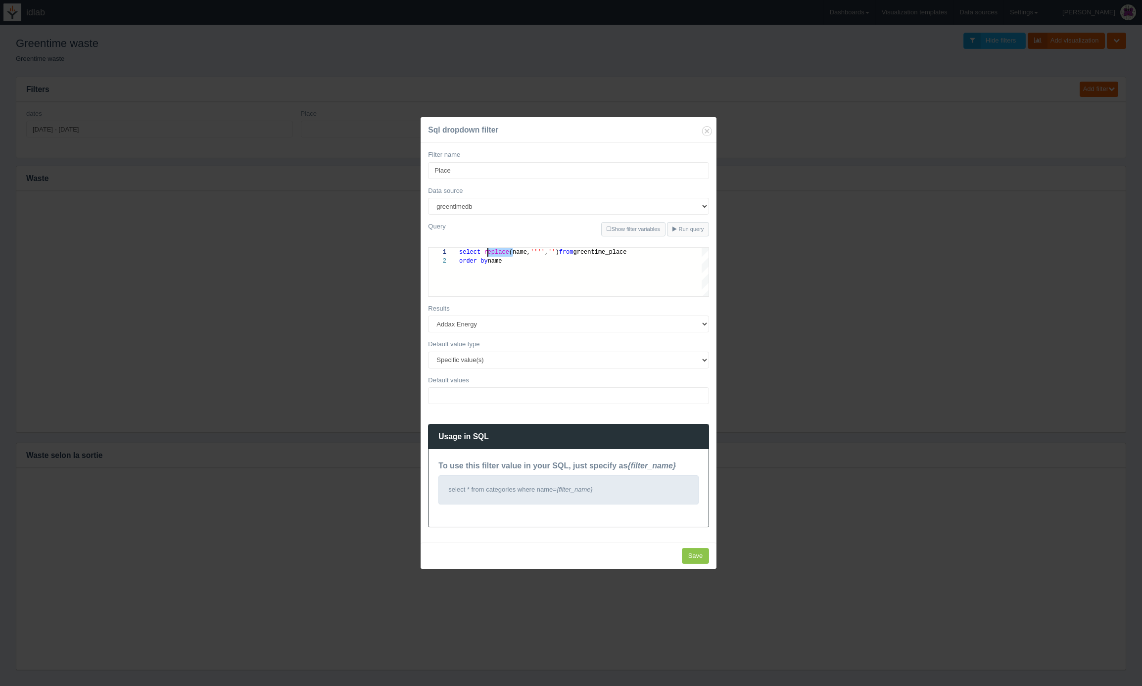
scroll to position [0, 25]
drag, startPoint x: 513, startPoint y: 252, endPoint x: 486, endPoint y: 253, distance: 26.7
click at [608, 229] on icon at bounding box center [609, 229] width 4 height 5
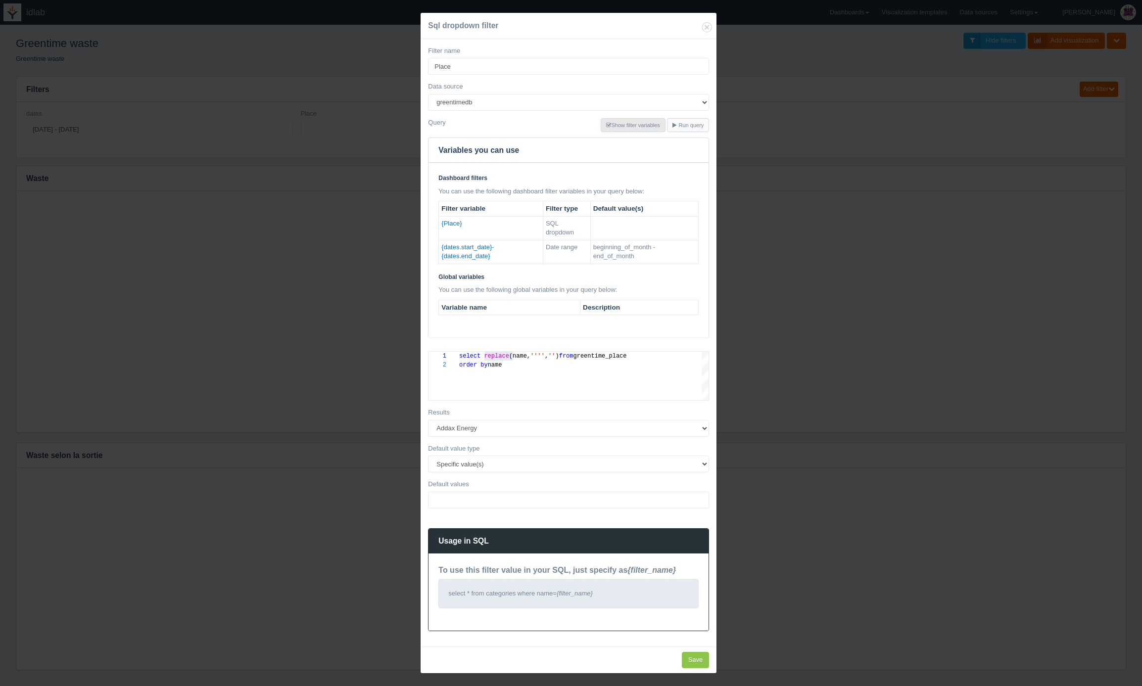
click at [614, 124] on link "Show filter variables" at bounding box center [633, 125] width 64 height 14
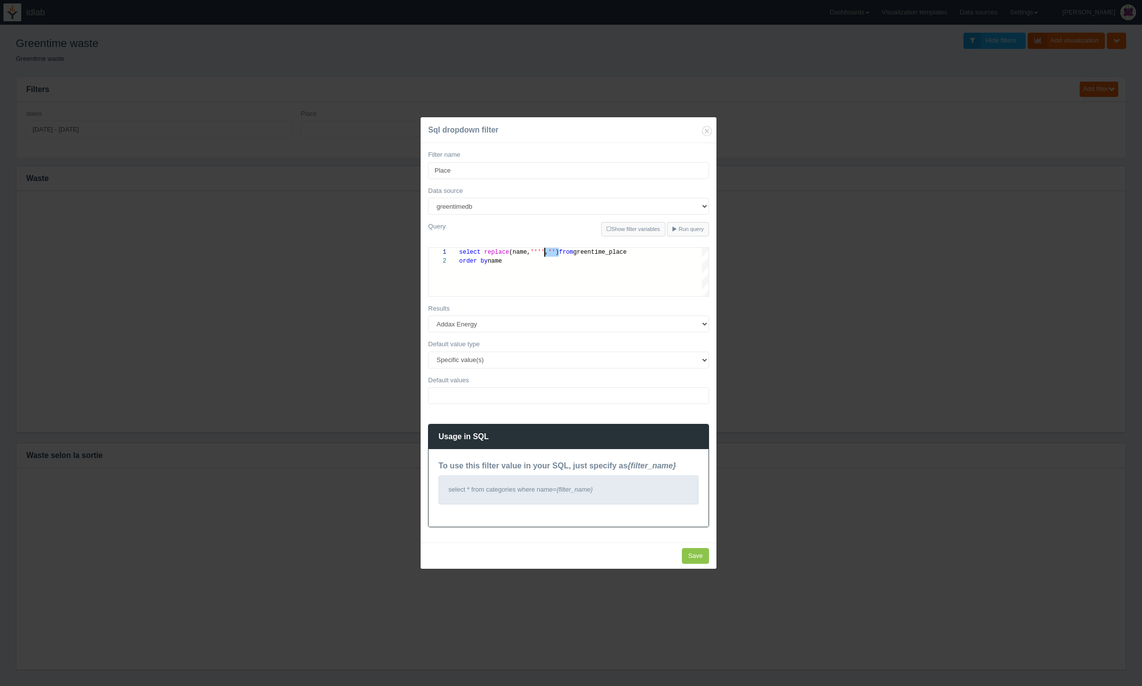
scroll to position [0, 86]
drag, startPoint x: 561, startPoint y: 251, endPoint x: 549, endPoint y: 251, distance: 12.4
drag, startPoint x: 563, startPoint y: 253, endPoint x: 527, endPoint y: 253, distance: 36.6
type textarea "select name from greentime_place order by name"
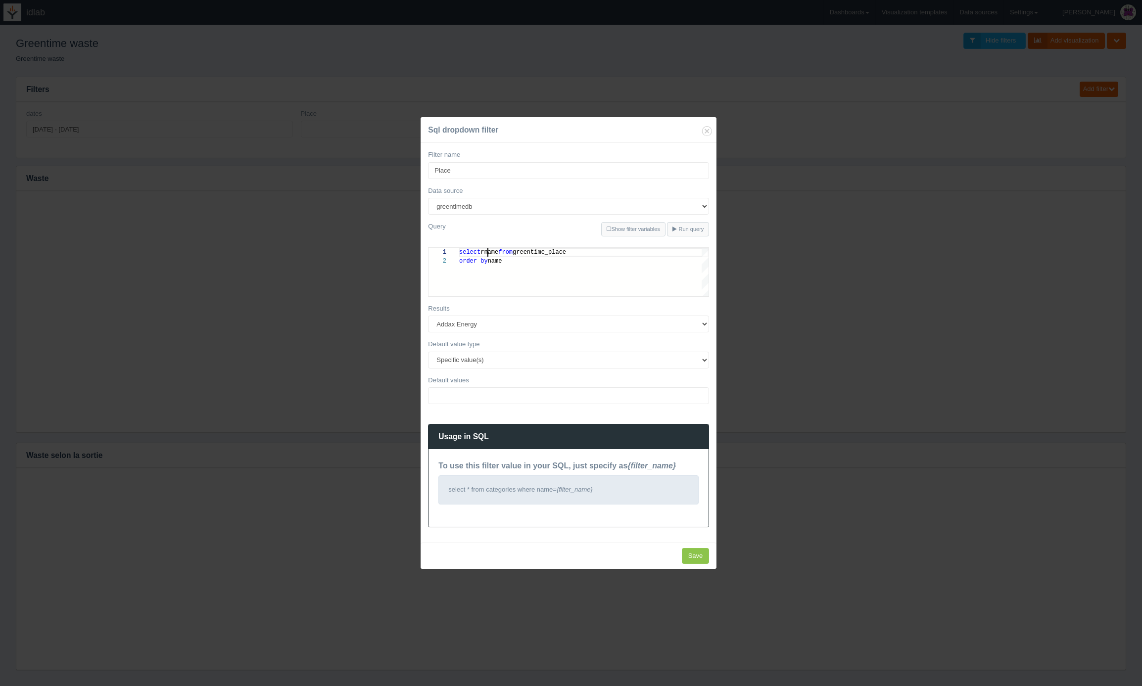
scroll to position [0, 25]
click at [696, 555] on input "Save" at bounding box center [696, 556] width 28 height 16
type input "Save"
select select
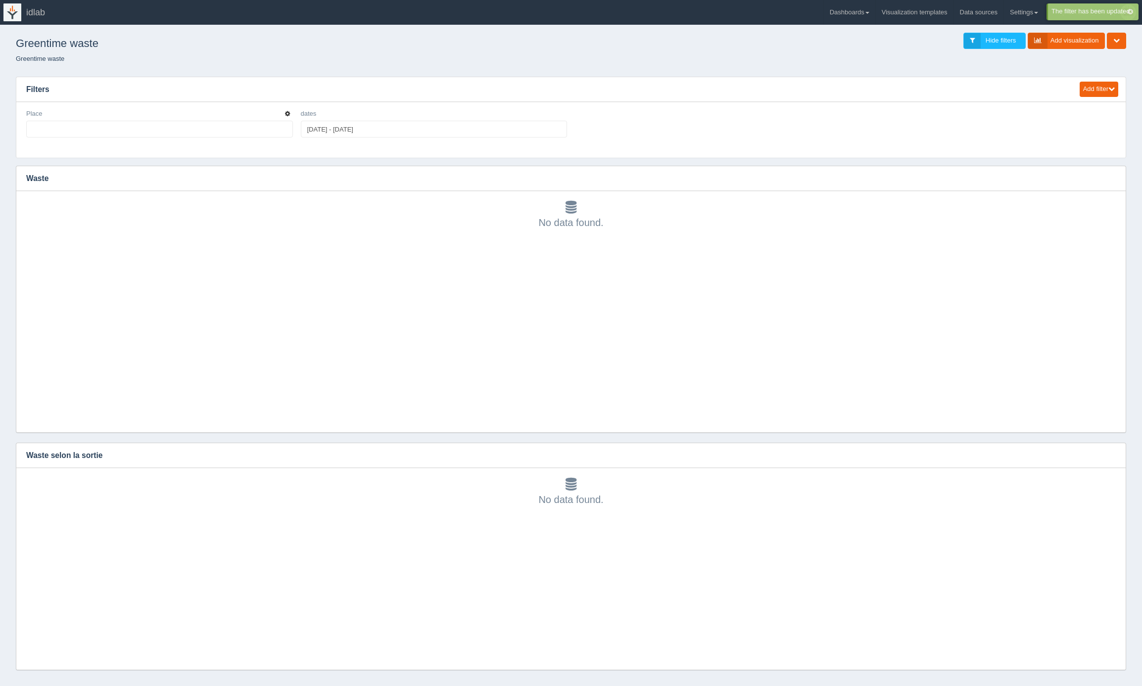
click at [287, 113] on icon "button" at bounding box center [287, 114] width 5 height 6
click at [275, 120] on link "Edit filter" at bounding box center [252, 126] width 79 height 14
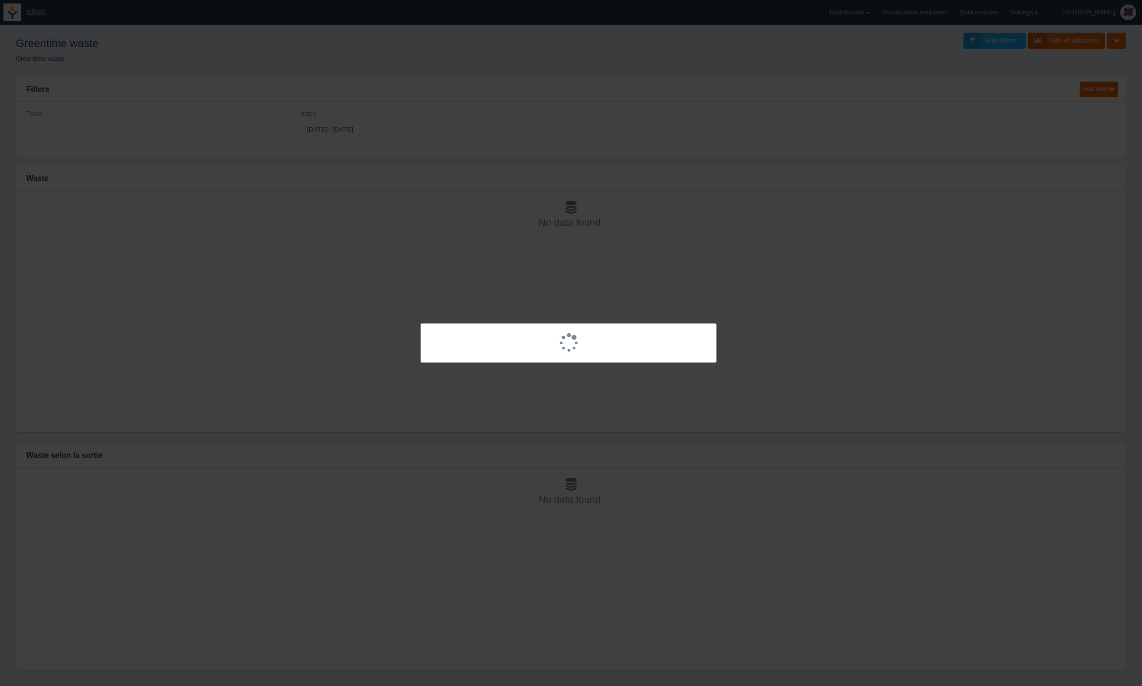
select select
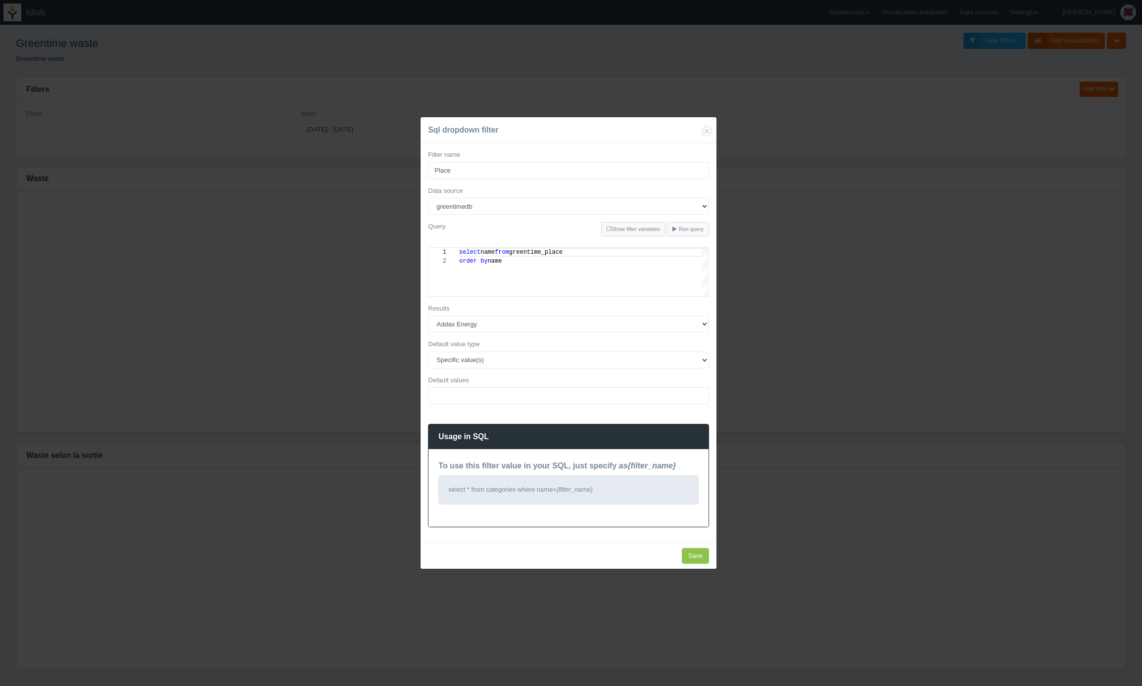
scroll to position [9, 0]
click at [692, 558] on input "Save" at bounding box center [696, 556] width 28 height 16
type input "Save"
select select
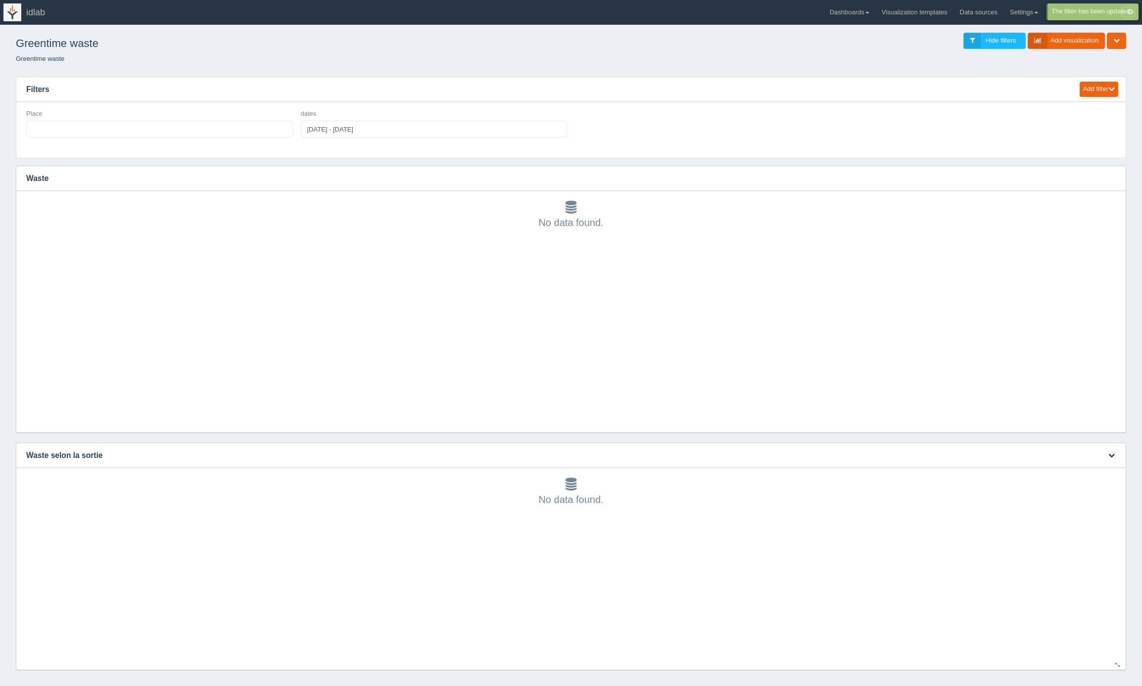
click at [1112, 456] on icon "button" at bounding box center [1112, 455] width 6 height 6
click at [1088, 473] on link "Edit chart" at bounding box center [1078, 470] width 79 height 14
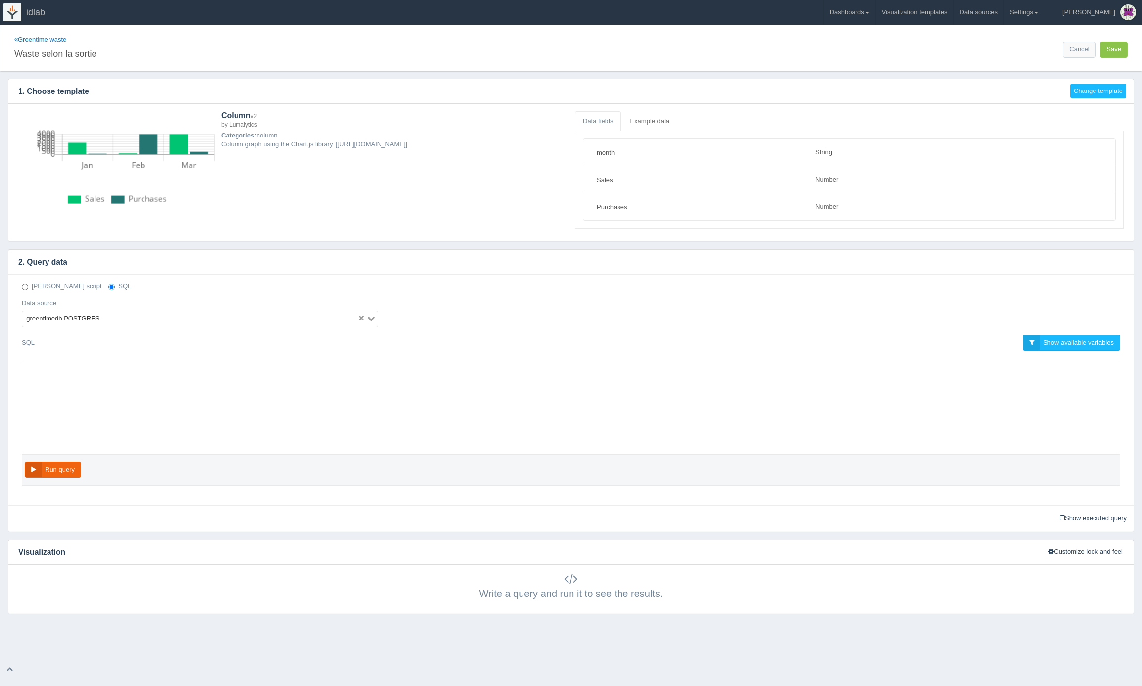
select select "string"
select select "number"
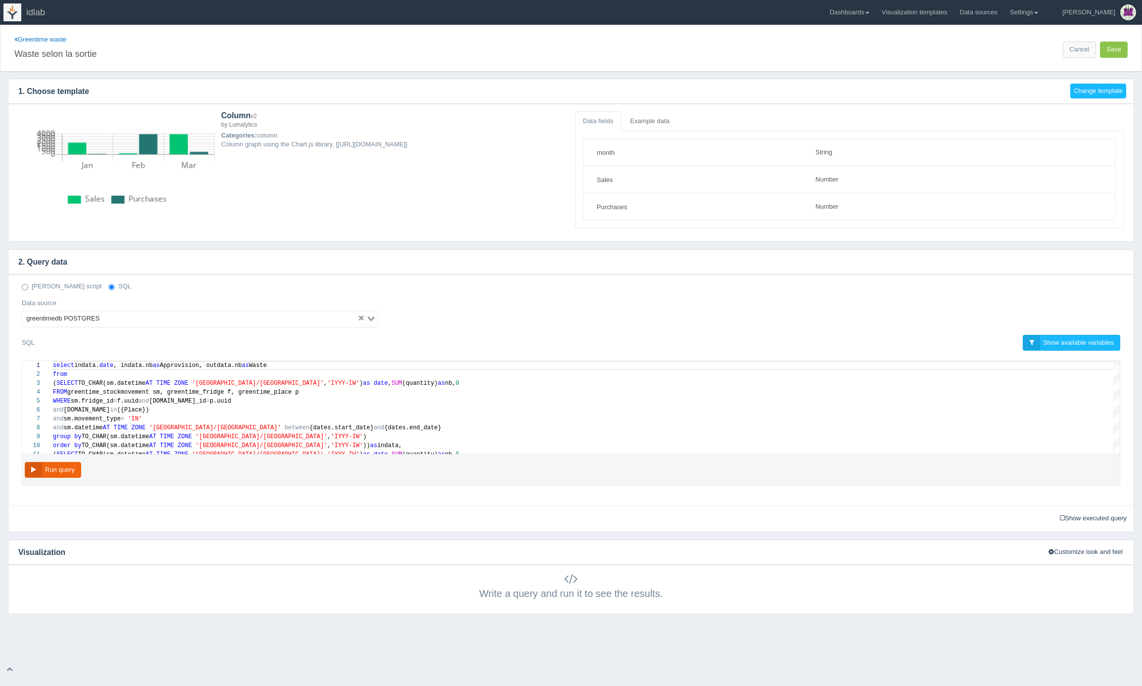
scroll to position [71, 0]
click at [42, 42] on link "Greentime waste" at bounding box center [40, 39] width 52 height 7
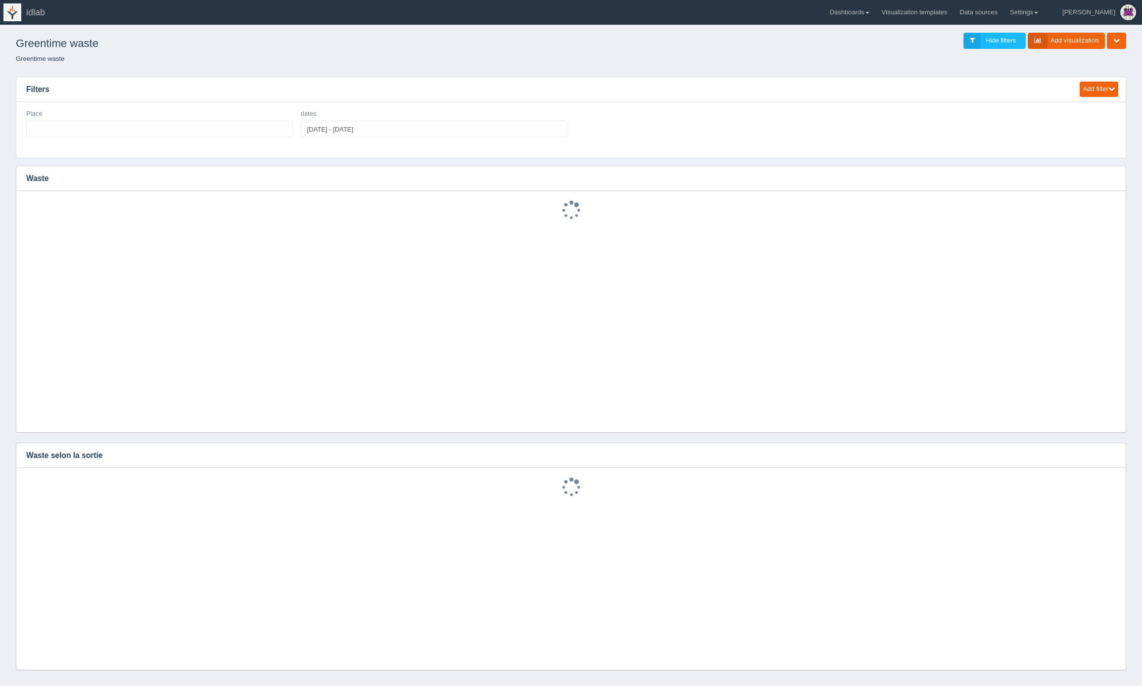
select select
click at [287, 113] on icon "button" at bounding box center [287, 114] width 5 height 6
click at [268, 122] on link "Edit filter" at bounding box center [252, 126] width 79 height 14
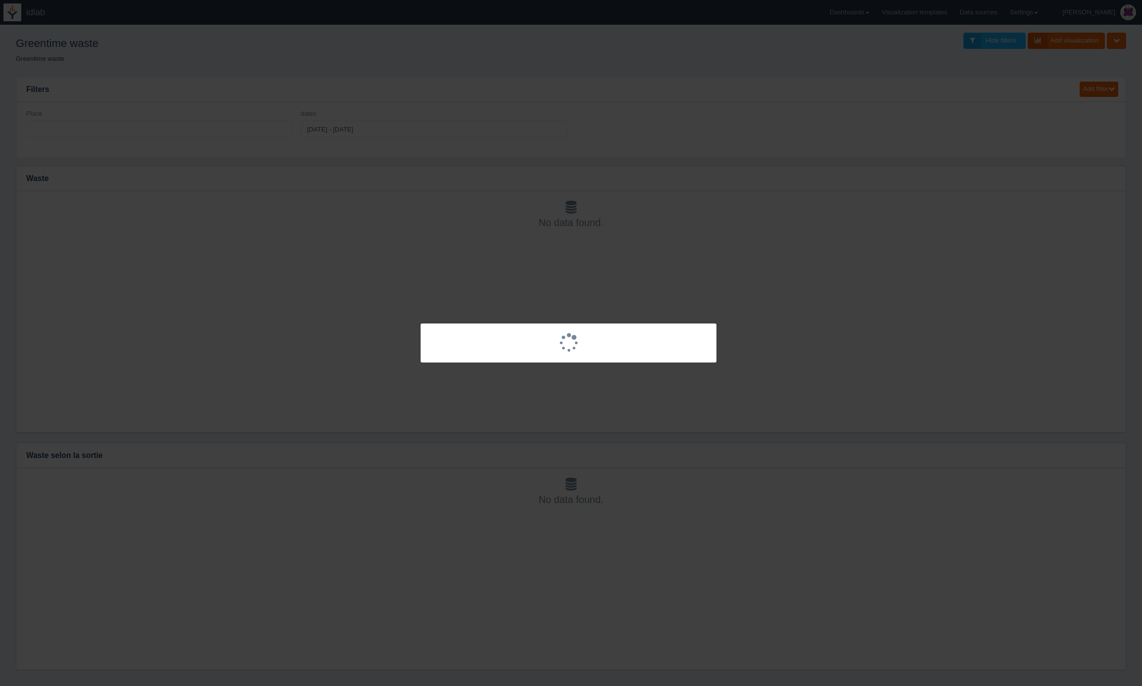
select select
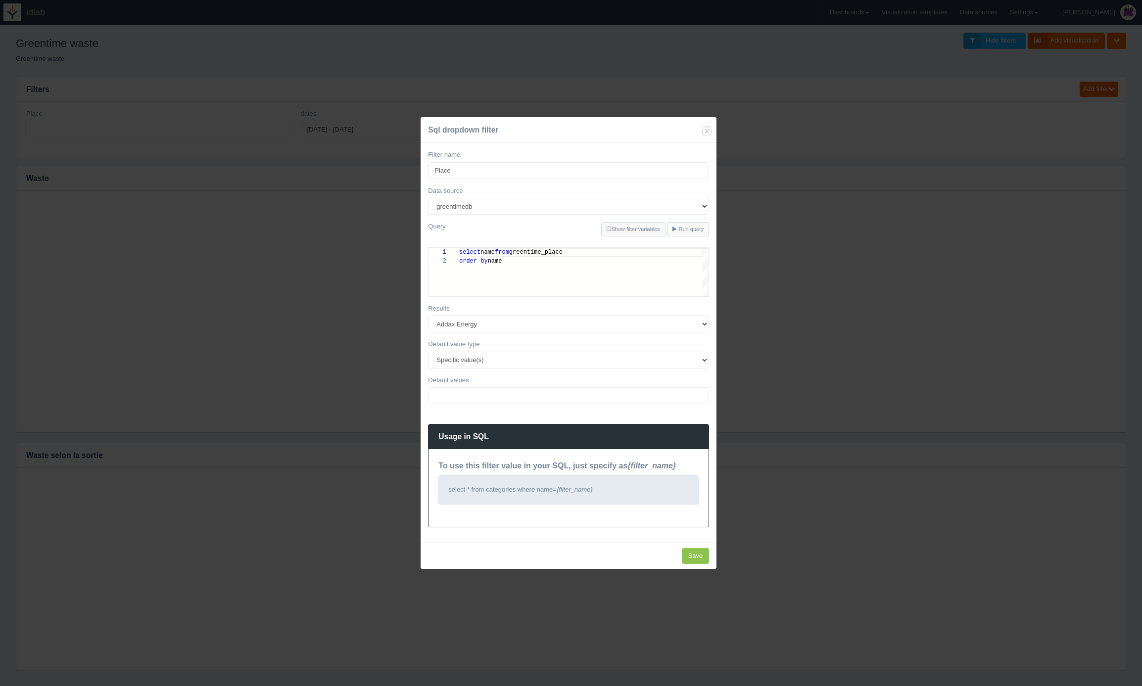
scroll to position [9, 0]
click at [521, 270] on div "select name from greentime_place order by name" at bounding box center [583, 272] width 249 height 49
click at [521, 270] on div "select name from greentime_place order · by · name" at bounding box center [583, 272] width 249 height 49
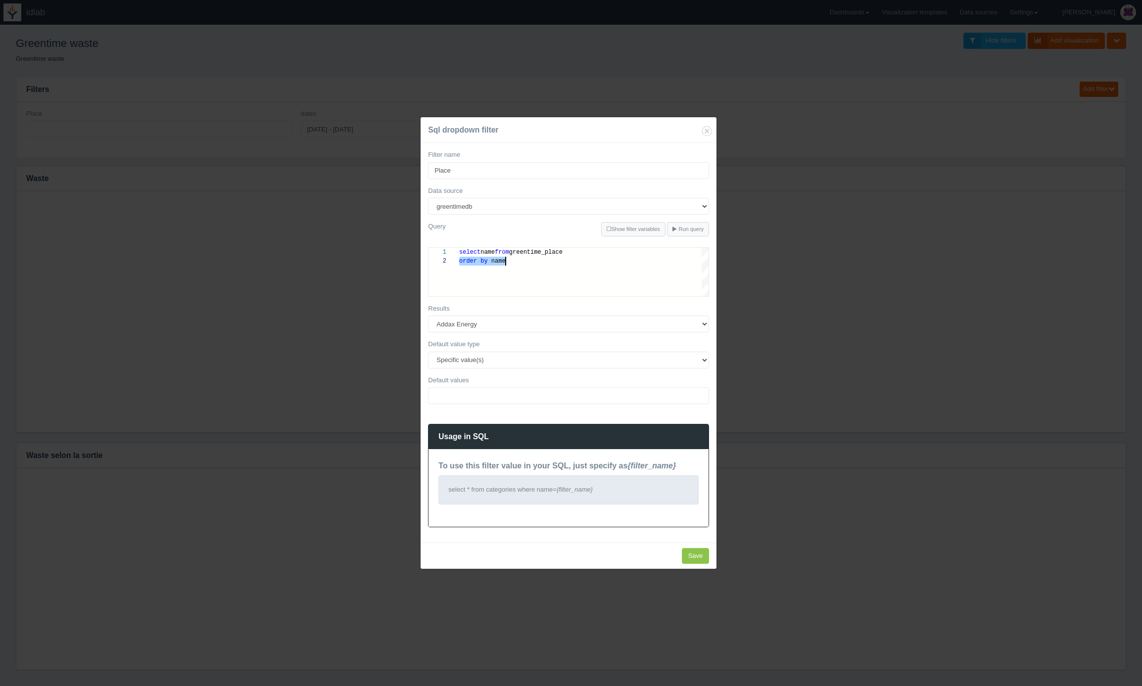
click at [521, 270] on div "select name from greentime_place order · by · name" at bounding box center [583, 272] width 249 height 49
drag, startPoint x: 521, startPoint y: 270, endPoint x: 438, endPoint y: 244, distance: 87.8
click at [438, 244] on div "Query Show filter variables Run query To query the CSV file data, please use th…" at bounding box center [568, 259] width 281 height 75
click at [742, 260] on div "Sql dropdown filter Filter name Place Data source greentimedb Query Show filter…" at bounding box center [571, 343] width 1142 height 686
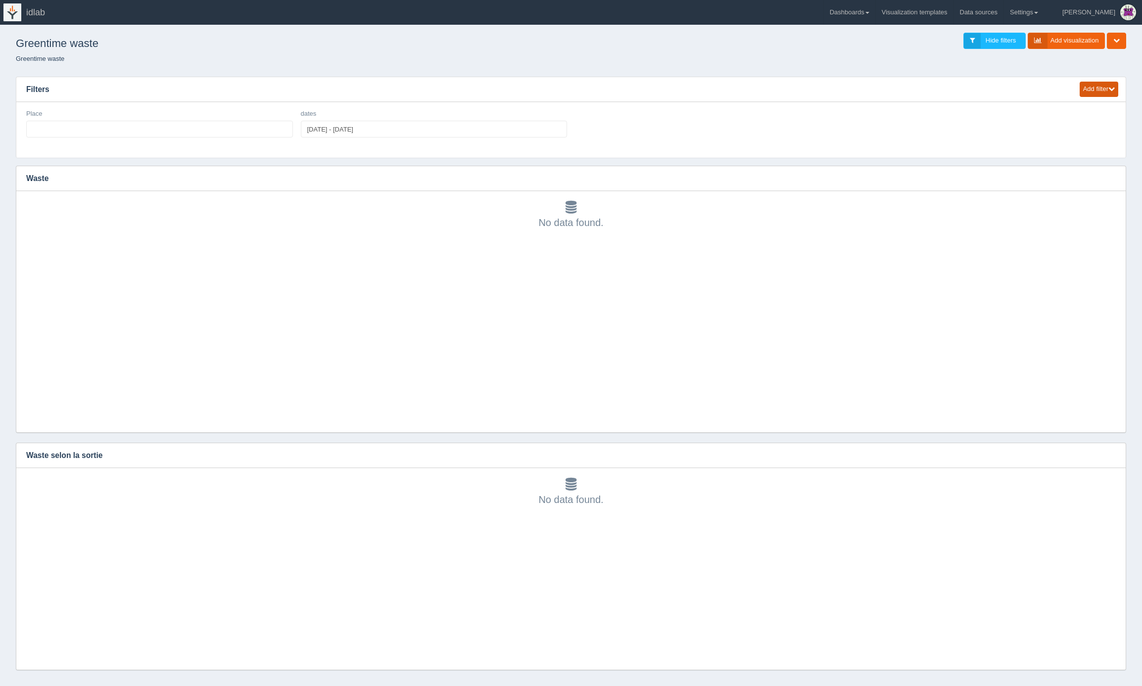
click at [1102, 91] on button "Add filter" at bounding box center [1099, 89] width 39 height 15
click at [1072, 131] on link "Sql dropdown" at bounding box center [1078, 132] width 79 height 14
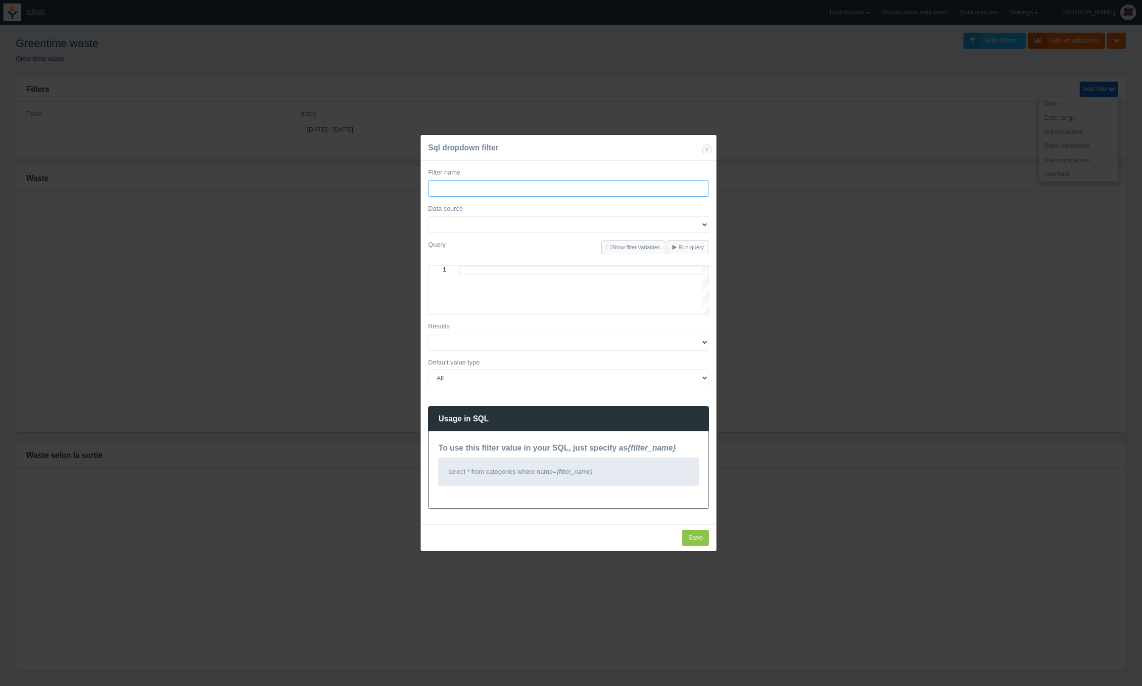
click at [495, 189] on input "Filter name" at bounding box center [568, 188] width 281 height 17
click at [478, 268] on div at bounding box center [583, 270] width 249 height 9
paste textarea "select name from greentime_place order by name"
type textarea "select name from greentime_category order by name"
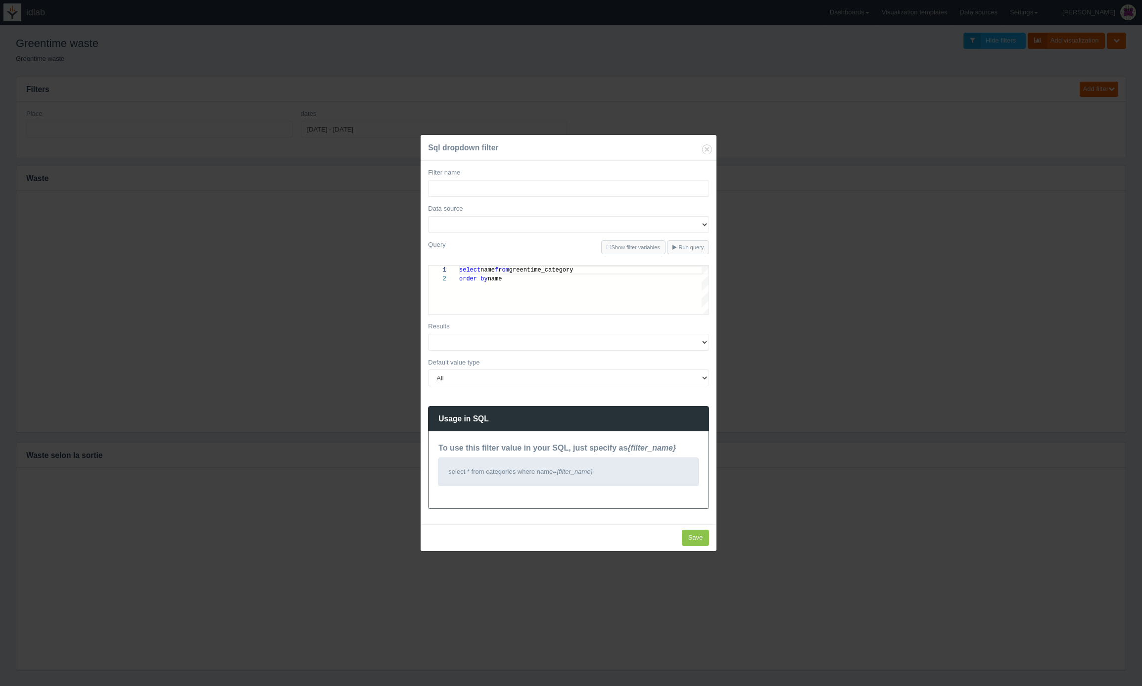
click at [519, 279] on div "order by name" at bounding box center [583, 279] width 249 height 9
click at [500, 186] on input "Filter name" at bounding box center [568, 188] width 281 height 17
type input "Catégorie"
click at [479, 221] on select "greentimedb" at bounding box center [568, 224] width 281 height 17
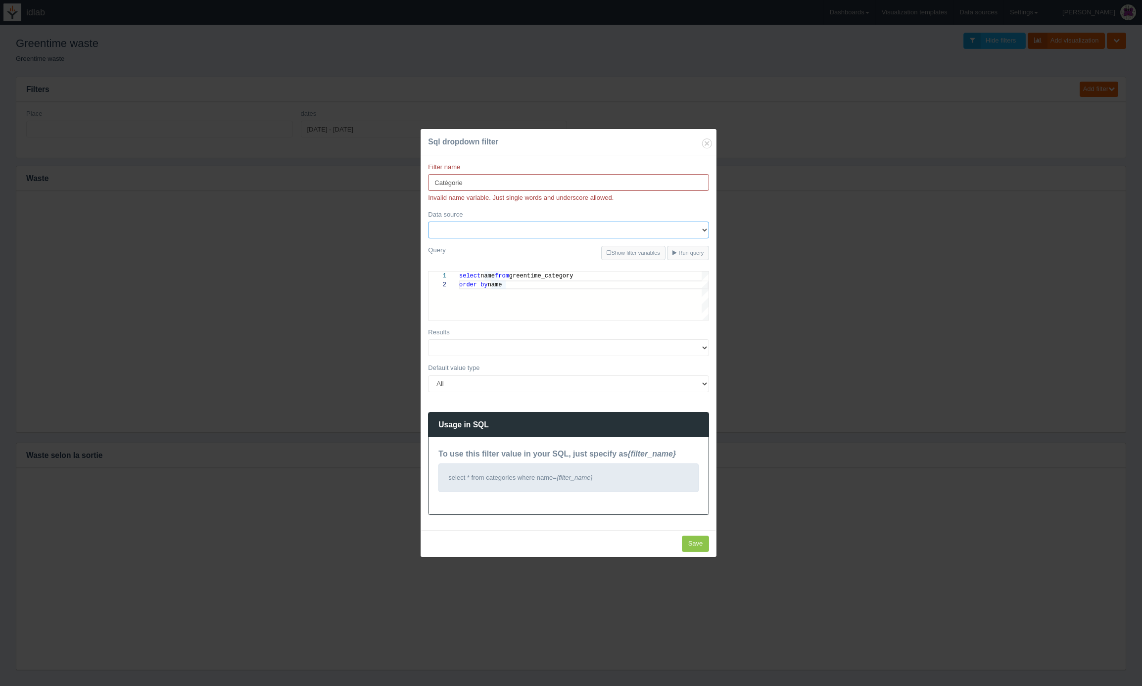
select select "479"
click at [428, 222] on select "greentimedb" at bounding box center [568, 230] width 281 height 17
click at [673, 388] on select "All None Specific value(s)" at bounding box center [568, 384] width 281 height 17
select select "specific_value"
click at [428, 376] on select "All None Specific value(s)" at bounding box center [568, 384] width 281 height 17
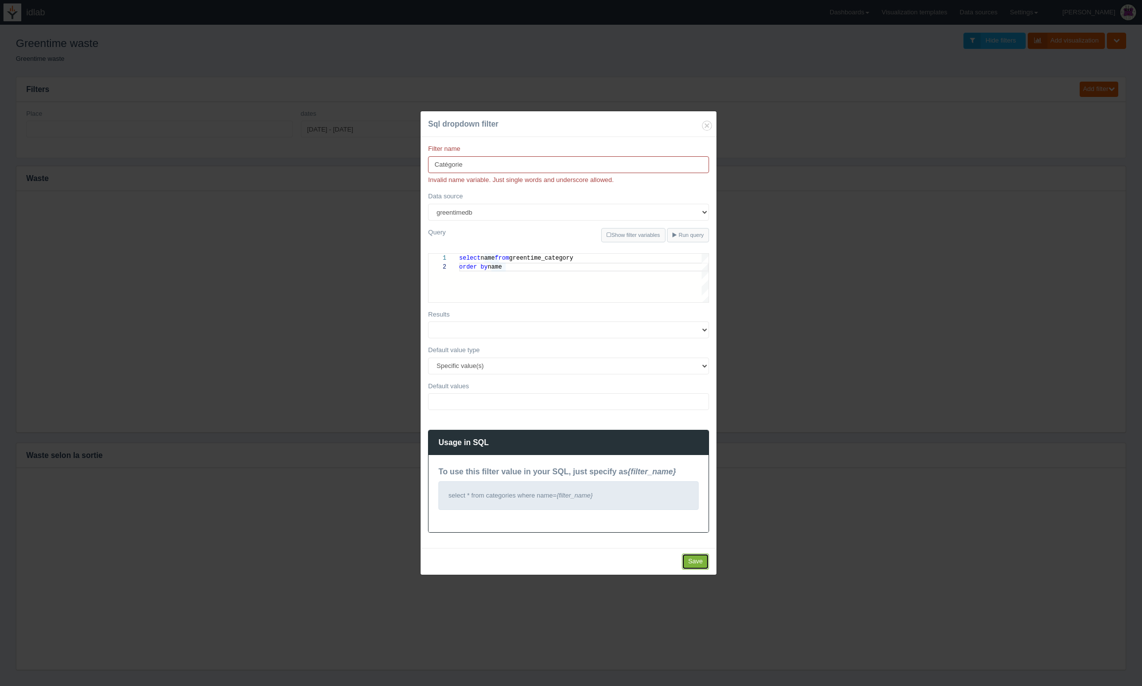
click at [690, 561] on input "Save" at bounding box center [696, 562] width 28 height 16
click at [448, 164] on input "Catégorie" at bounding box center [568, 164] width 281 height 17
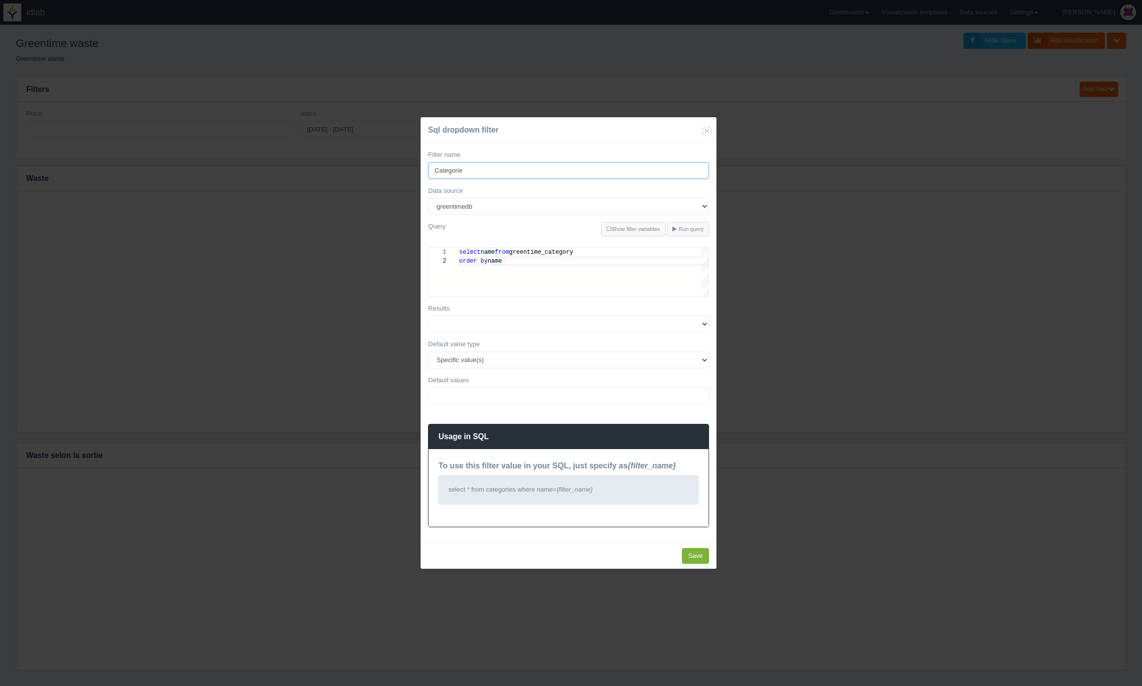
type input "Categorie"
click at [696, 556] on input "Save" at bounding box center [696, 556] width 28 height 16
type input "Save"
select select
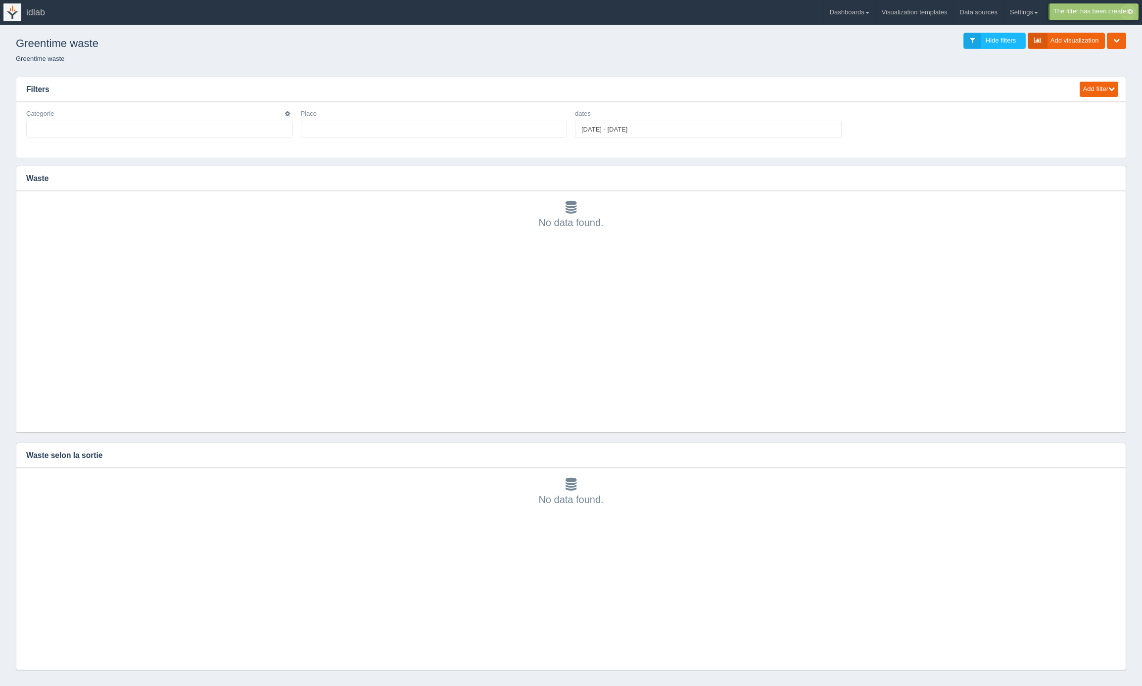
click at [234, 126] on ul at bounding box center [159, 129] width 267 height 17
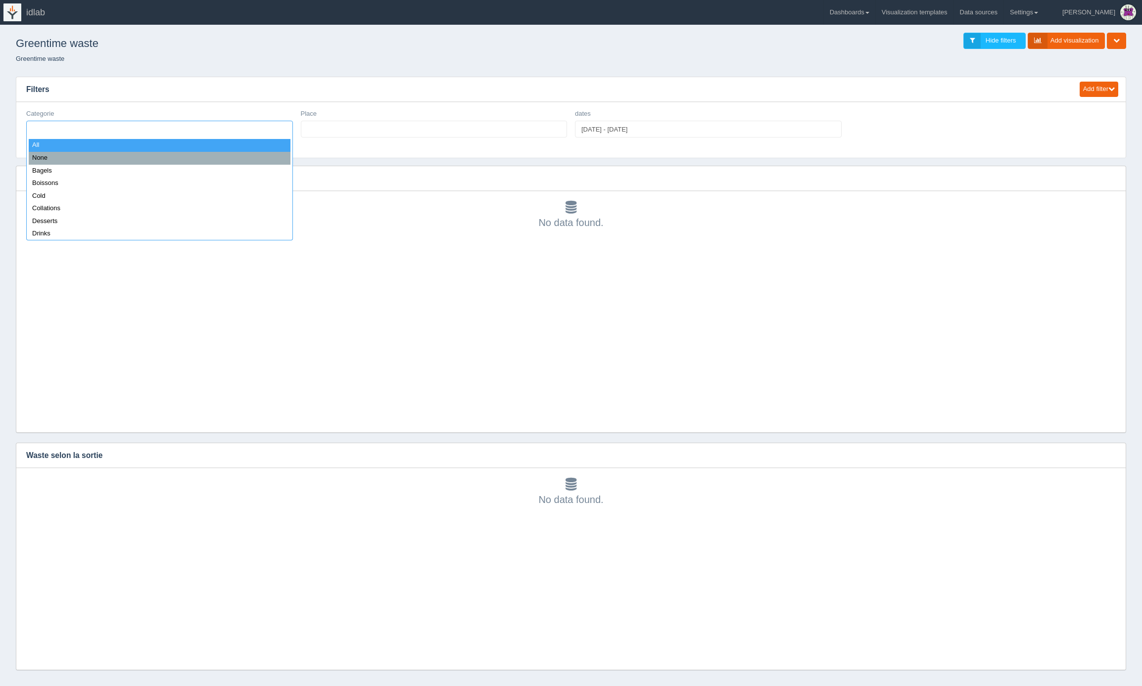
select select "all_"
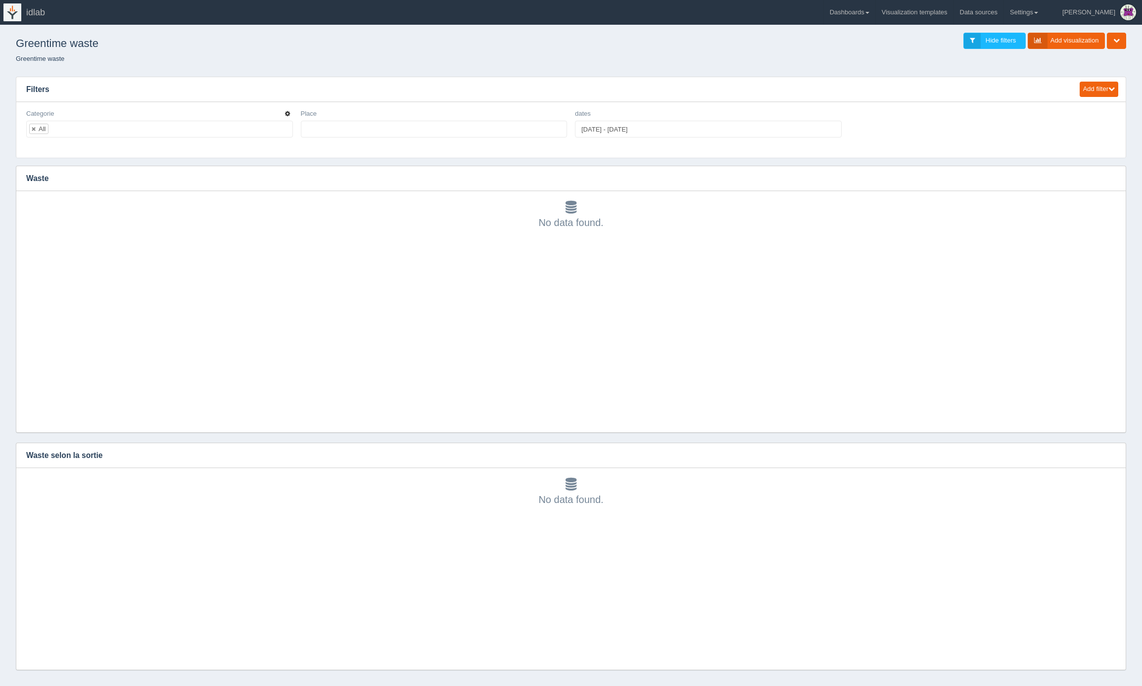
click at [288, 115] on icon "button" at bounding box center [287, 114] width 5 height 6
click at [263, 129] on link "Edit filter" at bounding box center [252, 126] width 79 height 14
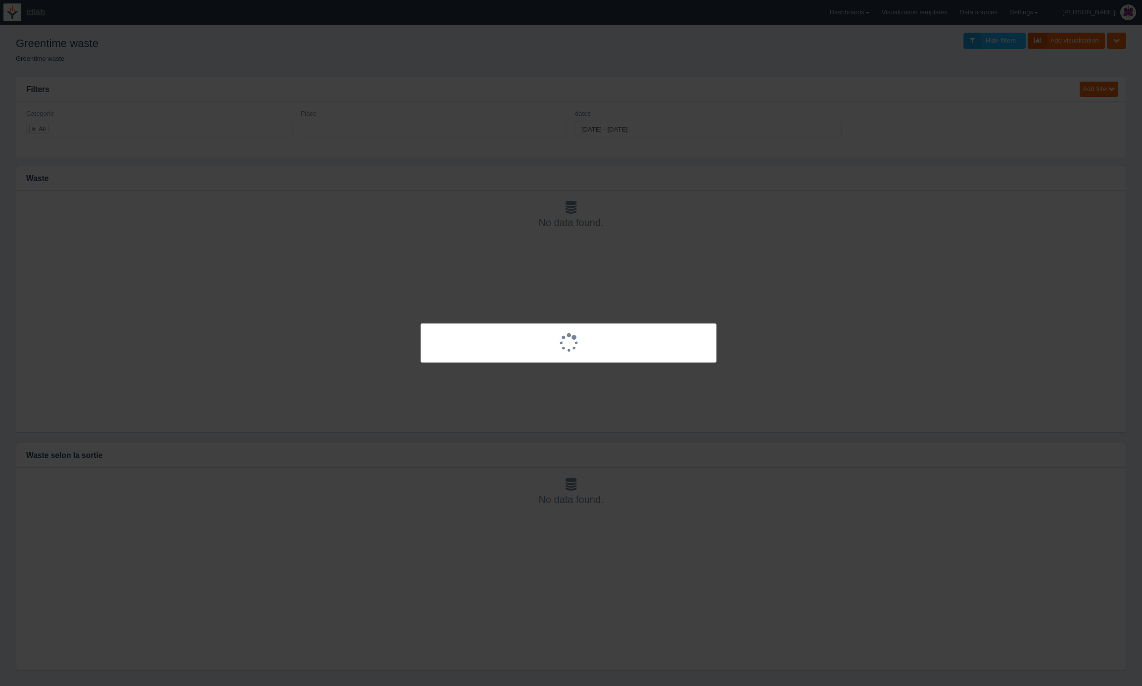
select select
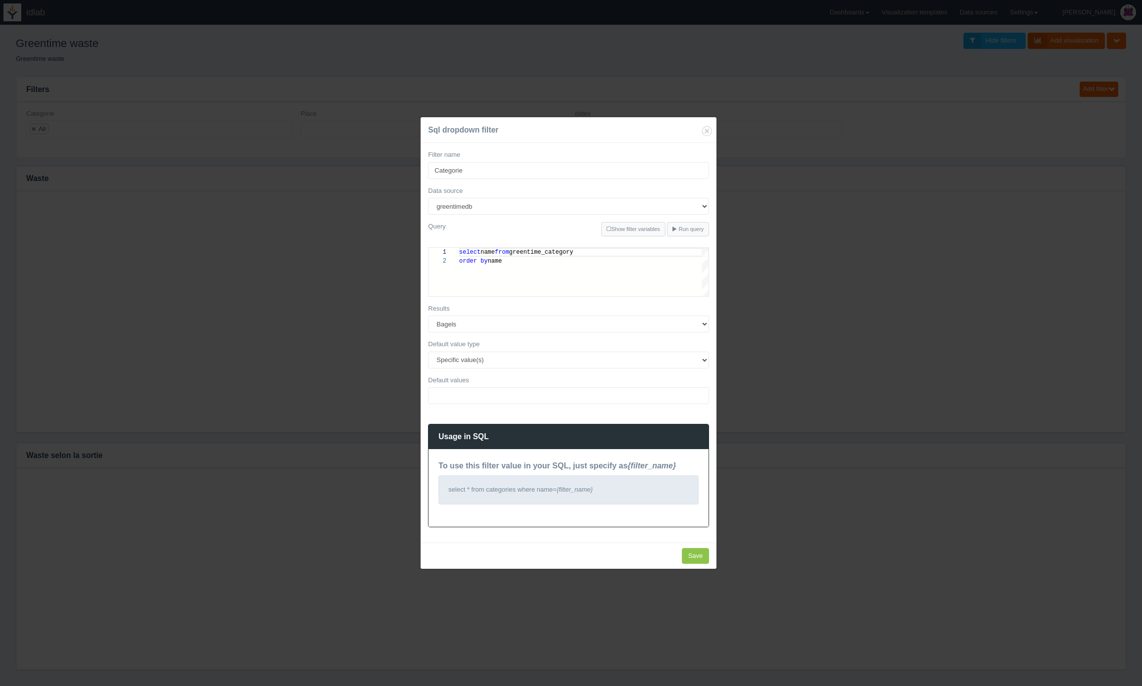
scroll to position [9, 0]
click at [581, 361] on select "All None Specific value(s)" at bounding box center [568, 360] width 281 height 17
select select "all"
click at [428, 369] on select "All None Specific value(s)" at bounding box center [568, 360] width 281 height 17
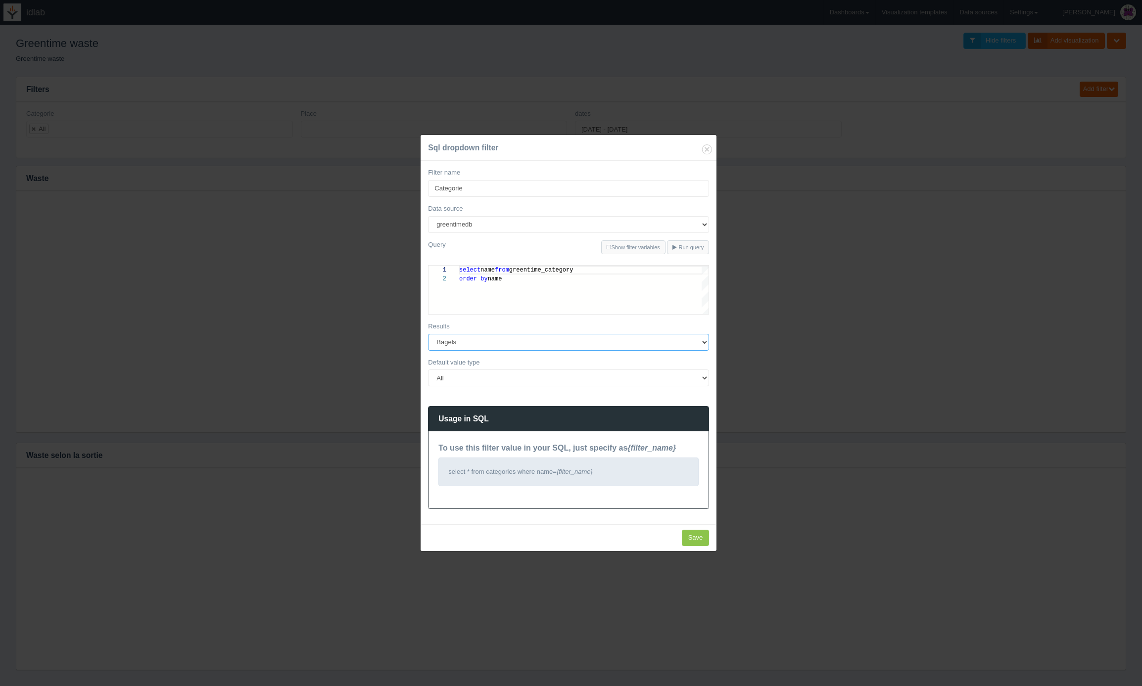
click at [647, 339] on select "Bagels Boissons Cold Collations Desserts Drinks Hot New in the fridge Petites S…" at bounding box center [568, 342] width 281 height 17
click at [694, 539] on input "Save" at bounding box center [696, 538] width 28 height 16
type input "Save"
select select
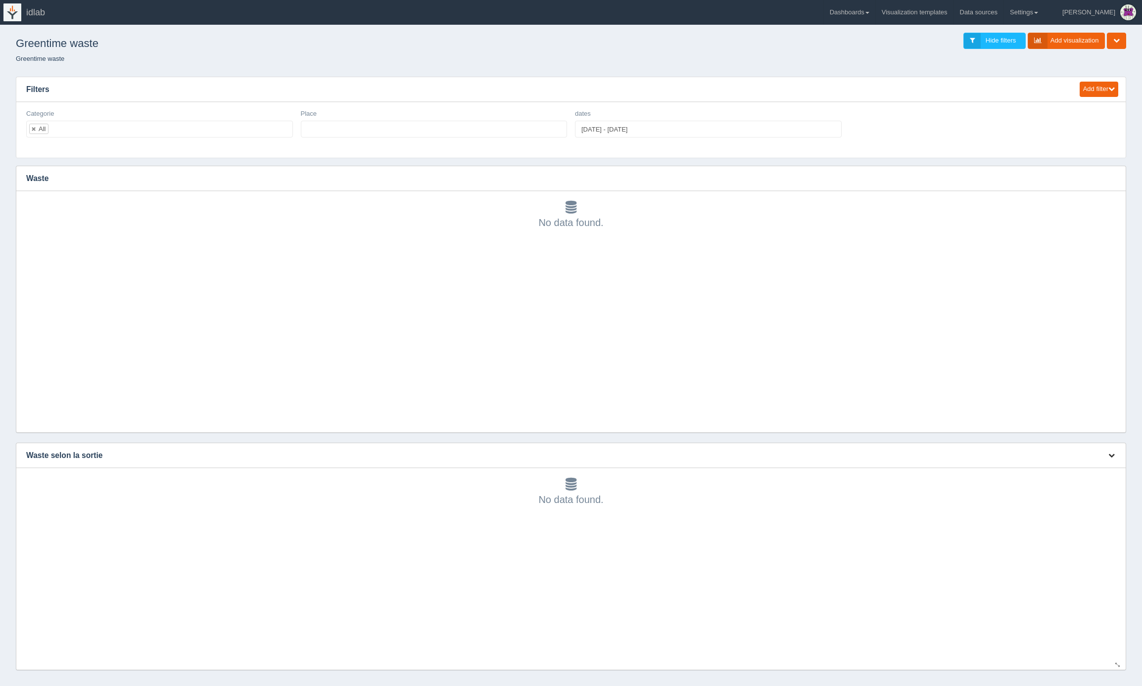
click at [1111, 456] on icon "button" at bounding box center [1112, 455] width 6 height 6
click at [1089, 473] on link "Edit chart" at bounding box center [1078, 470] width 79 height 14
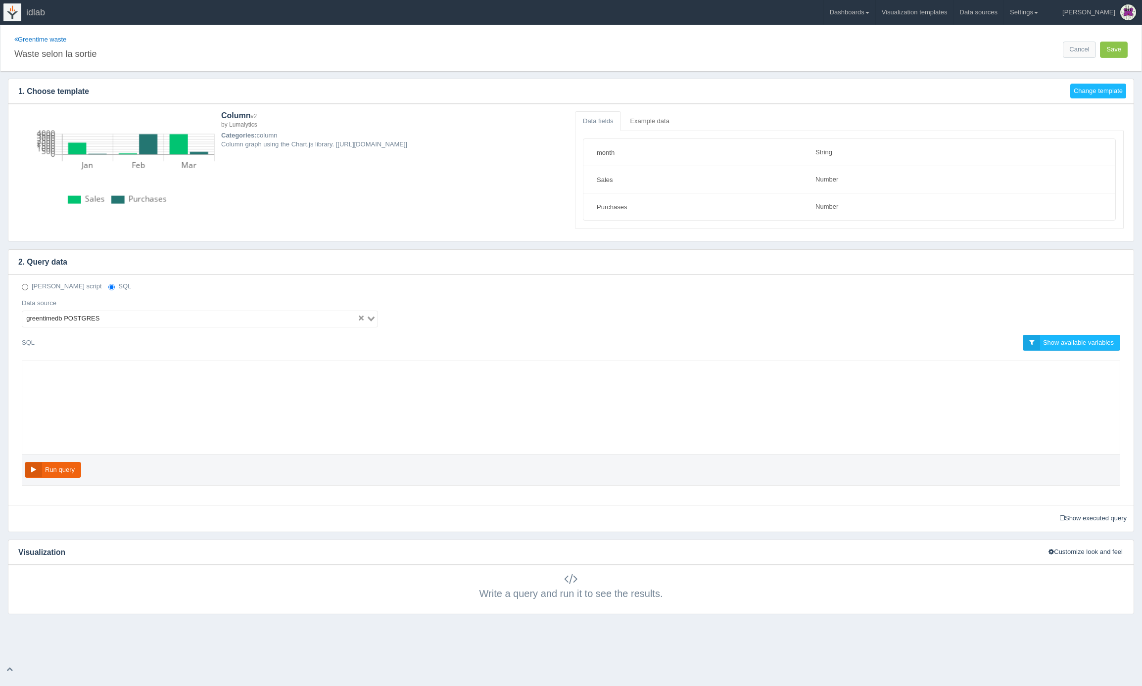
select select "string"
select select "number"
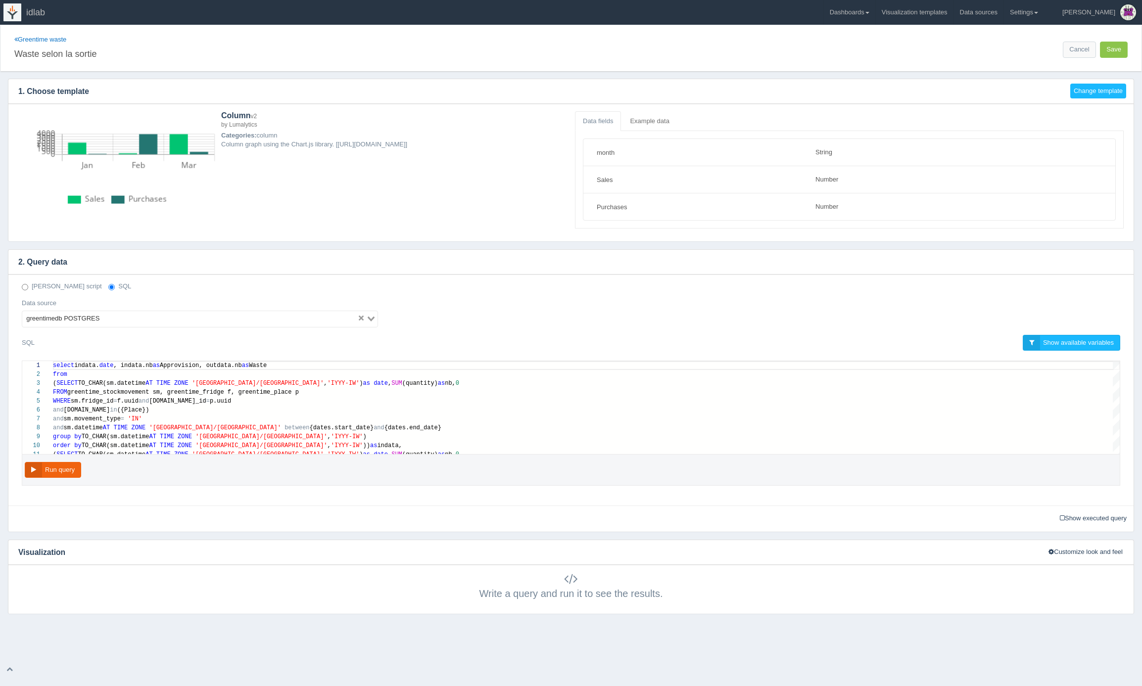
scroll to position [71, 0]
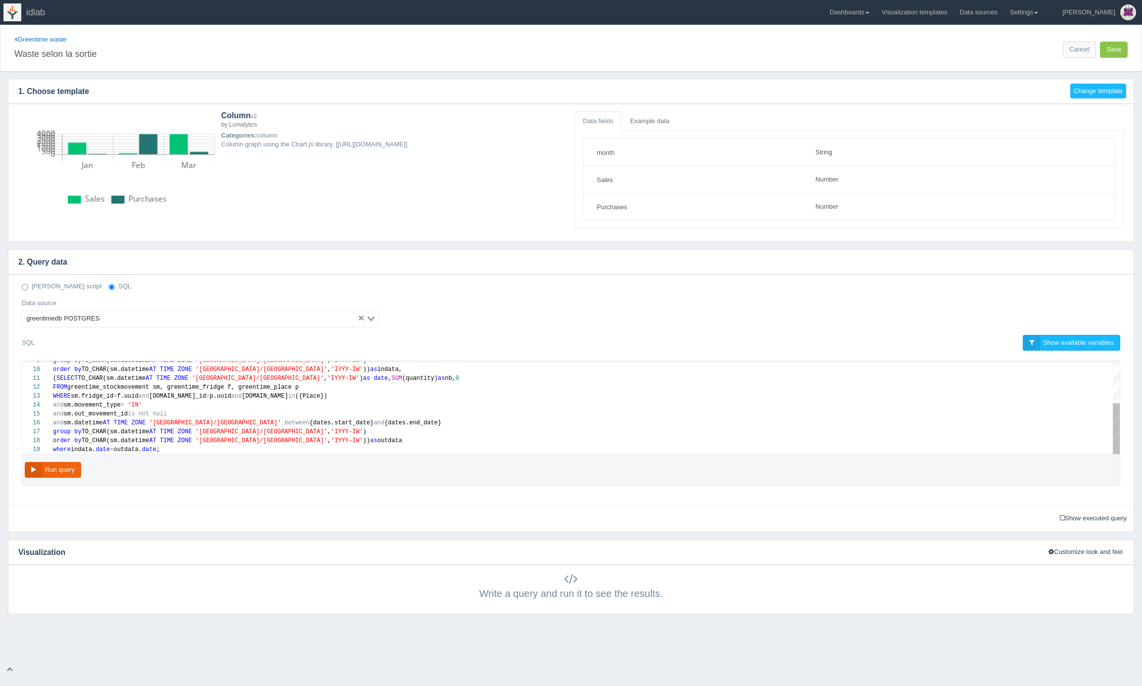
click at [254, 452] on div "where indata. date = outdata. date ;" at bounding box center [586, 449] width 1067 height 9
click at [231, 415] on div "and sm.out_movement_id is not null" at bounding box center [586, 414] width 1067 height 9
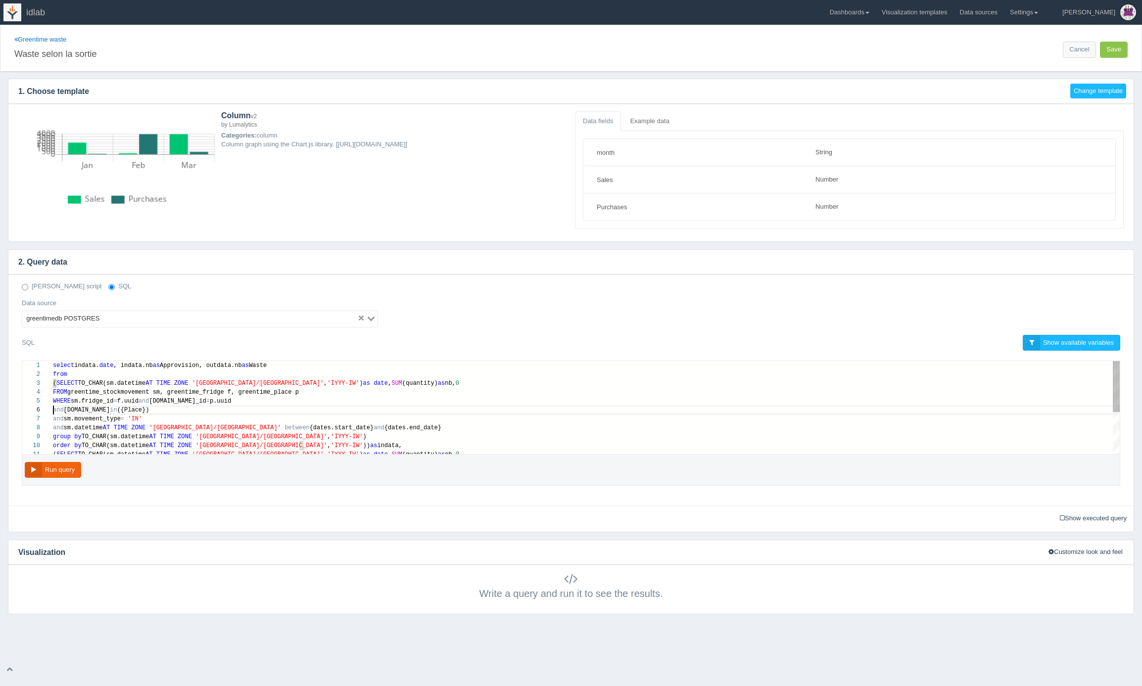
scroll to position [45, 0]
click at [54, 411] on span "and" at bounding box center [58, 410] width 11 height 7
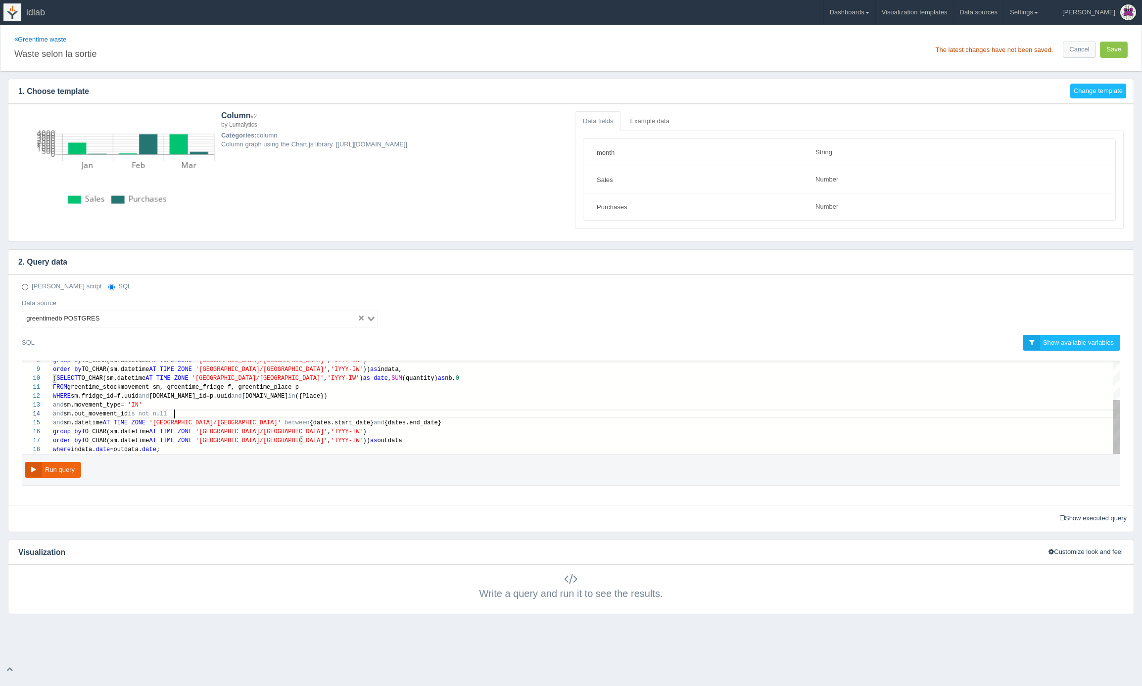
click at [182, 414] on div "and sm.out_movement_id is not null" at bounding box center [586, 414] width 1067 height 9
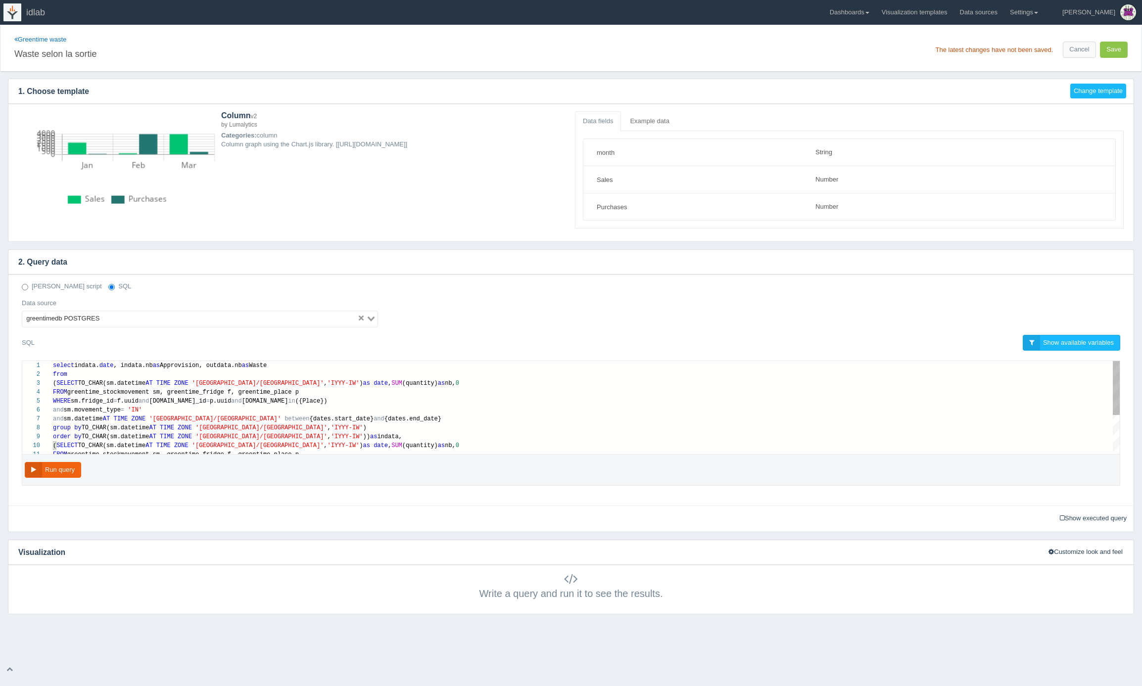
scroll to position [45, 97]
click at [188, 409] on div "and sm.movement_type = 'IN'" at bounding box center [586, 410] width 1067 height 9
click at [312, 395] on div "FROM greentime_stockmovement sm, greentime_fridge f, g reentime_place p" at bounding box center [586, 392] width 1067 height 9
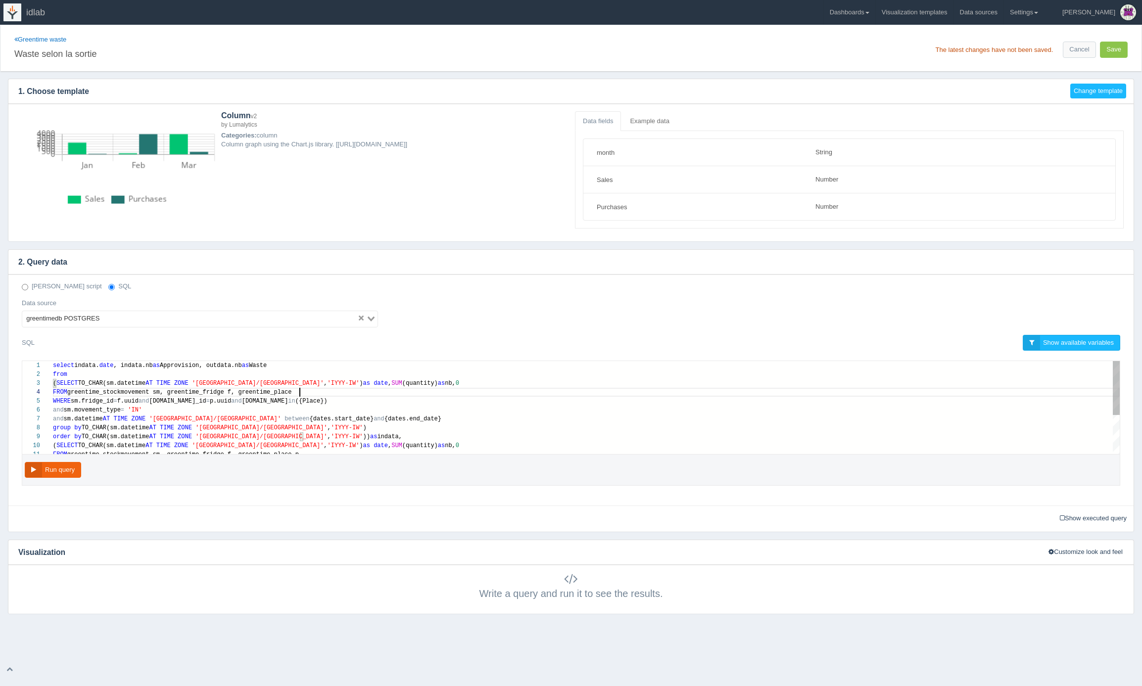
type textarea "select [DOMAIN_NAME], [DOMAIN_NAME] as Approvision, outdata.nb as Waste from (S…"
click at [1077, 51] on link "Cancel" at bounding box center [1079, 50] width 33 height 16
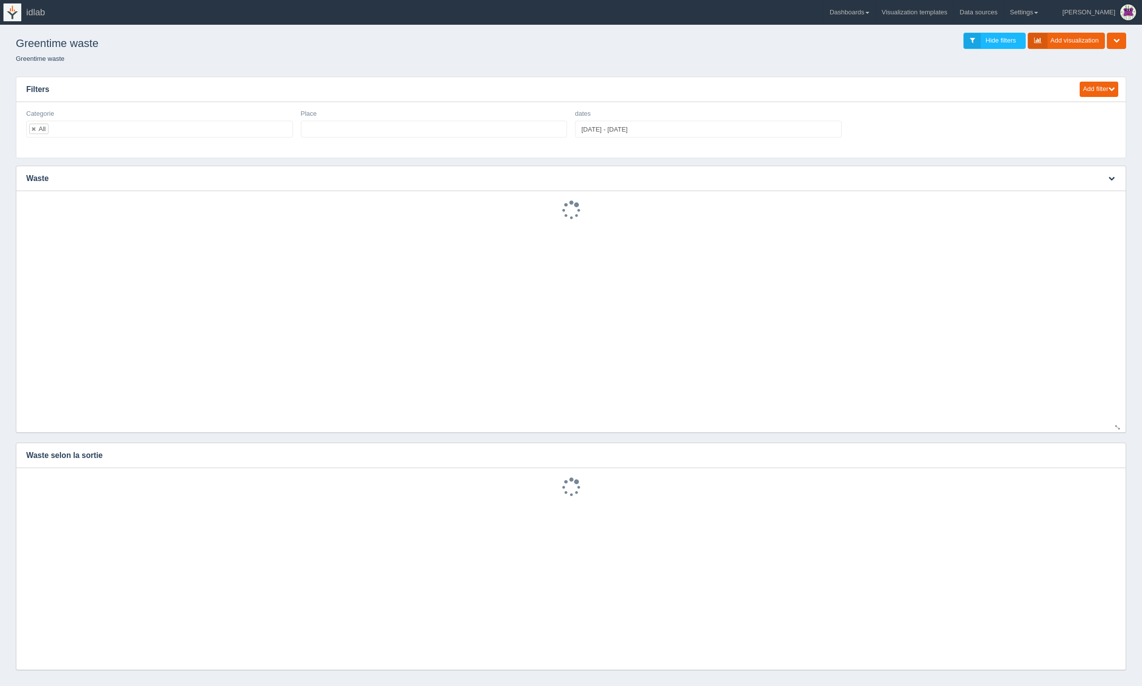
select select
click at [288, 114] on icon "button" at bounding box center [287, 114] width 5 height 6
click at [273, 126] on link "Edit filter" at bounding box center [252, 126] width 79 height 14
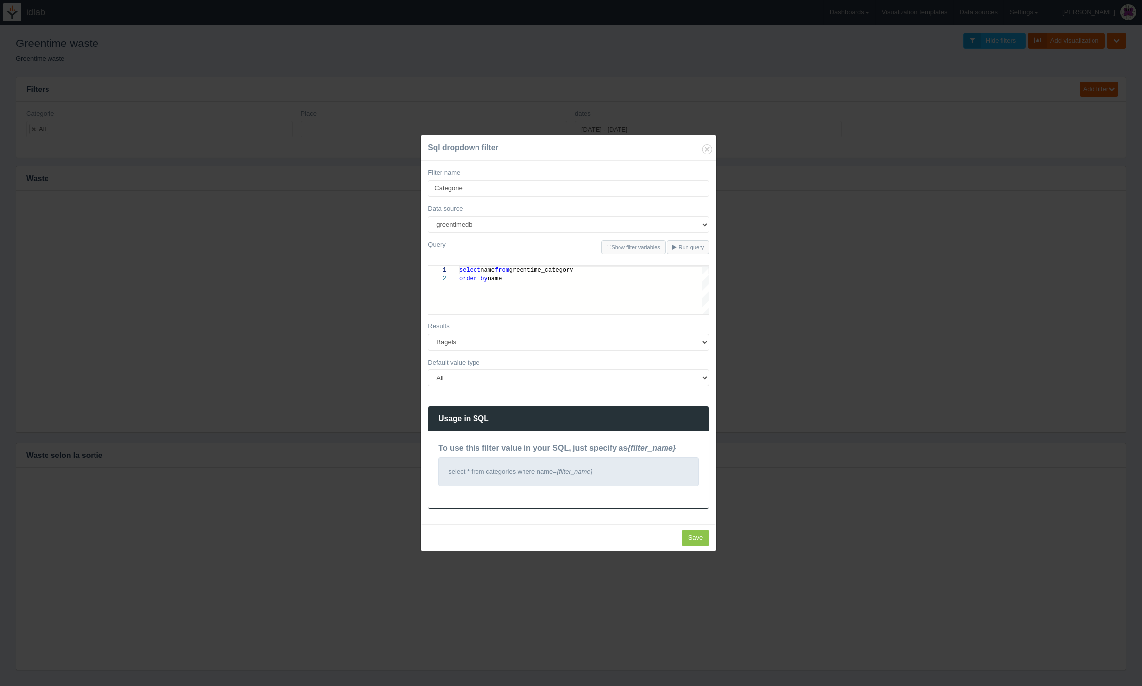
scroll to position [9, 0]
drag, startPoint x: 557, startPoint y: 272, endPoint x: 611, endPoint y: 276, distance: 54.1
type textarea "select name from greentime_product order by name"
click at [487, 188] on input "Categorie" at bounding box center [568, 188] width 281 height 17
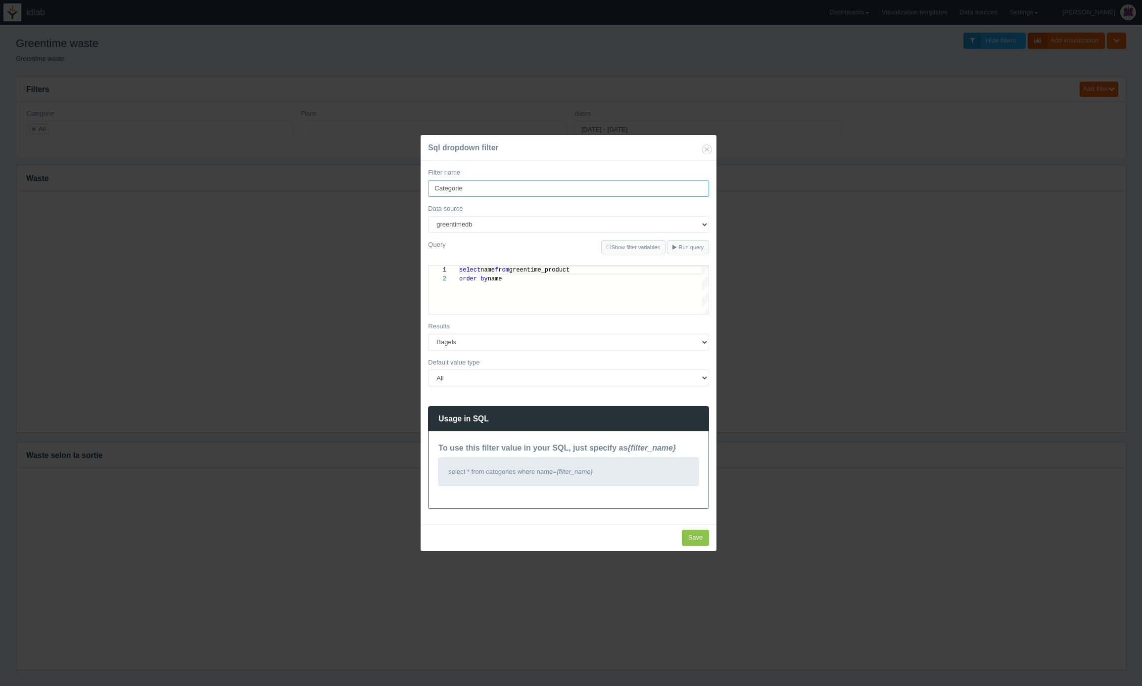
click at [487, 188] on input "Categorie" at bounding box center [568, 188] width 281 height 17
type input "Produits"
click at [688, 536] on input "Save" at bounding box center [696, 538] width 28 height 16
type input "Save"
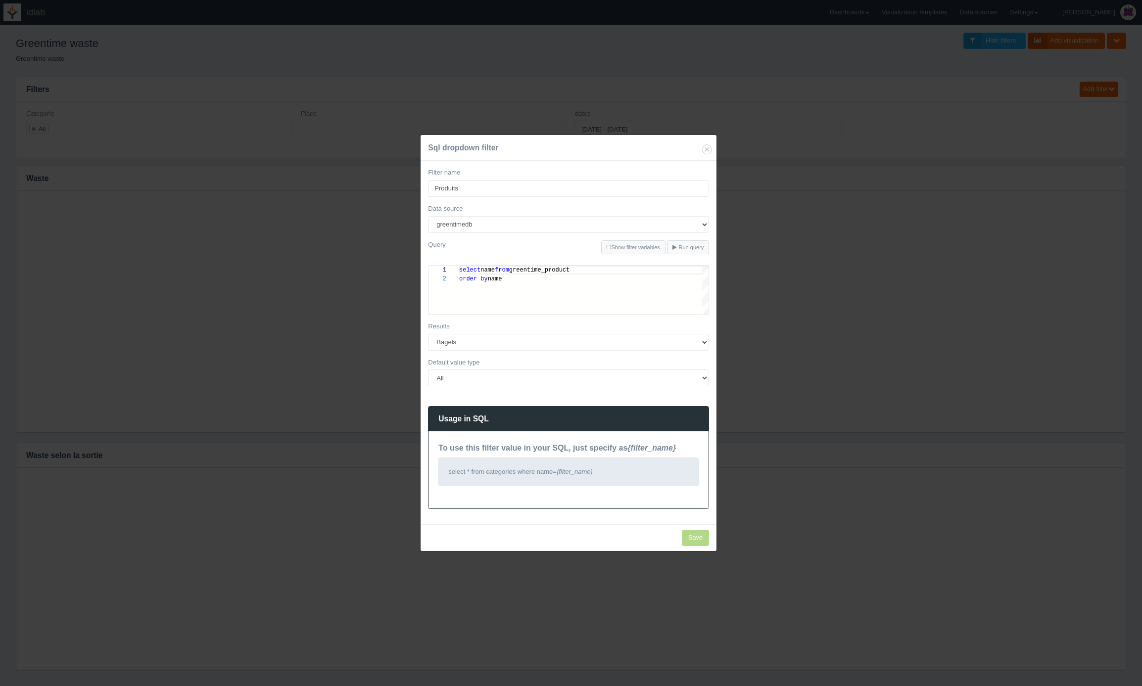
select select
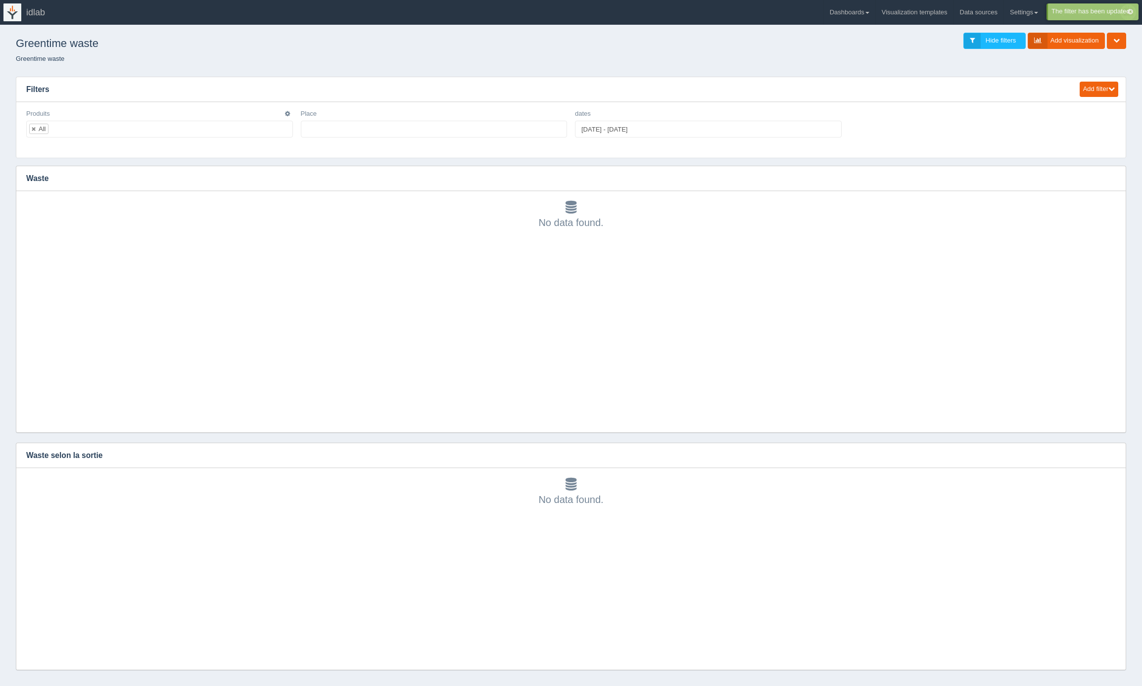
click at [30, 128] on li "All" at bounding box center [38, 129] width 19 height 10
click at [34, 129] on link at bounding box center [34, 129] width 6 height 6
select select
click at [66, 130] on ul at bounding box center [159, 129] width 267 height 17
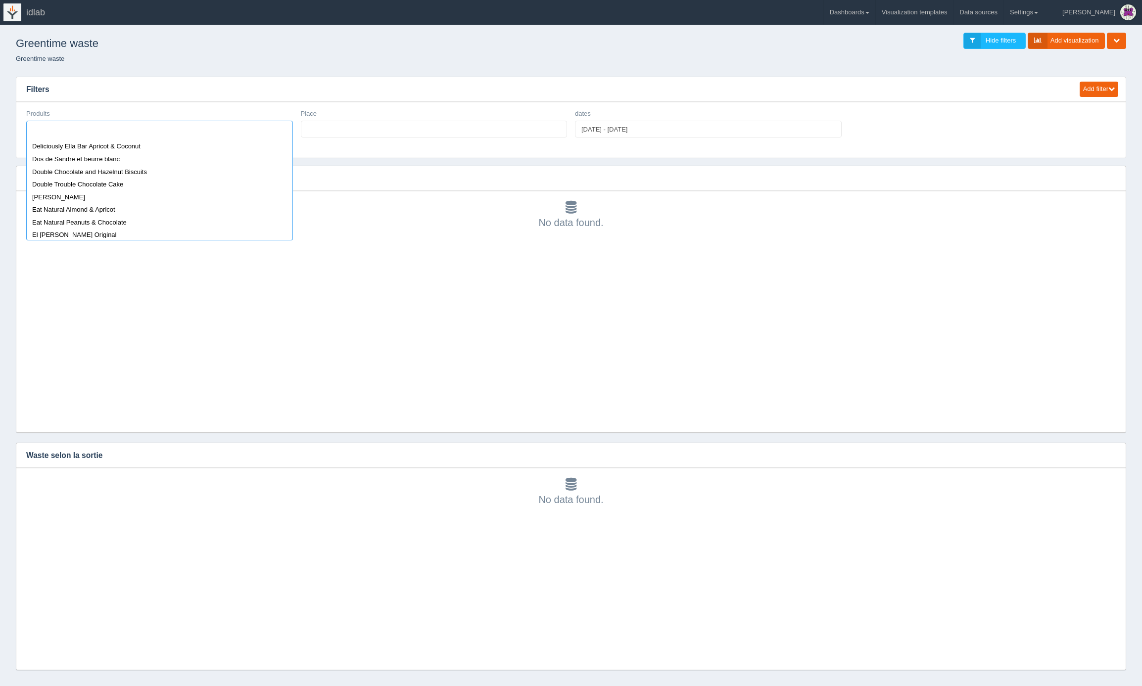
scroll to position [1417, 0]
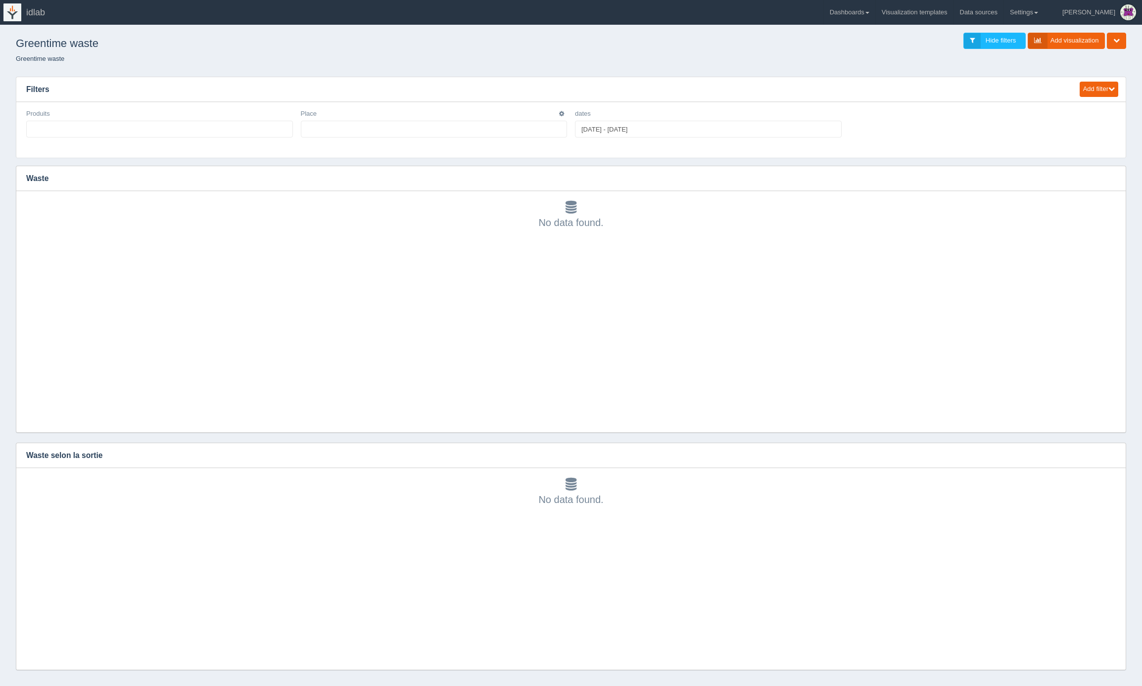
click at [319, 130] on ul at bounding box center [434, 129] width 267 height 17
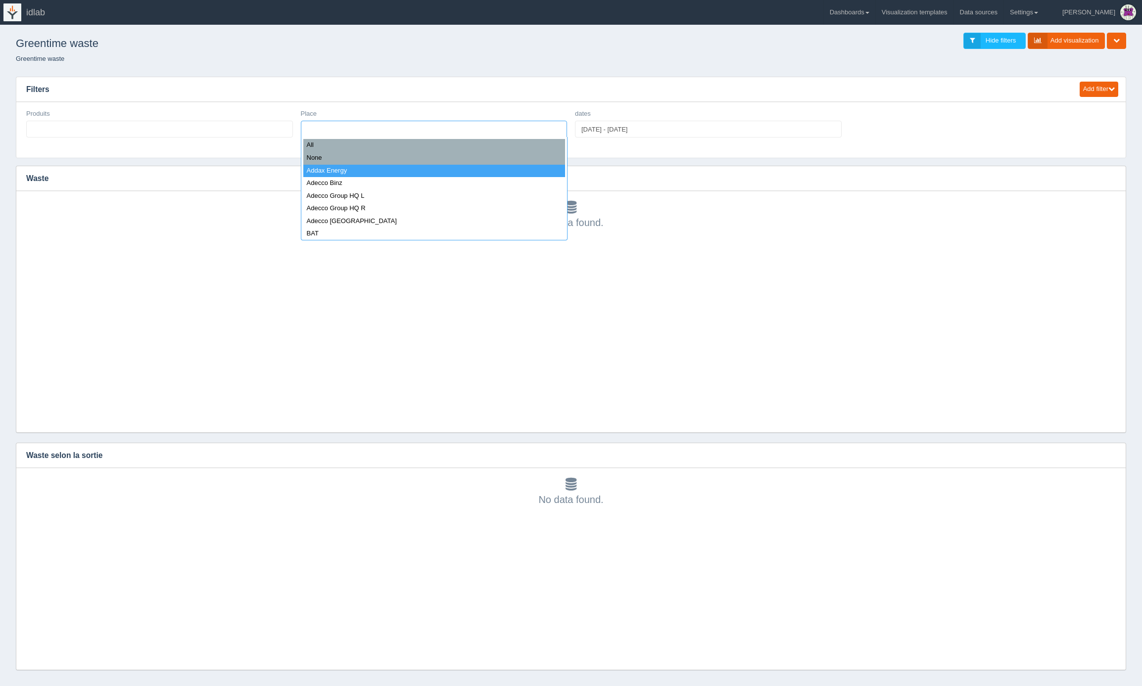
select select "Addax Energy"
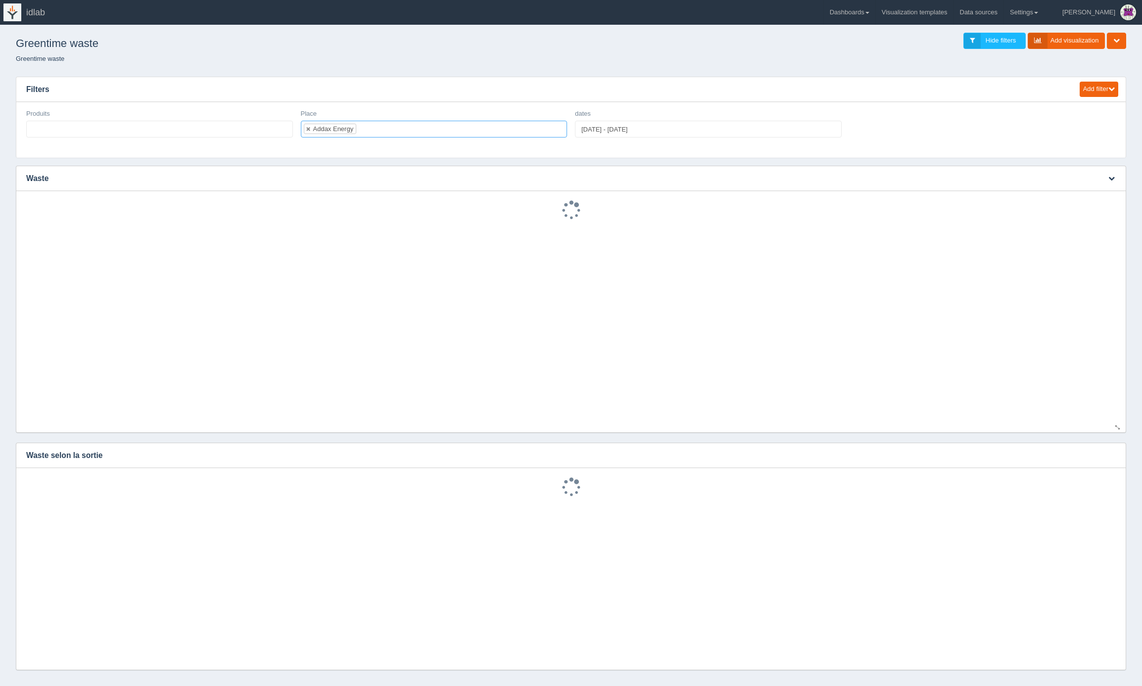
scroll to position [17, 0]
click at [184, 130] on ul at bounding box center [159, 129] width 267 height 17
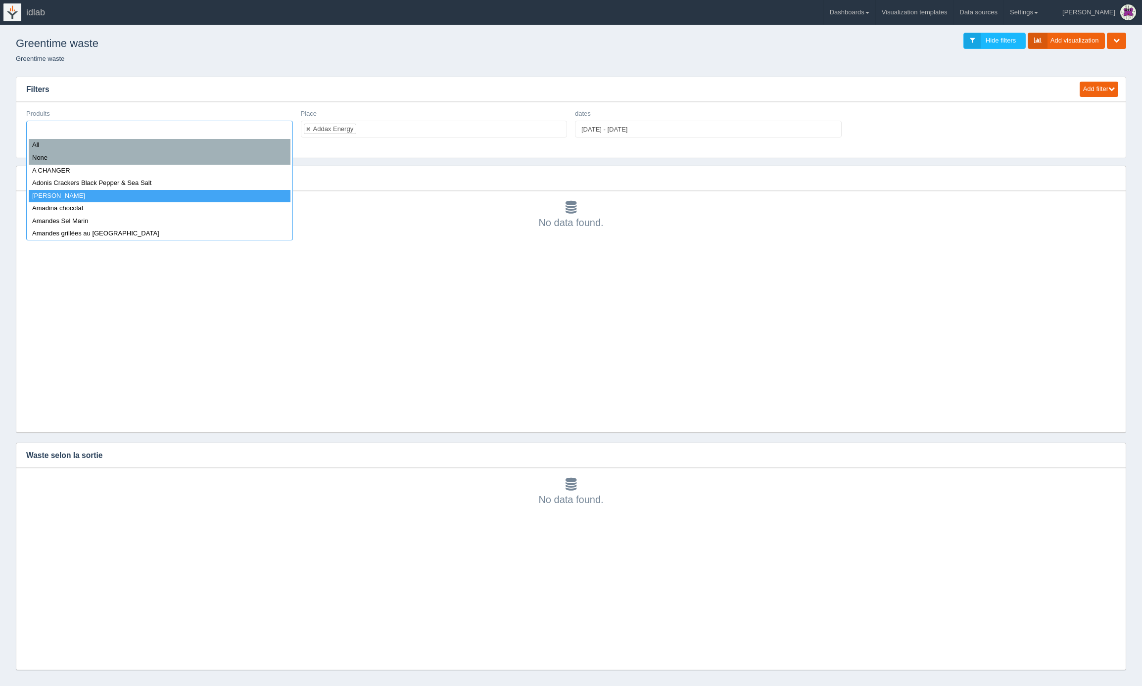
select select "[PERSON_NAME]"
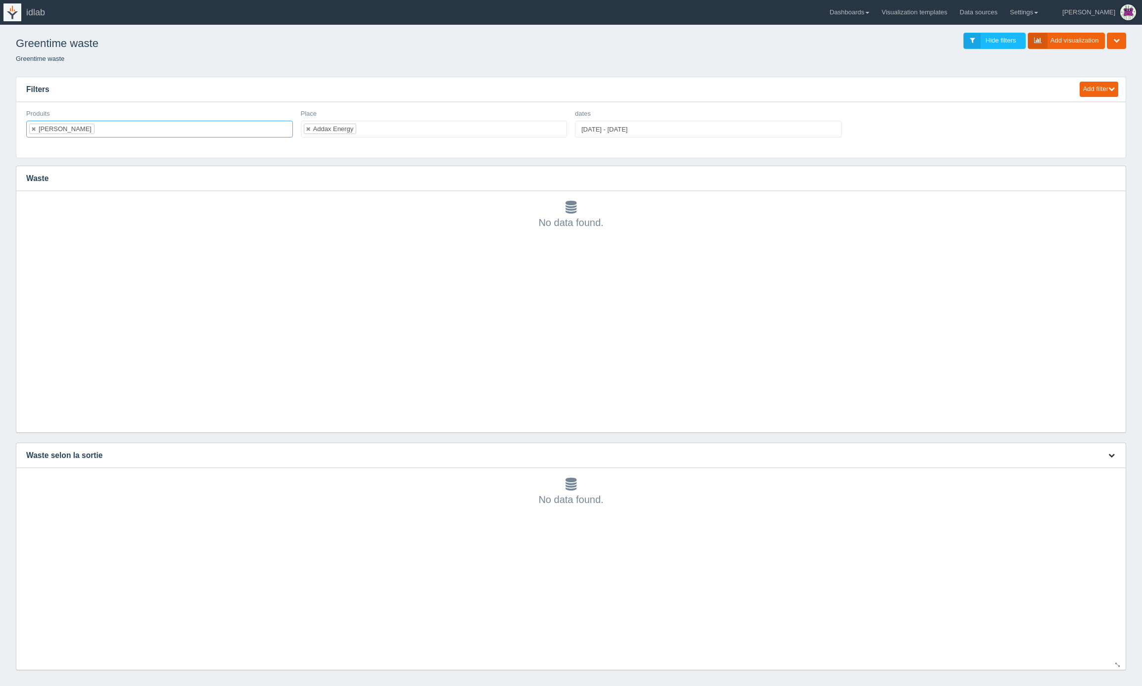
click at [1113, 457] on icon "button" at bounding box center [1112, 455] width 6 height 6
click at [1092, 470] on link "Edit chart" at bounding box center [1078, 470] width 79 height 14
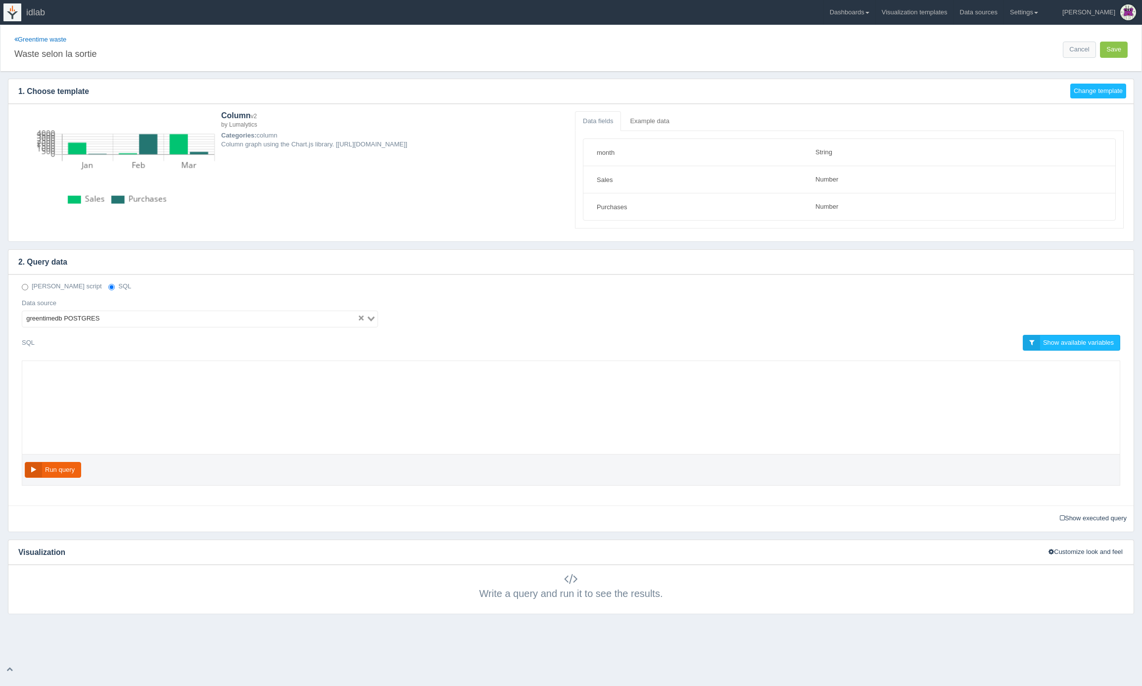
select select "string"
select select "number"
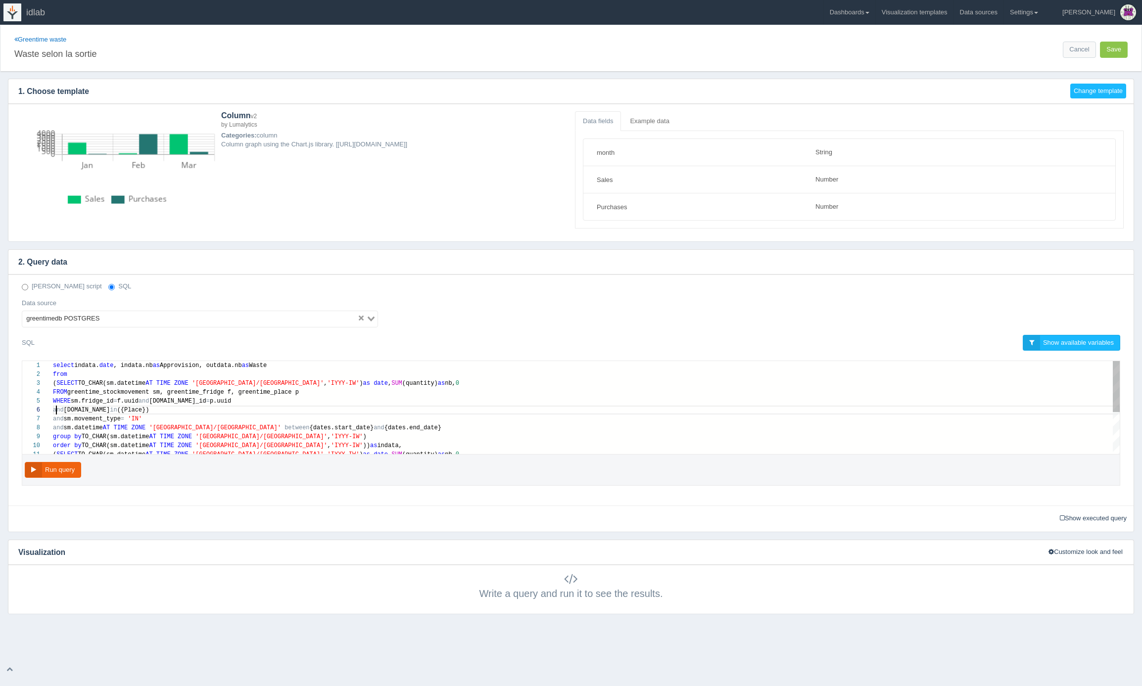
scroll to position [45, 3]
click at [55, 411] on span "and" at bounding box center [58, 410] width 11 height 7
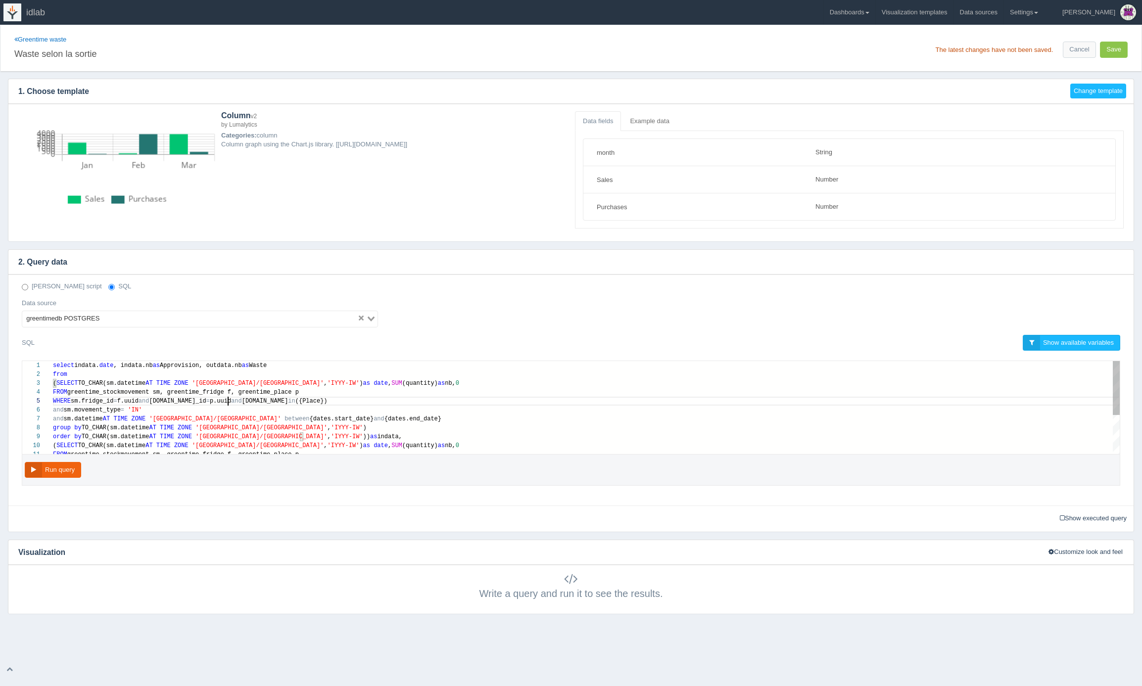
type textarea "select [DOMAIN_NAME], [DOMAIN_NAME] as Approvision, outdata.nb as Waste from (S…"
click at [1113, 52] on button "Save" at bounding box center [1114, 50] width 28 height 16
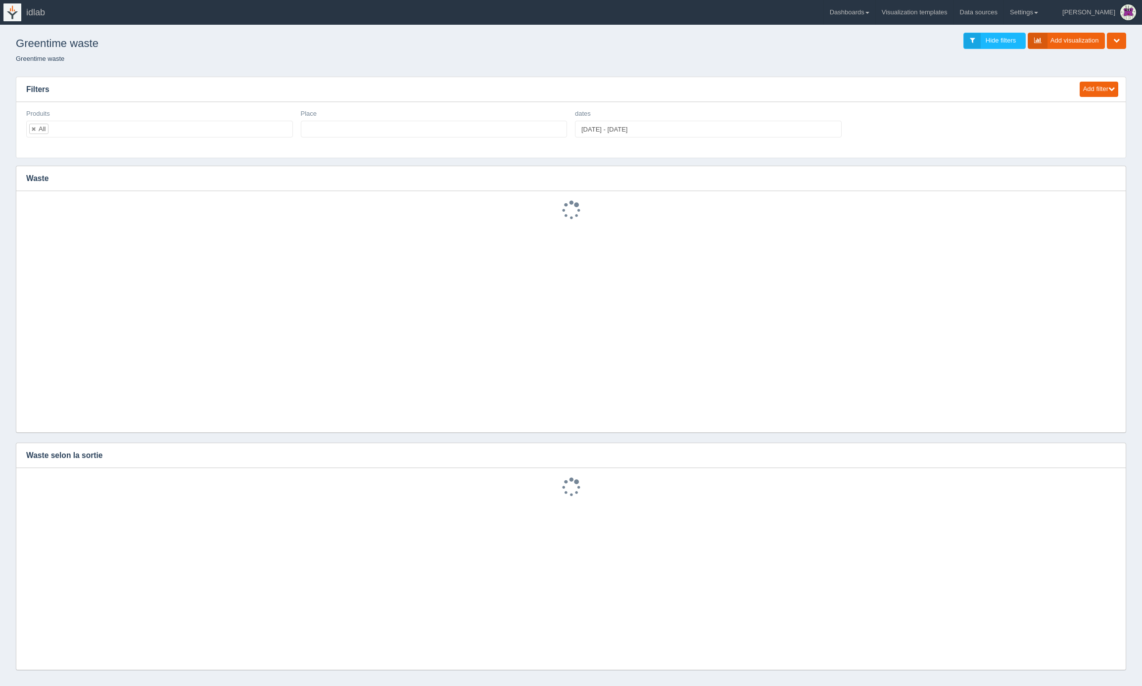
select select
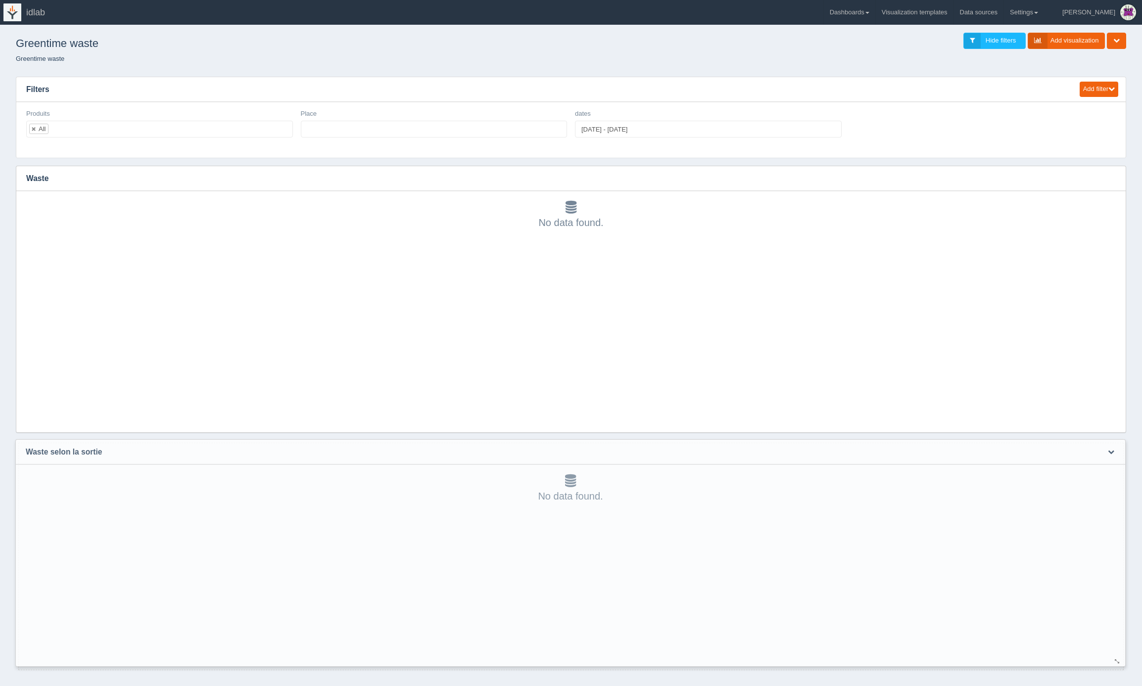
click at [537, 495] on div "No data found." at bounding box center [571, 489] width 1090 height 29
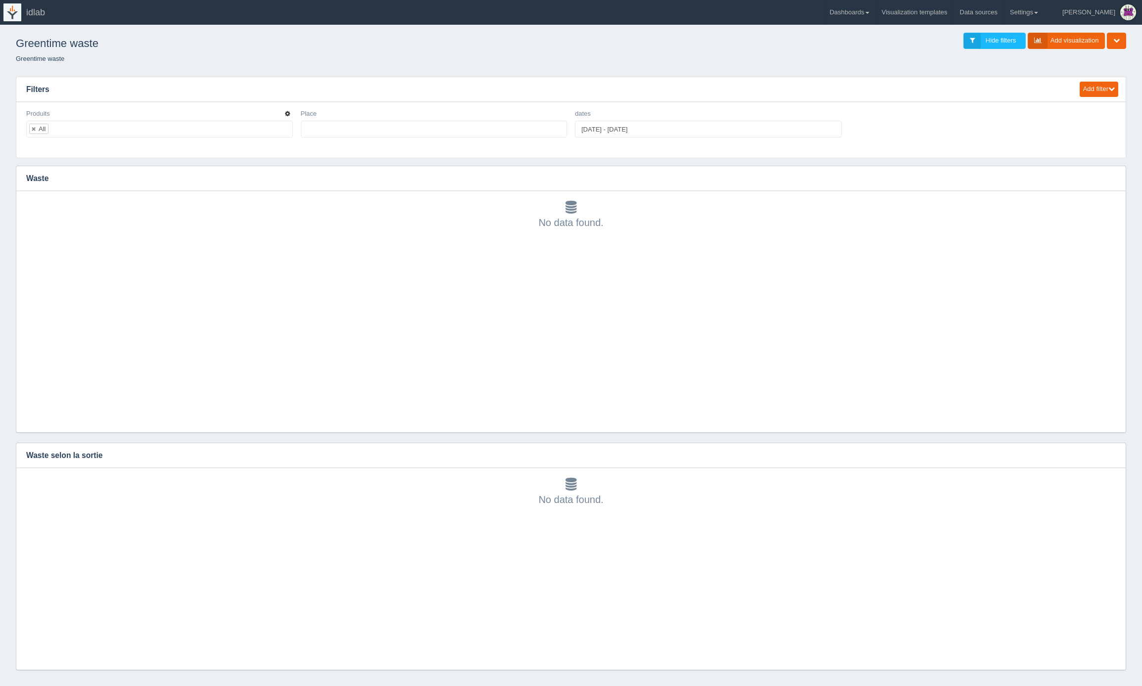
click at [287, 114] on icon "button" at bounding box center [287, 114] width 5 height 6
click at [283, 127] on link "Edit filter" at bounding box center [252, 126] width 79 height 14
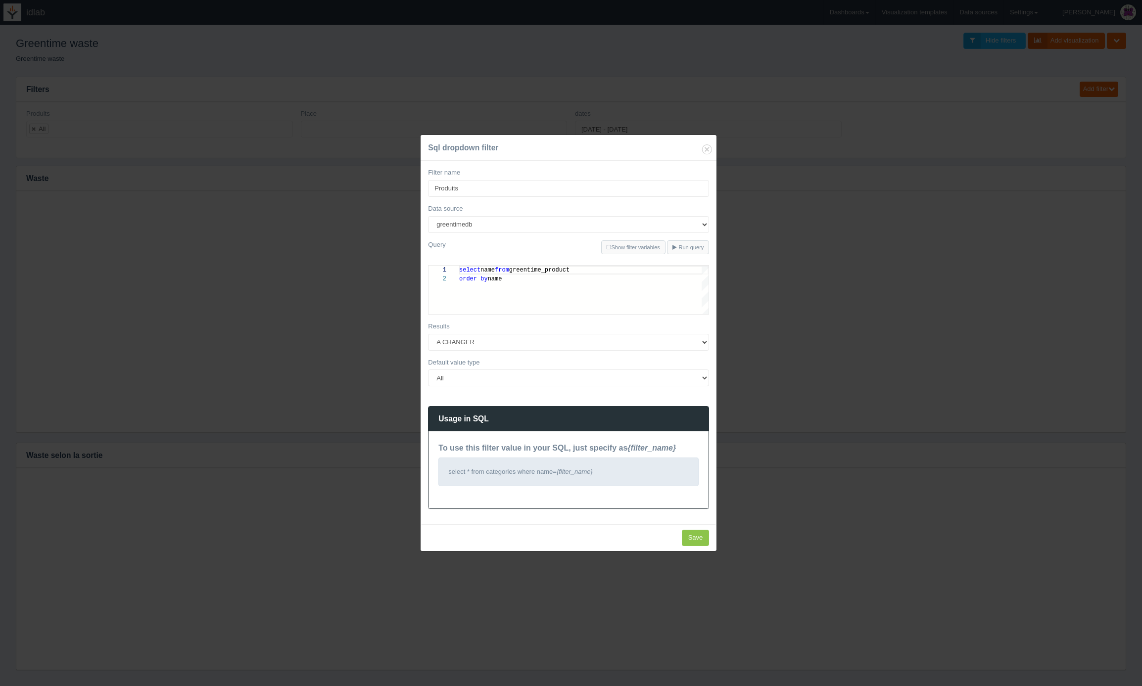
scroll to position [9, 0]
click at [479, 190] on input "Produits" at bounding box center [568, 188] width 281 height 17
click at [689, 538] on input "Save" at bounding box center [696, 538] width 28 height 16
type input "Save"
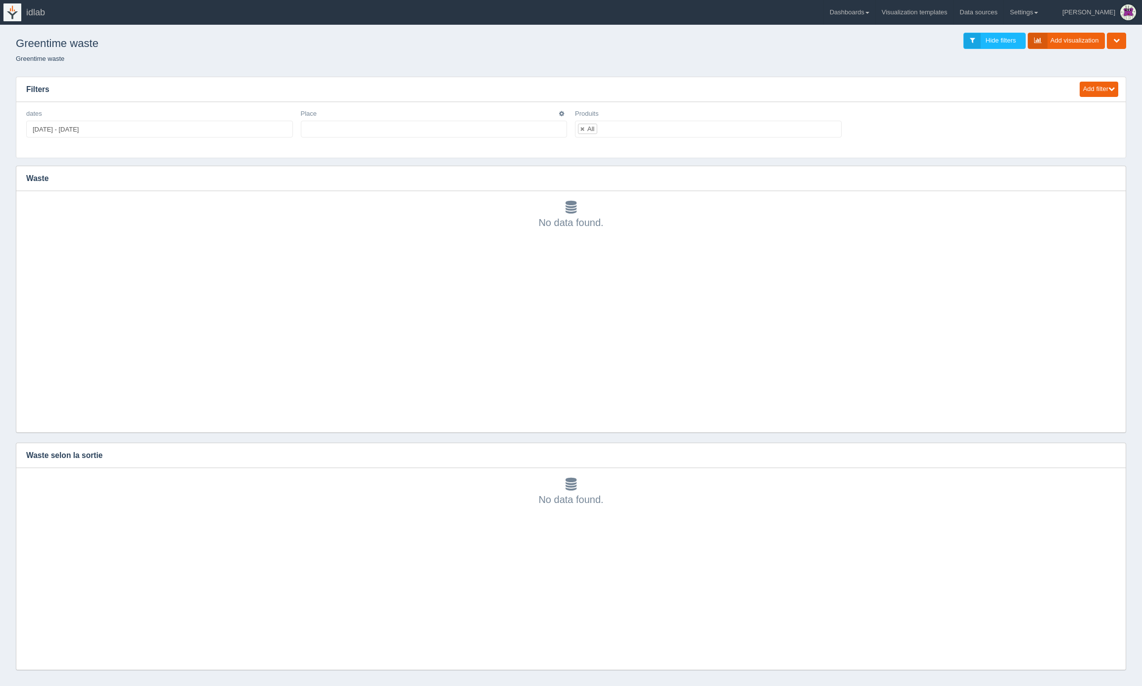
click at [514, 132] on ul at bounding box center [434, 129] width 267 height 17
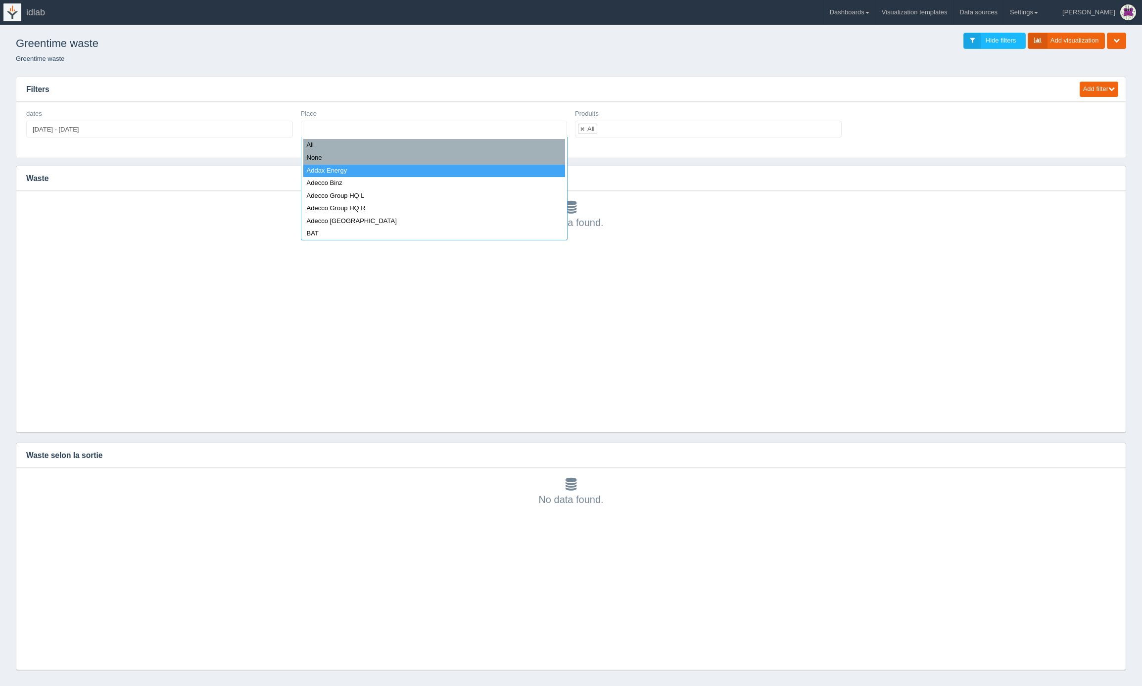
select select "Addax Energy"
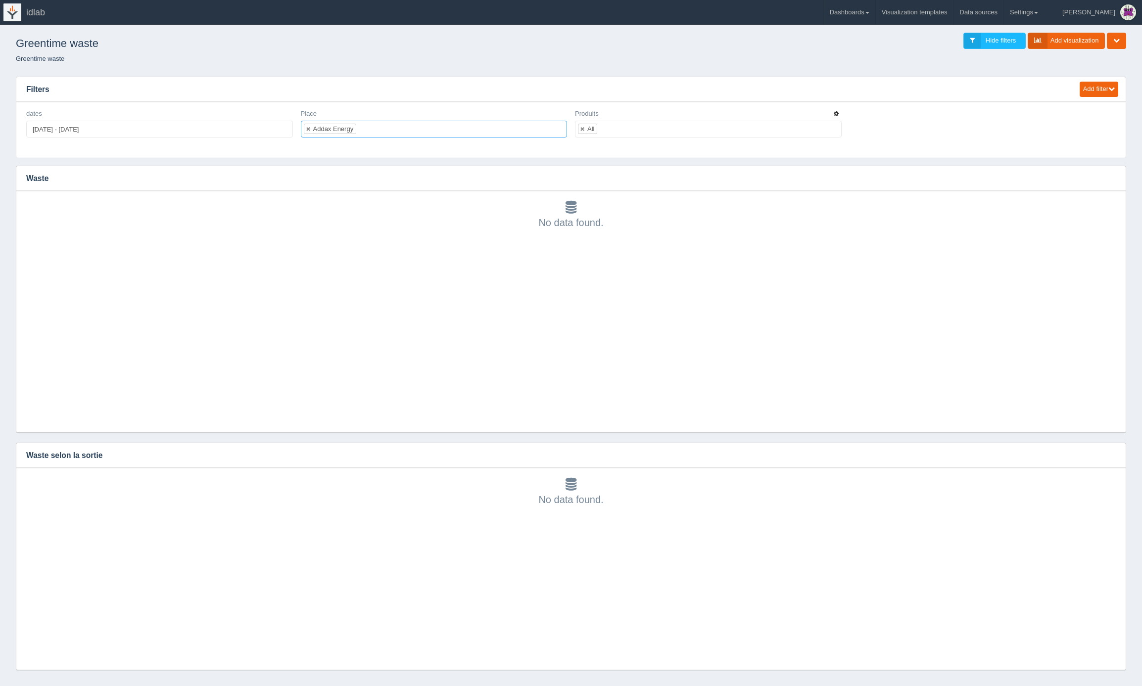
click at [839, 113] on button "button" at bounding box center [836, 113] width 9 height 9
click at [811, 137] on link "Delete filter" at bounding box center [801, 140] width 79 height 14
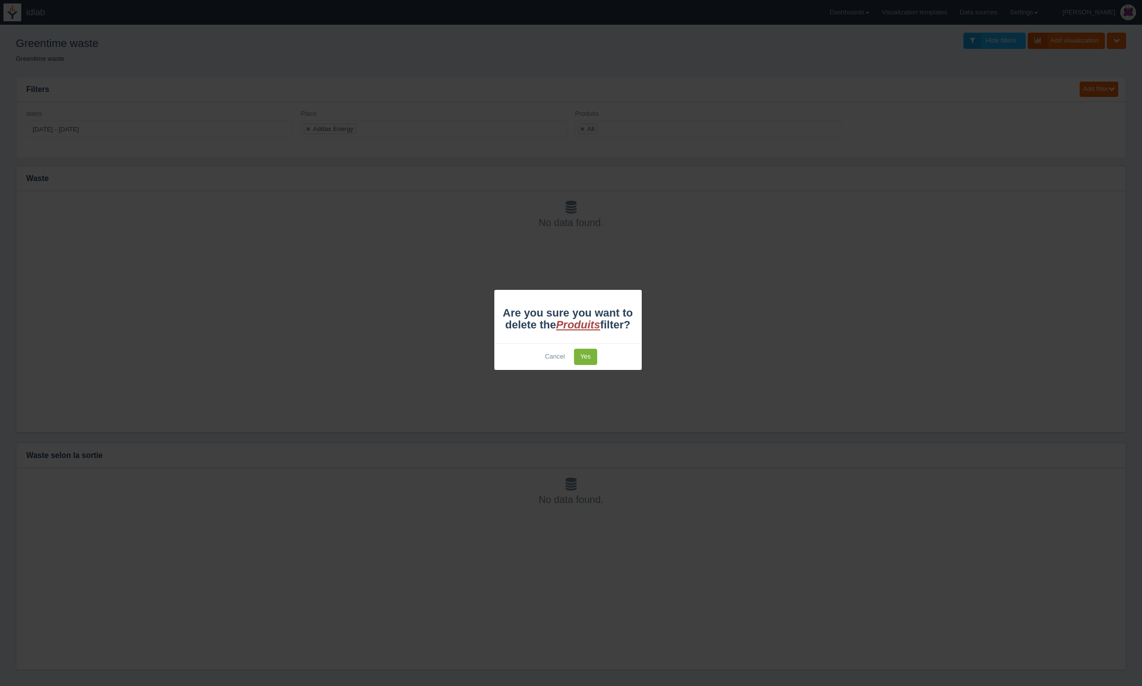
click at [584, 360] on link "Yes" at bounding box center [585, 357] width 23 height 16
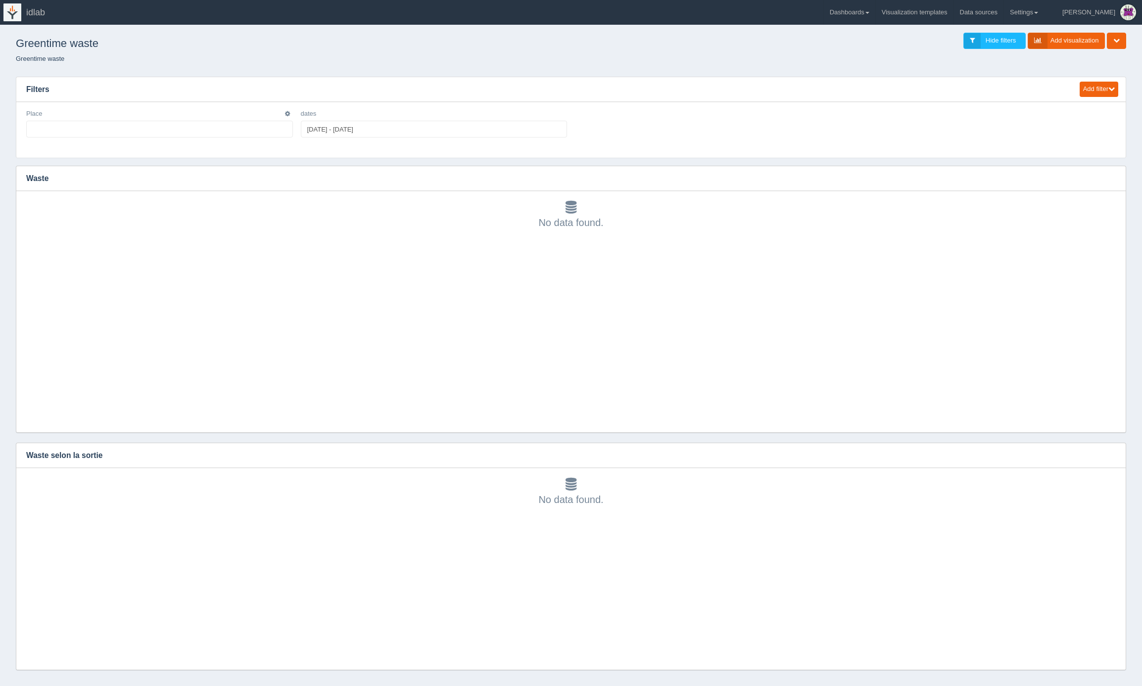
click at [204, 130] on ul at bounding box center [159, 129] width 267 height 17
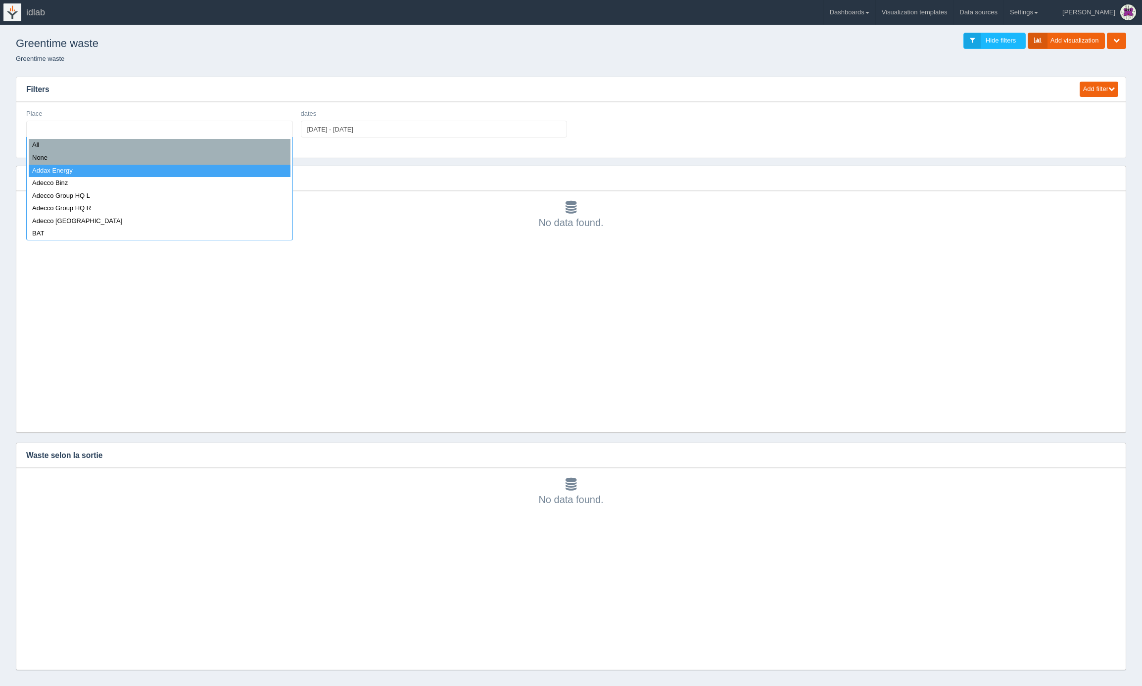
select select "Addax Energy"
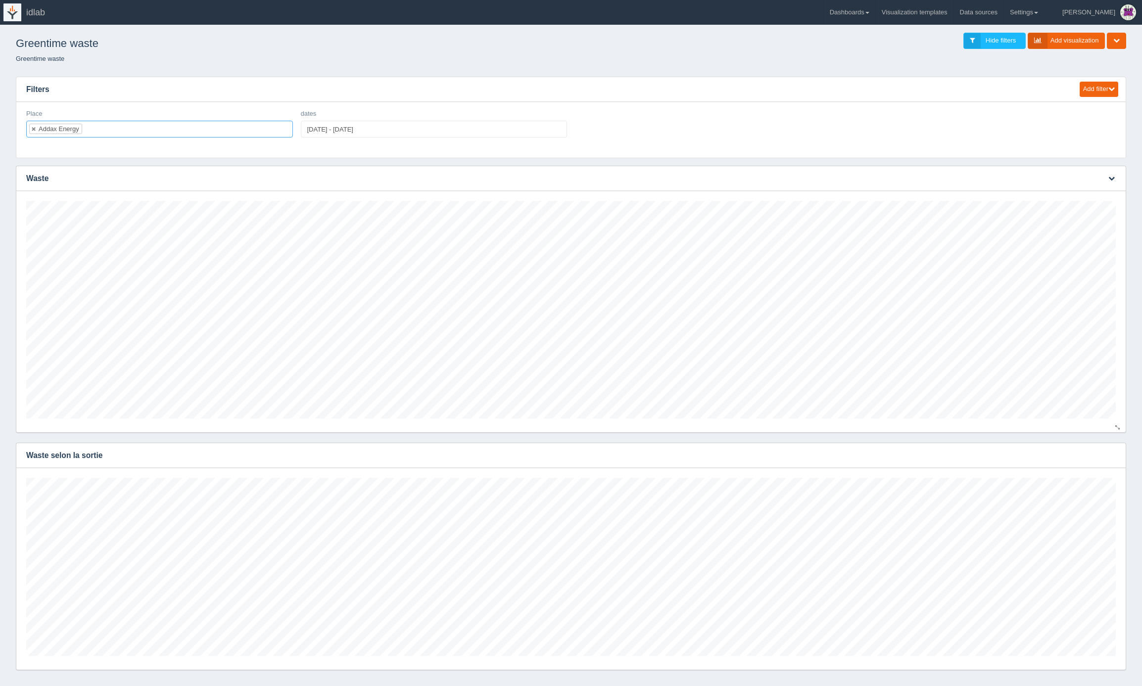
scroll to position [218, 1090]
click at [1106, 92] on button "Add filter" at bounding box center [1099, 89] width 39 height 15
click at [1067, 134] on link "Sql dropdown" at bounding box center [1078, 132] width 79 height 14
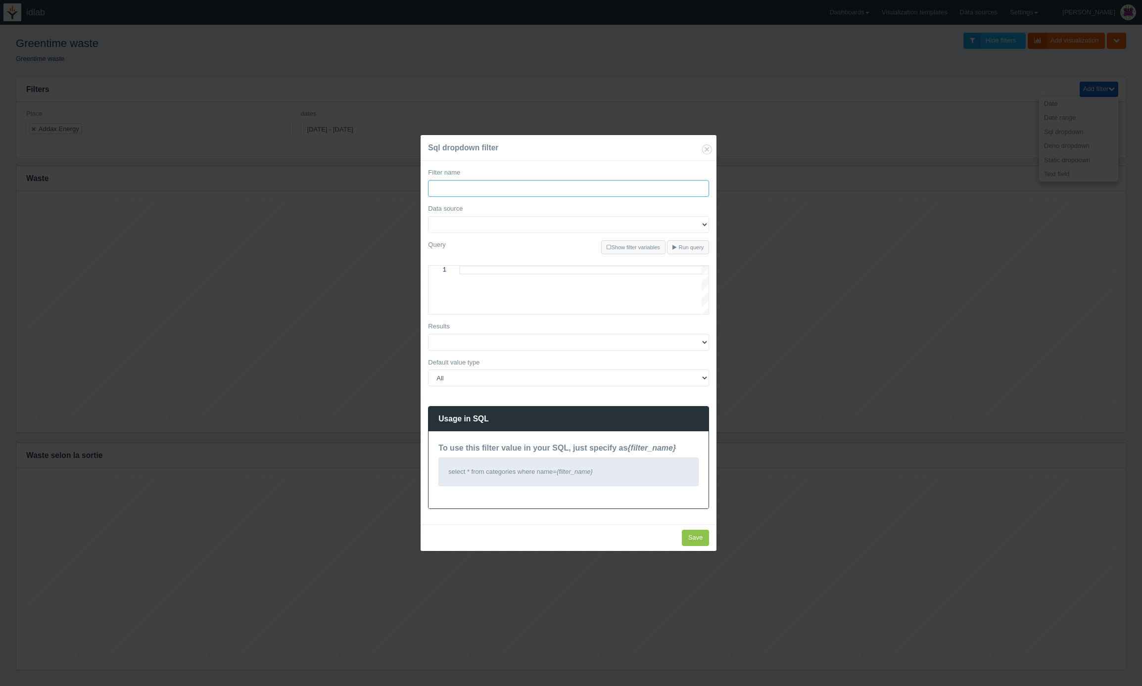
click at [559, 186] on input "Filter name" at bounding box center [568, 188] width 281 height 17
type input "Produit"
click at [510, 222] on select "greentimedb" at bounding box center [568, 224] width 281 height 17
select select "479"
click at [428, 216] on select "greentimedb" at bounding box center [568, 224] width 281 height 17
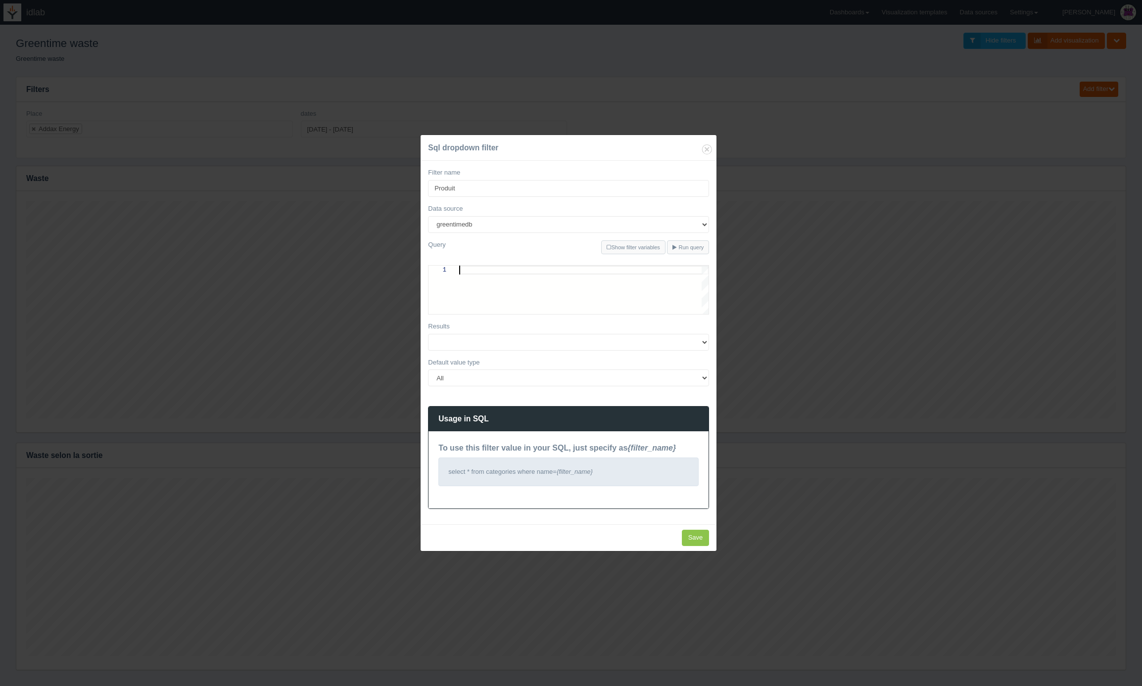
click at [487, 271] on div at bounding box center [583, 270] width 249 height 9
type textarea "select name from greentime_product order by name;"
click at [691, 537] on input "Save" at bounding box center [696, 538] width 28 height 16
type input "Save"
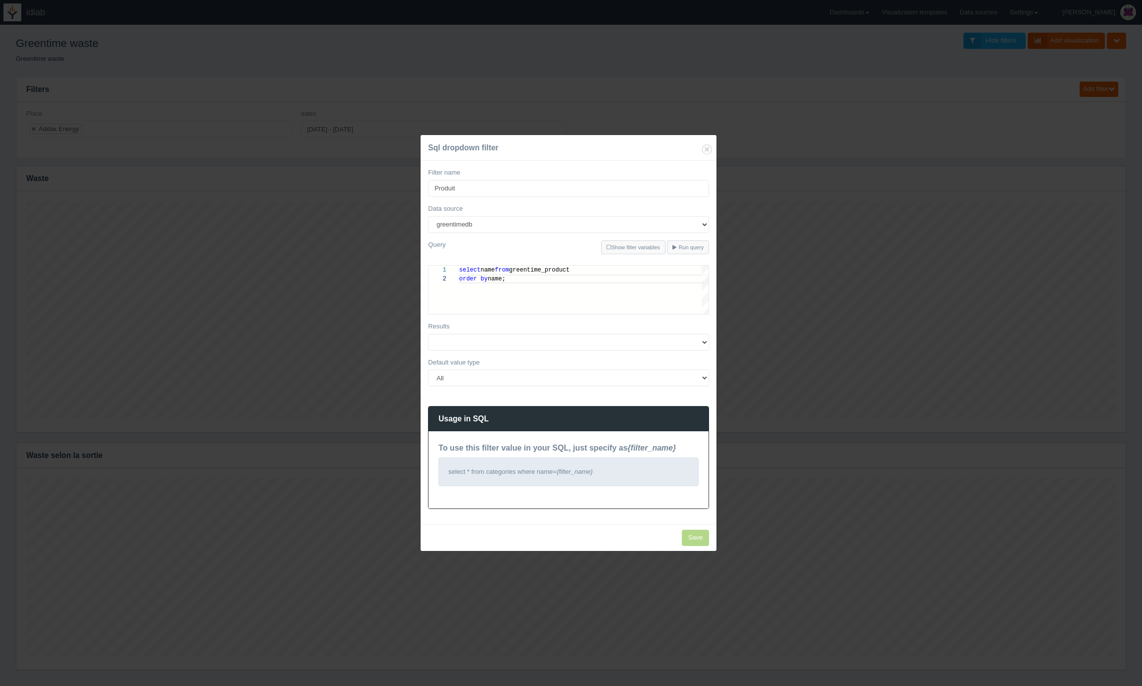
select select
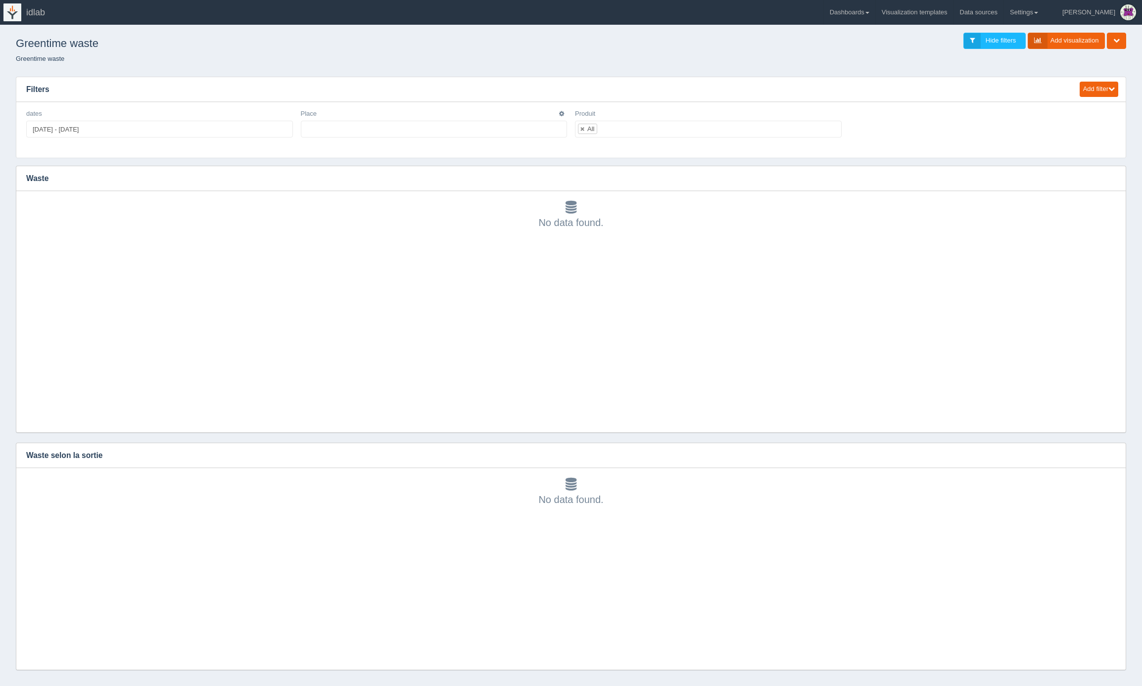
click at [327, 128] on ul at bounding box center [434, 129] width 267 height 17
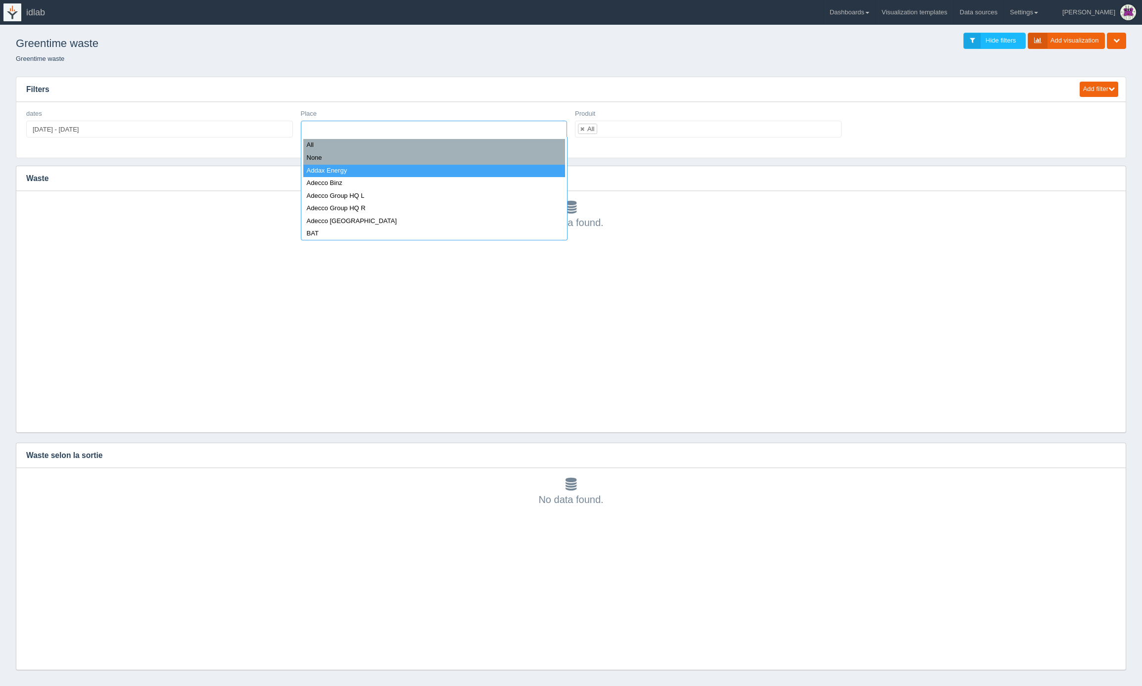
select select "Addax Energy"
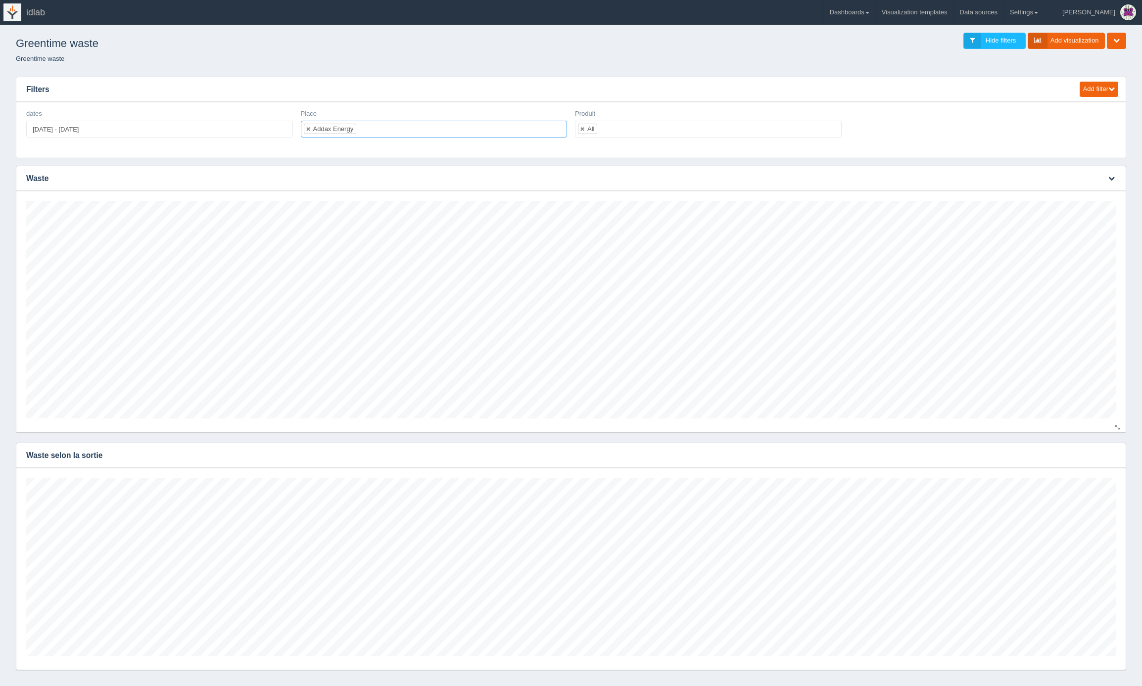
scroll to position [218, 1090]
click at [1115, 456] on button "button" at bounding box center [1111, 455] width 13 height 15
click at [1093, 472] on link "Edit chart" at bounding box center [1078, 470] width 79 height 14
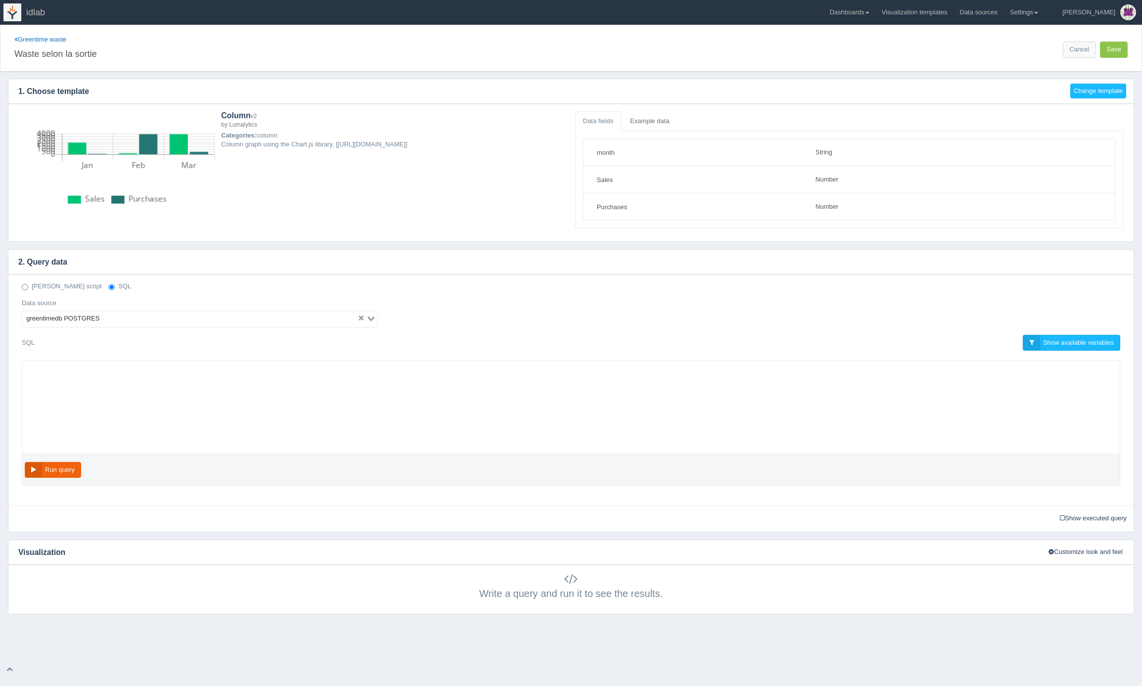
select select "string"
select select "number"
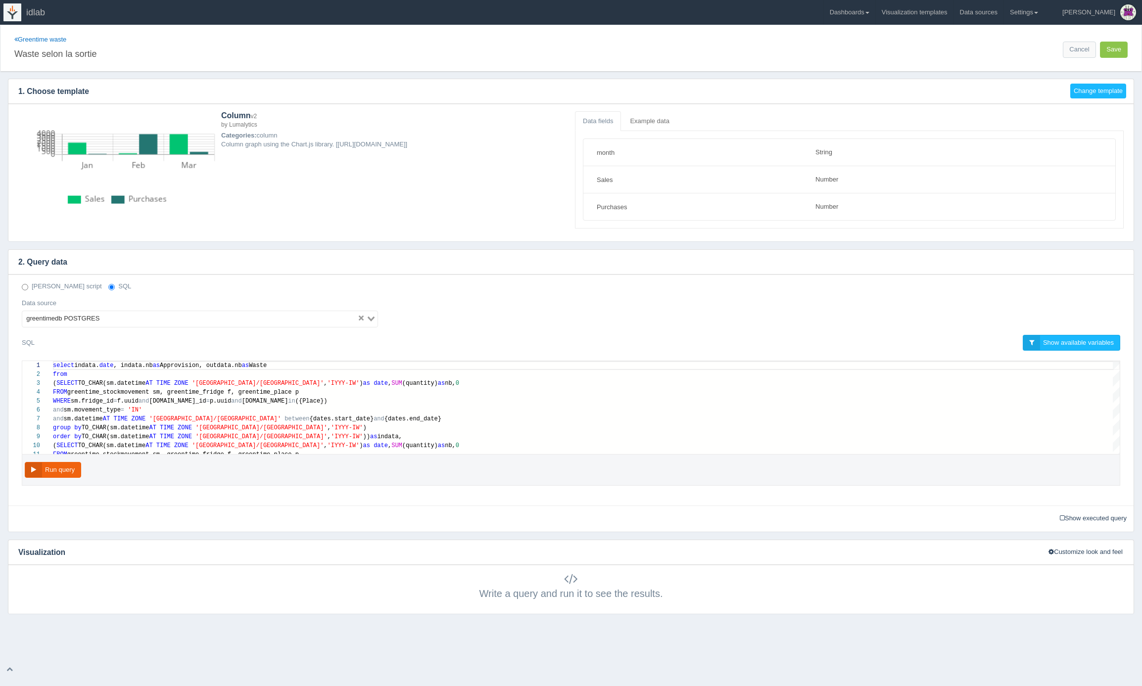
scroll to position [62, 0]
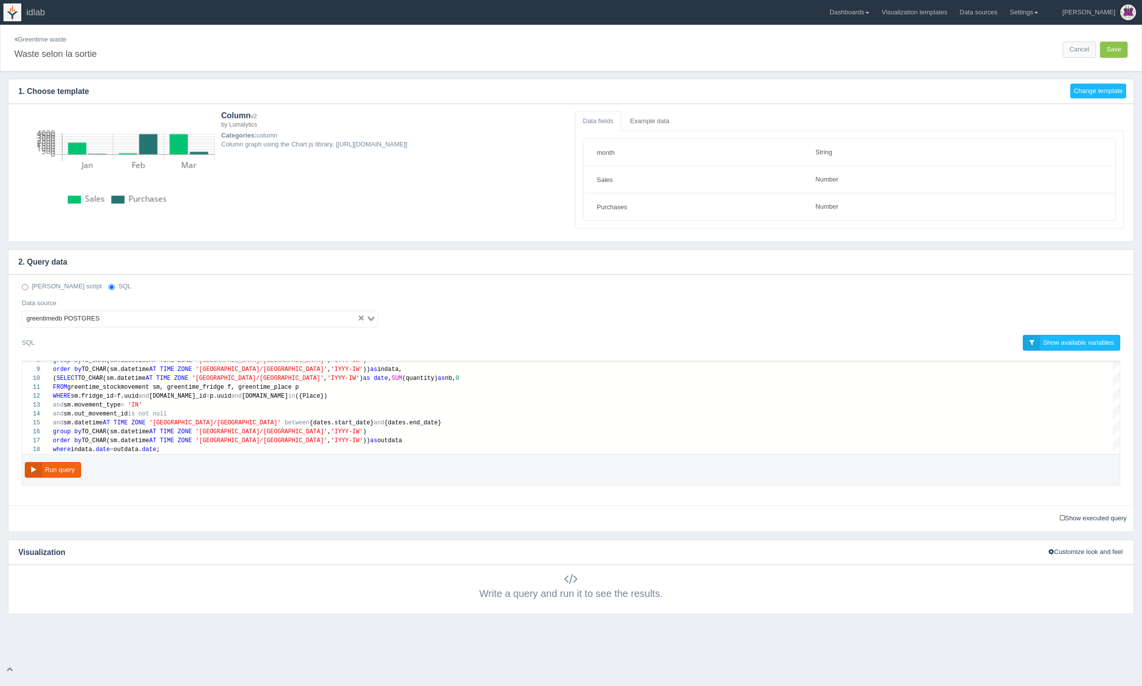
click at [53, 39] on link "Greentime waste" at bounding box center [40, 39] width 52 height 7
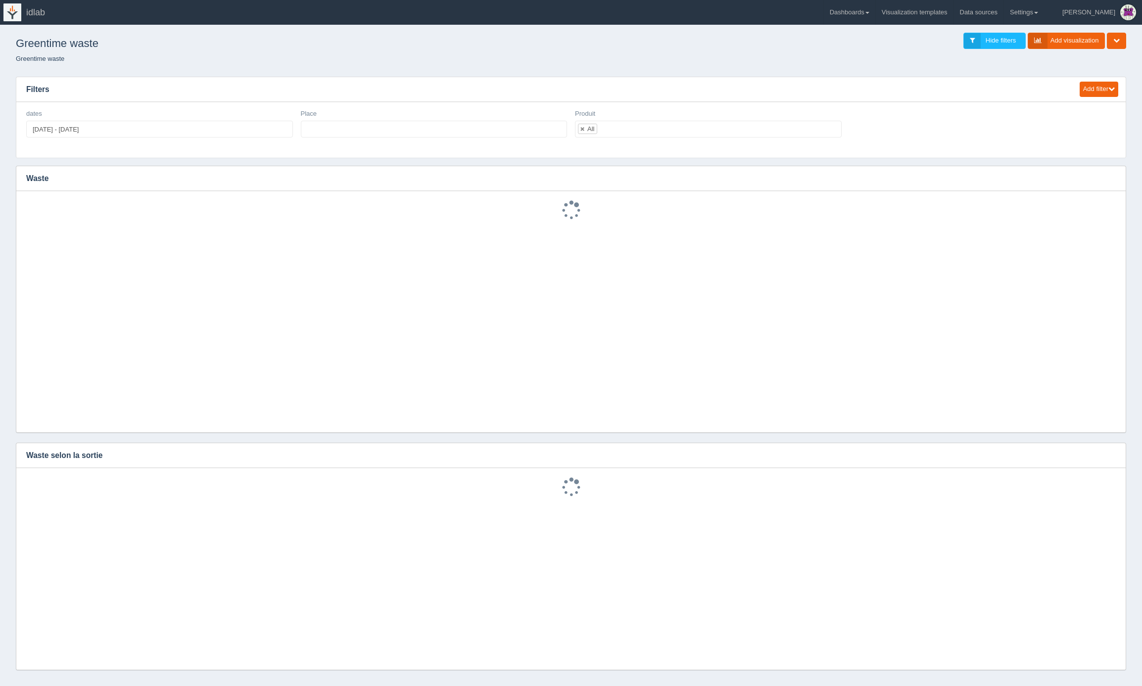
select select
click at [836, 116] on icon "button" at bounding box center [836, 114] width 5 height 6
click at [803, 129] on link "Edit filter" at bounding box center [801, 126] width 79 height 14
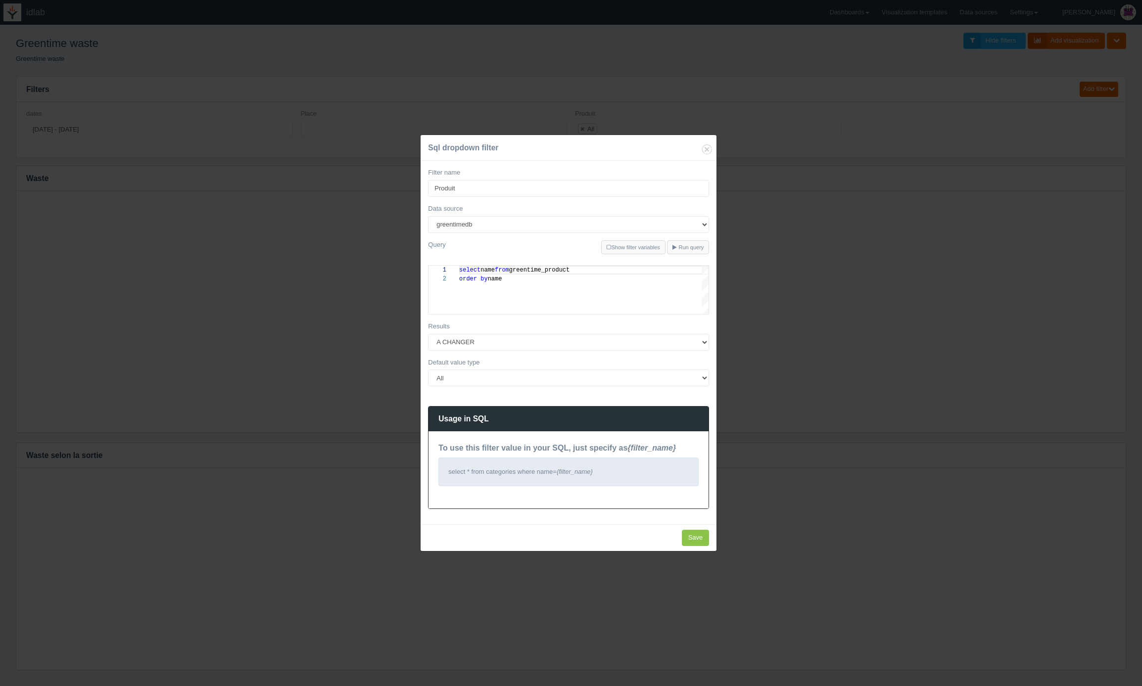
scroll to position [9, 0]
click at [494, 184] on input "Produit" at bounding box center [568, 188] width 281 height 17
click at [491, 186] on input "sProduit" at bounding box center [568, 188] width 281 height 17
type input "Produits"
click at [690, 540] on input "Save" at bounding box center [696, 538] width 28 height 16
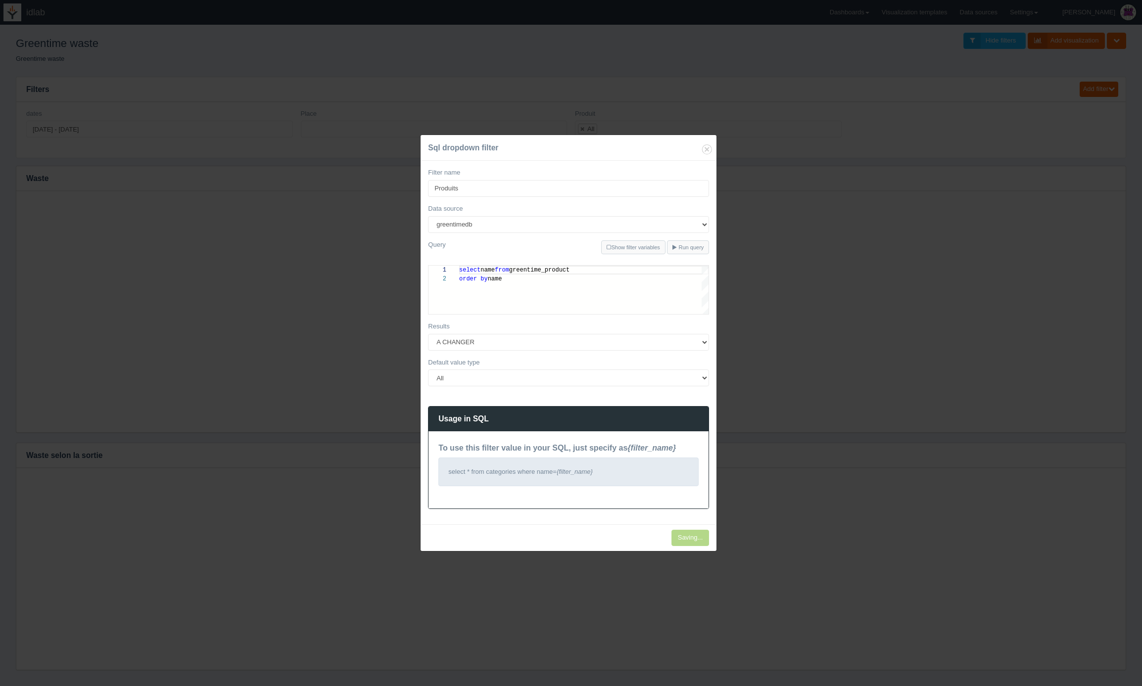
type input "Save"
select select
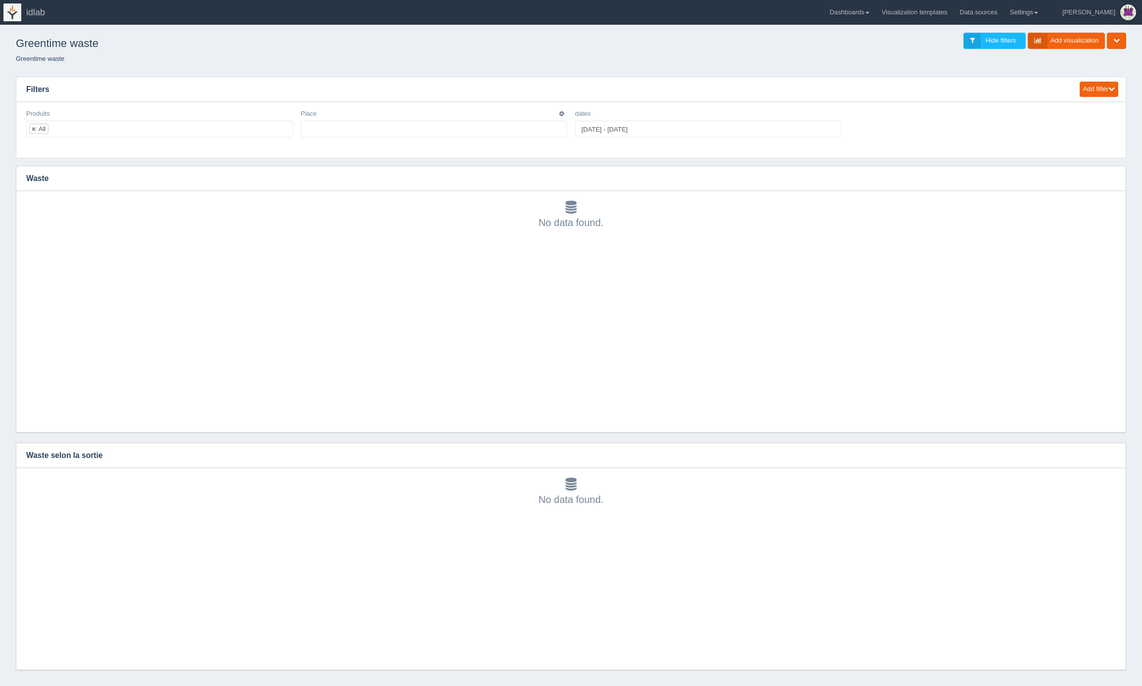
click at [375, 128] on ul at bounding box center [434, 129] width 267 height 17
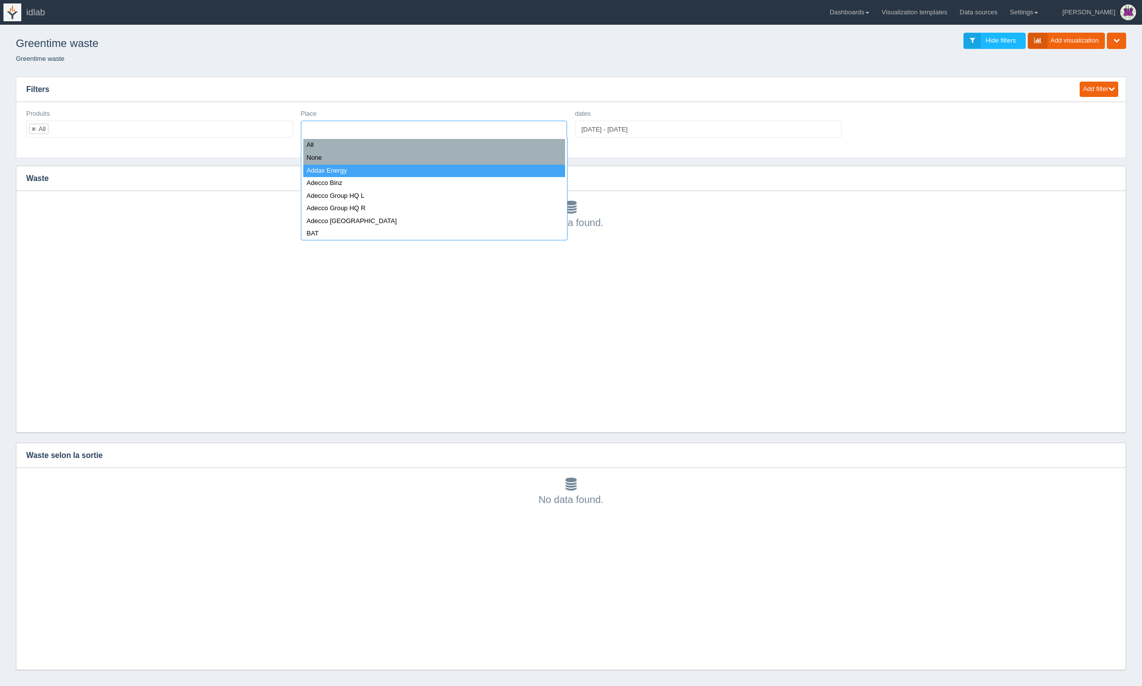
select select "Addax Energy"
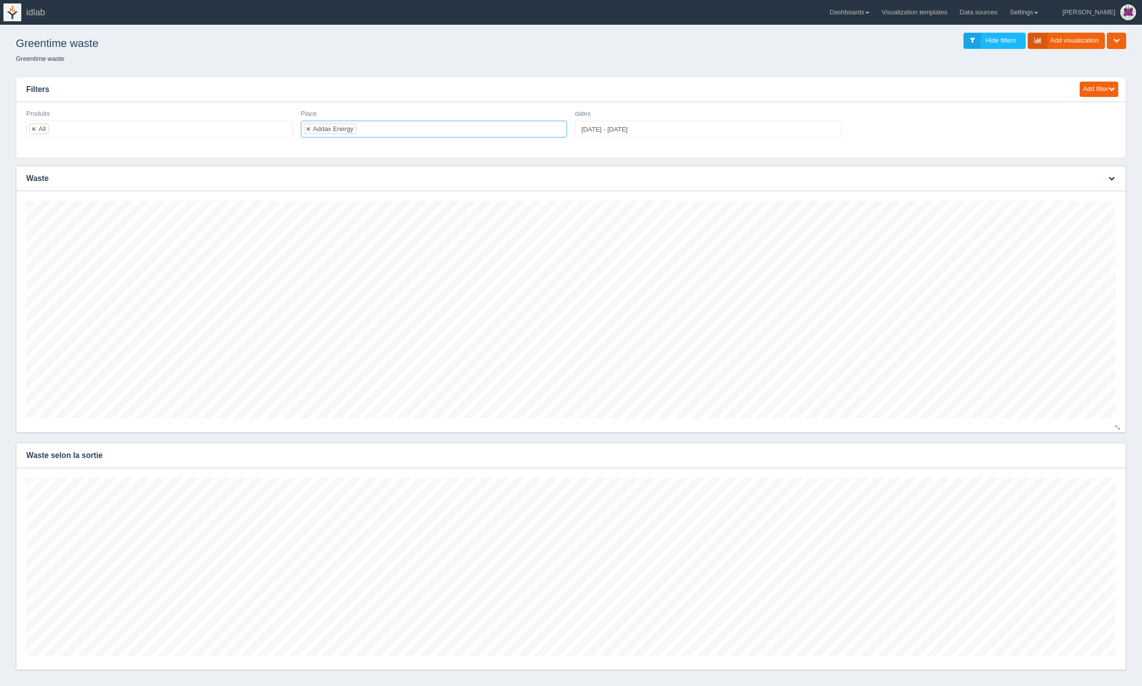
scroll to position [218, 1090]
click at [1114, 454] on icon "button" at bounding box center [1112, 455] width 6 height 6
click at [1085, 472] on link "Edit chart" at bounding box center [1078, 470] width 79 height 14
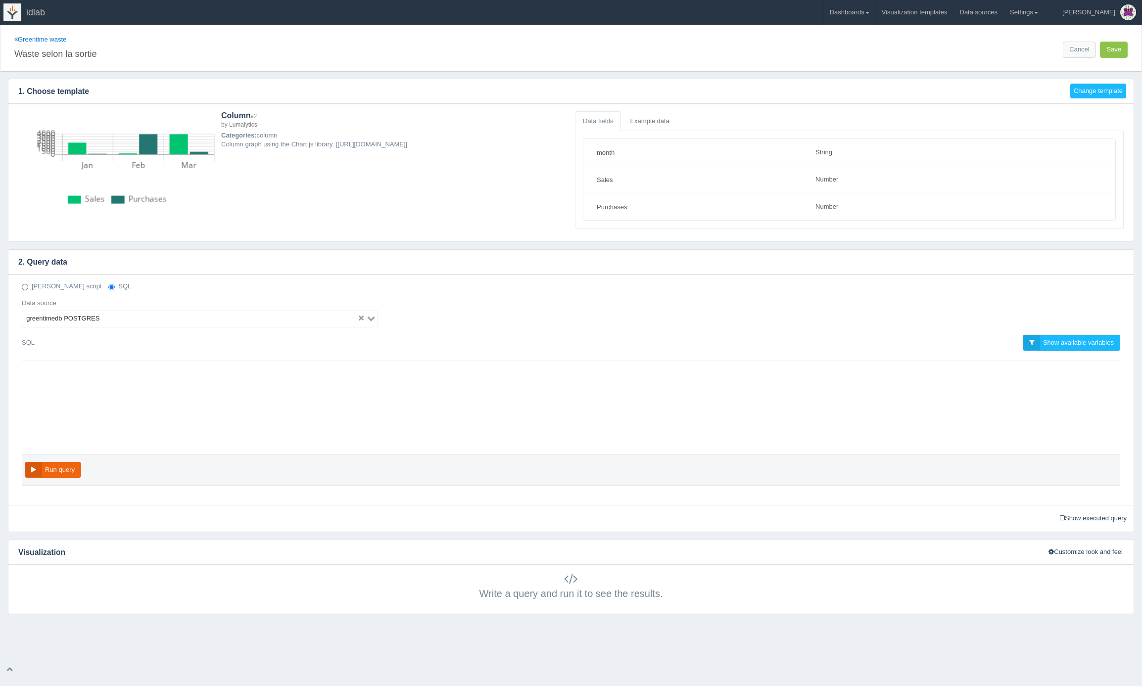
select select "string"
select select "number"
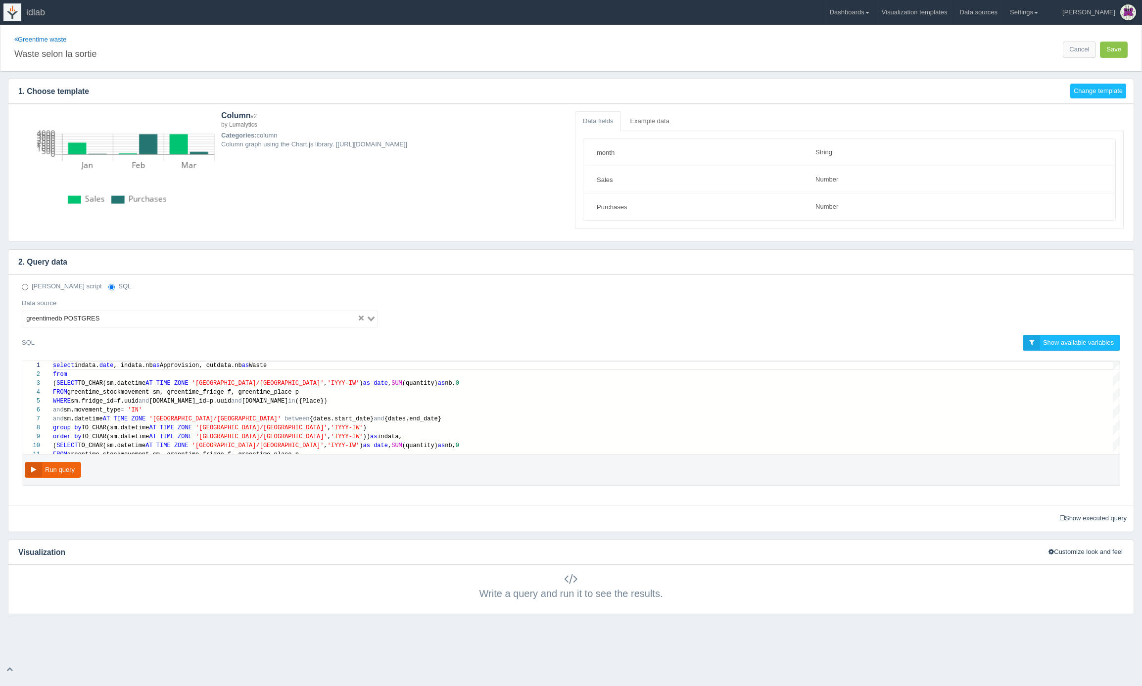
scroll to position [62, 0]
click at [58, 41] on link "Greentime waste" at bounding box center [40, 39] width 52 height 7
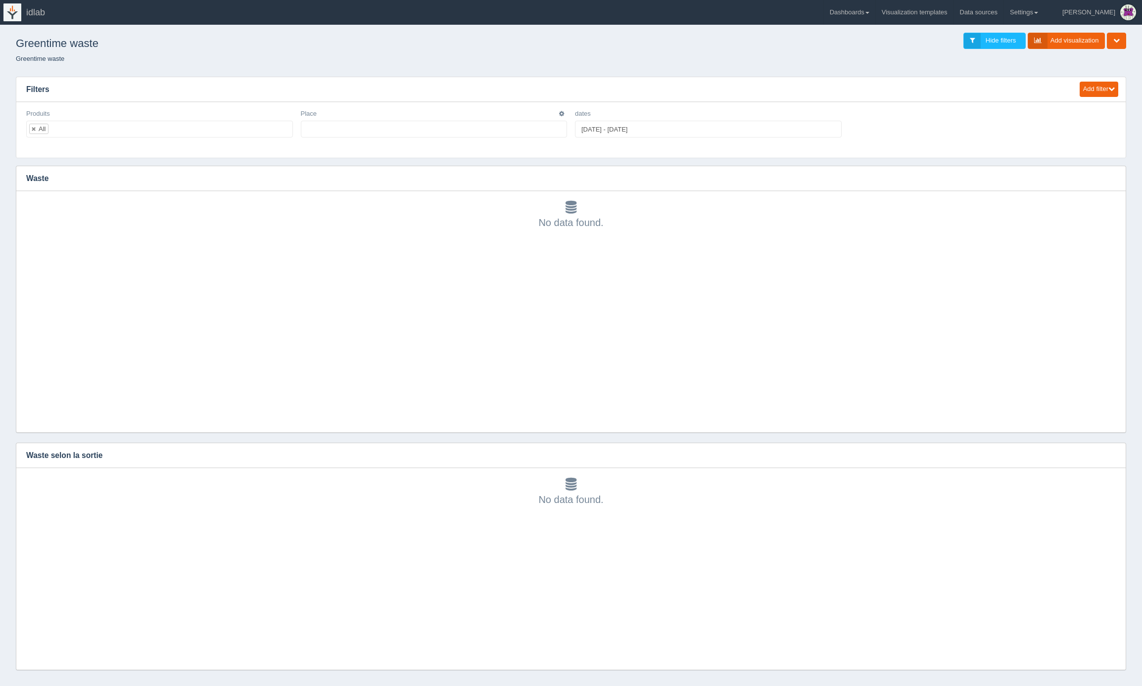
click at [428, 127] on ul at bounding box center [434, 129] width 267 height 17
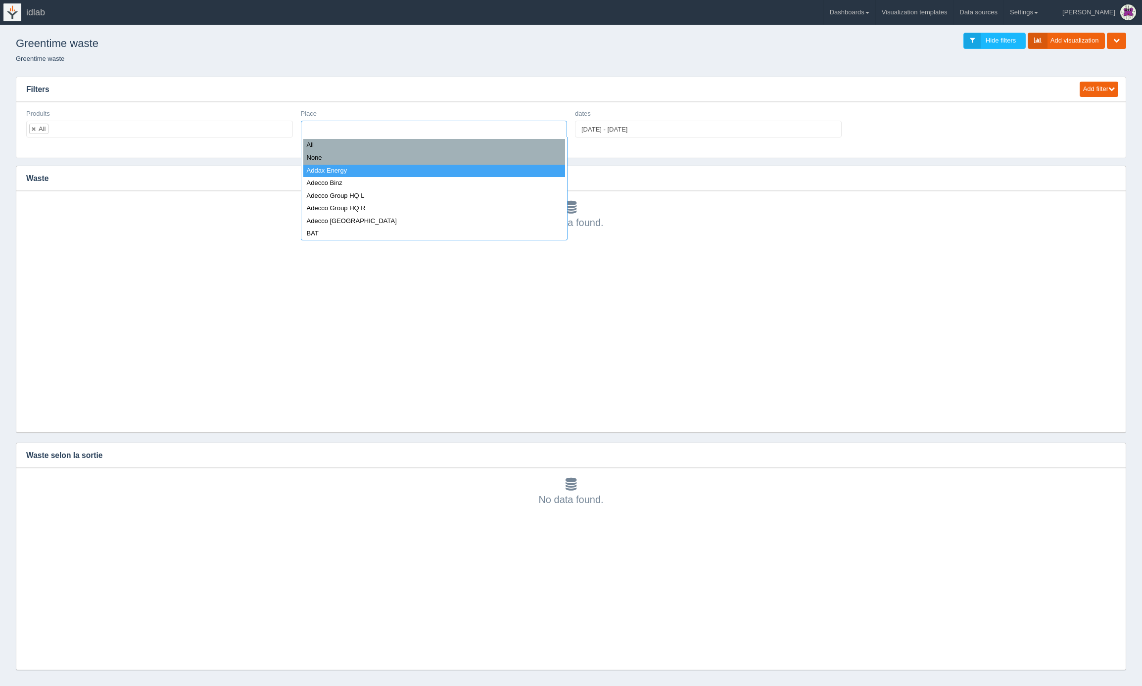
select select "Addax Energy"
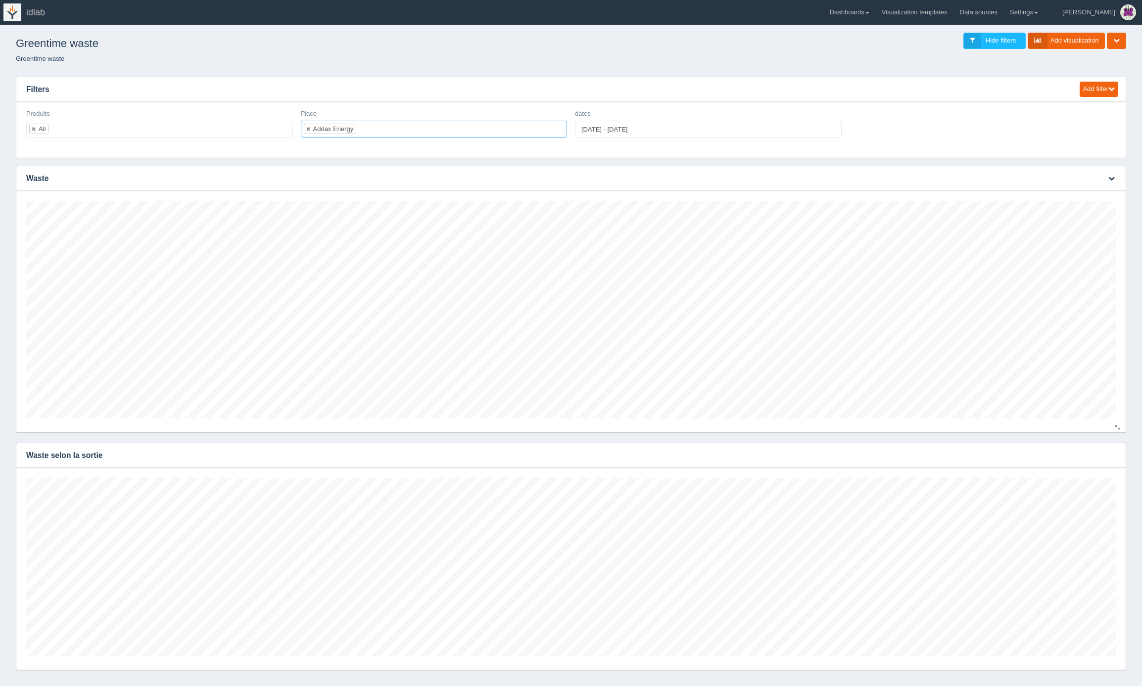
scroll to position [218, 1090]
click at [1112, 456] on icon "button" at bounding box center [1112, 455] width 6 height 6
click at [1092, 469] on link "Edit chart" at bounding box center [1078, 470] width 79 height 14
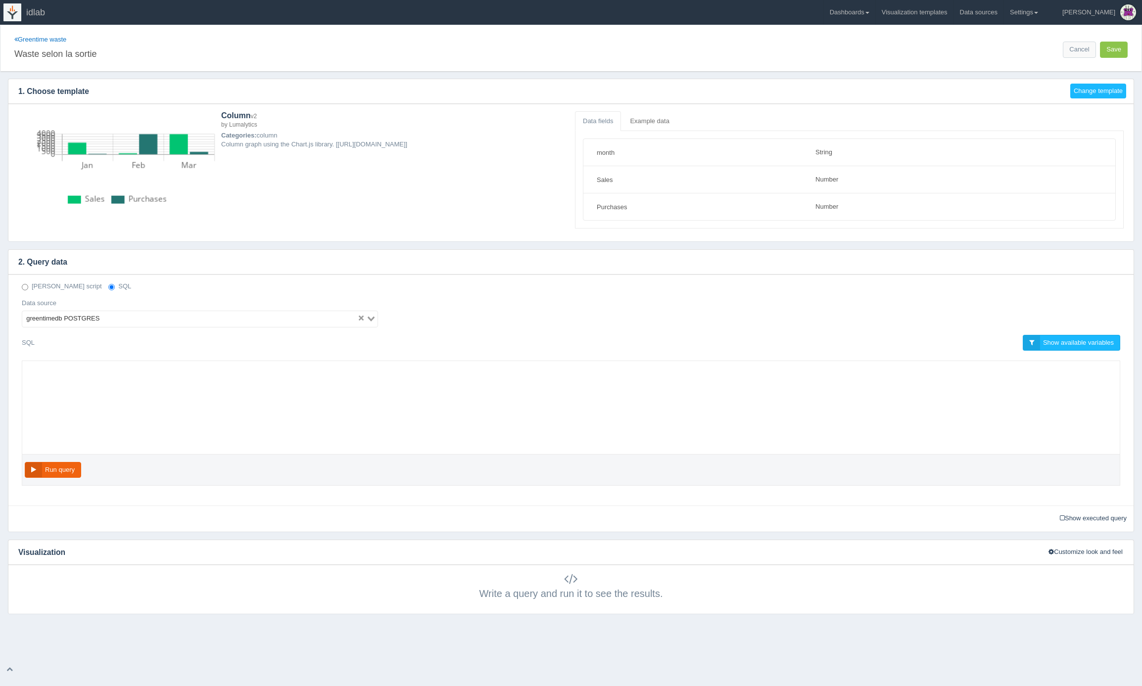
select select "string"
select select "number"
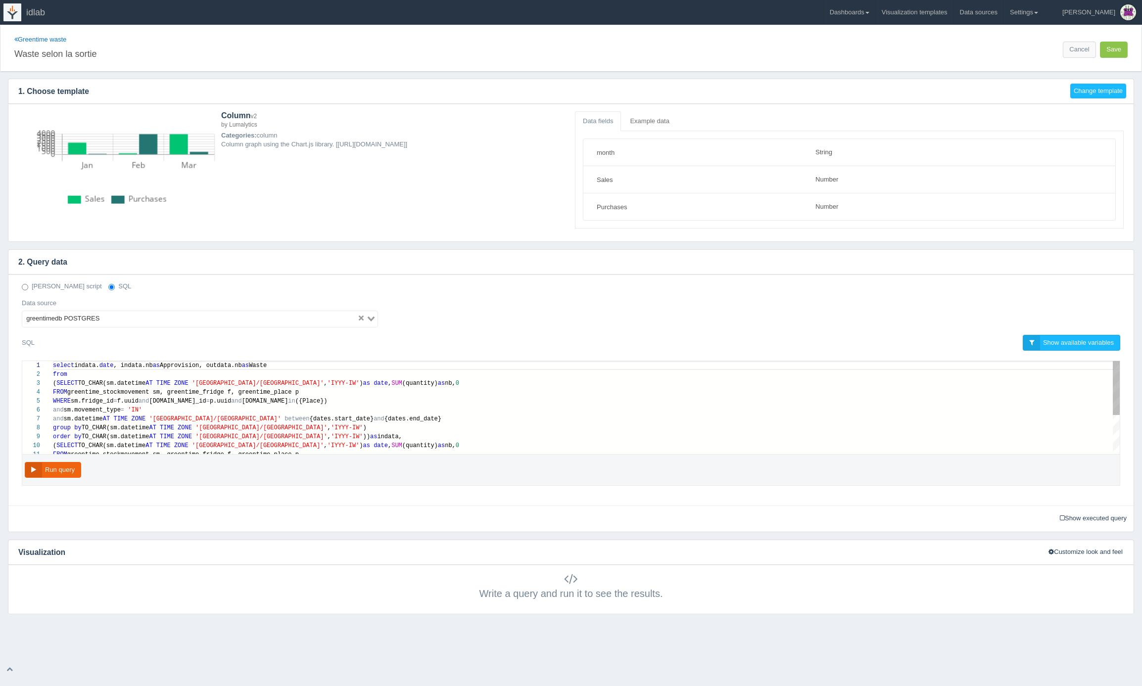
scroll to position [62, 0]
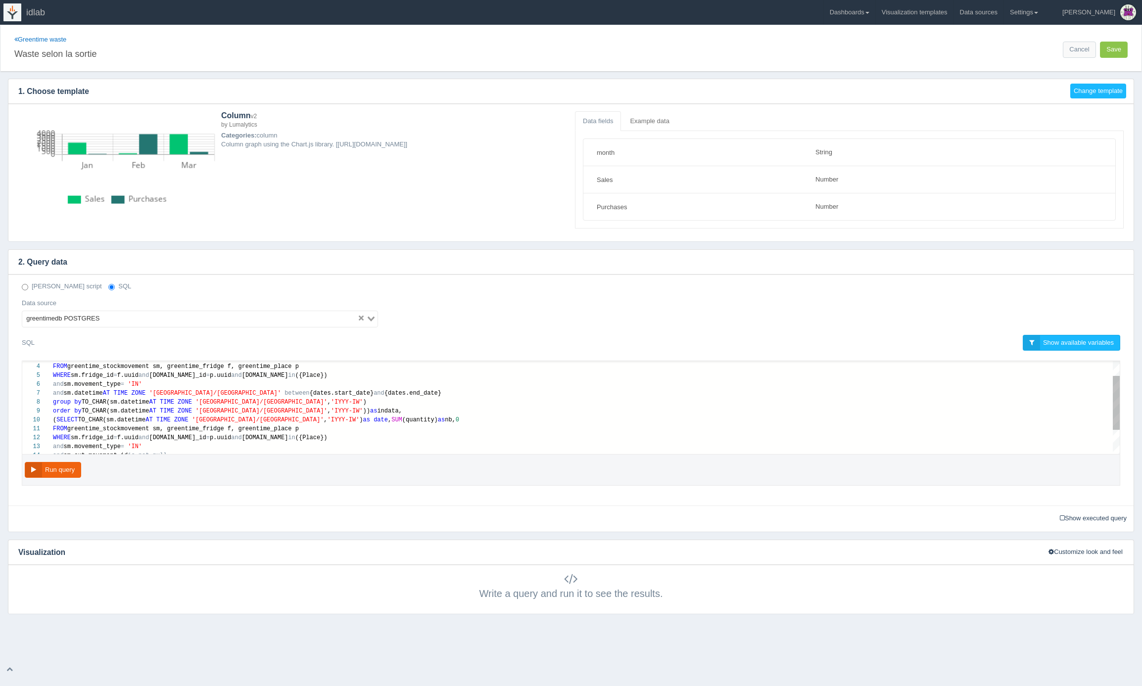
click at [274, 386] on div "and sm.movement_type = 'IN'" at bounding box center [586, 384] width 1067 height 9
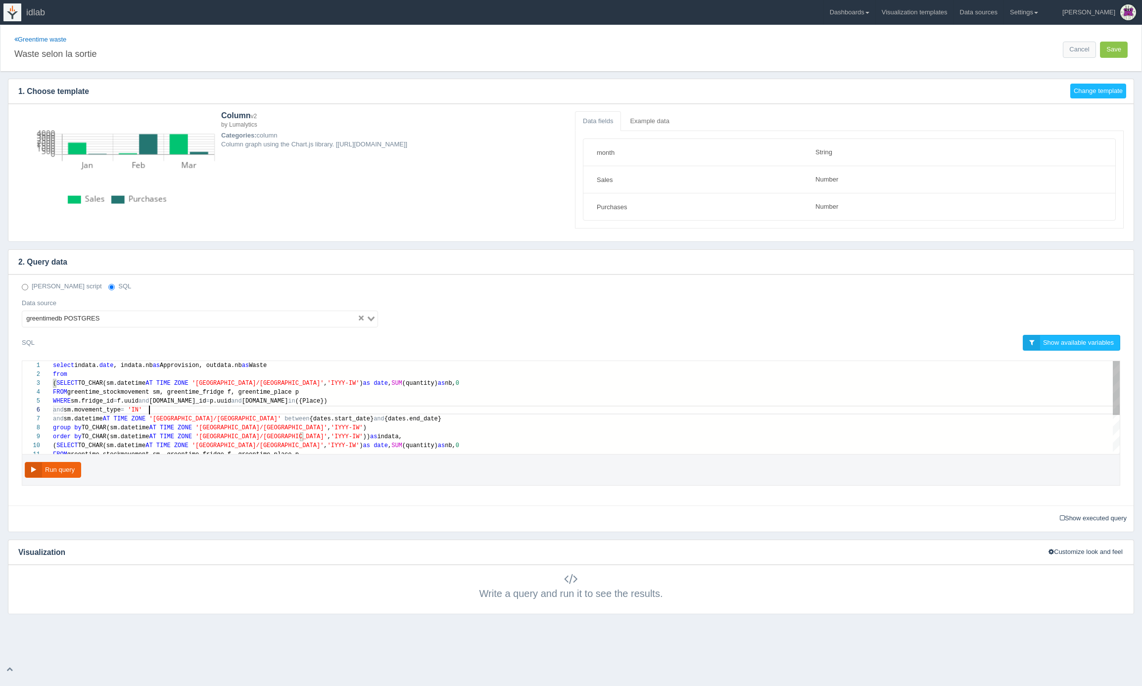
click at [312, 393] on div "FROM greentime_stockmovement sm, greentime_fridge f, g reentime_place p" at bounding box center [586, 392] width 1067 height 9
click at [140, 392] on span "greentime_stockmovement sm, greentime_fridge f, g" at bounding box center [154, 392] width 175 height 7
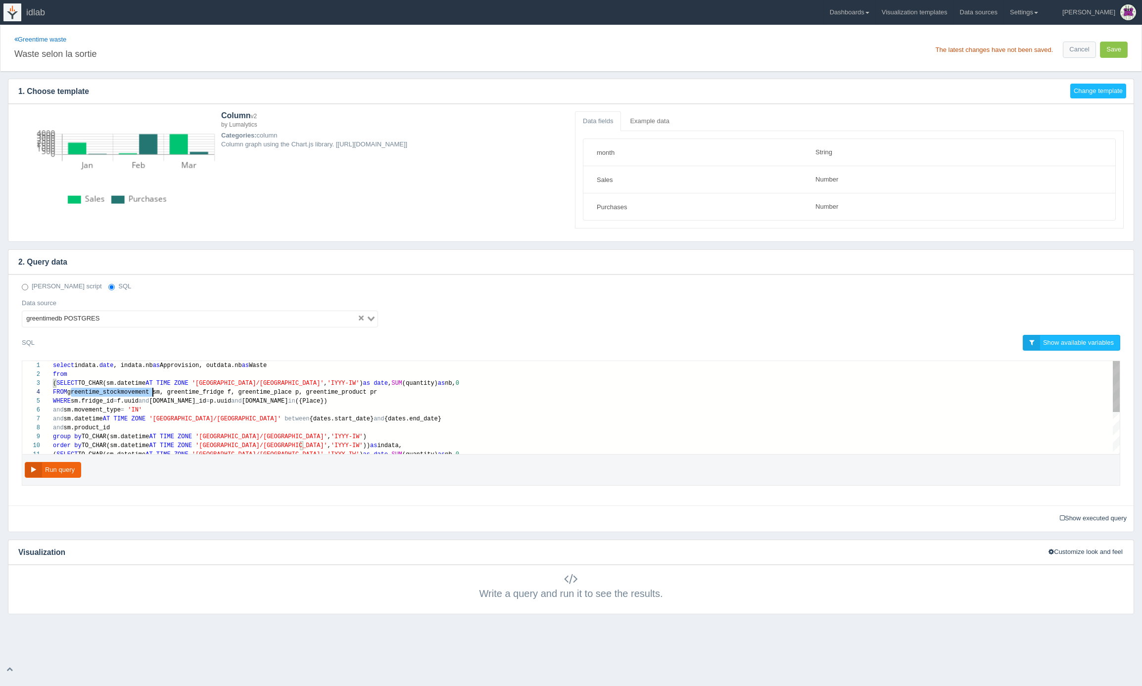
scroll to position [27, 100]
click at [181, 427] on div "and sm.product_id" at bounding box center [586, 428] width 1067 height 9
drag, startPoint x: 155, startPoint y: 436, endPoint x: 50, endPoint y: 431, distance: 105.0
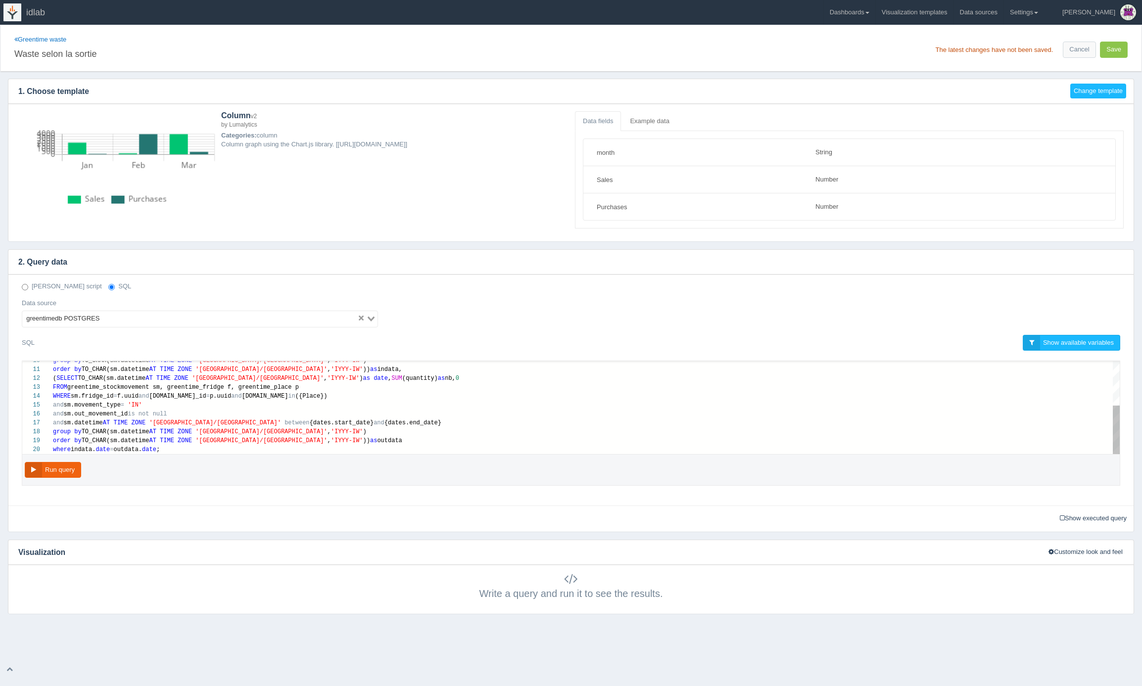
click at [386, 426] on div "10 11 12 13 14 15 16 17 18 19 20 group by TO_CHAR(sm.datetime AT TIME ZONE '[GE…" at bounding box center [571, 407] width 1098 height 93
paste textarea "pe/Zurich', 'IYYY-IW')) as indata, (SELECT TO_CHAR(sm.datetime AT TIME ZONE '[G…"
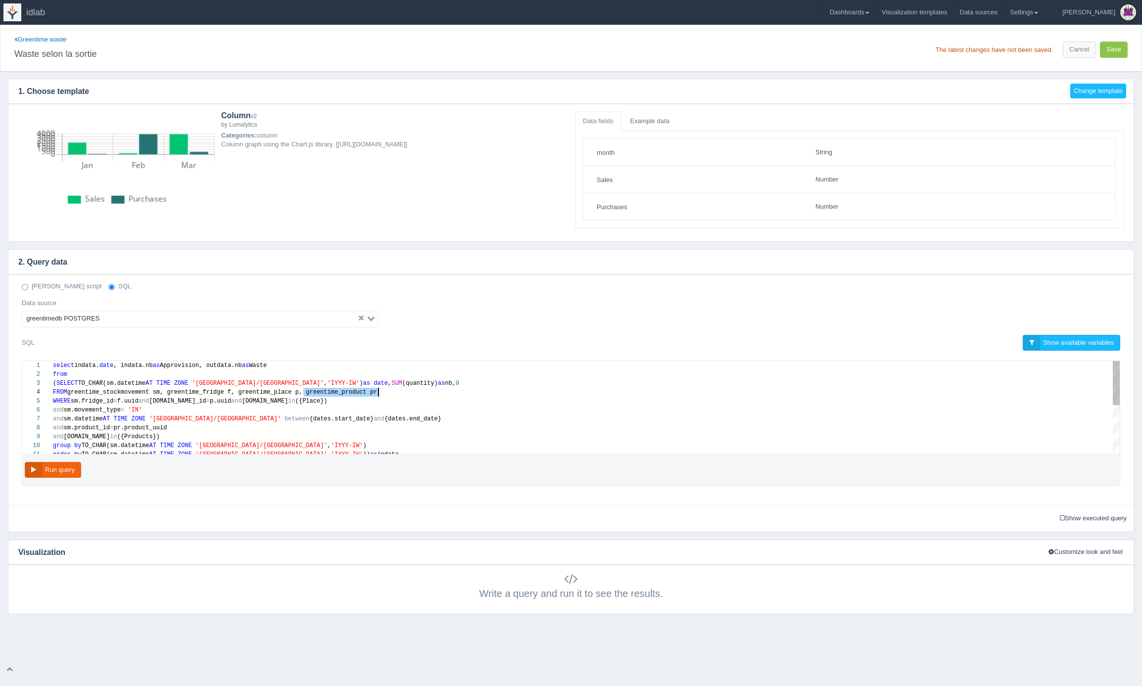
scroll to position [27, 329]
drag, startPoint x: 304, startPoint y: 393, endPoint x: 384, endPoint y: 393, distance: 79.7
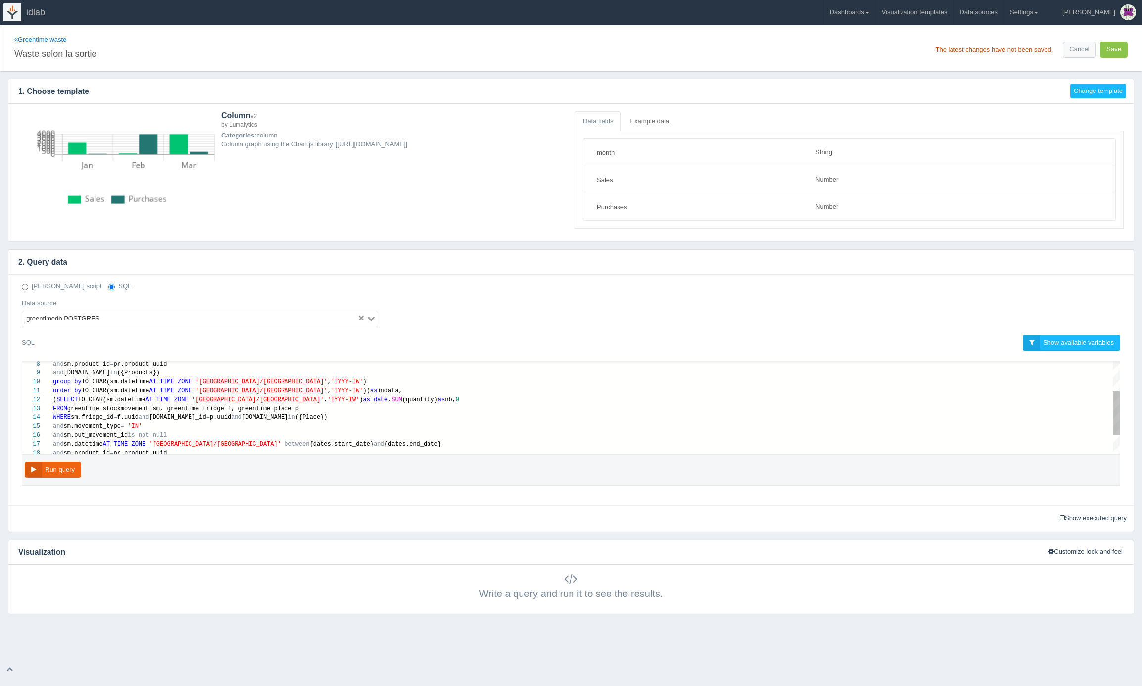
click at [328, 408] on div "FROM greentime_stockmovement sm, greentime_fridge f, g reentime_place p" at bounding box center [586, 408] width 1067 height 9
paste textarea ", greentime_product pr"
type textarea "order by TO_CHAR(sm.datetime AT TIME ZONE '[GEOGRAPHIC_DATA]/[GEOGRAPHIC_DATA]'…"
click at [1110, 47] on button "Save" at bounding box center [1114, 50] width 28 height 16
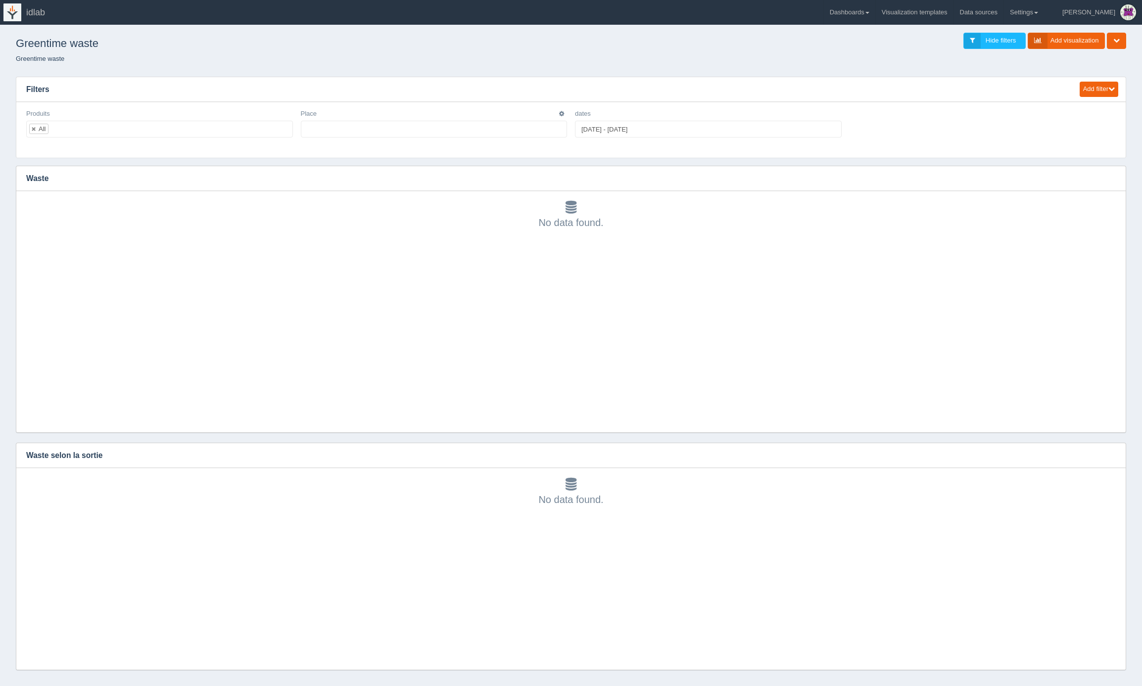
click at [402, 134] on ul at bounding box center [434, 129] width 267 height 17
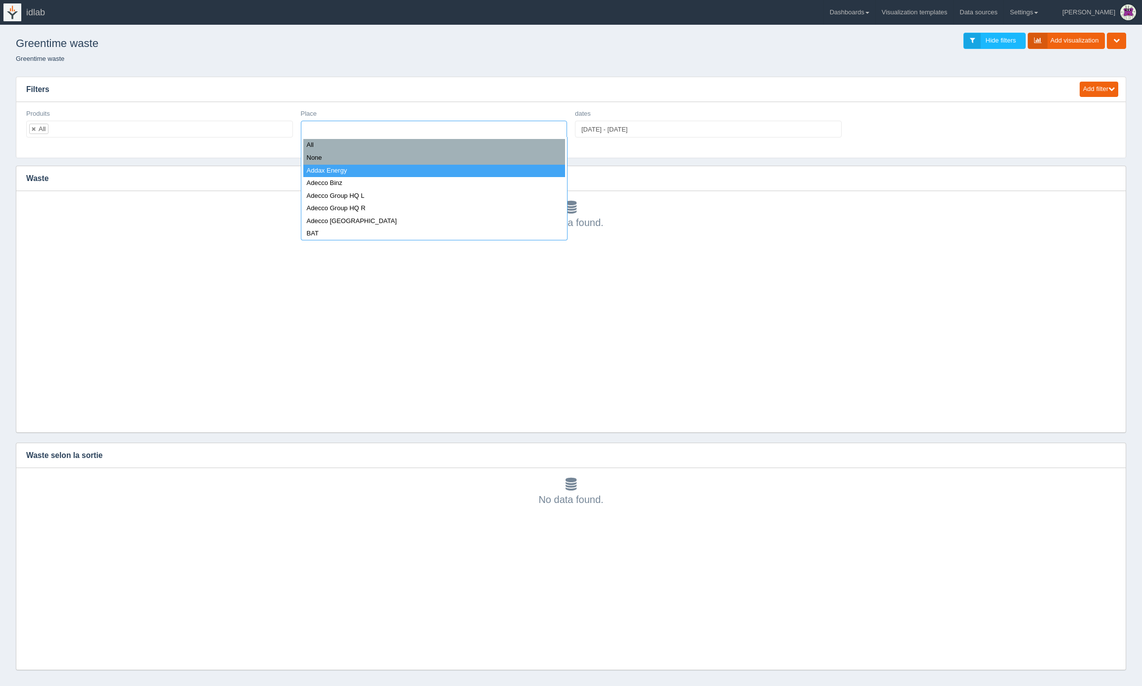
select select "Addax Energy"
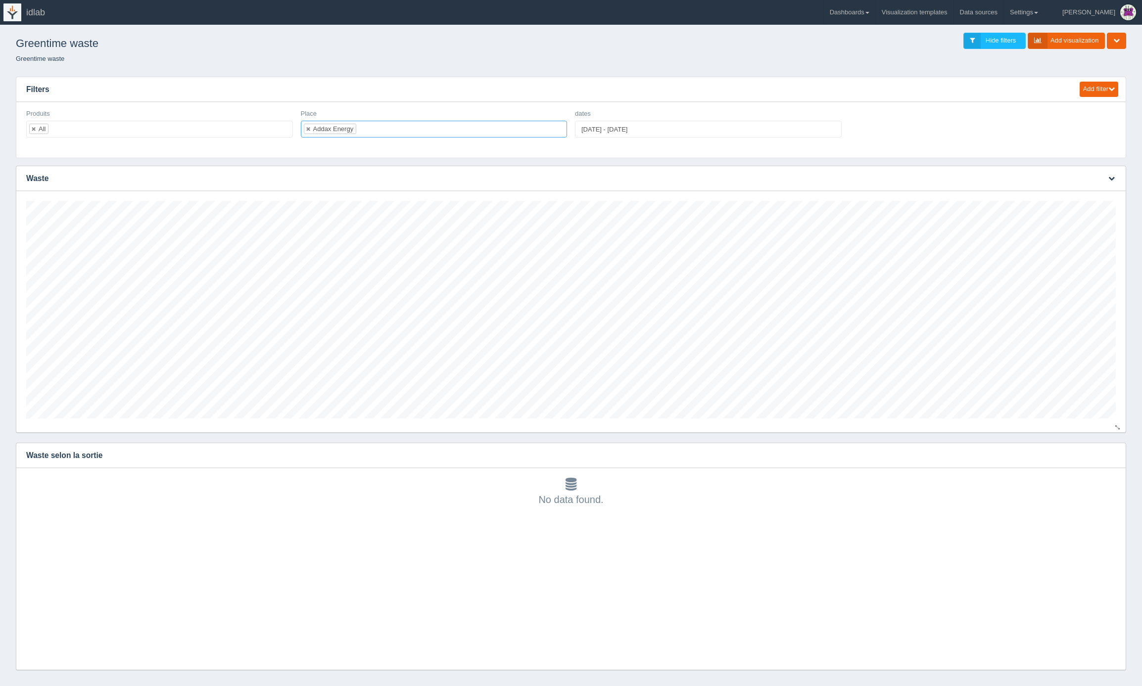
scroll to position [218, 1090]
click at [1111, 455] on icon "button" at bounding box center [1112, 455] width 6 height 6
click at [1093, 471] on link "Edit chart" at bounding box center [1078, 470] width 79 height 14
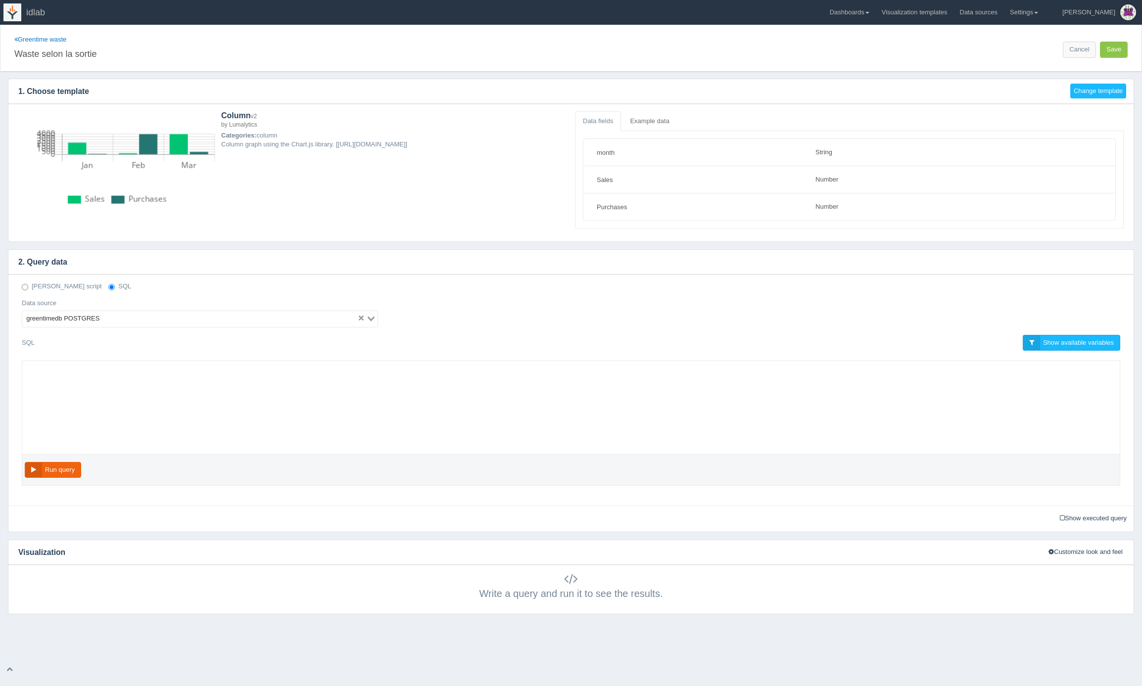
select select "string"
select select "number"
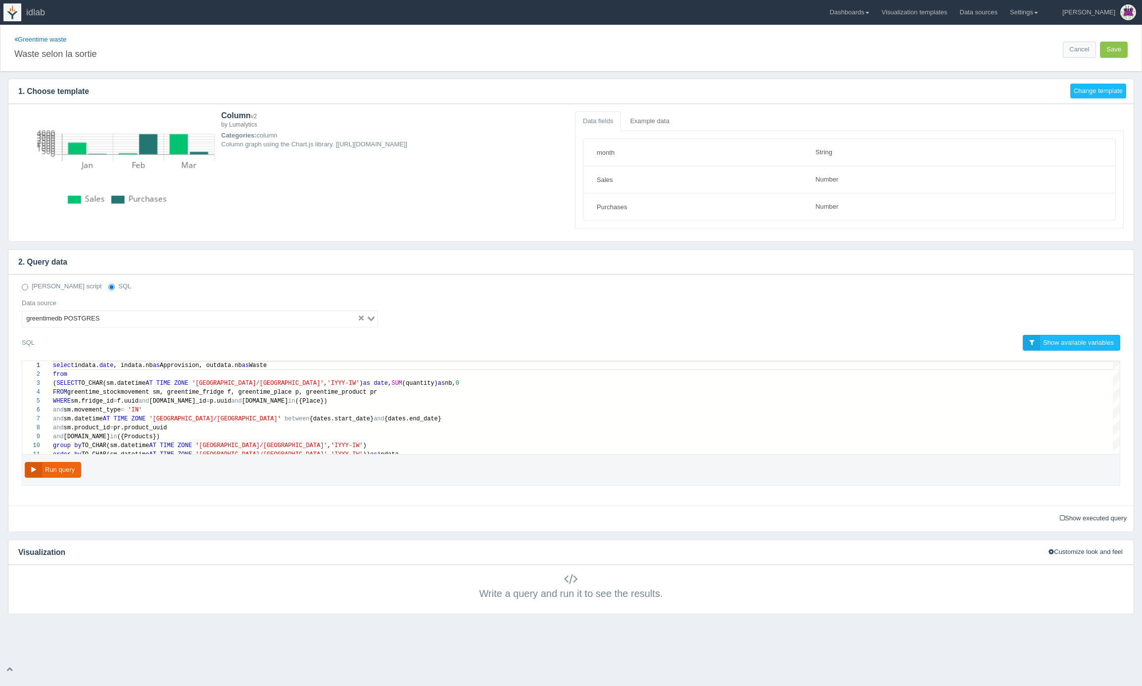
scroll to position [71, 0]
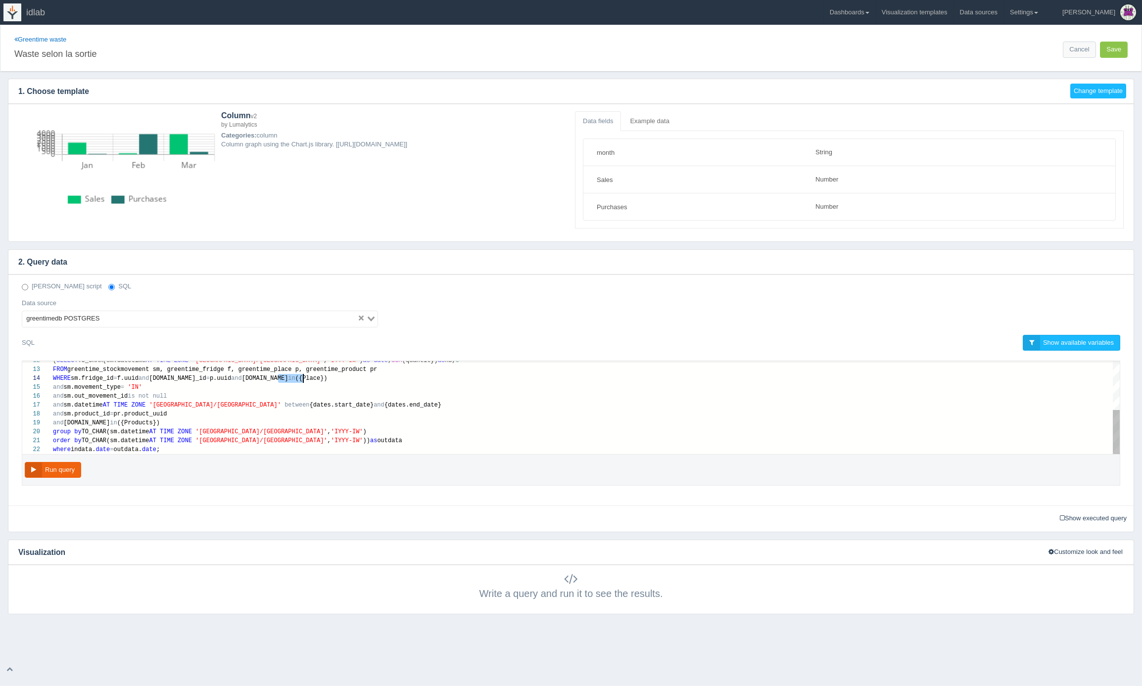
drag, startPoint x: 278, startPoint y: 378, endPoint x: 302, endPoint y: 378, distance: 23.8
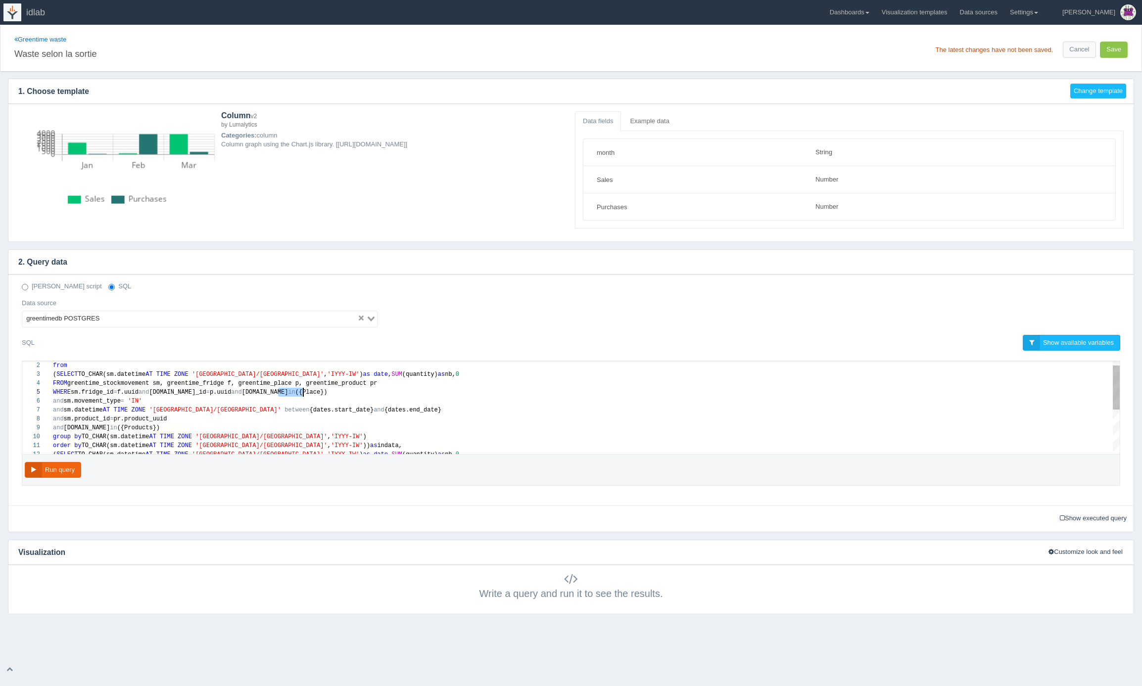
drag, startPoint x: 278, startPoint y: 391, endPoint x: 302, endPoint y: 393, distance: 24.8
click at [304, 397] on div "and sm.movement_type = 'IN'" at bounding box center [586, 401] width 1067 height 9
click at [66, 468] on button "Run query" at bounding box center [53, 470] width 56 height 16
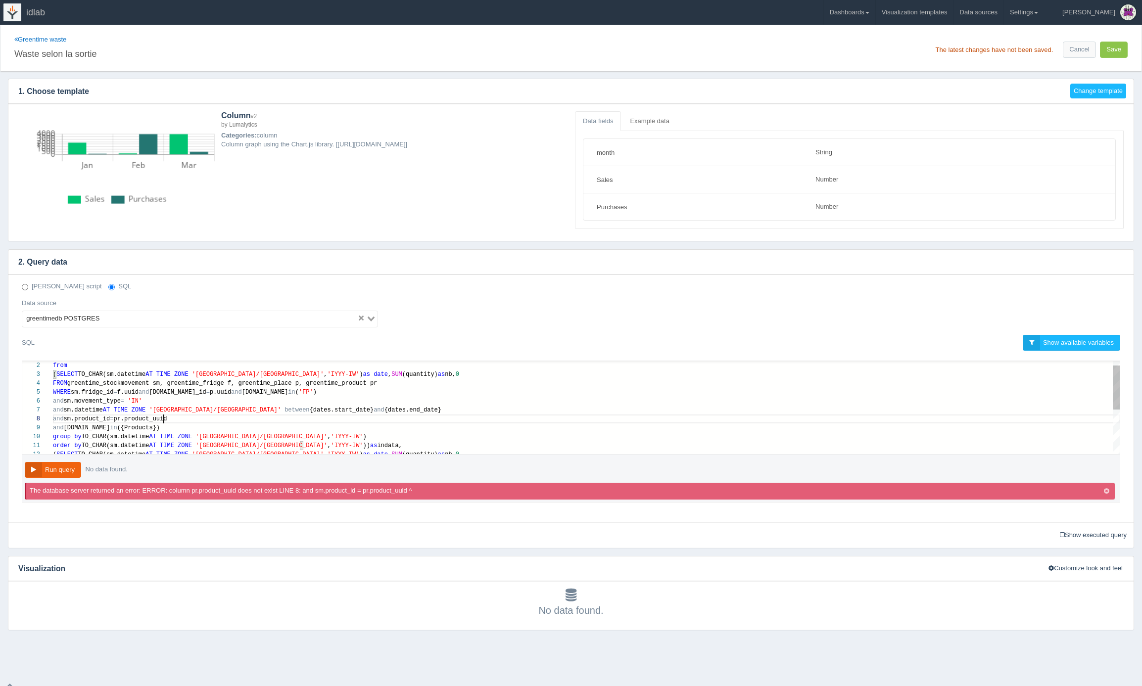
click at [165, 421] on span "pr.product_uuid" at bounding box center [139, 419] width 53 height 7
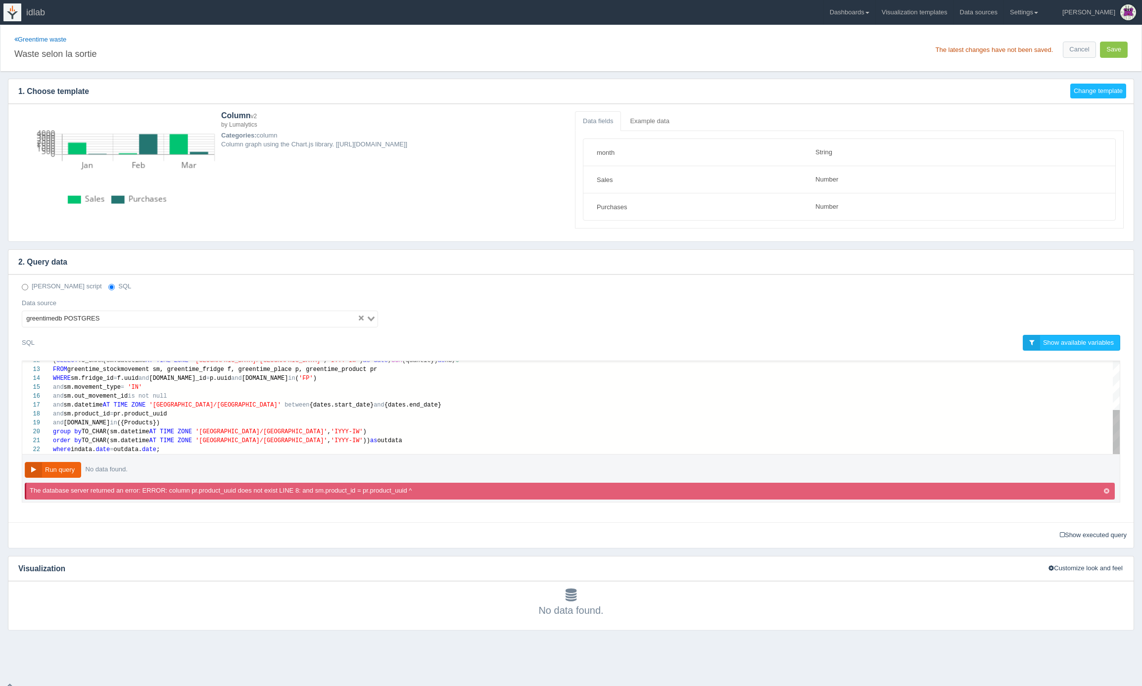
click at [60, 469] on button "Run query" at bounding box center [53, 470] width 56 height 16
click at [210, 418] on div "and sm.product_id = pr.uuid" at bounding box center [586, 414] width 1067 height 9
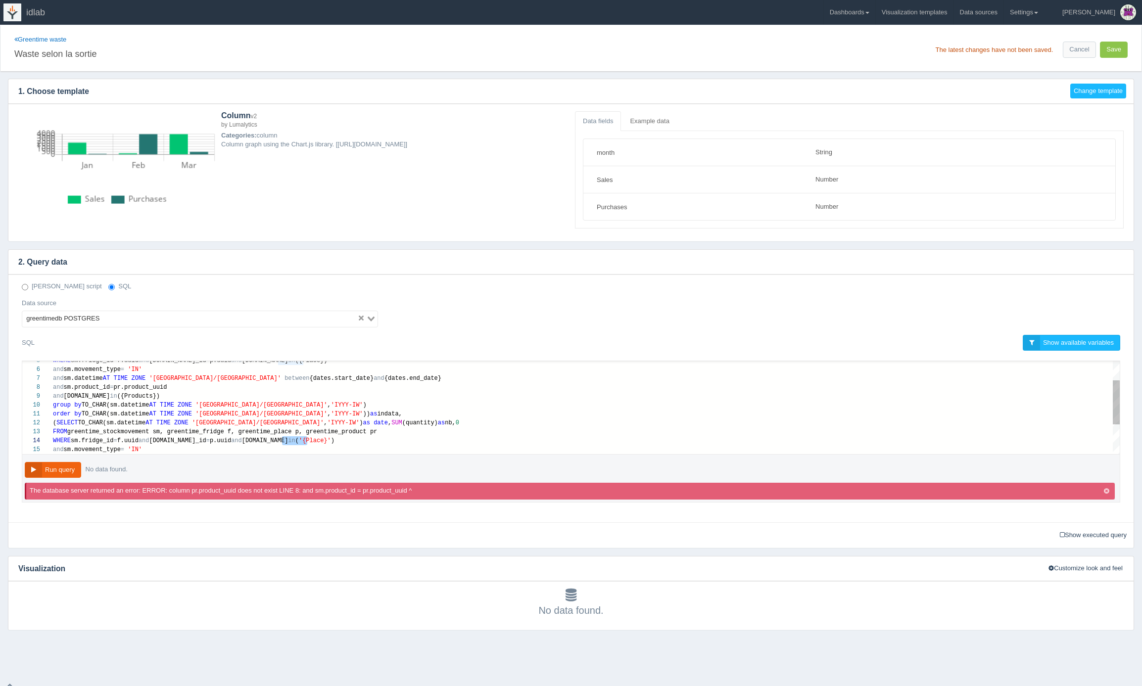
scroll to position [27, 250]
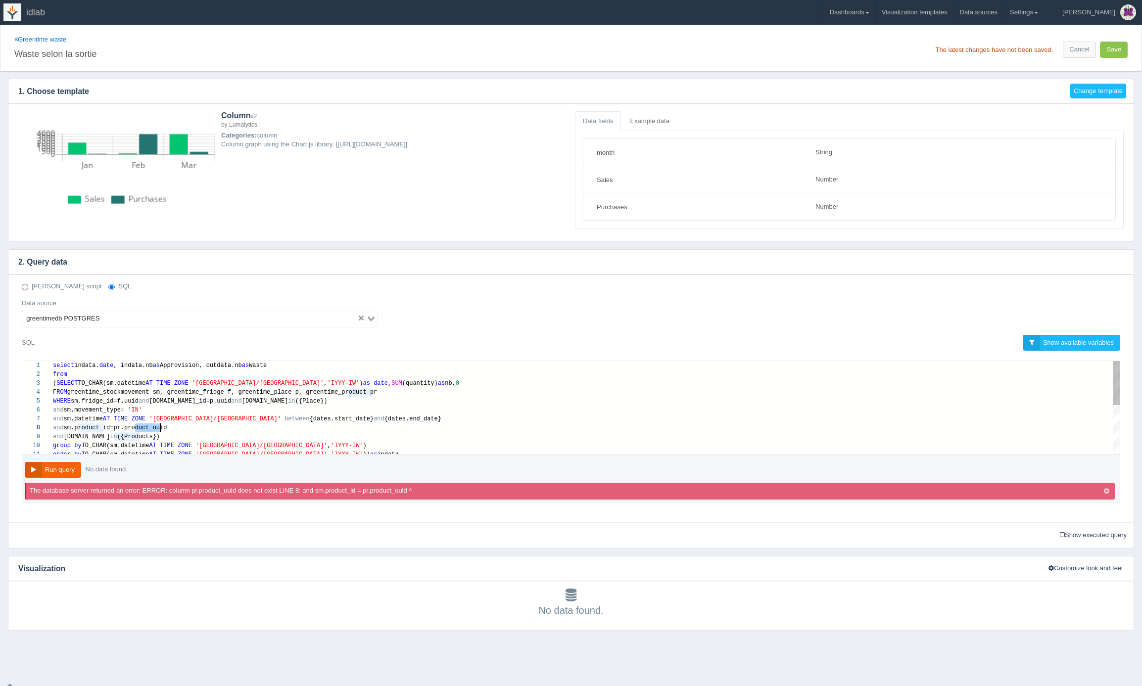
scroll to position [62, 111]
drag, startPoint x: 136, startPoint y: 429, endPoint x: 164, endPoint y: 430, distance: 28.2
type textarea "select [DOMAIN_NAME], [DOMAIN_NAME] as Approvision, outdata.nb as Waste from (S…"
click at [1118, 50] on button "Save" at bounding box center [1114, 50] width 28 height 16
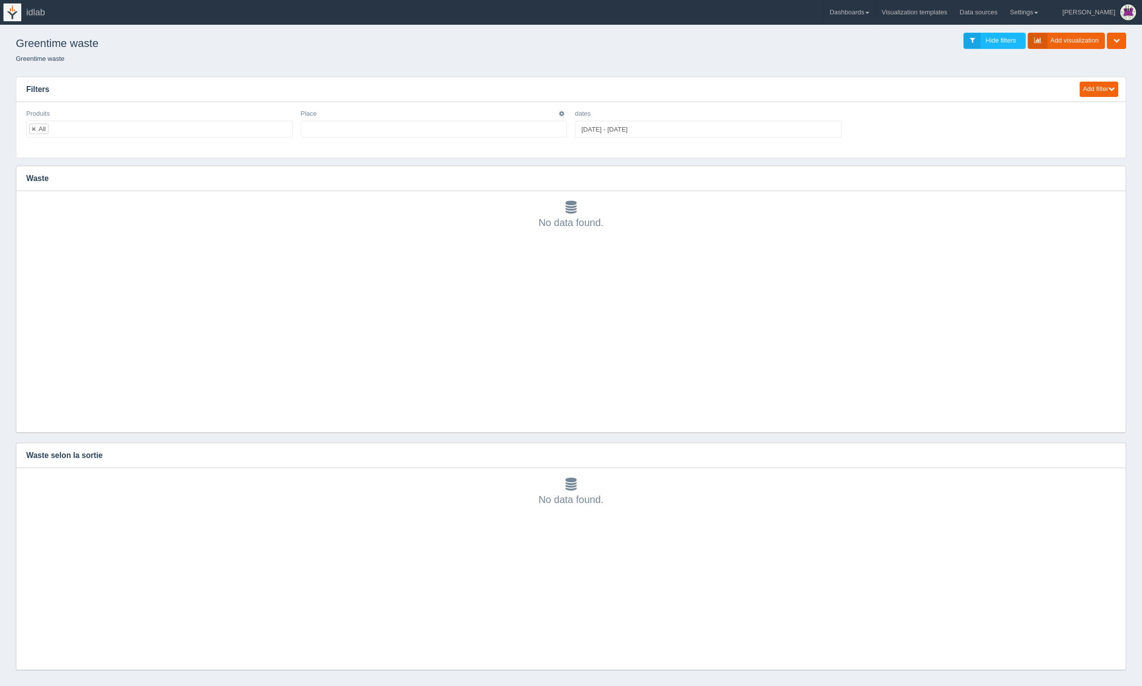
click at [445, 134] on ul at bounding box center [434, 129] width 267 height 17
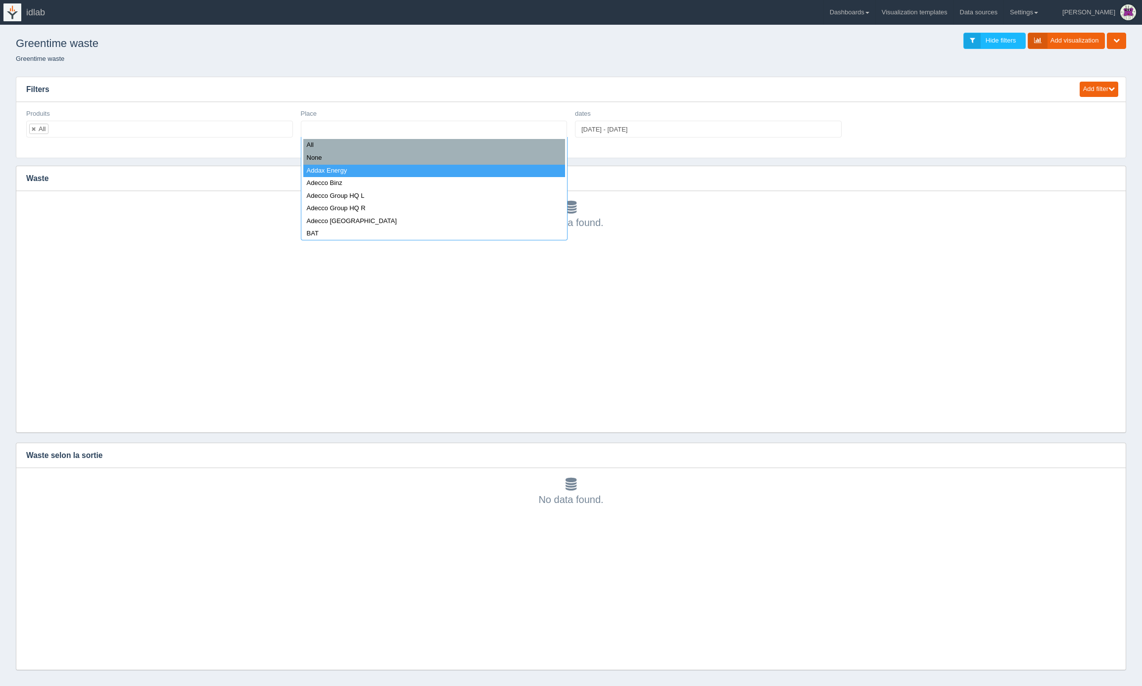
select select "Addax Energy"
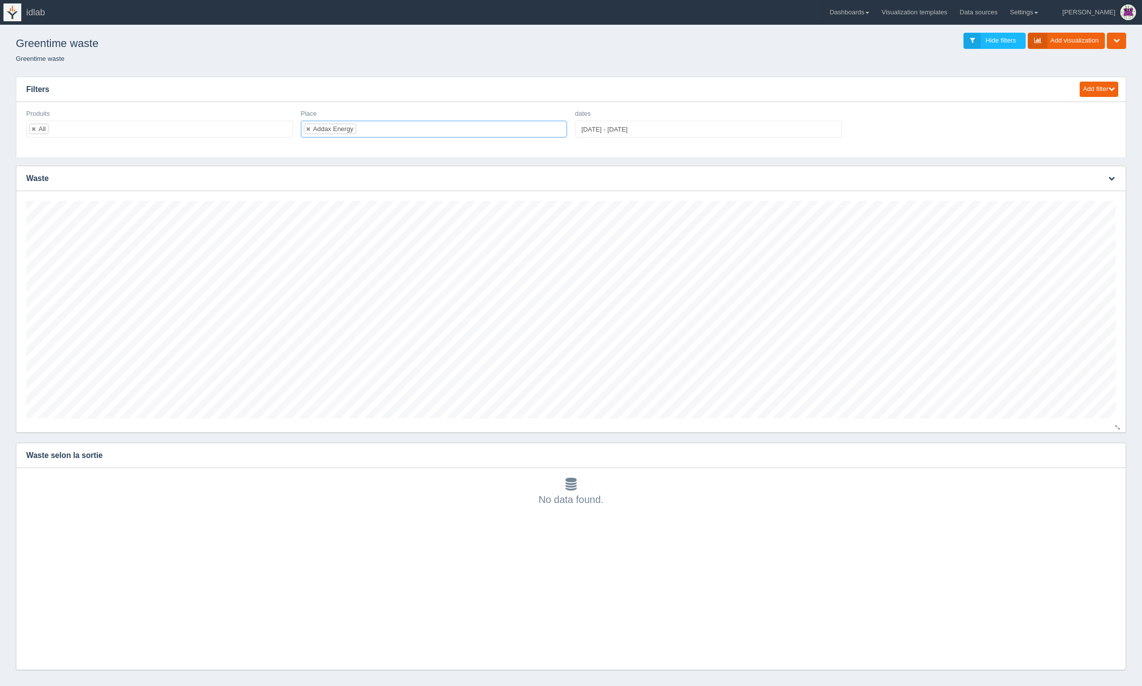
scroll to position [218, 1090]
click at [1111, 456] on icon "button" at bounding box center [1112, 455] width 6 height 6
click at [1084, 473] on link "Edit chart" at bounding box center [1078, 470] width 79 height 14
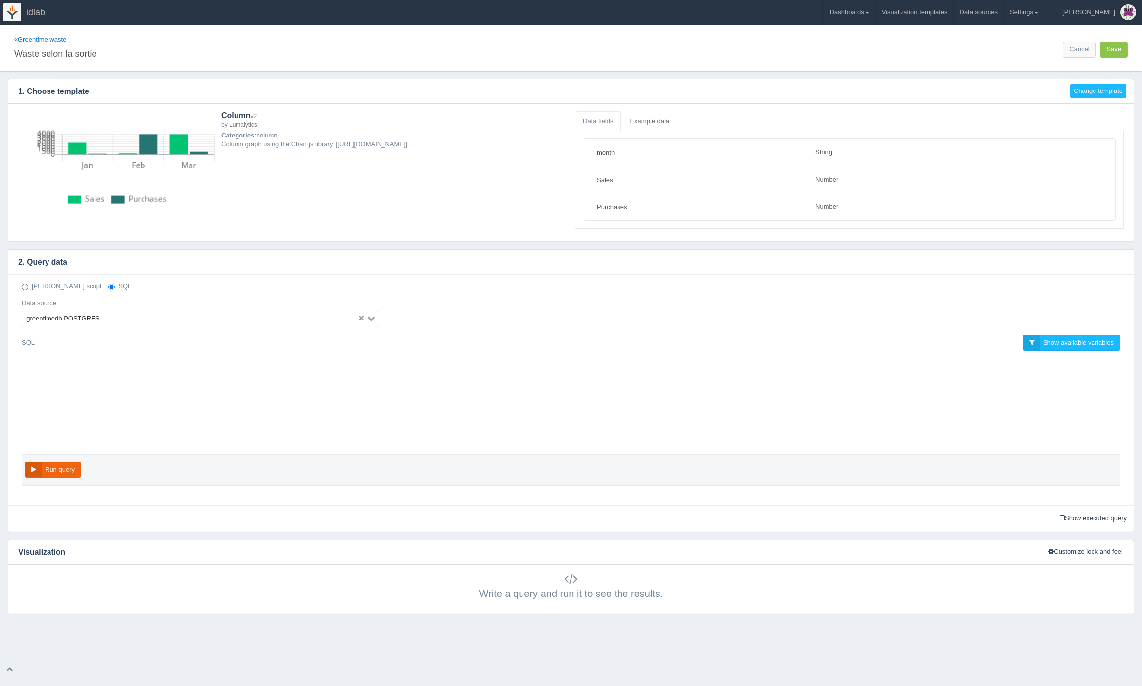
select select "string"
select select "number"
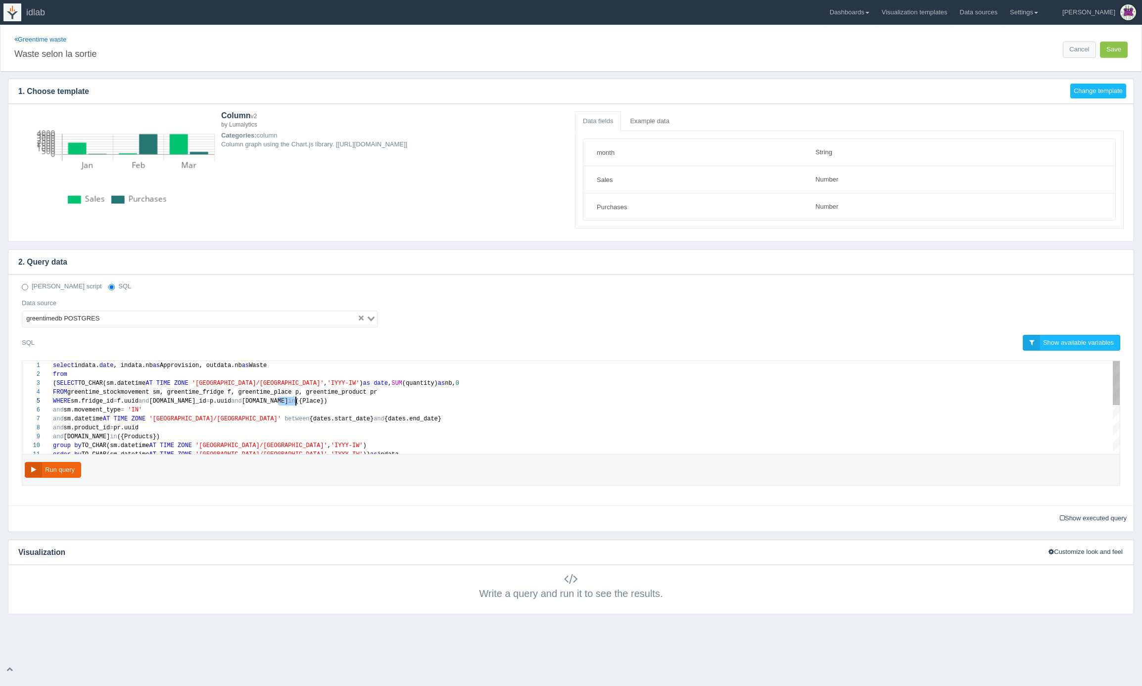
scroll to position [36, 250]
drag, startPoint x: 278, startPoint y: 401, endPoint x: 300, endPoint y: 401, distance: 21.8
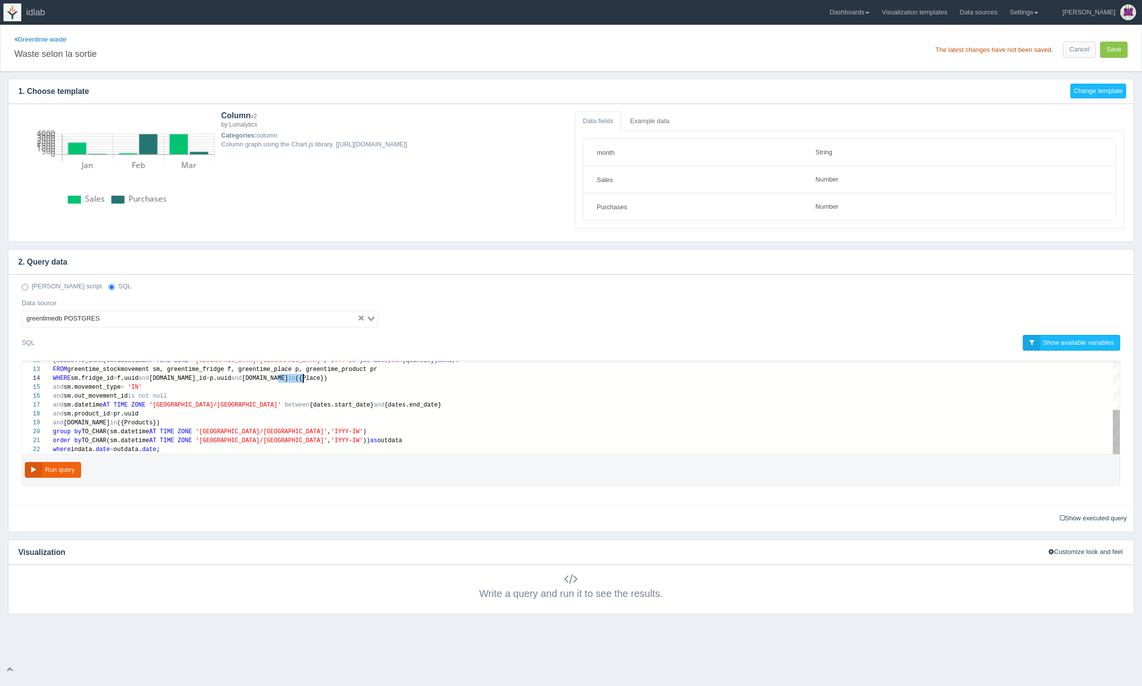
scroll to position [27, 250]
drag, startPoint x: 278, startPoint y: 377, endPoint x: 302, endPoint y: 379, distance: 24.8
click at [62, 467] on button "Run query" at bounding box center [53, 470] width 56 height 16
click at [1101, 520] on link "Show executed query" at bounding box center [1094, 518] width 74 height 15
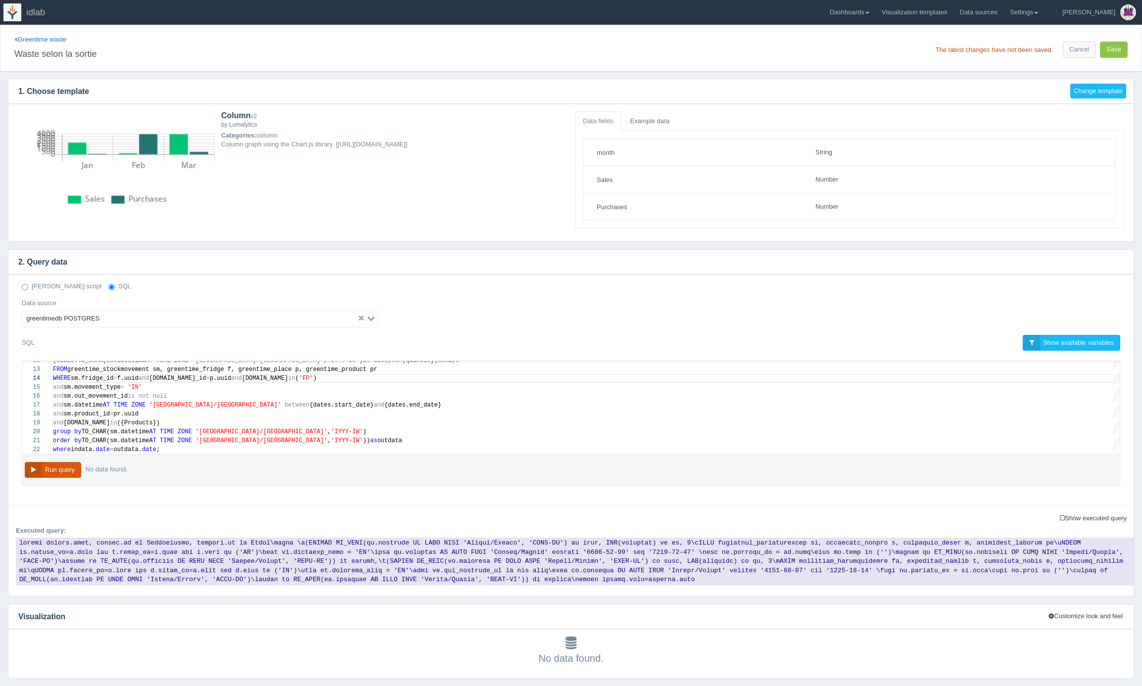
click at [58, 471] on button "Run query" at bounding box center [53, 470] width 56 height 16
drag, startPoint x: 445, startPoint y: 552, endPoint x: 558, endPoint y: 550, distance: 112.9
click at [558, 550] on code at bounding box center [575, 562] width 1118 height 48
drag, startPoint x: 789, startPoint y: 554, endPoint x: 892, endPoint y: 554, distance: 103.4
click at [892, 554] on code at bounding box center [575, 562] width 1118 height 48
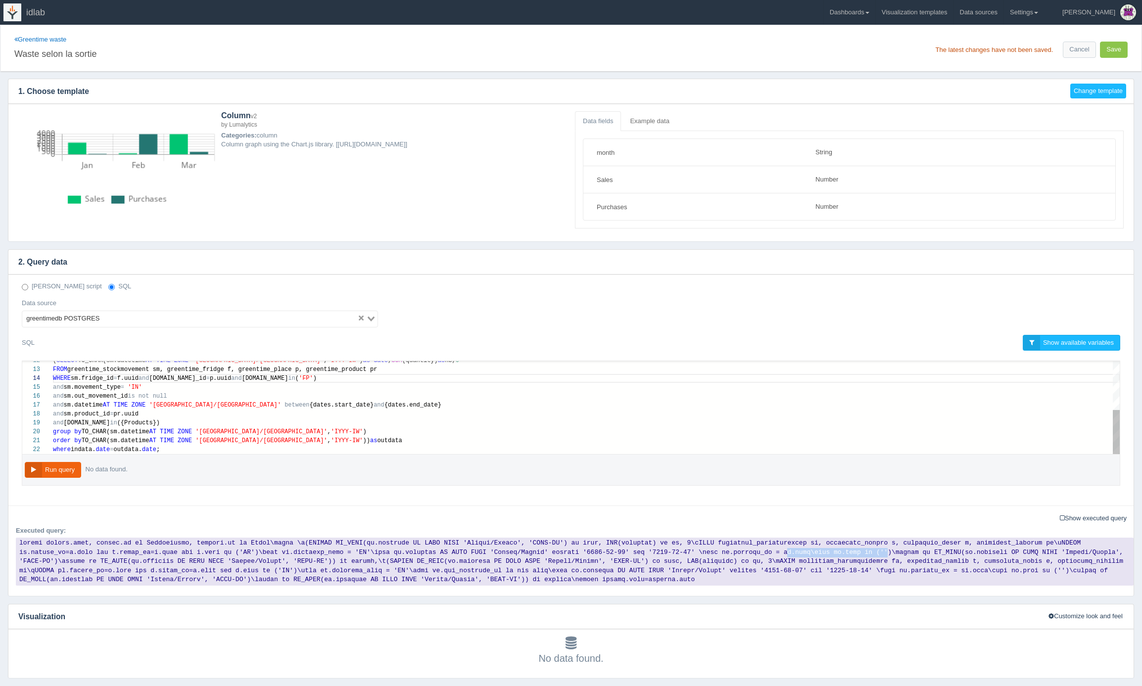
type textarea ", 'IYYY-IW')) as indata, (SELECT TO_CHAR(sm.datetime AT TIME ZONE '[GEOGRAPHIC_…"
click at [157, 420] on div "and [DOMAIN_NAME] in ({Products})" at bounding box center [586, 423] width 1067 height 9
click at [49, 41] on link "Greentime waste" at bounding box center [40, 39] width 52 height 7
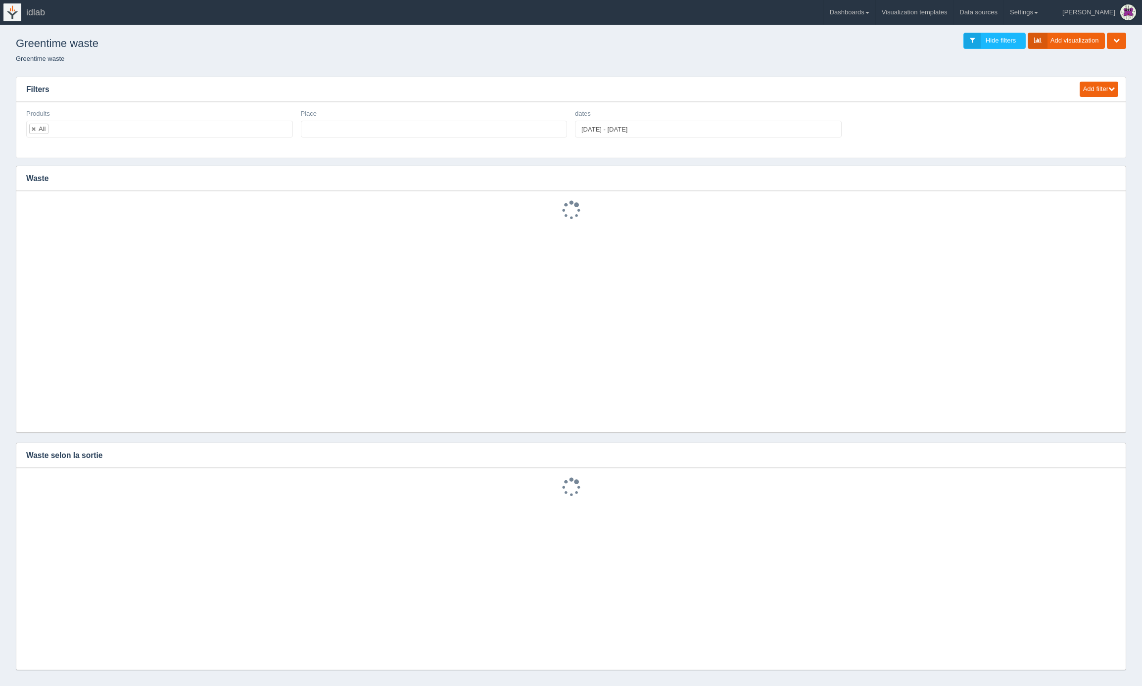
select select
click at [43, 112] on label "Produits" at bounding box center [38, 113] width 24 height 9
copy label "Produits"
click at [1110, 453] on icon "button" at bounding box center [1112, 455] width 6 height 6
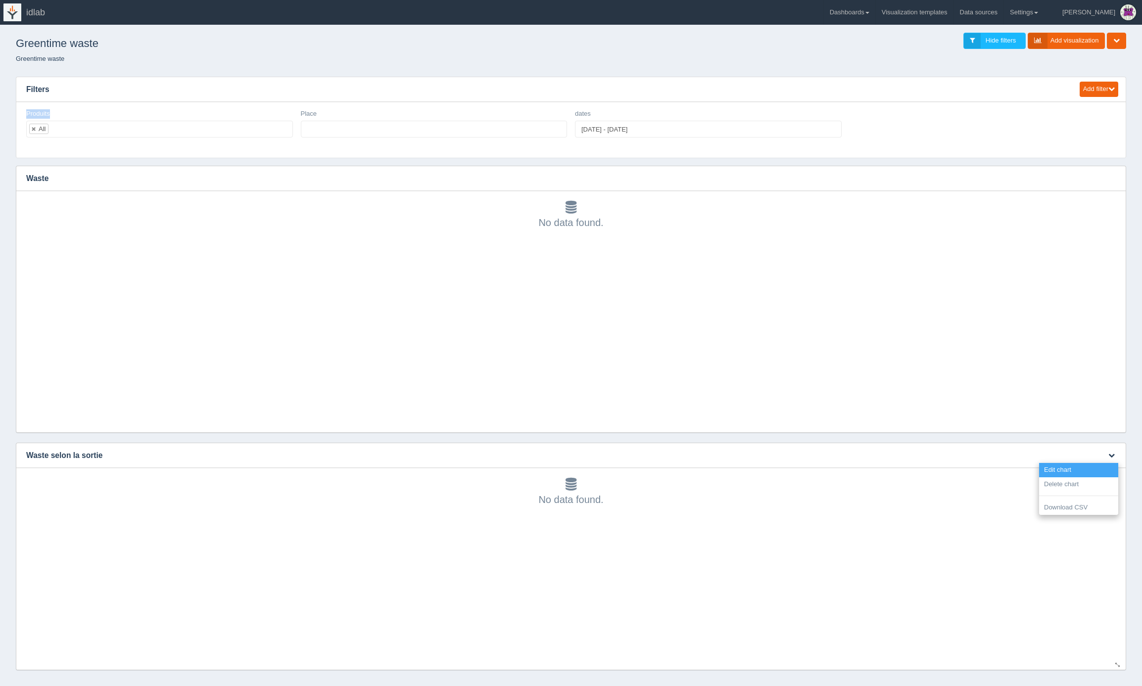
click at [1082, 469] on link "Edit chart" at bounding box center [1078, 470] width 79 height 14
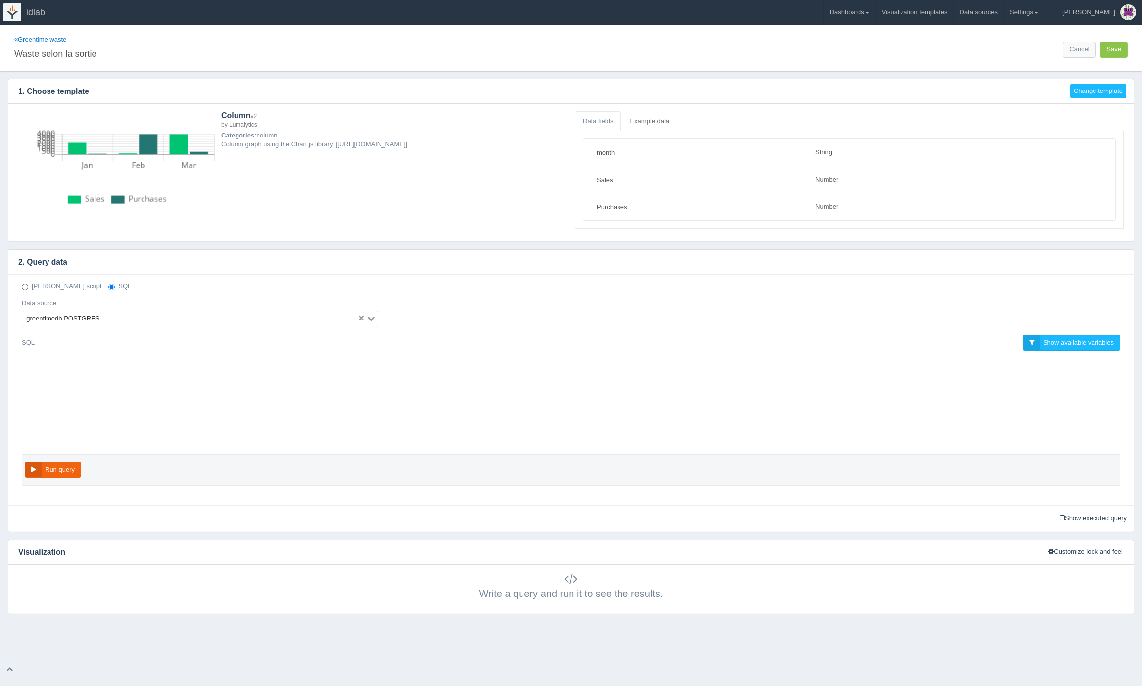
select select "string"
select select "number"
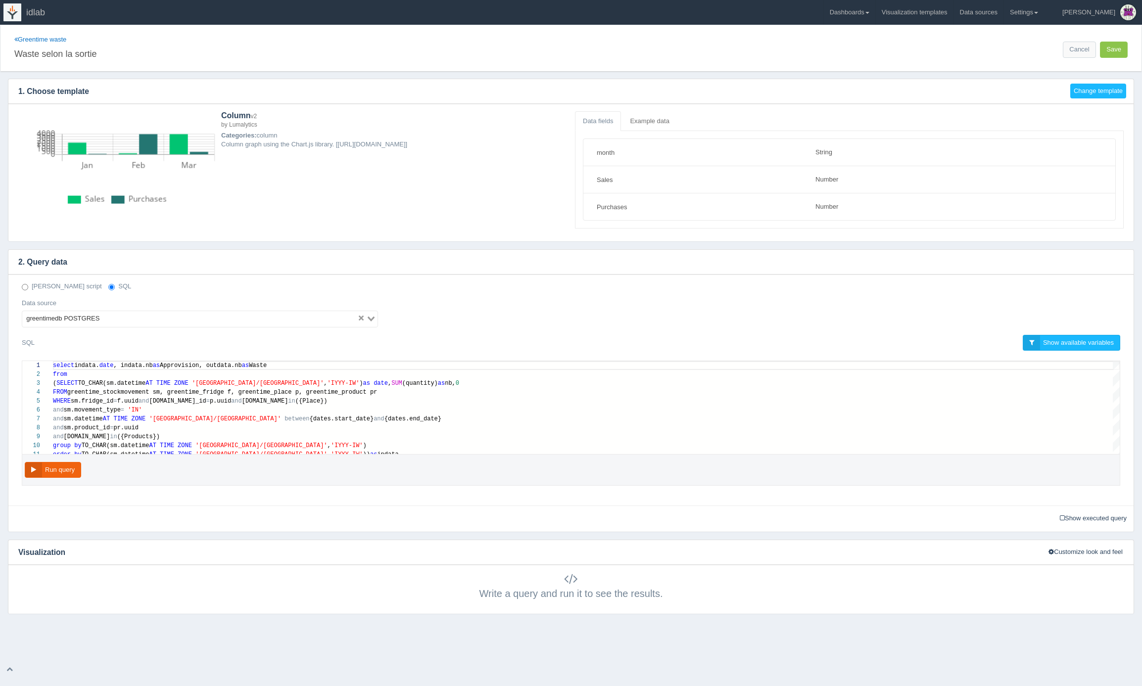
scroll to position [71, 0]
click at [136, 436] on span "({Products})" at bounding box center [138, 437] width 43 height 7
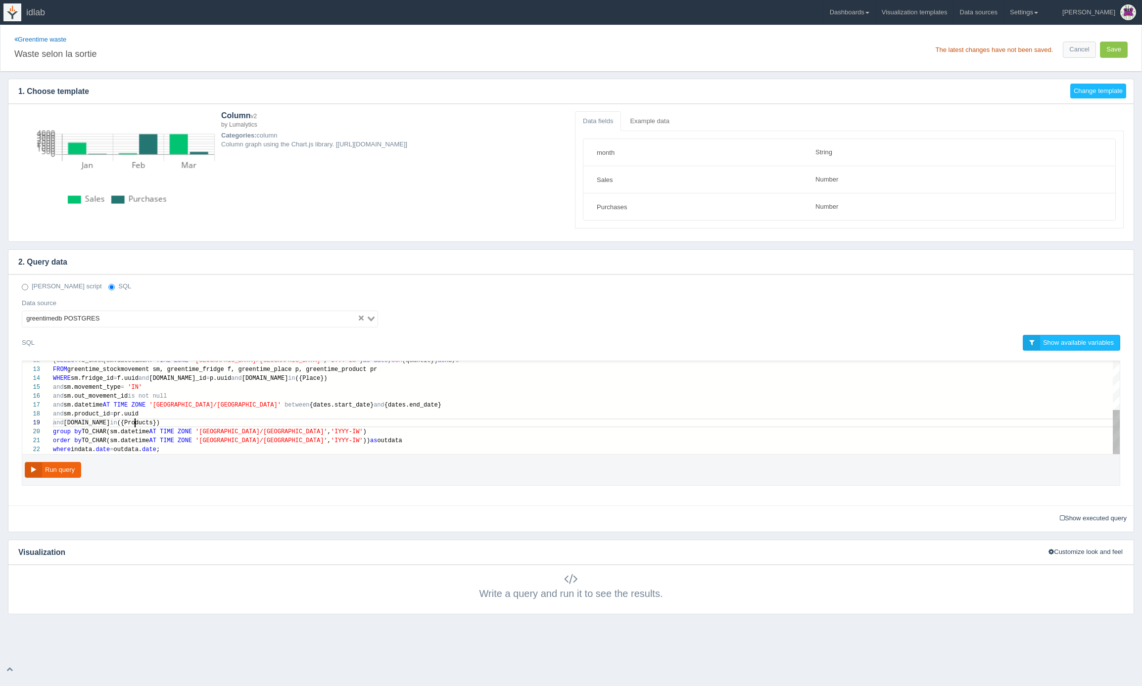
click at [136, 422] on span "({Products})" at bounding box center [138, 423] width 43 height 7
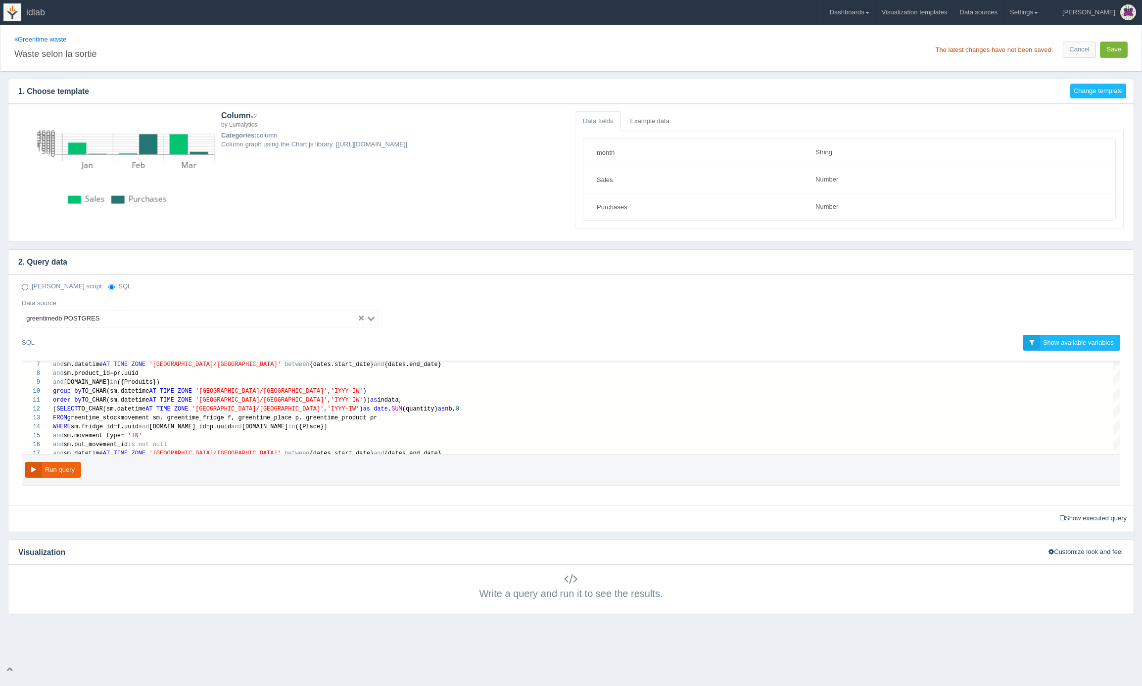
type textarea "', 'IYYY-IW')) as indata, (SELECT TO_CHAR(sm.datetime AT TIME ZONE 'Europe/Zuri…"
click at [1112, 52] on button "Save" at bounding box center [1114, 50] width 28 height 16
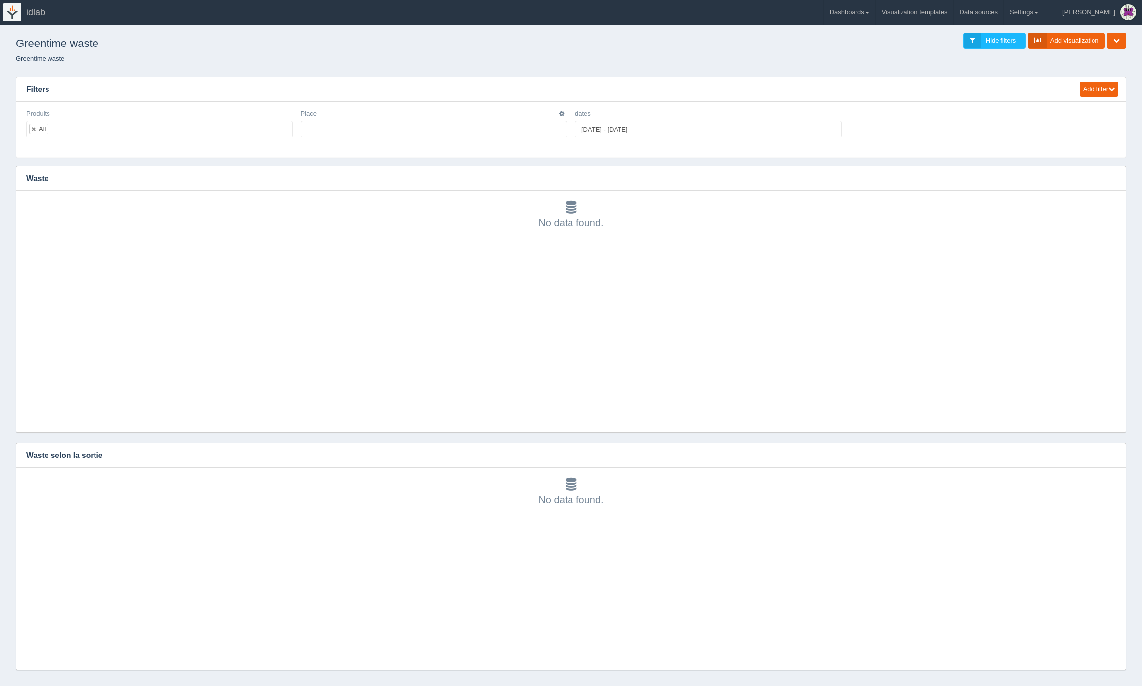
click at [330, 130] on ul at bounding box center [434, 129] width 267 height 17
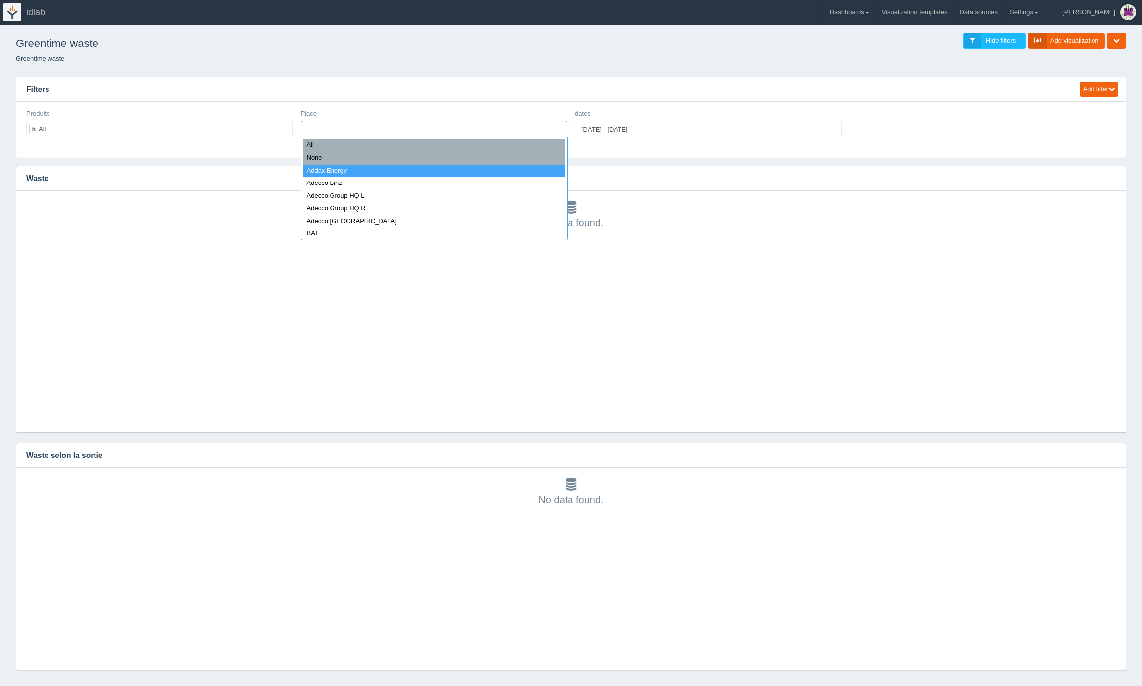
select select "Addax Energy"
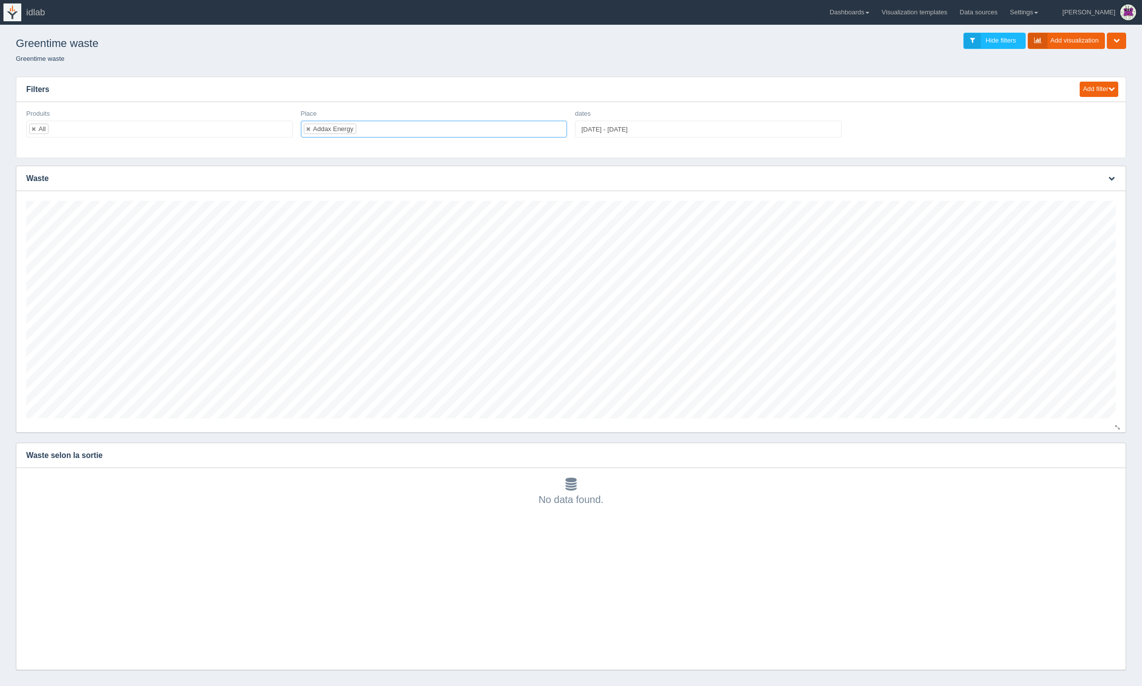
scroll to position [218, 1090]
click at [1112, 456] on icon "button" at bounding box center [1112, 455] width 6 height 6
click at [1096, 473] on link "Edit chart" at bounding box center [1078, 470] width 79 height 14
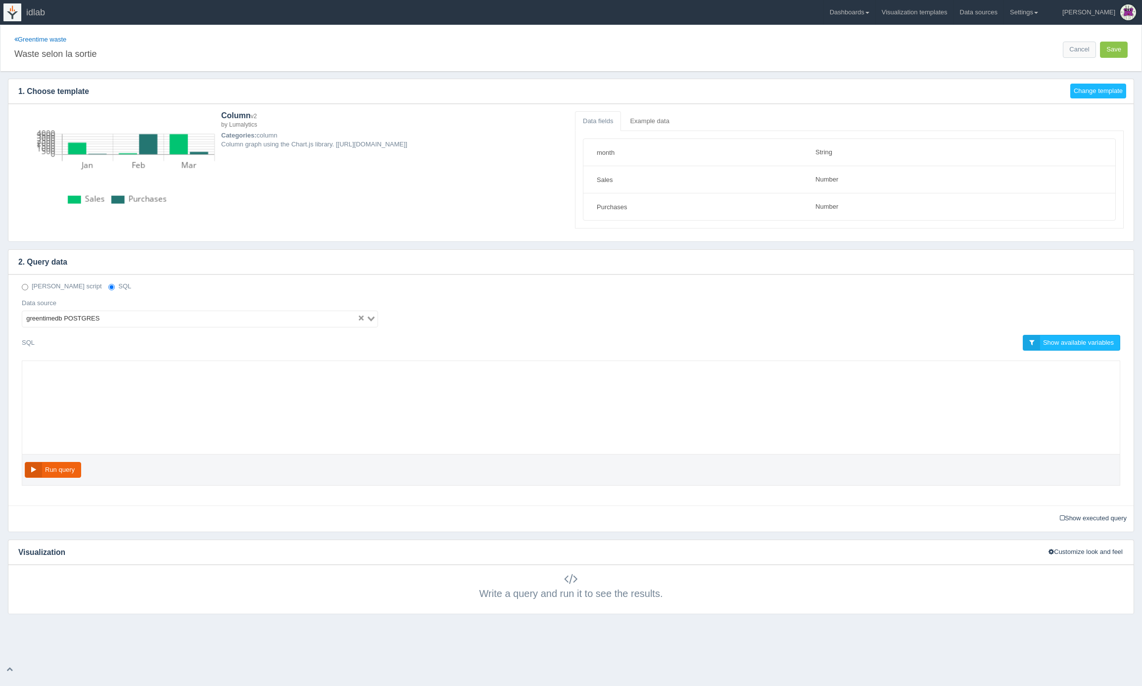
select select "string"
select select "number"
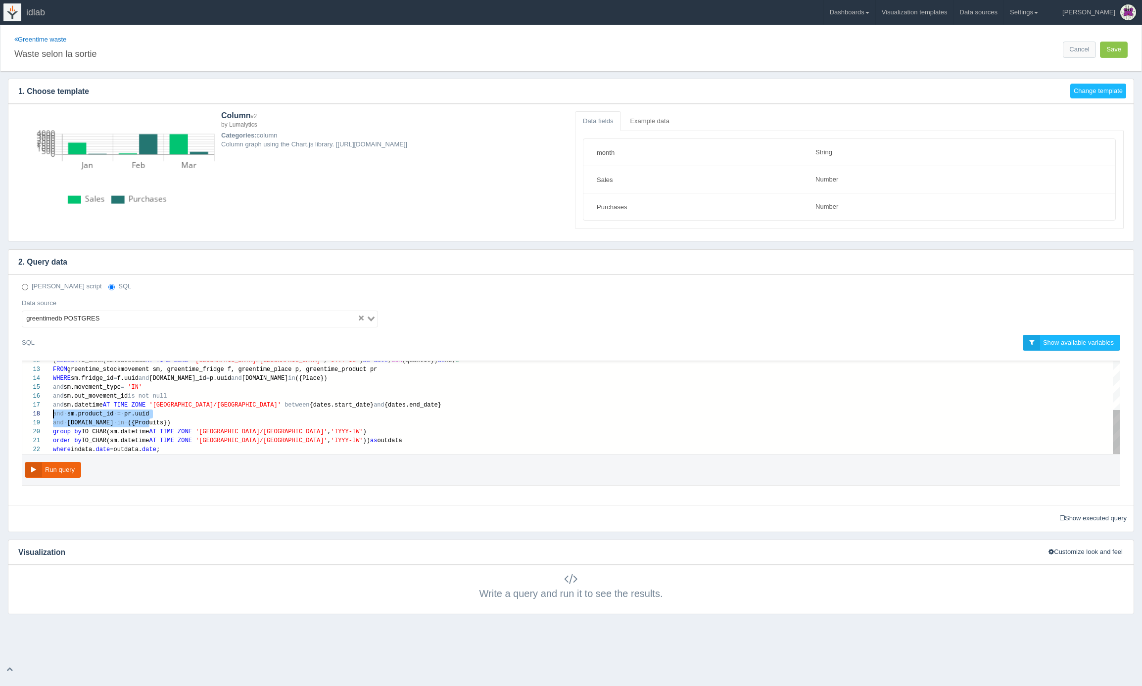
scroll to position [62, 0]
drag, startPoint x: 152, startPoint y: 423, endPoint x: 50, endPoint y: 417, distance: 101.6
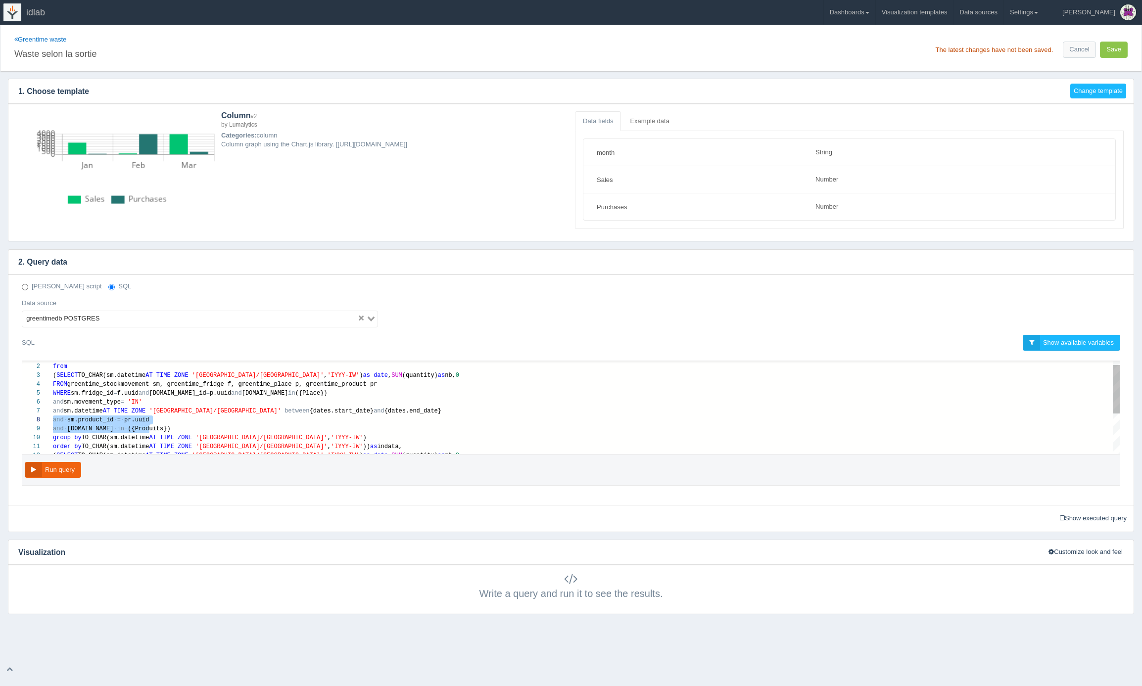
drag, startPoint x: 151, startPoint y: 429, endPoint x: 41, endPoint y: 418, distance: 110.4
type textarea "select indata.date, indata.nb as Approvision, outdata.nb as Waste from (SELECT …"
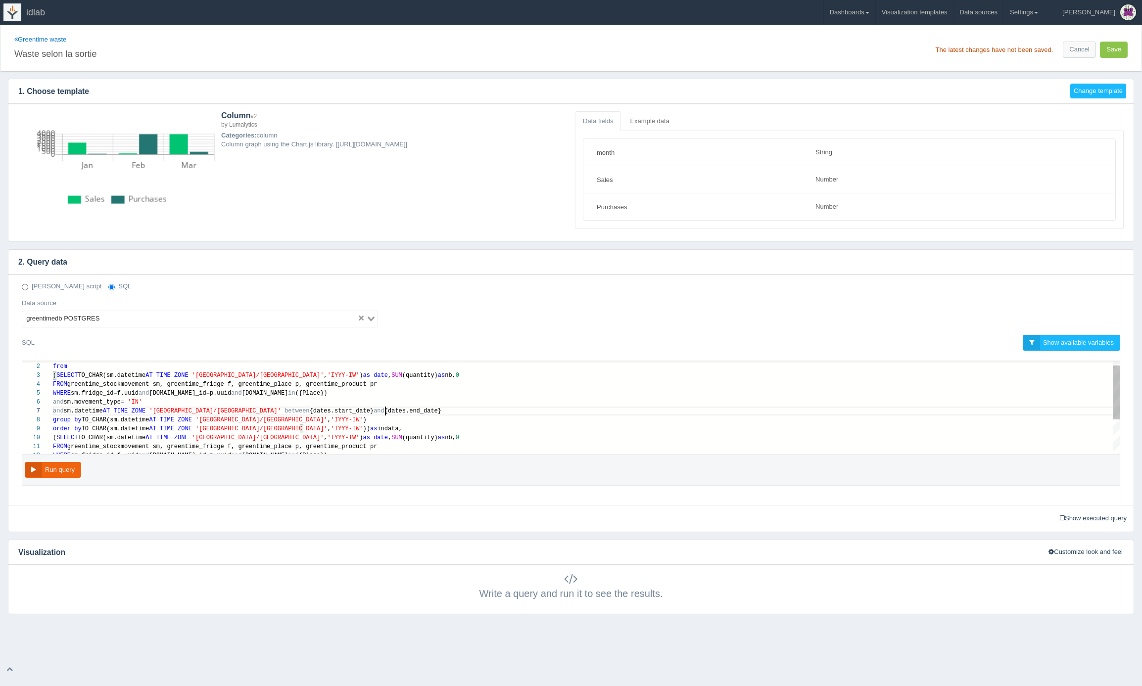
scroll to position [53, 333]
click at [1106, 51] on button "Save" at bounding box center [1114, 50] width 28 height 16
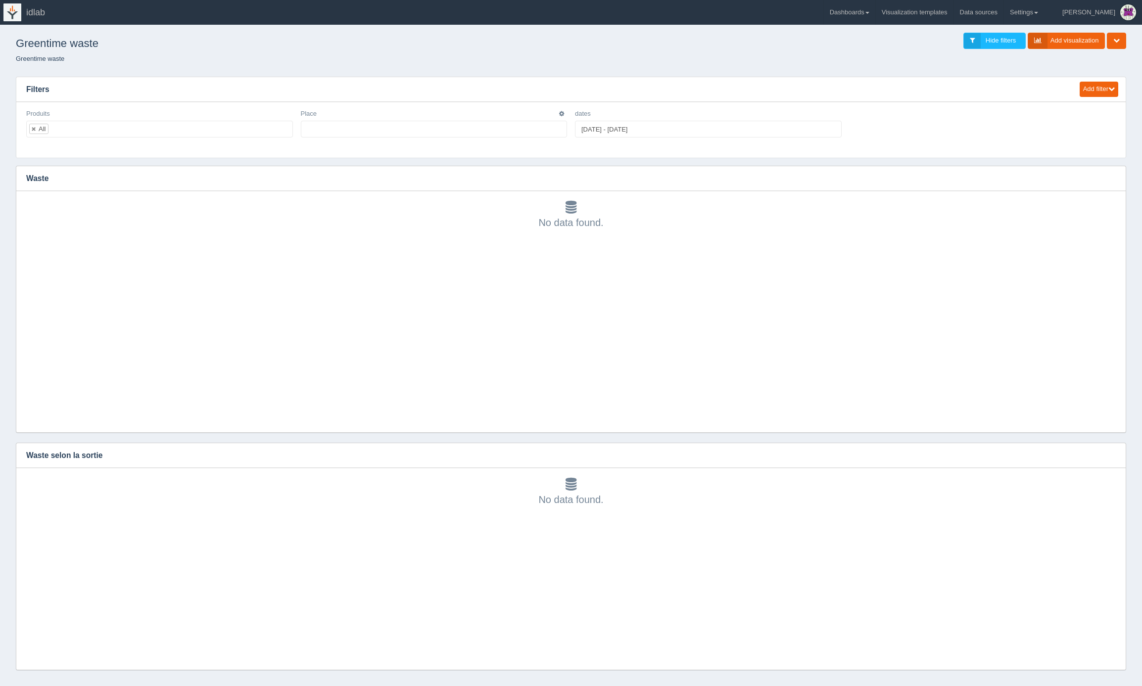
click at [386, 131] on ul at bounding box center [434, 129] width 267 height 17
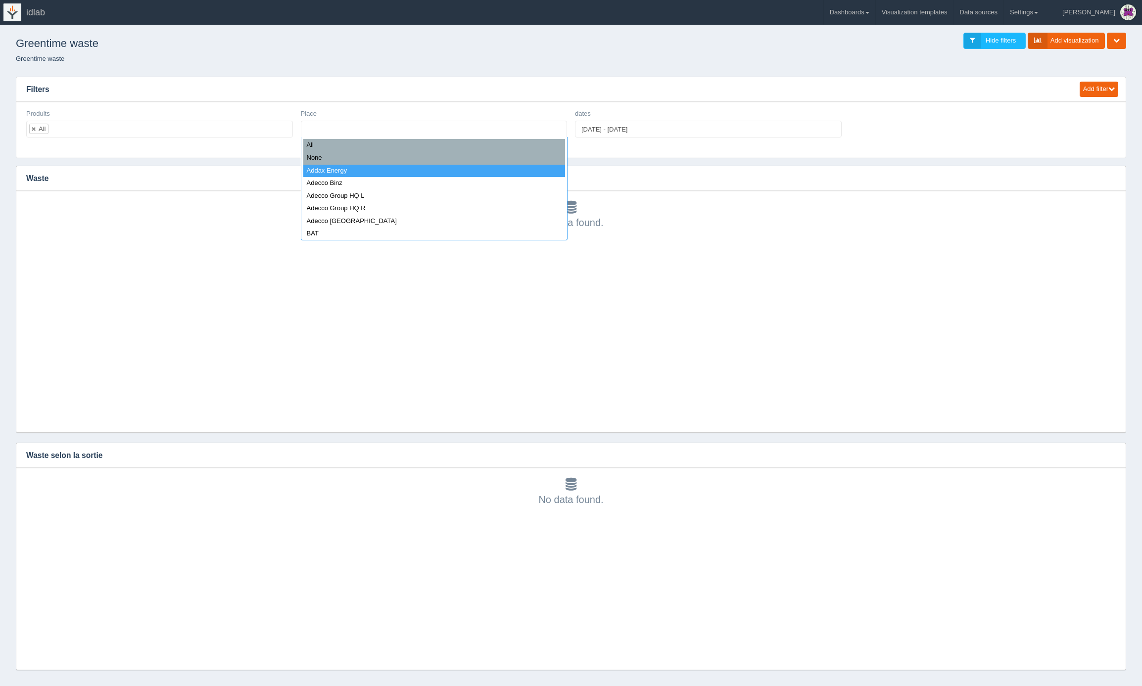
select select "Addax Energy"
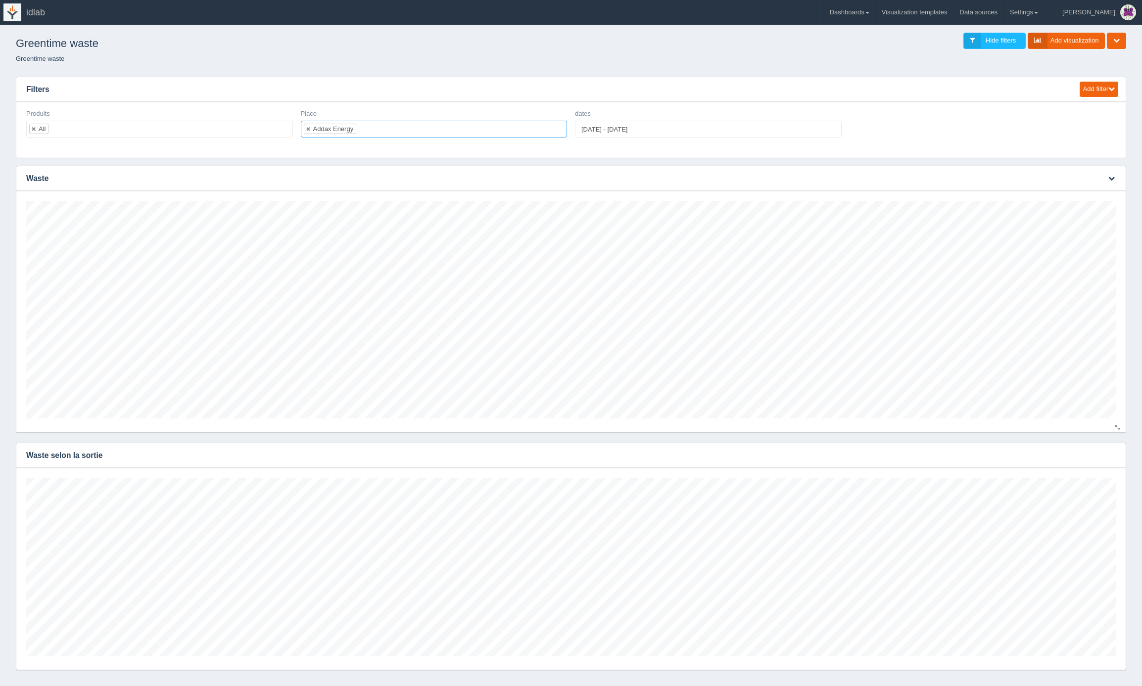
scroll to position [218, 1090]
click at [1113, 455] on icon "button" at bounding box center [1112, 455] width 6 height 6
click at [1088, 470] on link "Edit chart" at bounding box center [1078, 470] width 79 height 14
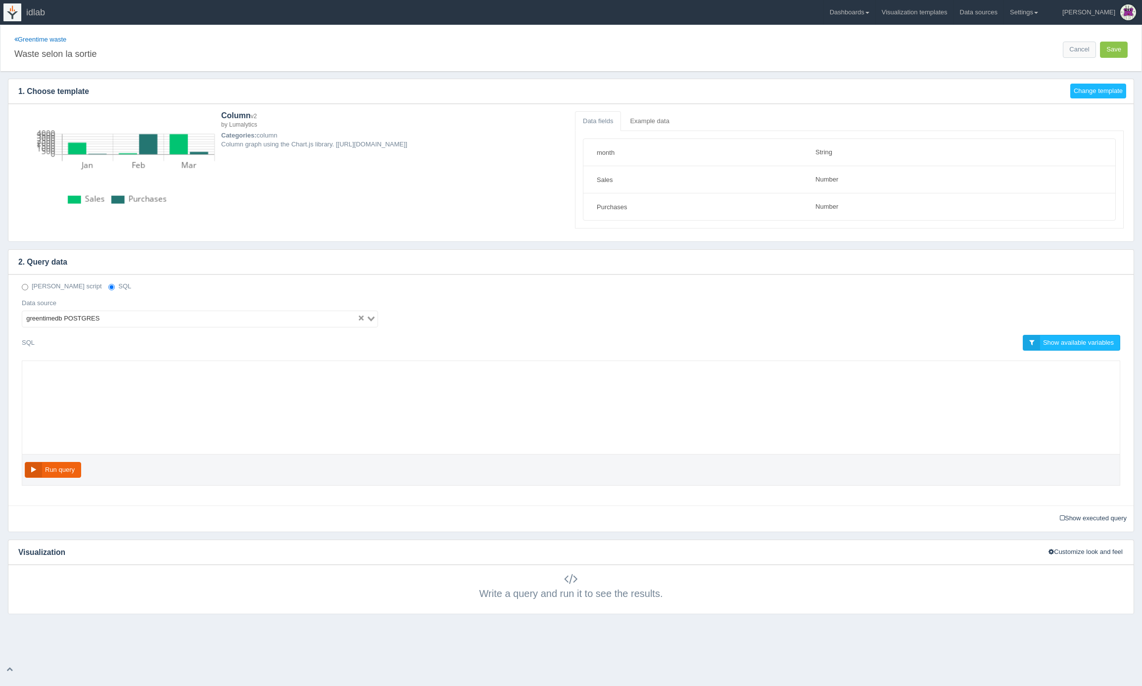
select select "string"
select select "number"
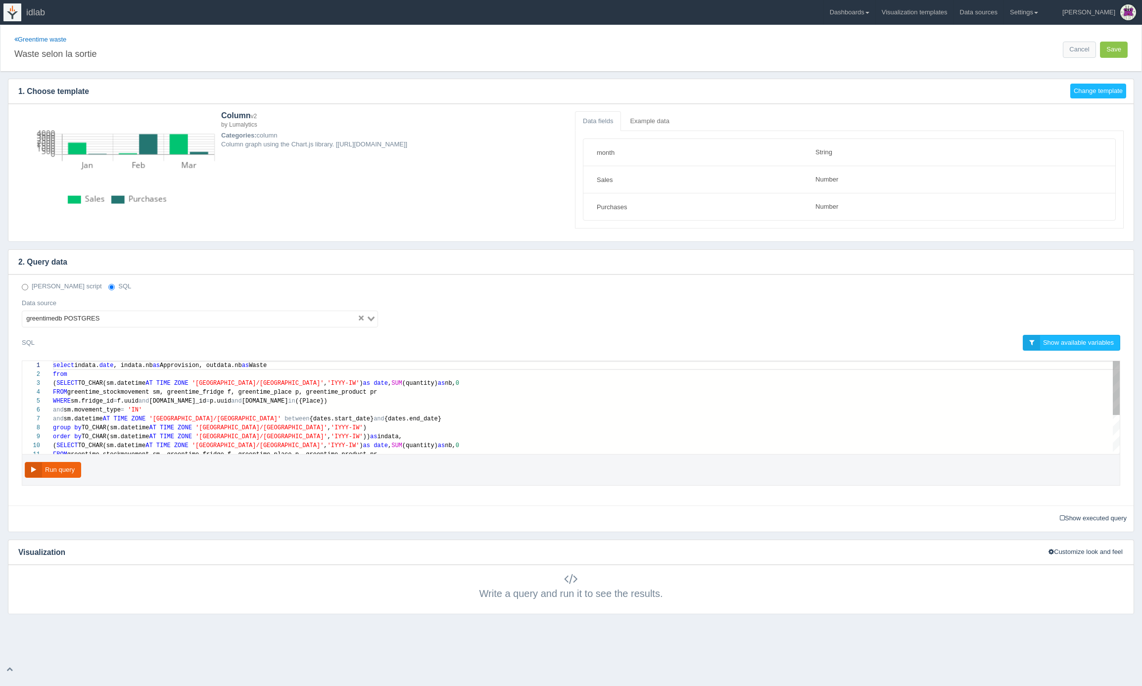
scroll to position [62, 0]
click at [194, 409] on div "and sm.movement_type = 'IN'" at bounding box center [586, 410] width 1067 height 9
click at [406, 420] on div "and sm.datetime AT TIME ZONE '[GEOGRAPHIC_DATA]/[GEOGRAPHIC_DATA]' between {dat…" at bounding box center [586, 419] width 1067 height 9
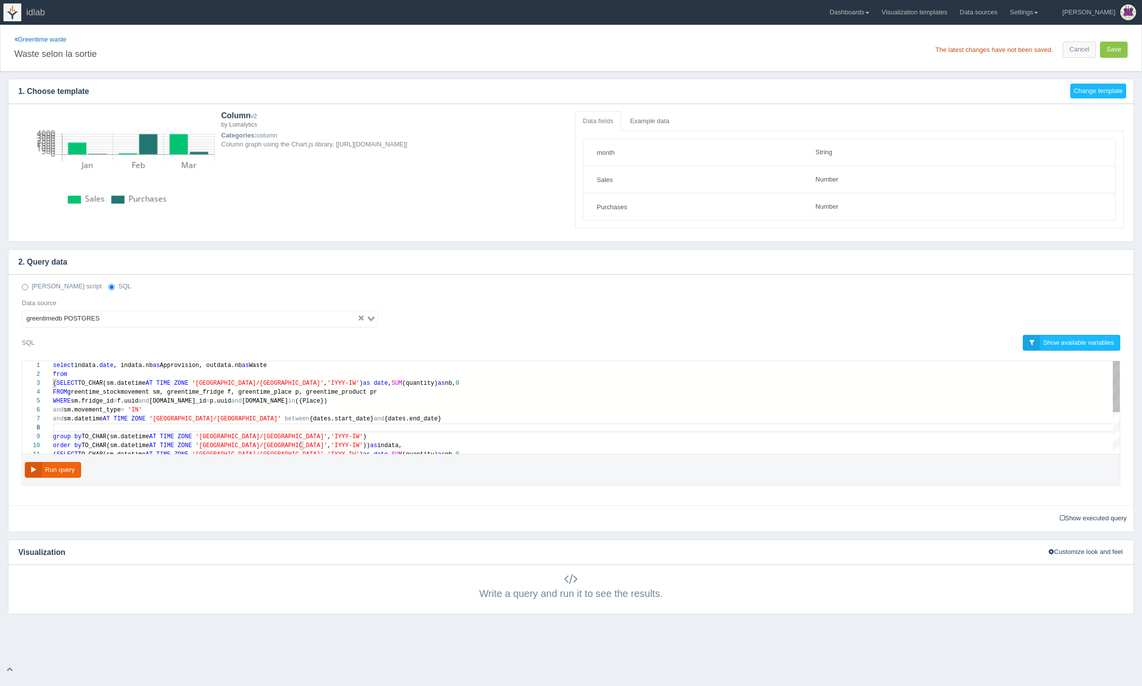
paste textarea "ate, indata.nb as Approvision, outdata.nb as Waste from (SELECT TO_CHAR(sm.date…"
type textarea "ate, indata.nb as Approvision, outdata.nb as Waste from (SELECT TO_CHAR(sm.date…"
click at [1113, 49] on button "Save" at bounding box center [1114, 50] width 28 height 16
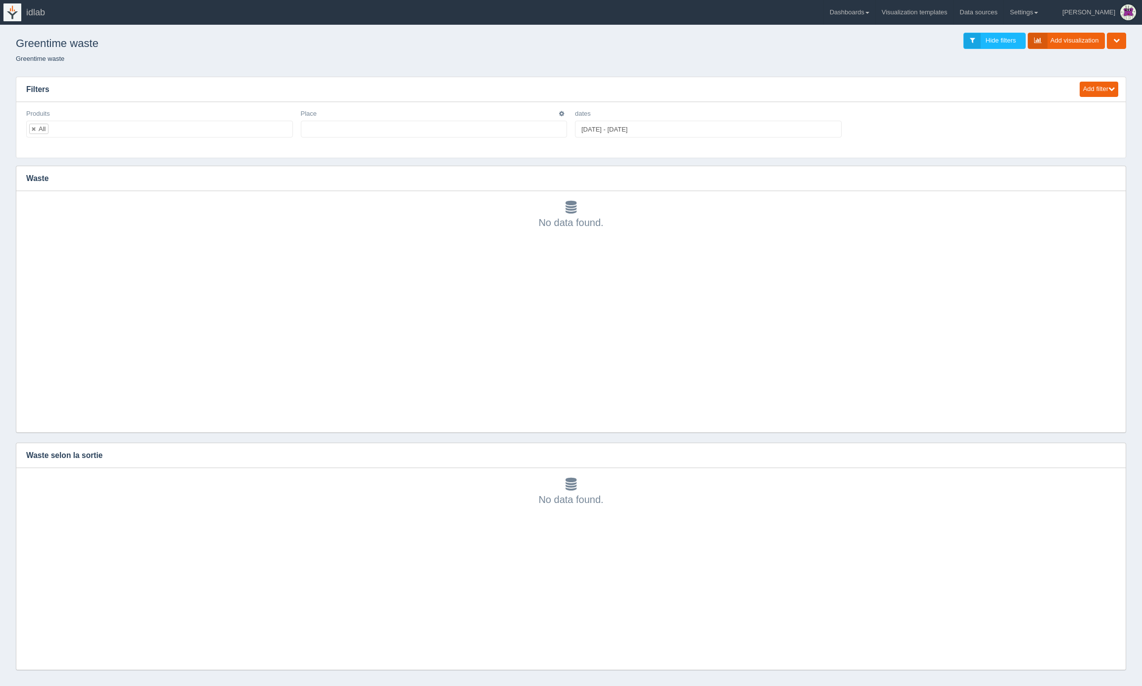
click at [411, 128] on ul at bounding box center [434, 129] width 267 height 17
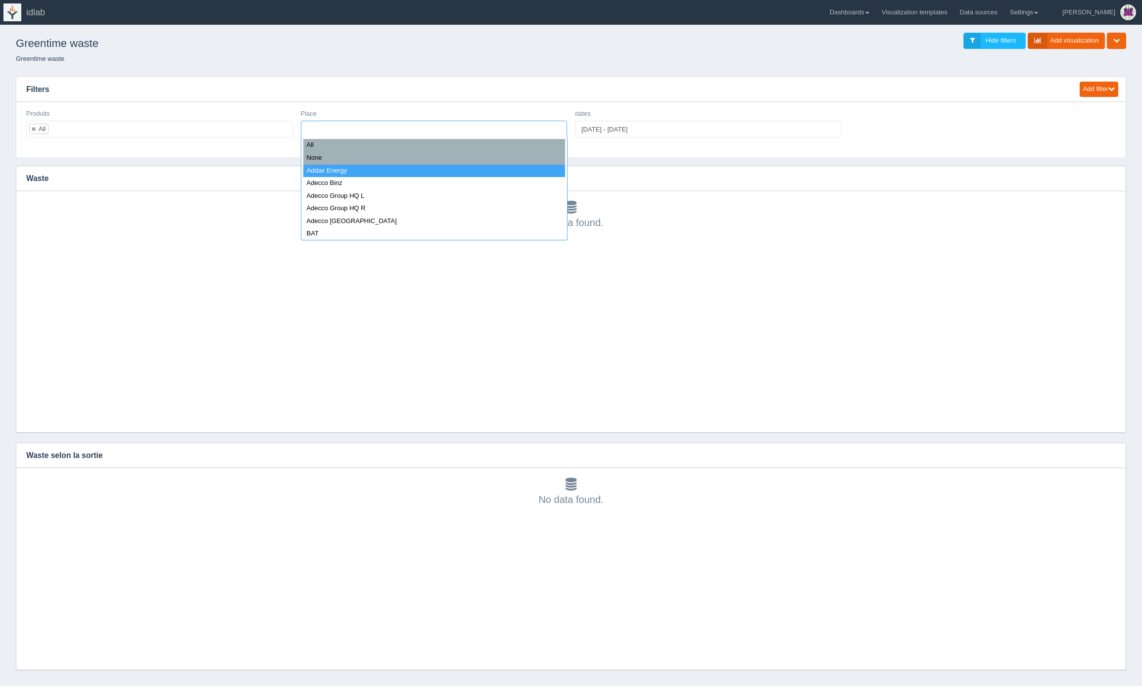
select select "Addax Energy"
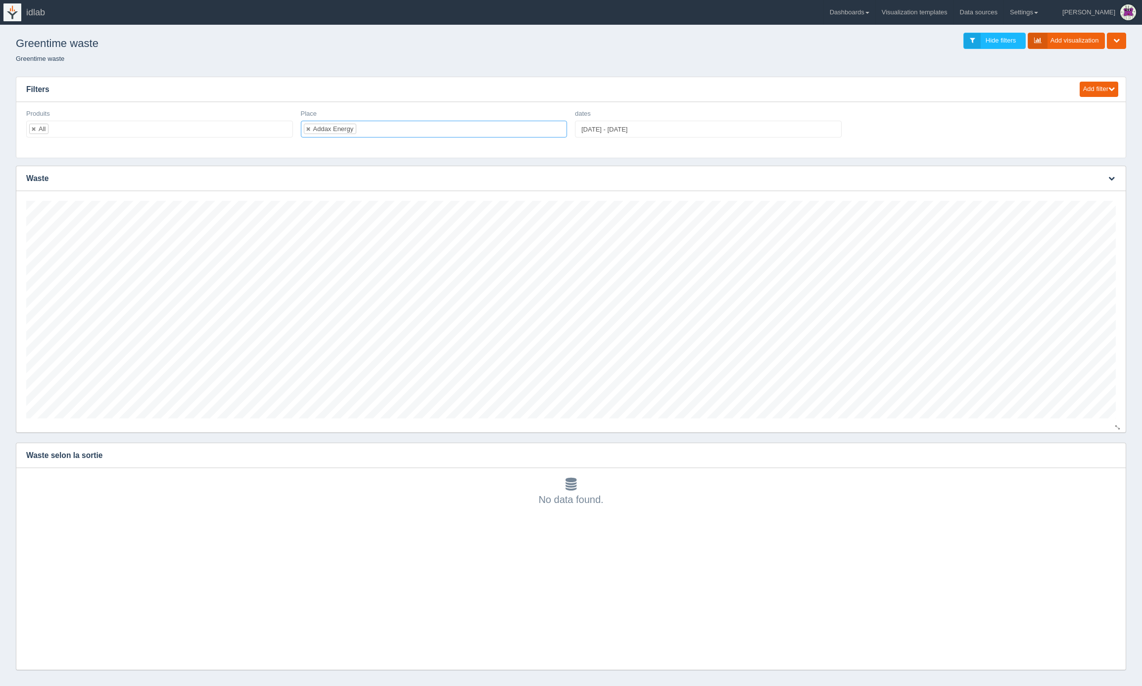
scroll to position [218, 1090]
click at [1110, 460] on button "button" at bounding box center [1111, 455] width 13 height 15
click at [1094, 471] on link "Edit chart" at bounding box center [1078, 470] width 79 height 14
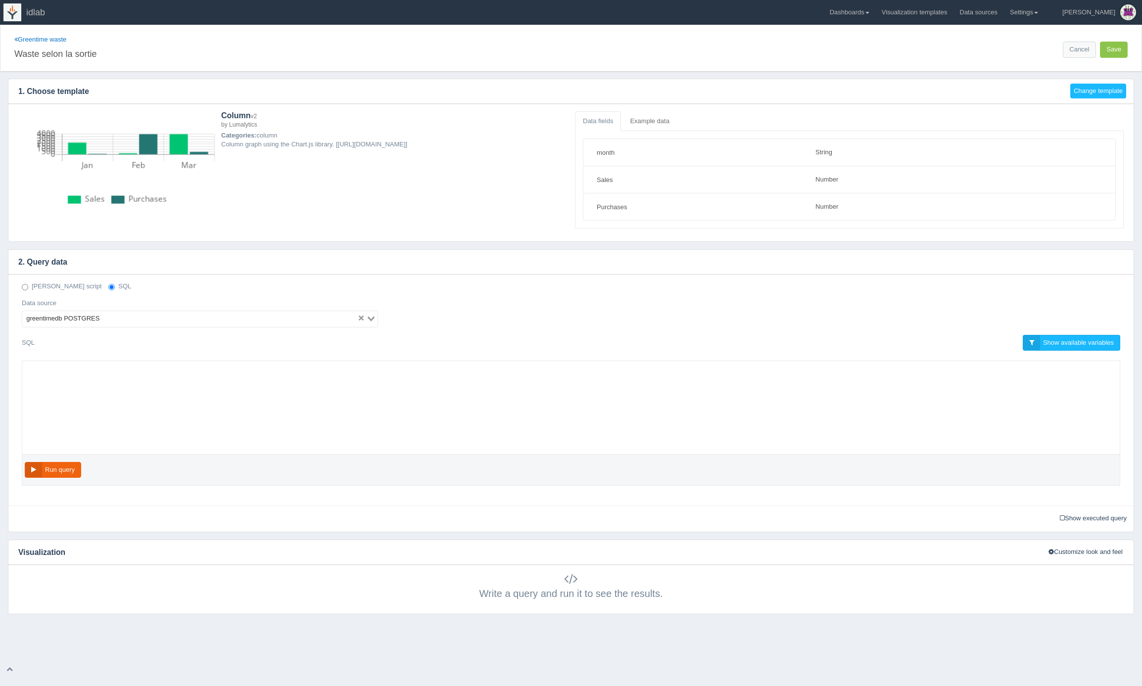
select select "string"
select select "number"
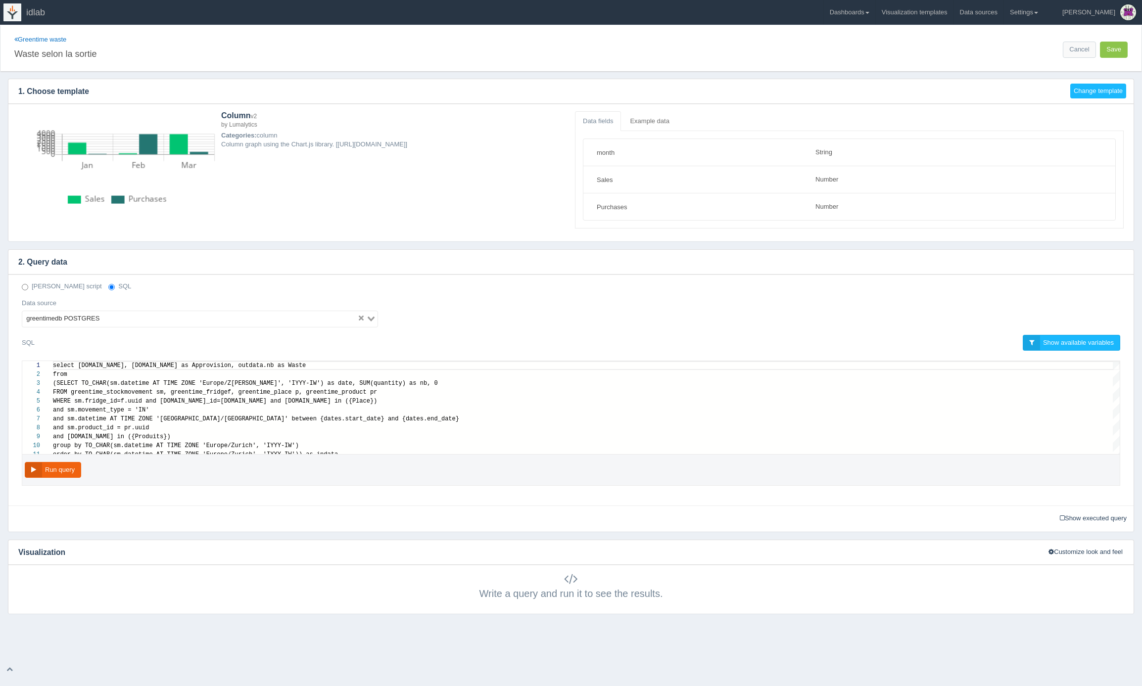
scroll to position [71, 0]
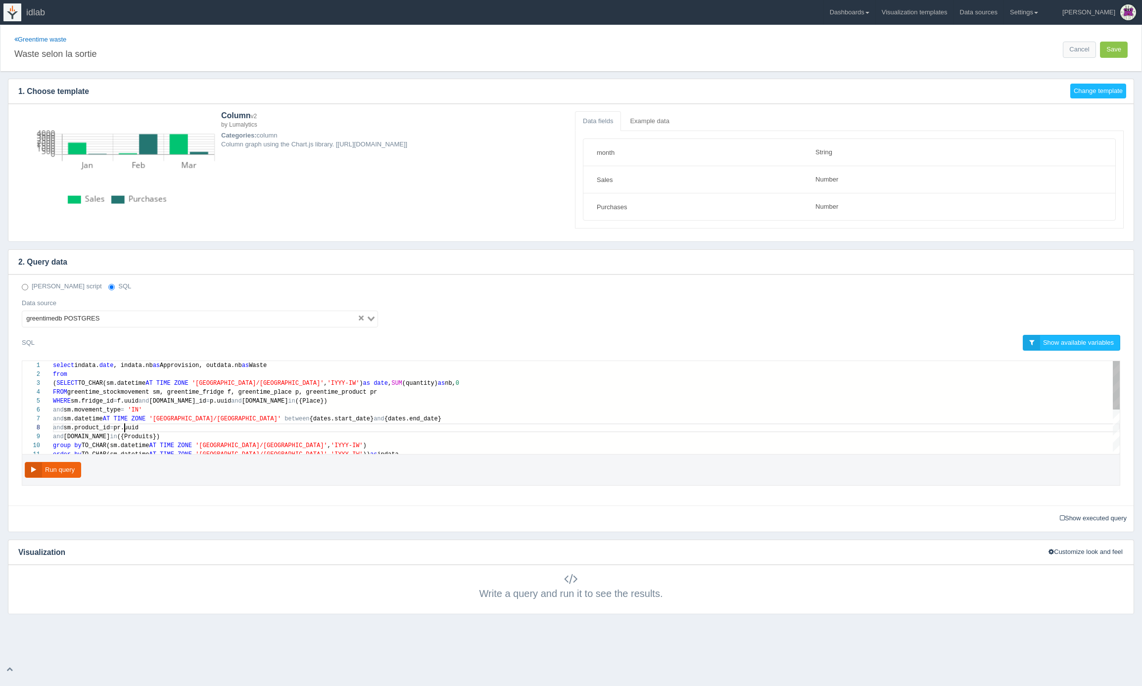
click at [124, 430] on div "10 11 9 8 7 6 5 4 3 2 1 group by TO_CHAR(sm.datetime AT TIME ZONE '[GEOGRAPHIC_…" at bounding box center [571, 407] width 1098 height 93
click at [55, 438] on span "and" at bounding box center [58, 437] width 11 height 7
type textarea ".date, indata.nb as Approvision, outdata.nb as Waste from (SELECT TO_CHAR(sm.da…"
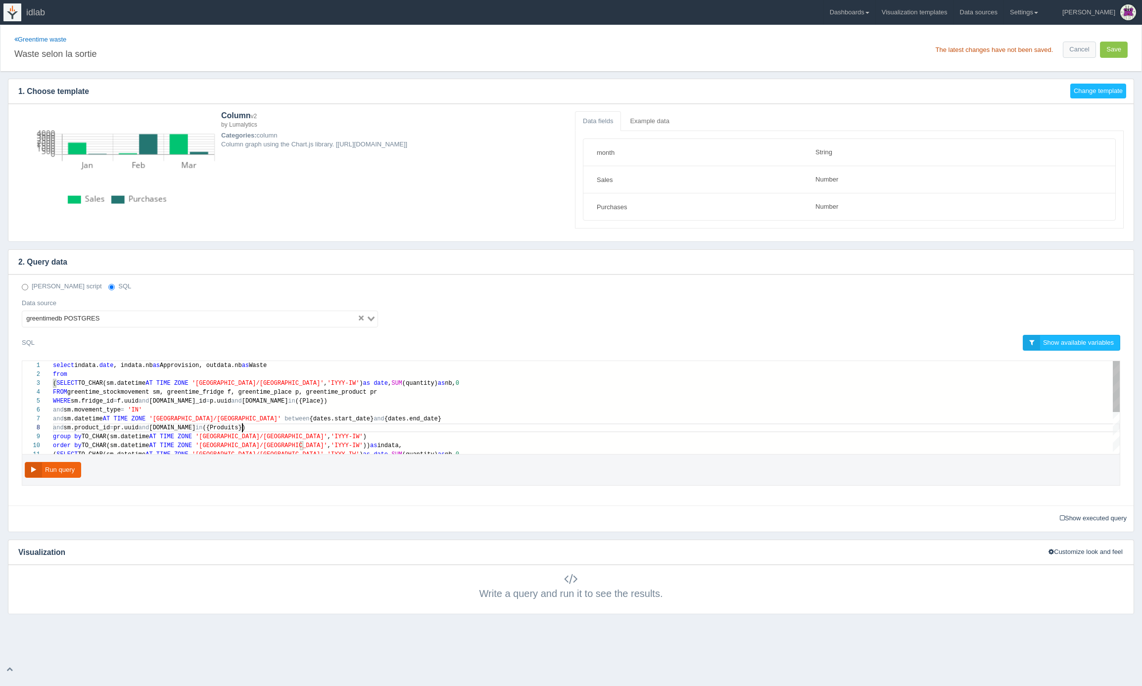
click at [247, 428] on div "and sm.product_id = pr.uuid and [DOMAIN_NAME] in ({Produits})" at bounding box center [586, 428] width 1067 height 9
click at [61, 472] on button "Run query" at bounding box center [53, 470] width 56 height 16
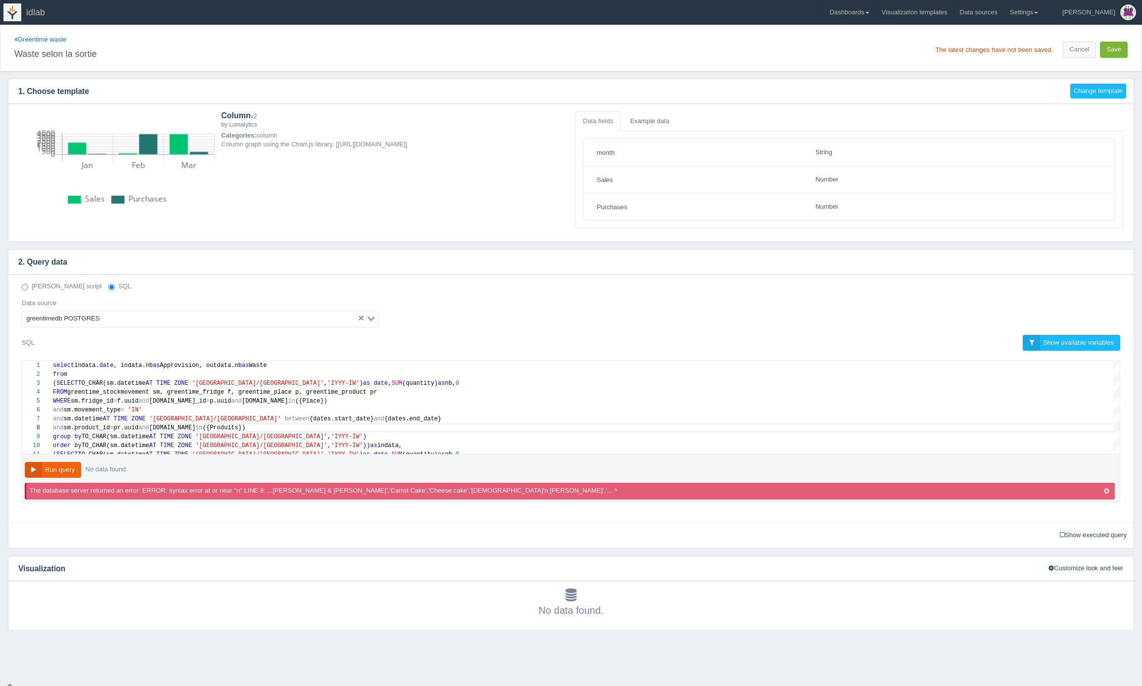
click at [1117, 50] on button "Save" at bounding box center [1114, 50] width 28 height 16
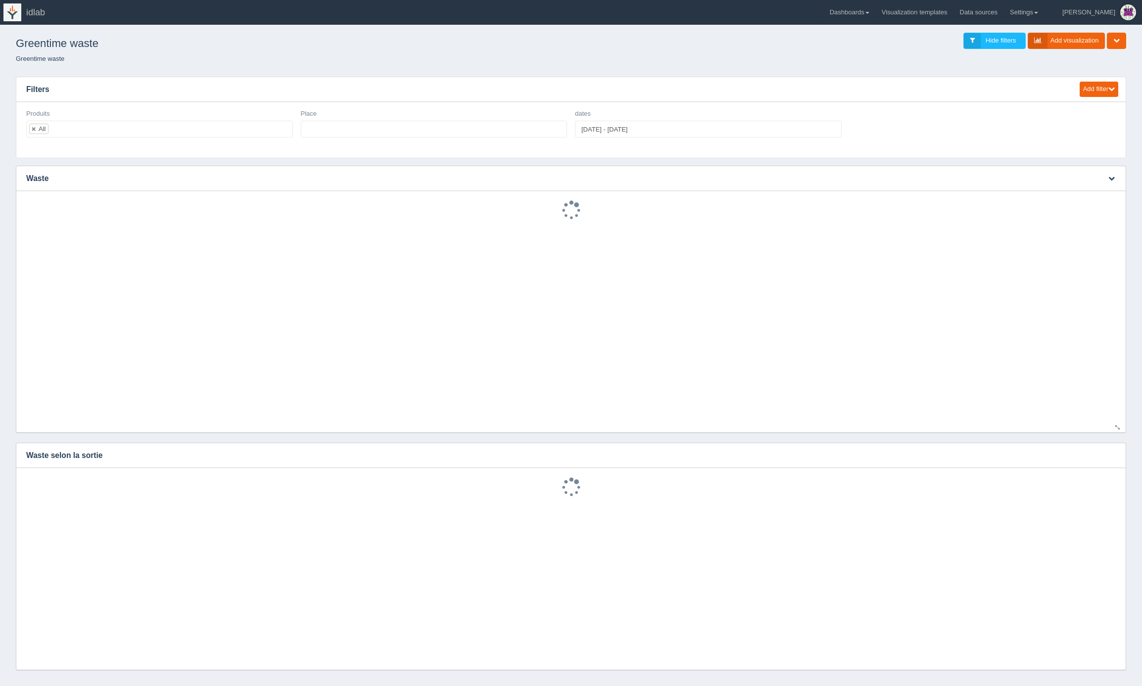
select select
click at [34, 127] on link at bounding box center [34, 129] width 6 height 6
click at [57, 129] on ul at bounding box center [159, 129] width 267 height 17
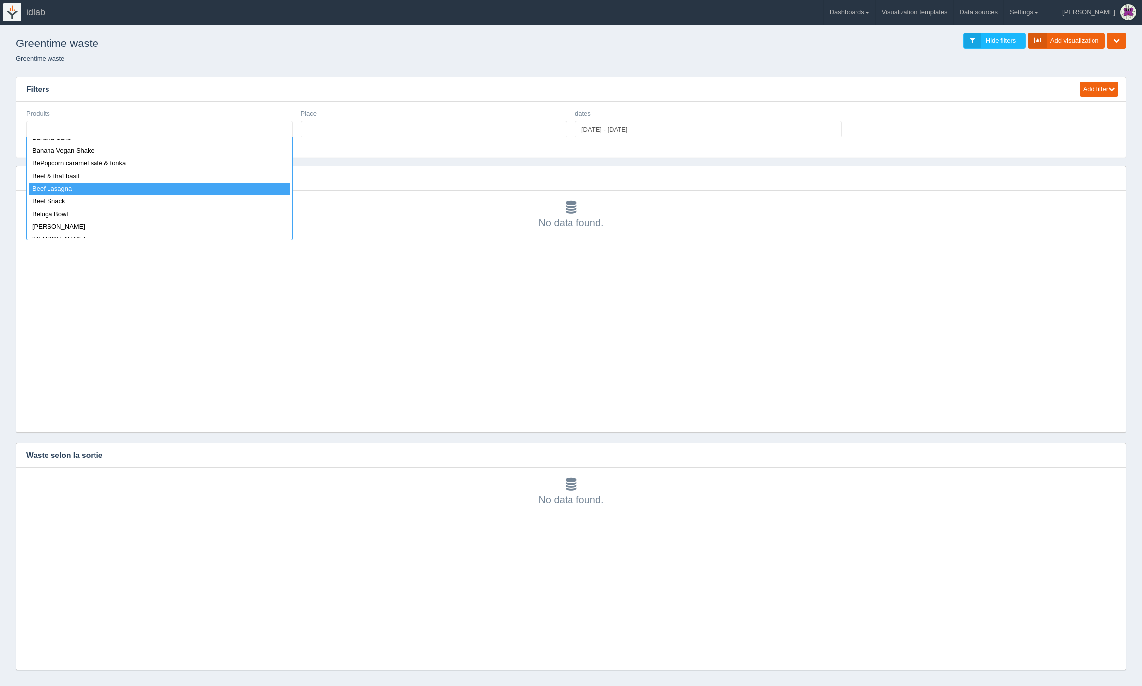
select select "Beef Lasagna"
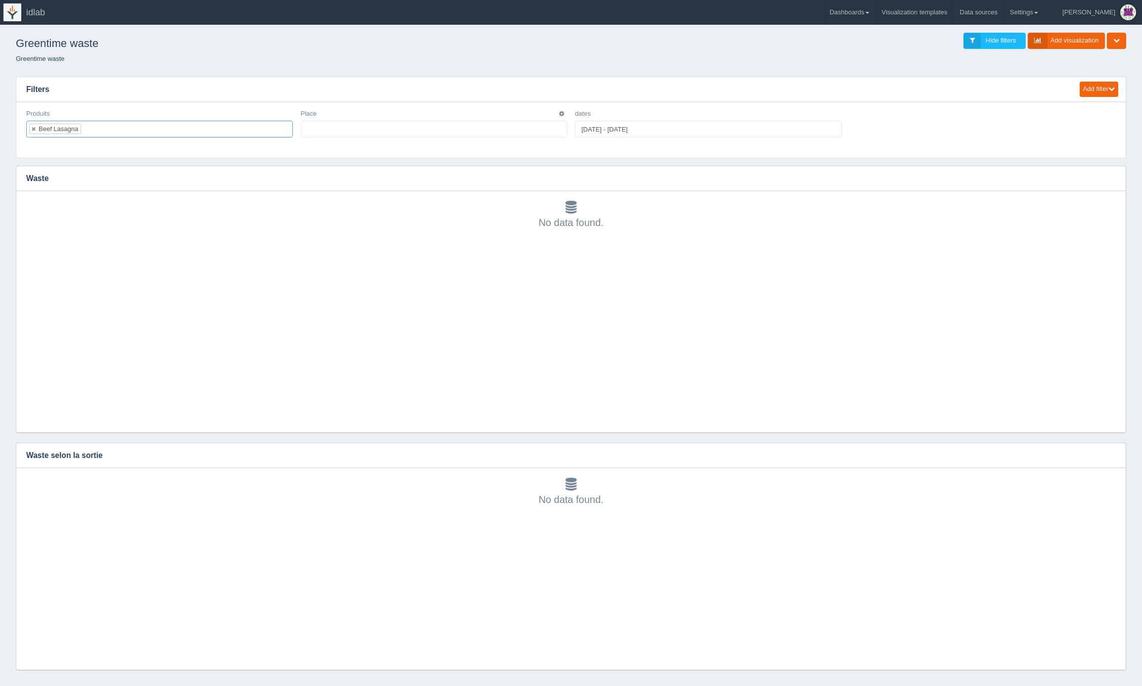
click at [335, 128] on ul at bounding box center [434, 129] width 267 height 17
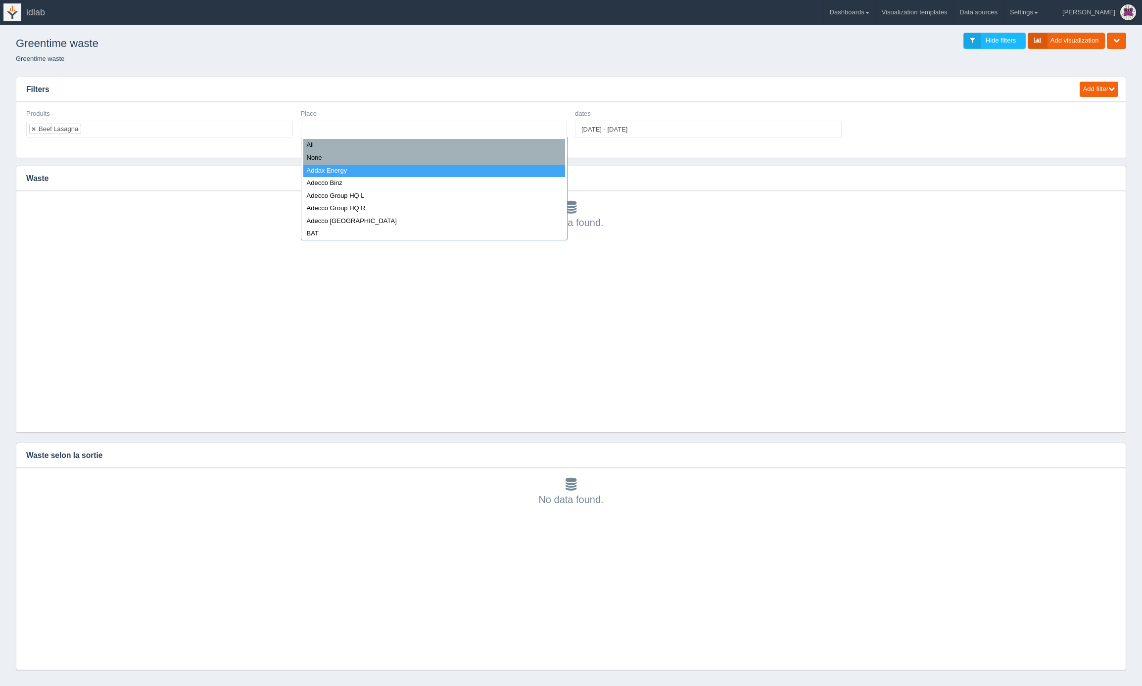
select select "Addax Energy"
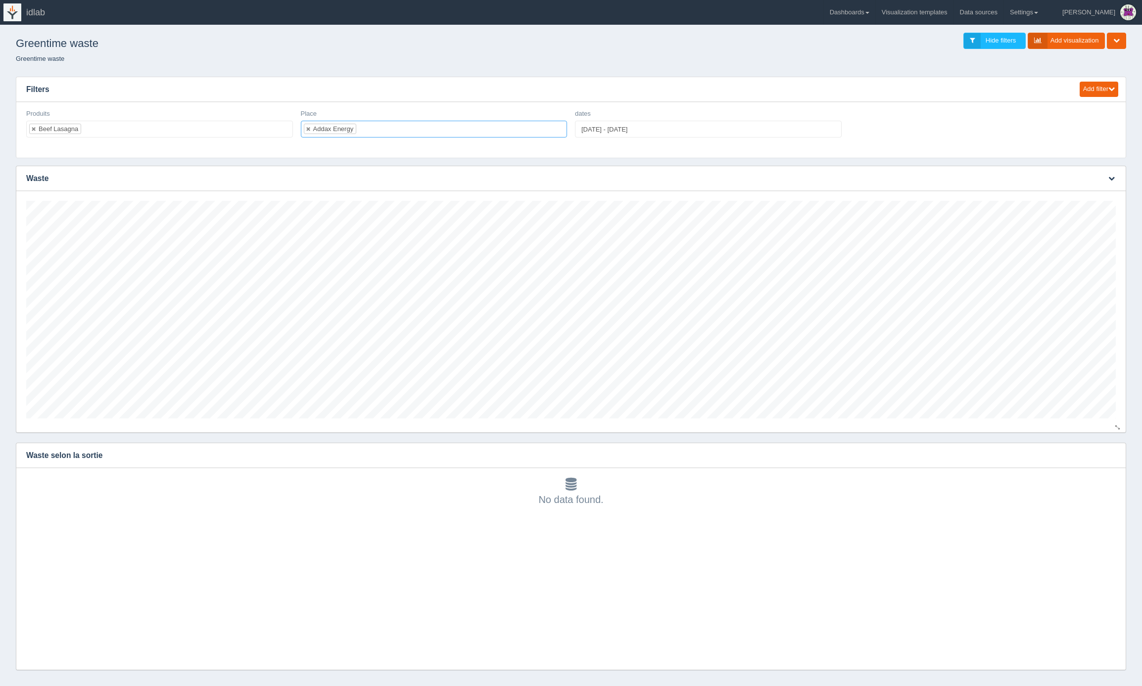
scroll to position [218, 1090]
click at [34, 128] on link at bounding box center [34, 129] width 6 height 6
click at [876, 12] on link "Dashboards" at bounding box center [849, 12] width 51 height 25
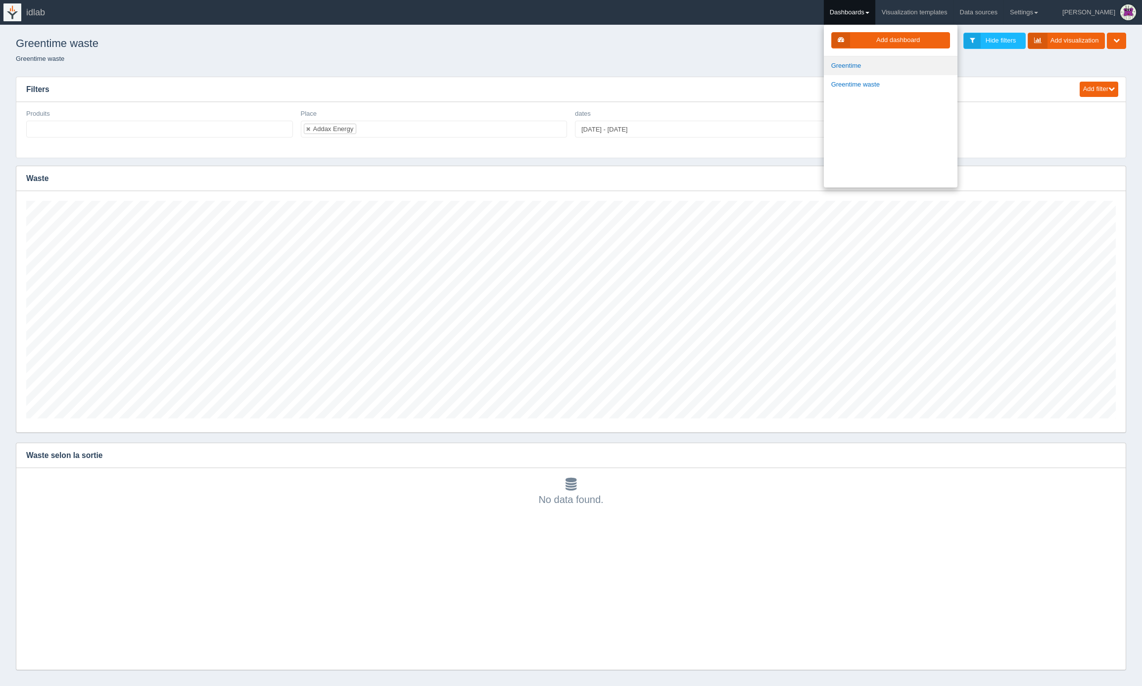
click at [886, 63] on link "Greentime" at bounding box center [891, 65] width 134 height 19
click at [118, 128] on ul at bounding box center [159, 129] width 267 height 17
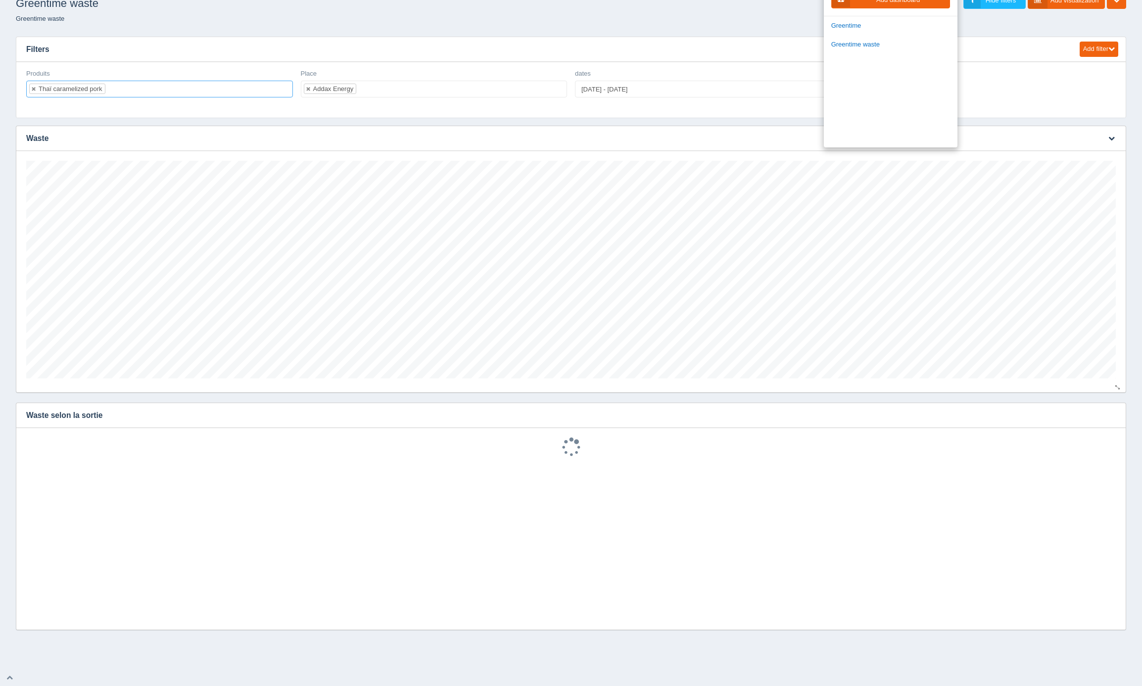
scroll to position [0, 0]
click at [792, 122] on div "Add filter Date Date range Sql dropdown [PERSON_NAME] dropdown Static dropdown …" at bounding box center [571, 330] width 1126 height 602
click at [131, 89] on ul "Thaï caramelized pork" at bounding box center [159, 89] width 267 height 17
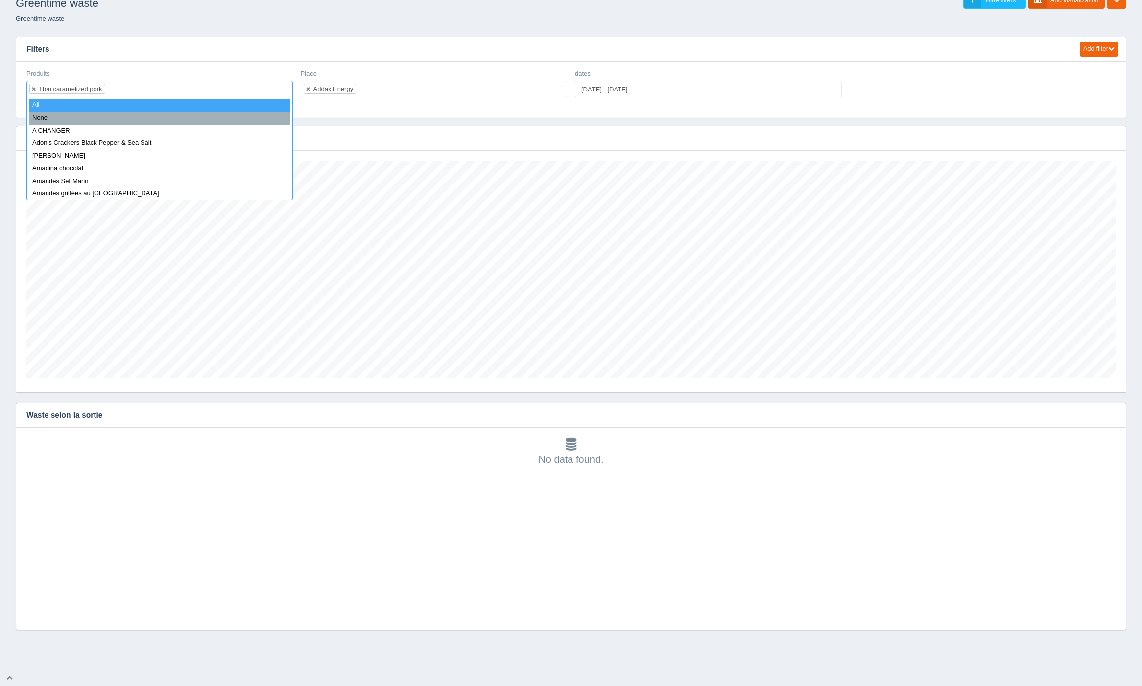
select select "all_"
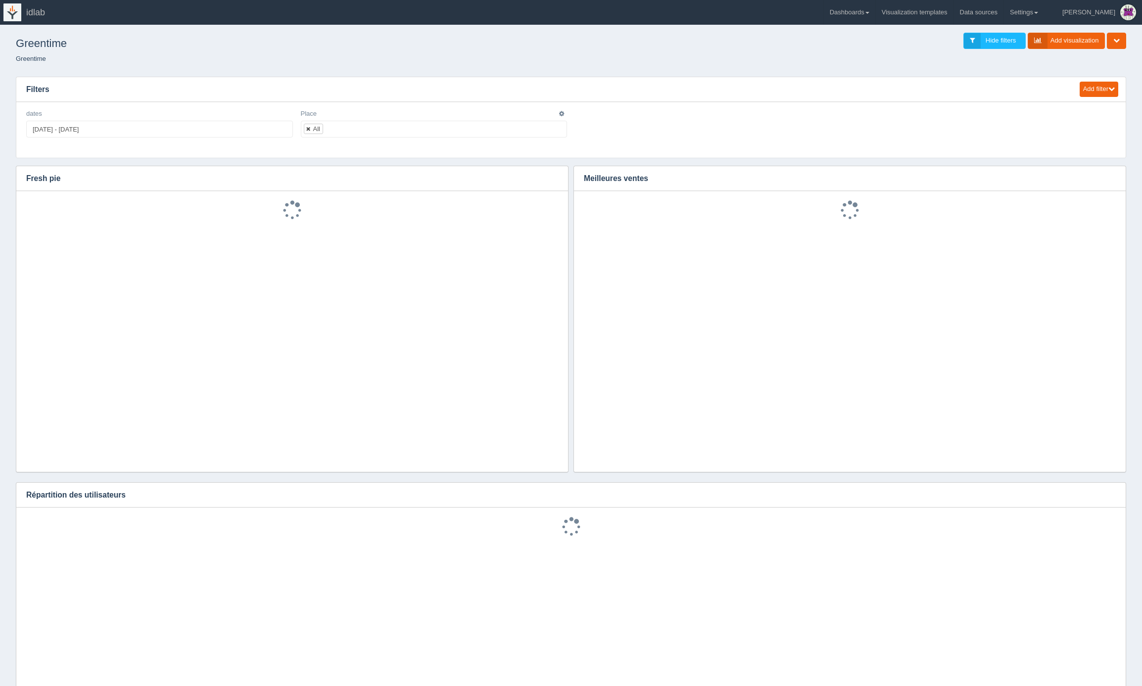
click at [309, 129] on link at bounding box center [309, 129] width 6 height 6
click at [333, 130] on ul at bounding box center [434, 129] width 267 height 17
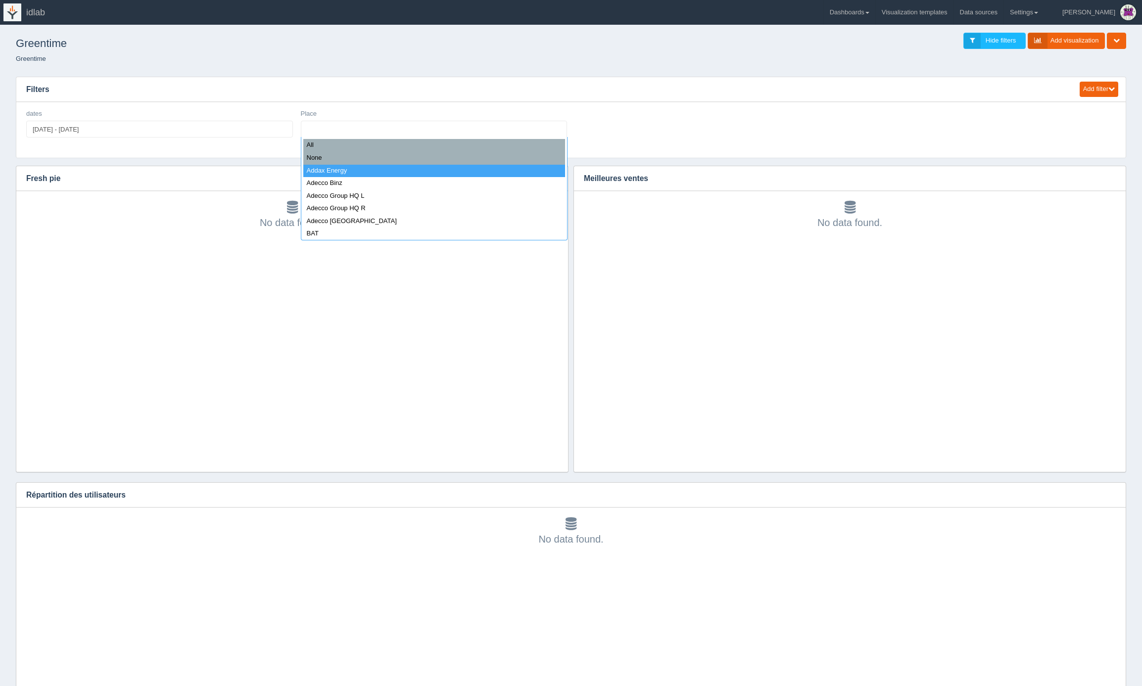
select select "Addax Energy"
